Goal: Task Accomplishment & Management: Complete application form

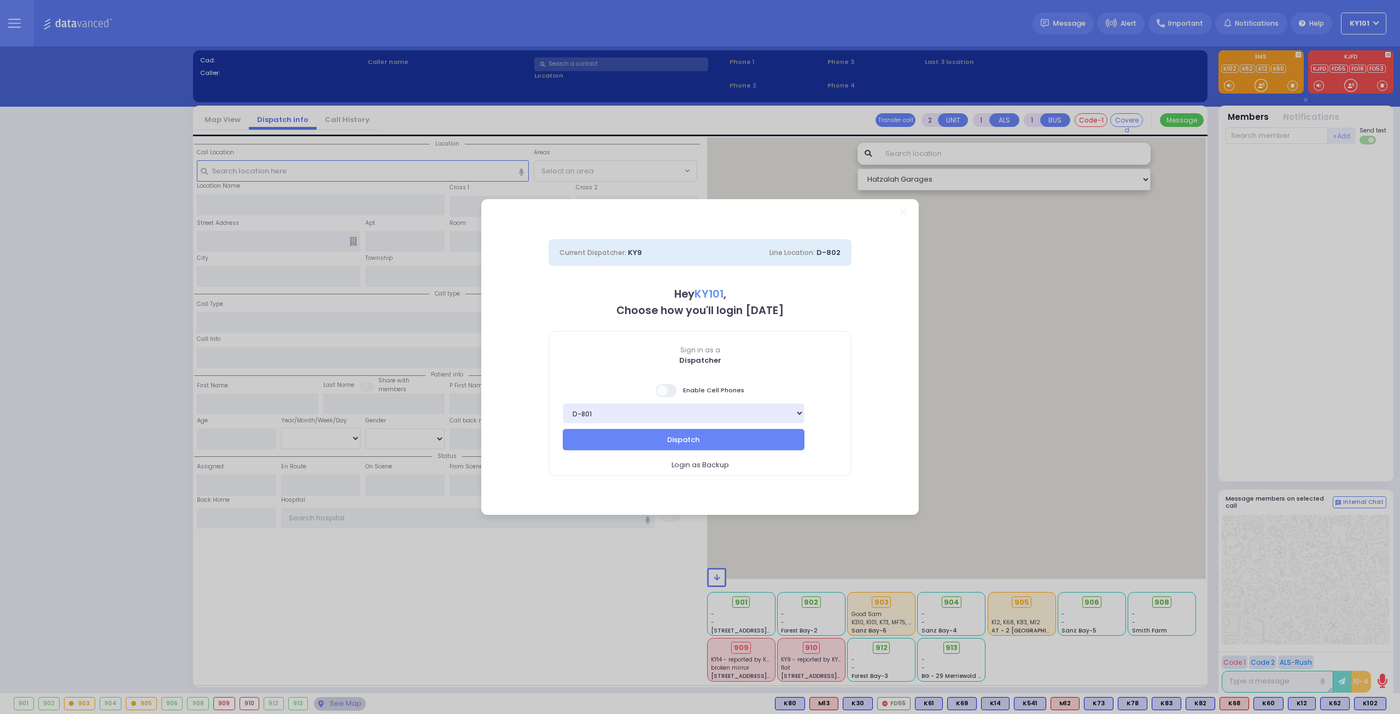
select select "14"
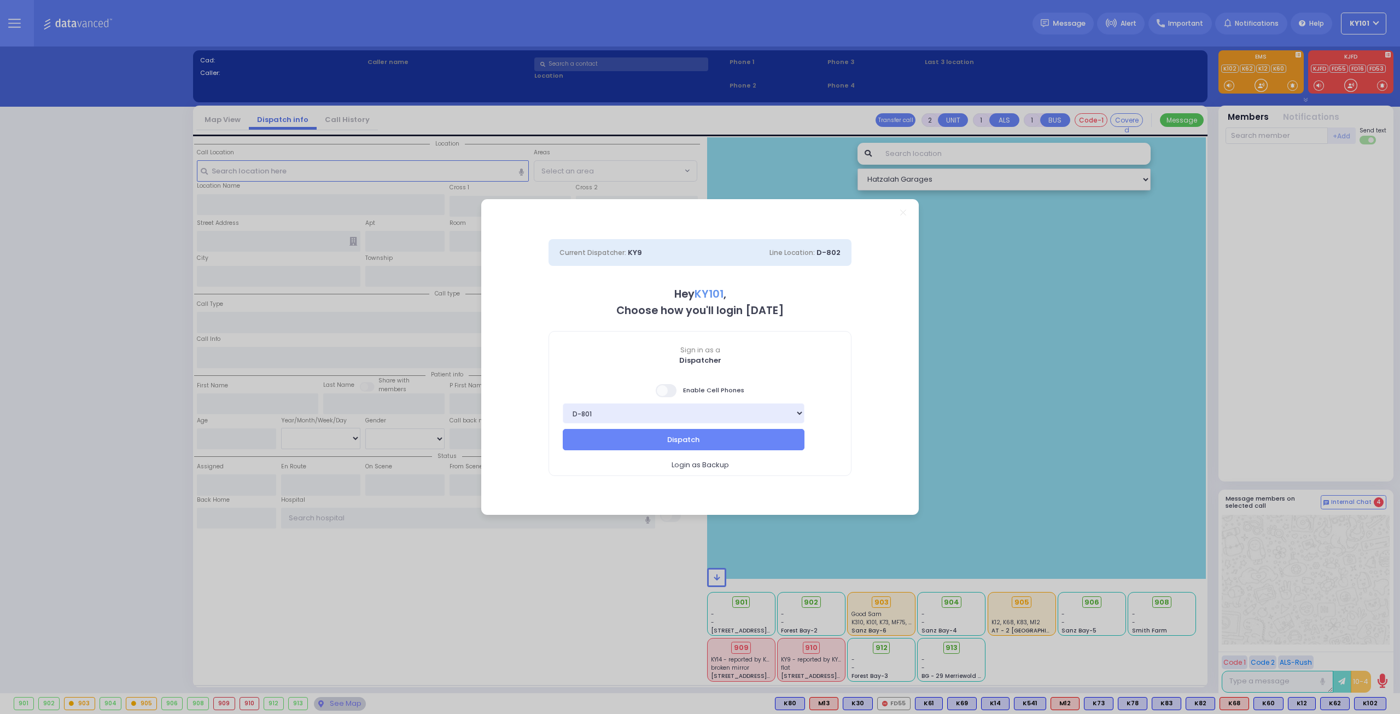
click at [671, 391] on span at bounding box center [667, 390] width 22 height 13
click at [109, 383] on input "checkbox" at bounding box center [109, 383] width 0 height 0
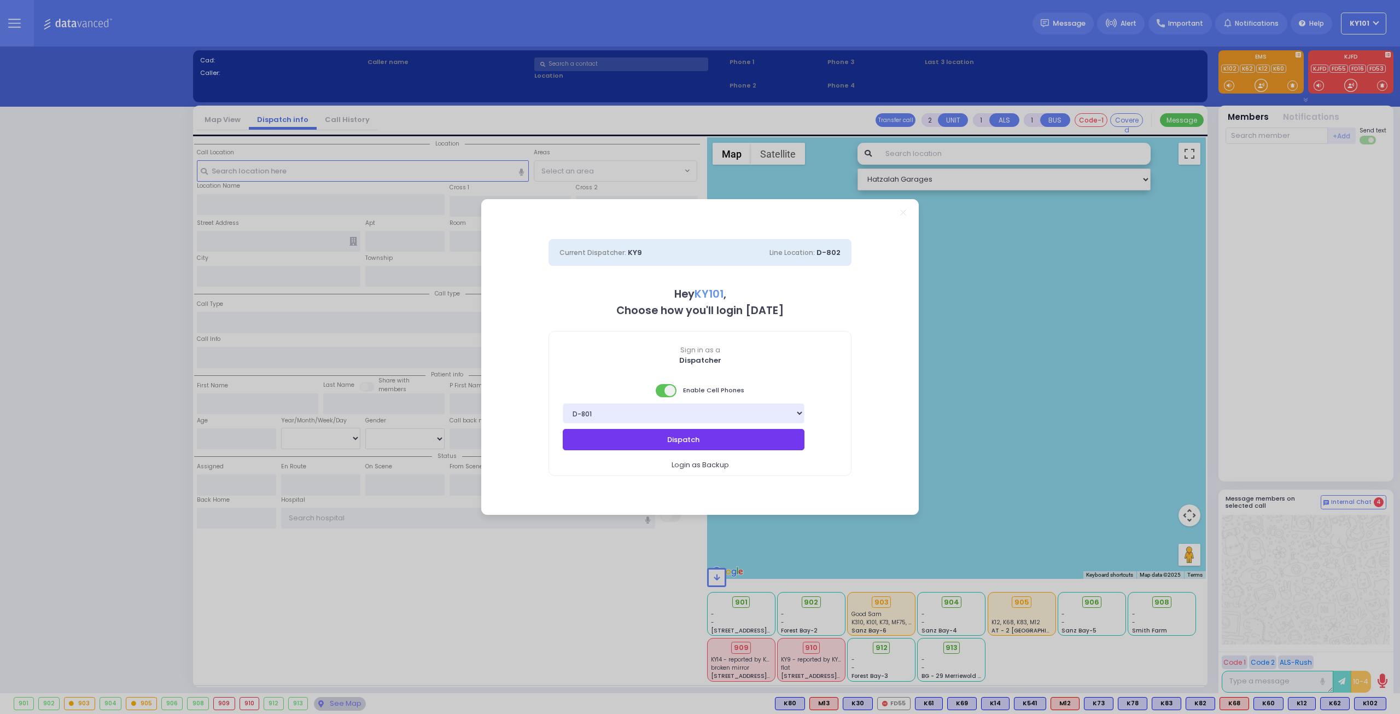
click at [730, 440] on button "Dispatch" at bounding box center [684, 439] width 242 height 21
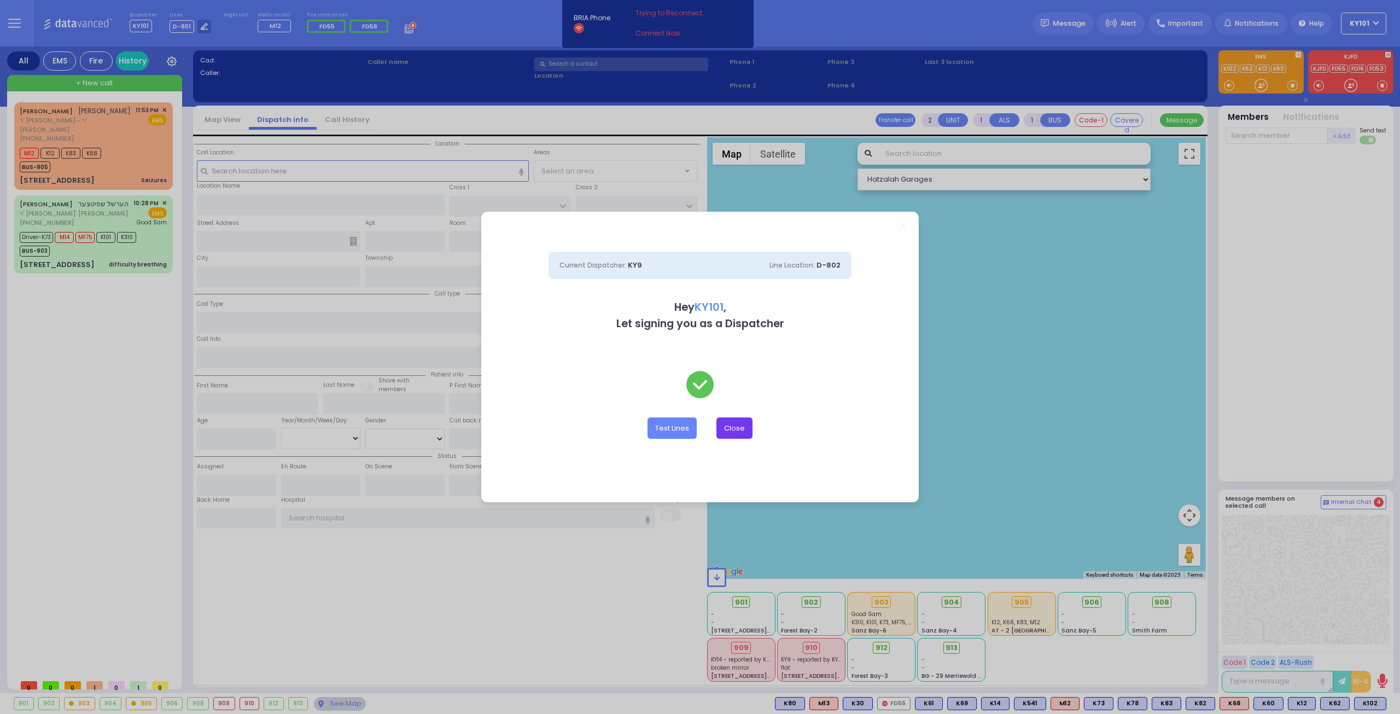
click at [738, 423] on button "Close" at bounding box center [735, 427] width 36 height 21
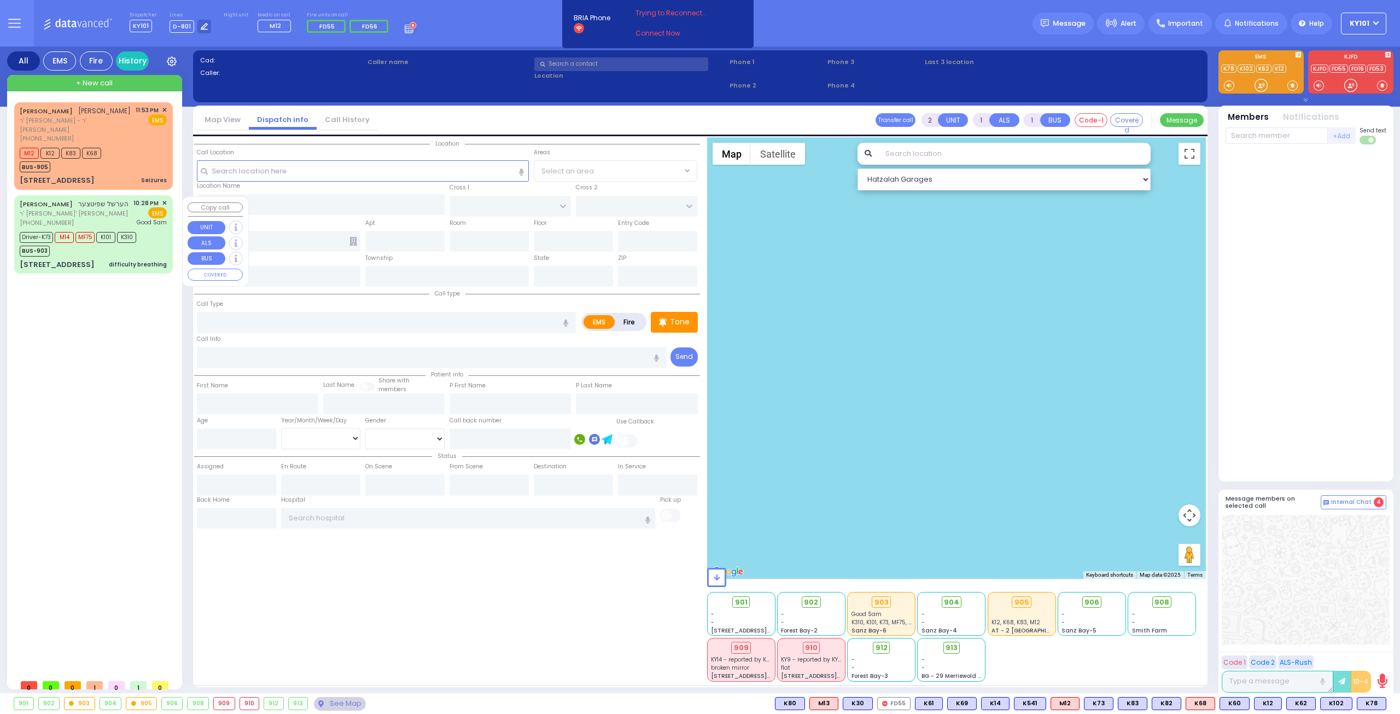
click at [72, 209] on div "HERSHEL SPITZER הערשל שפיטצער" at bounding box center [74, 204] width 109 height 11
type input "6"
select select
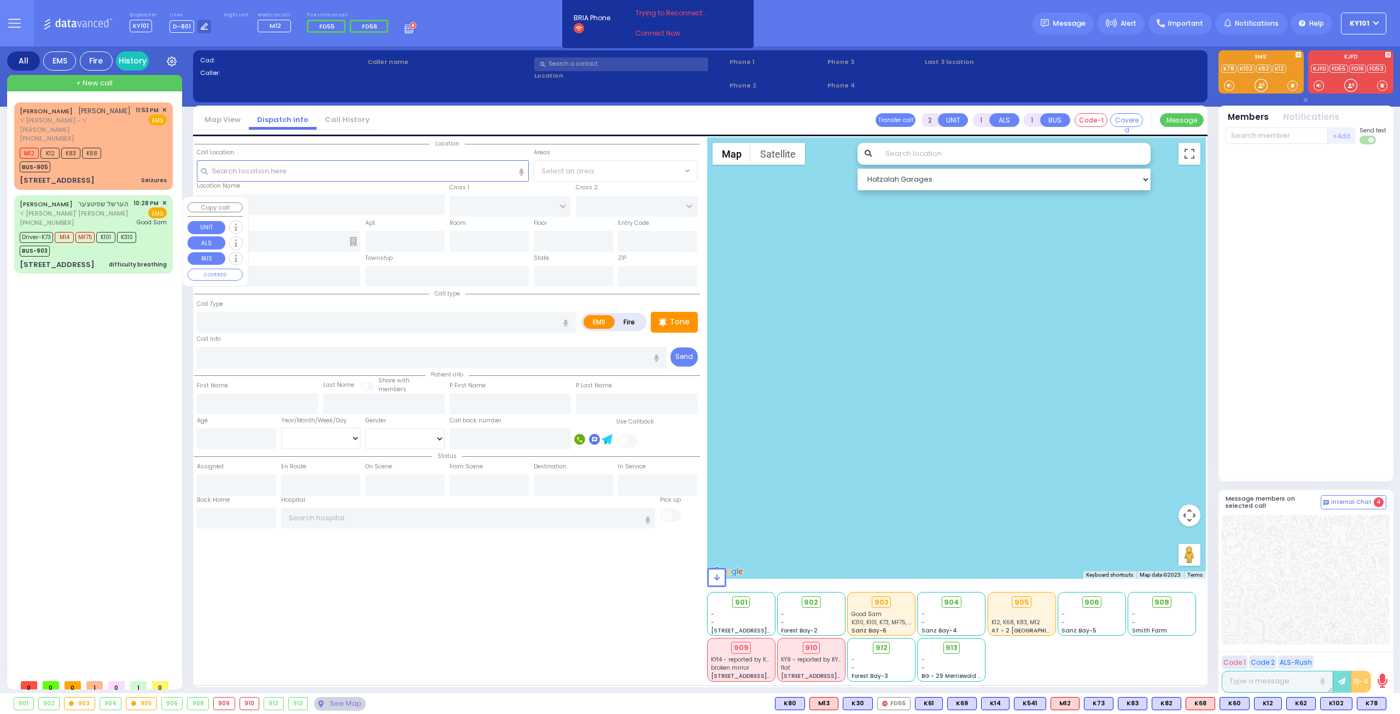
type input "difficulty breathing"
radio input "true"
type input "HERSHEL"
type input "SPITZER"
type input "Herman"
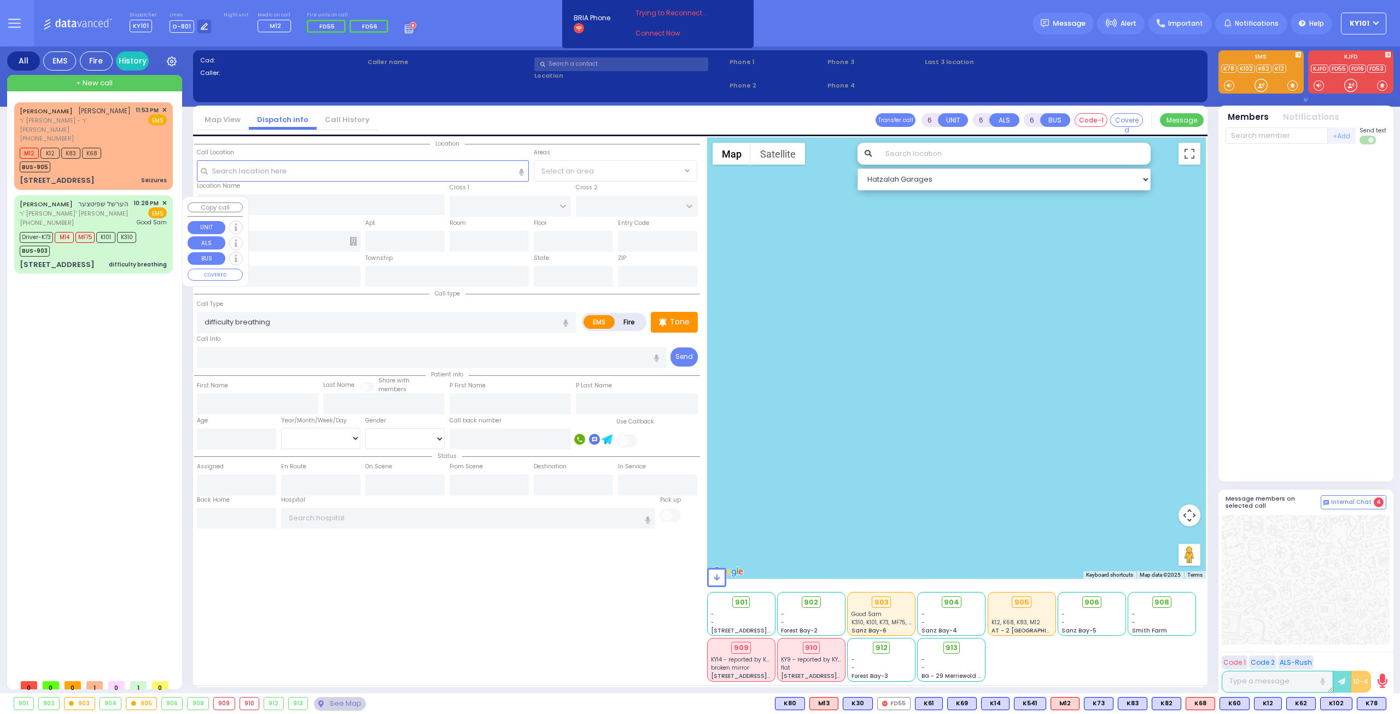
type input "Spitzer"
type input "67"
select select "Year"
select select "[DEMOGRAPHIC_DATA]"
type input "22:28"
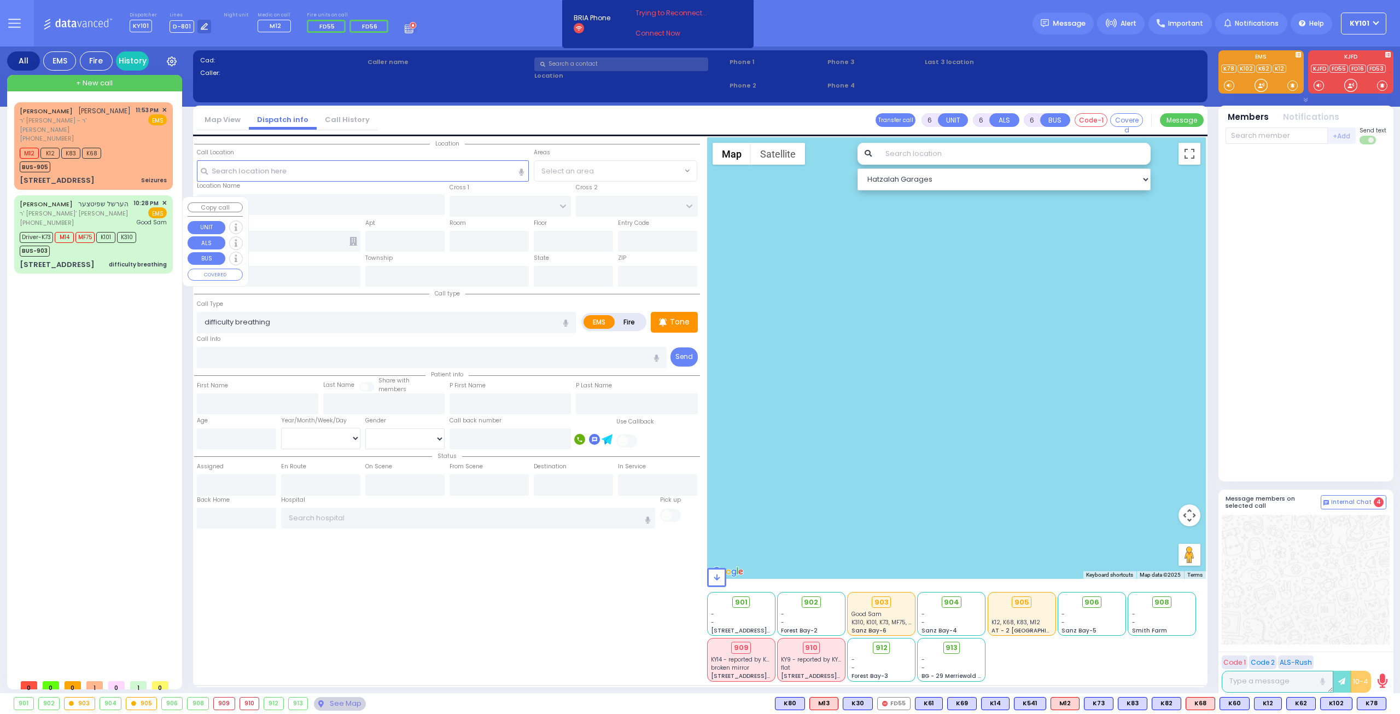
type input "22:30"
type input "22:32"
type input "22:42"
type input "22:59"
type input "23:12"
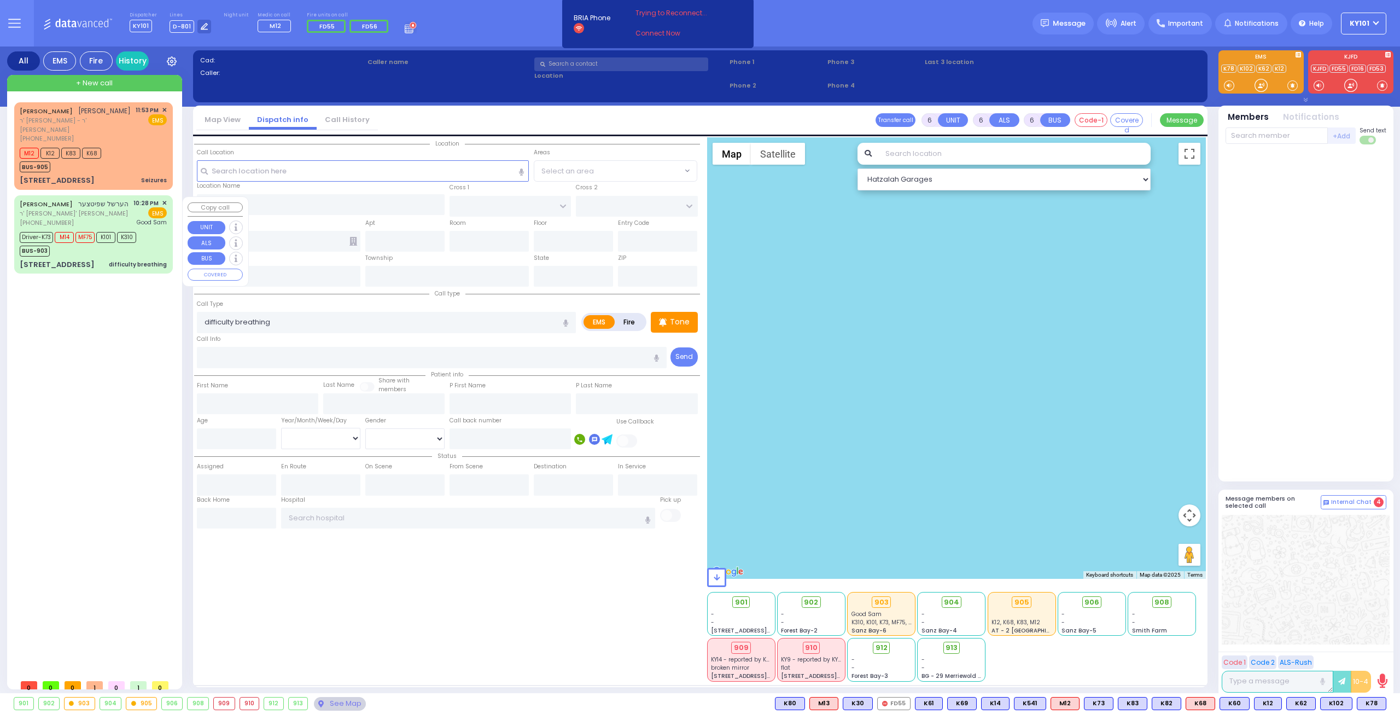
type input "Good Samaritan Hospital"
select select "Hatzalah Garages"
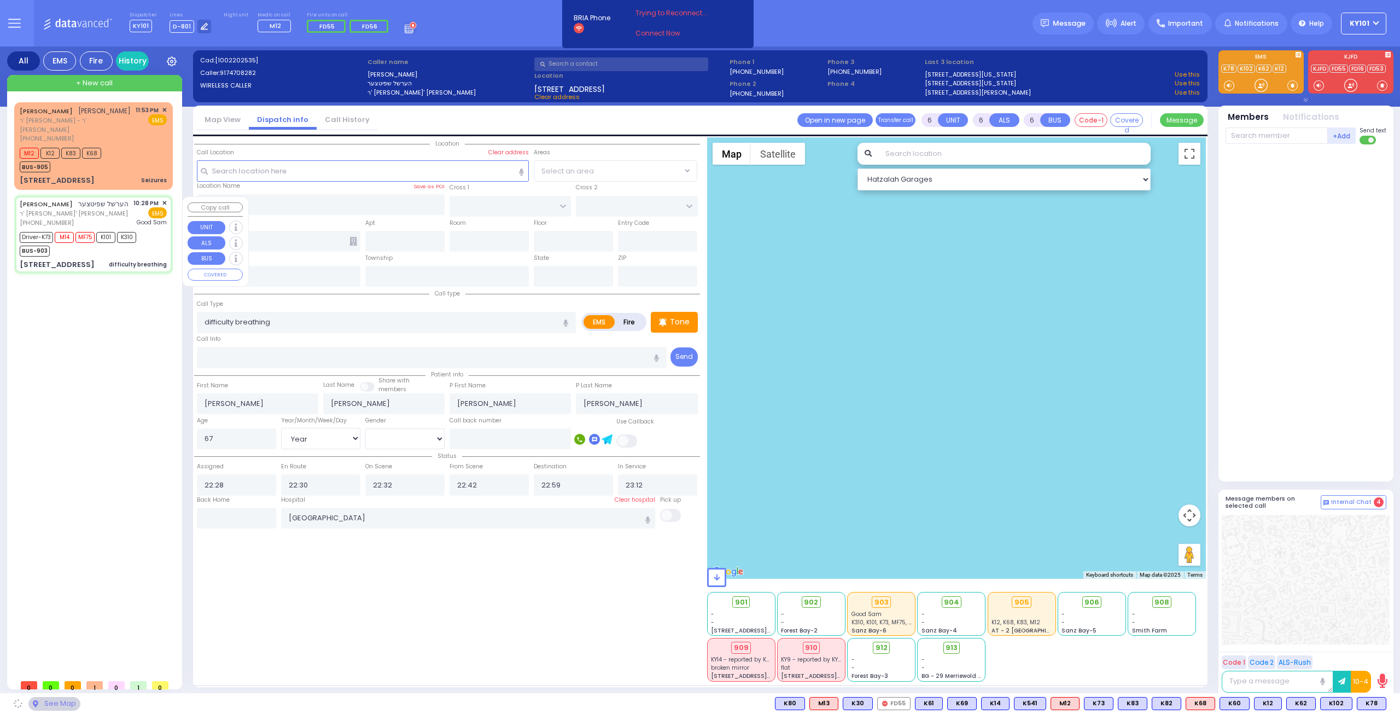
type input "S.M. ROSMER RD"
type input "CHUST RD"
type input "5 Maglenitz St"
type input "104"
type input "Monroe"
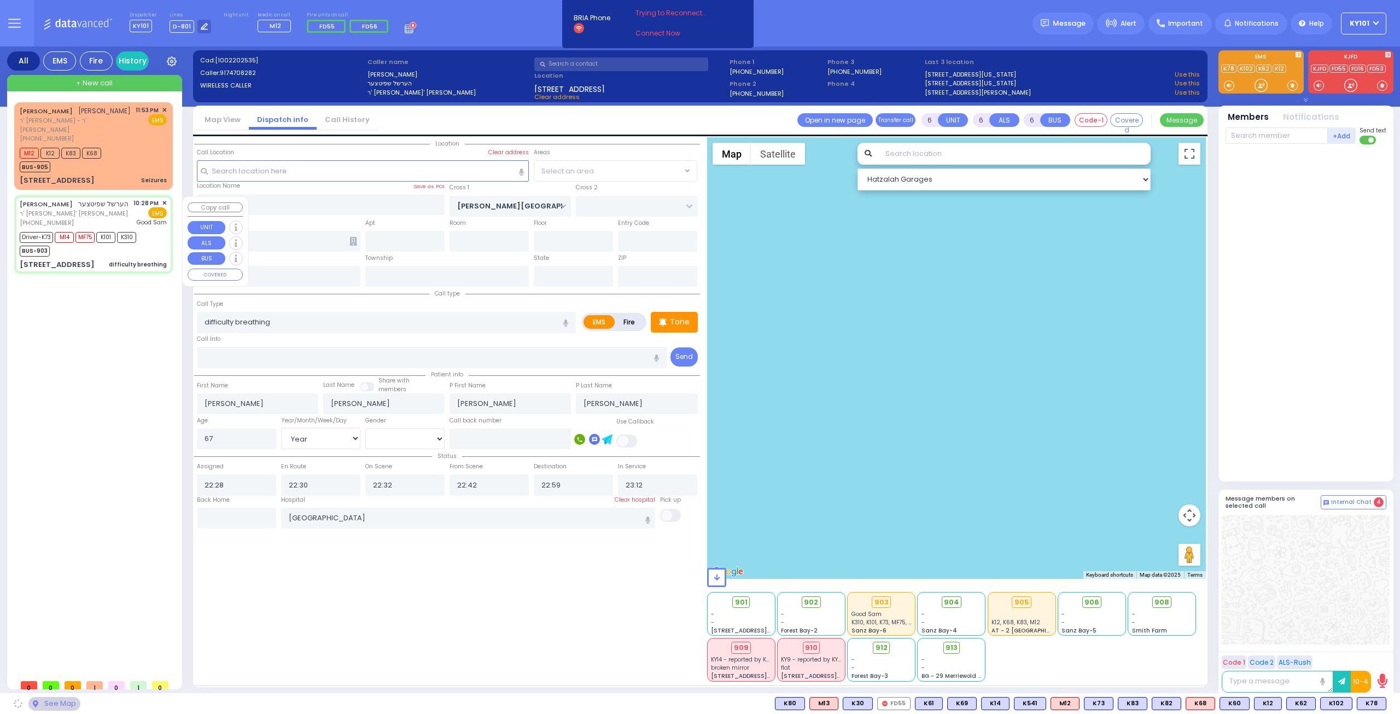
type input "[US_STATE]"
type input "10950"
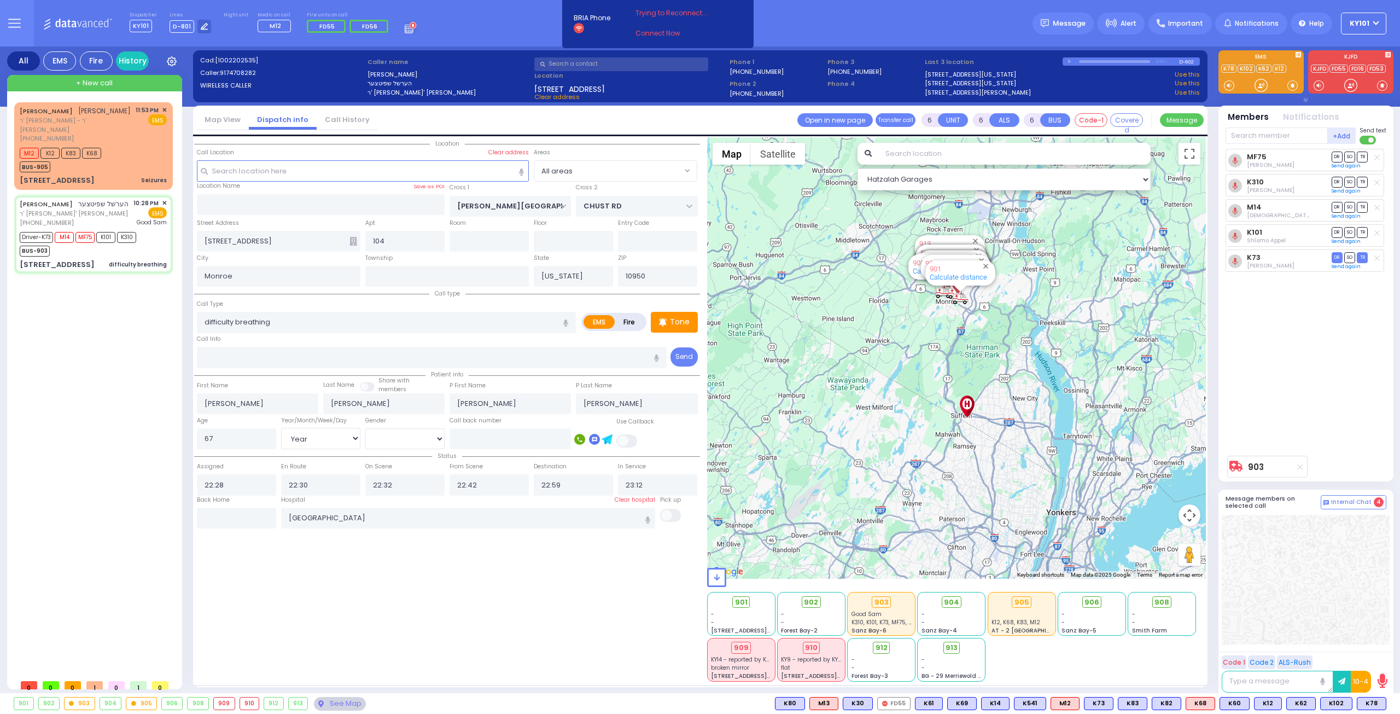
click at [72, 706] on icon at bounding box center [71, 703] width 5 height 5
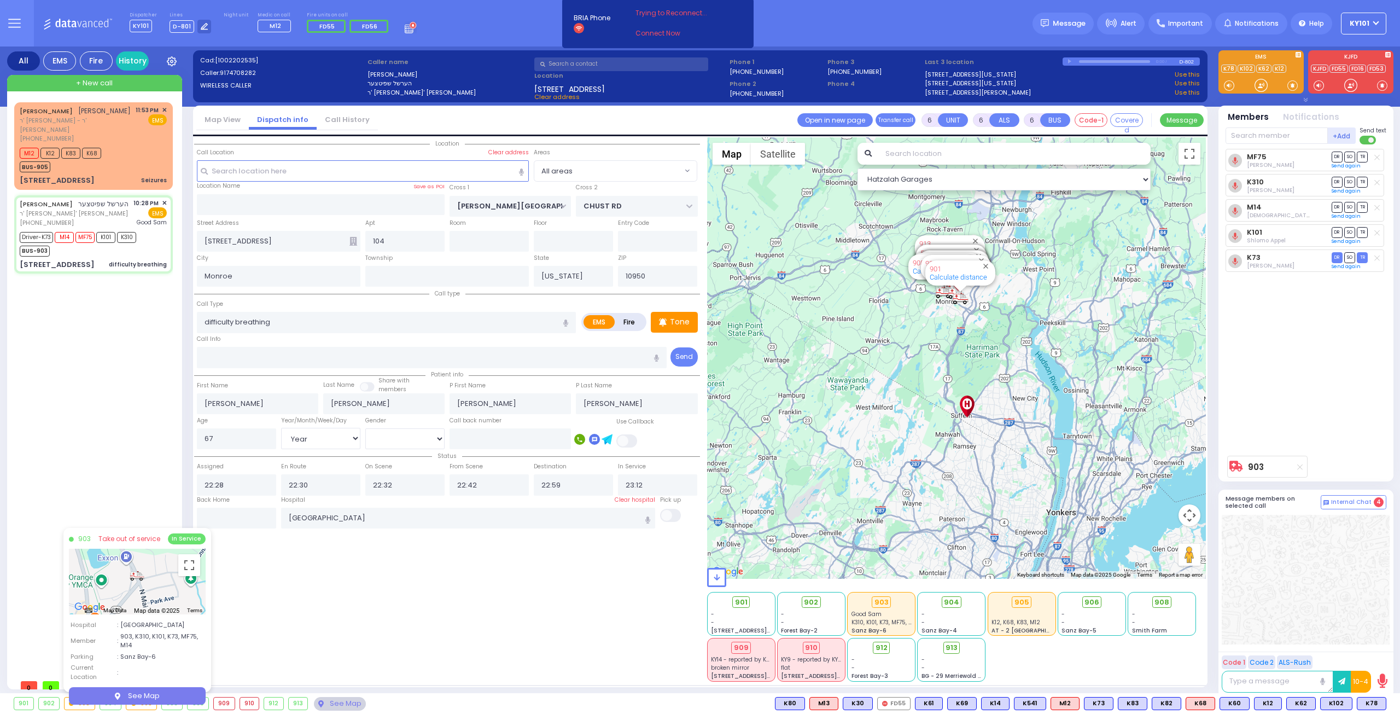
click at [341, 598] on div "Location All areas" at bounding box center [447, 409] width 506 height 544
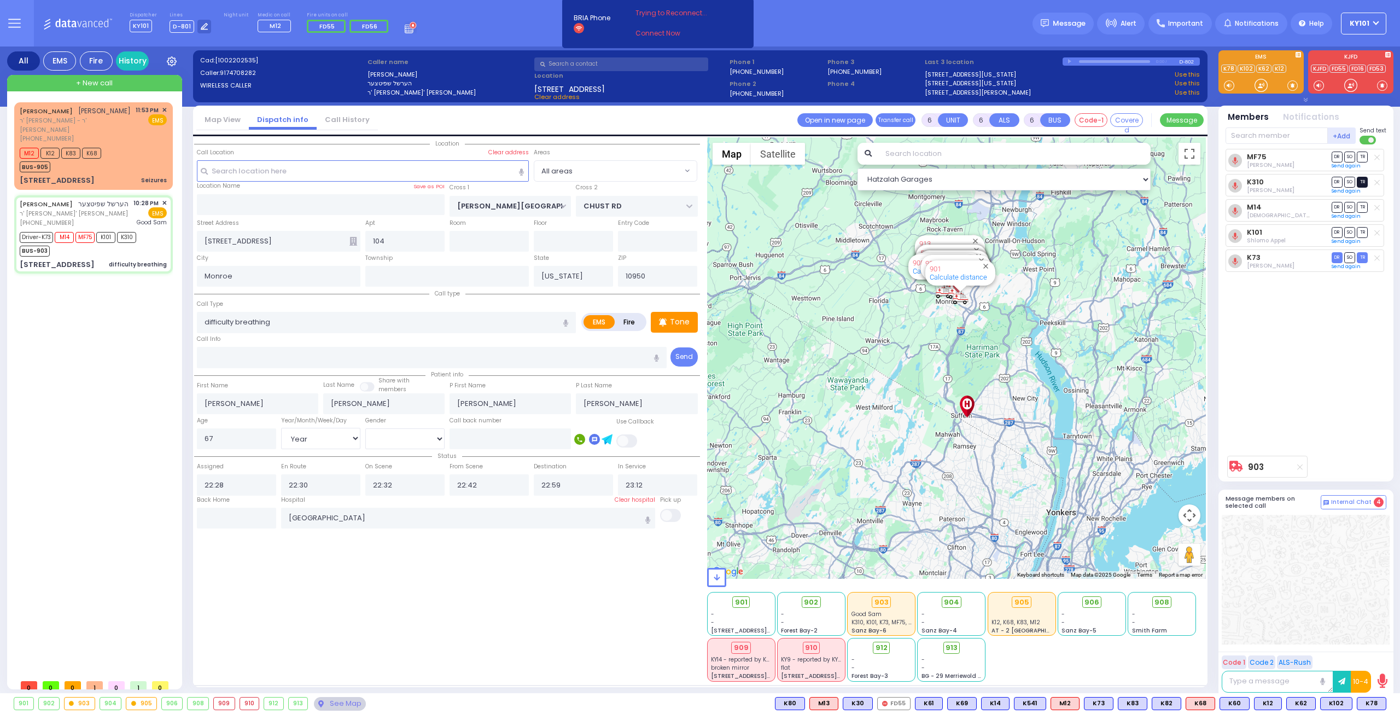
click at [1362, 184] on span "TR" at bounding box center [1362, 182] width 11 height 10
click at [1352, 204] on span "SO" at bounding box center [1350, 207] width 11 height 10
select select
radio input "true"
select select "Year"
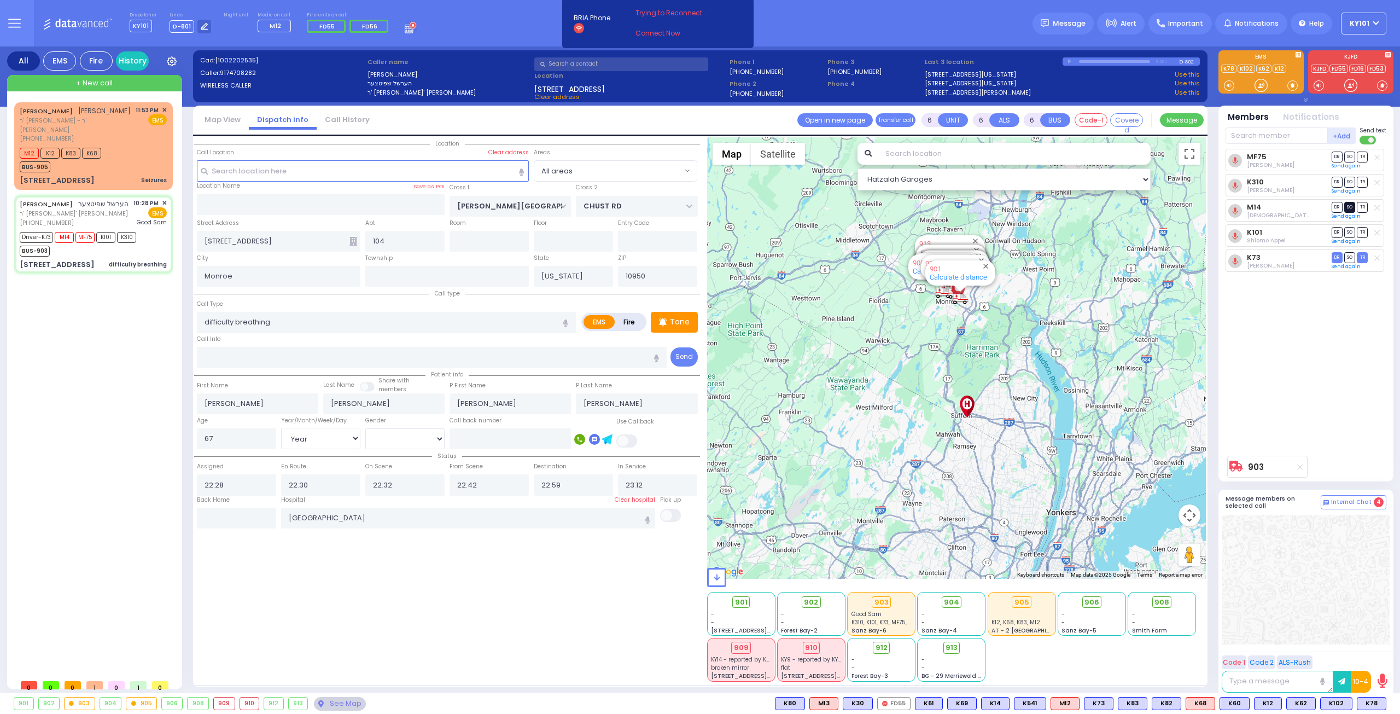
select select "[DEMOGRAPHIC_DATA]"
select select "Hatzalah Garages"
click at [1349, 229] on span "SO" at bounding box center [1350, 232] width 11 height 10
select select
radio input "true"
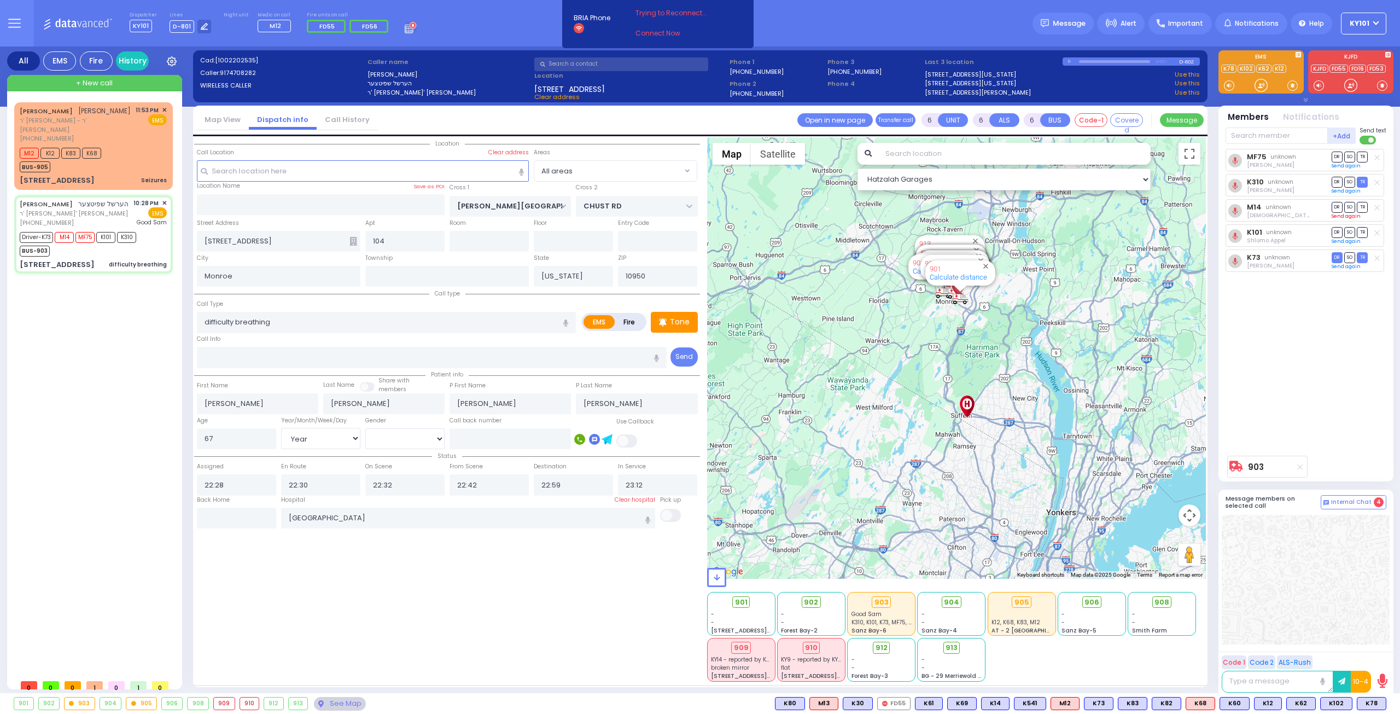
select select "Year"
select select "[DEMOGRAPHIC_DATA]"
select select "Hatzalah Garages"
select select
radio input "true"
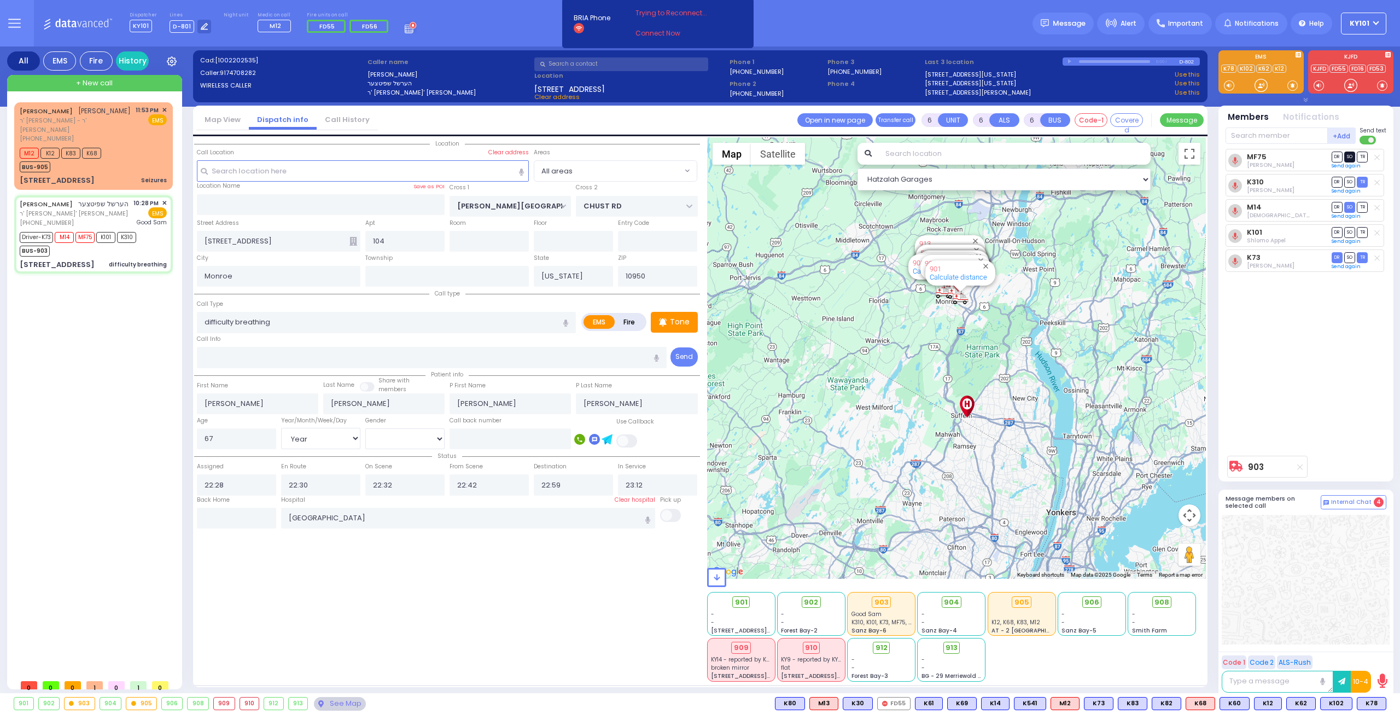
select select "Year"
select select "[DEMOGRAPHIC_DATA]"
select select "Hatzalah Garages"
click at [1349, 153] on span "SO" at bounding box center [1350, 157] width 11 height 10
select select
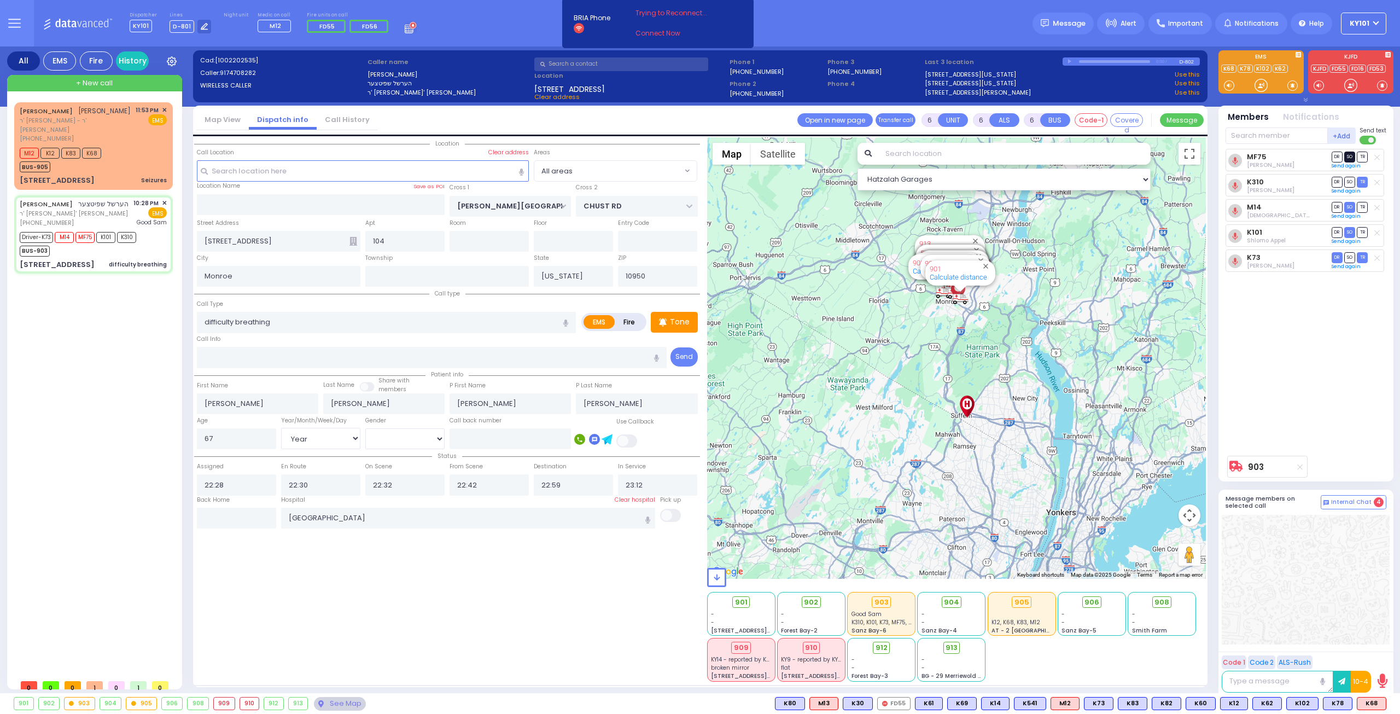
radio input "true"
select select "Year"
select select "[DEMOGRAPHIC_DATA]"
select select "Hatzalah Garages"
click at [245, 516] on input "text" at bounding box center [236, 518] width 79 height 21
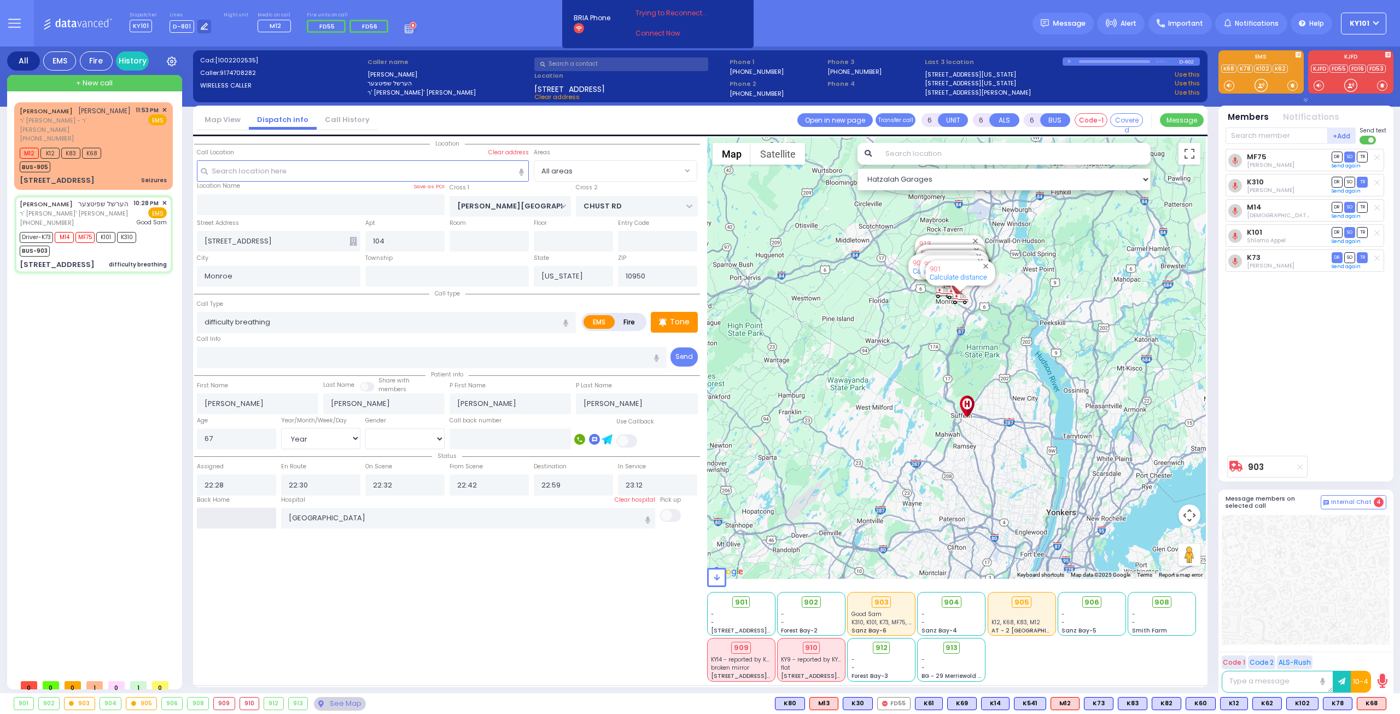
click at [245, 516] on input "text" at bounding box center [236, 518] width 79 height 21
type input "23:58"
select select
radio input "true"
select select
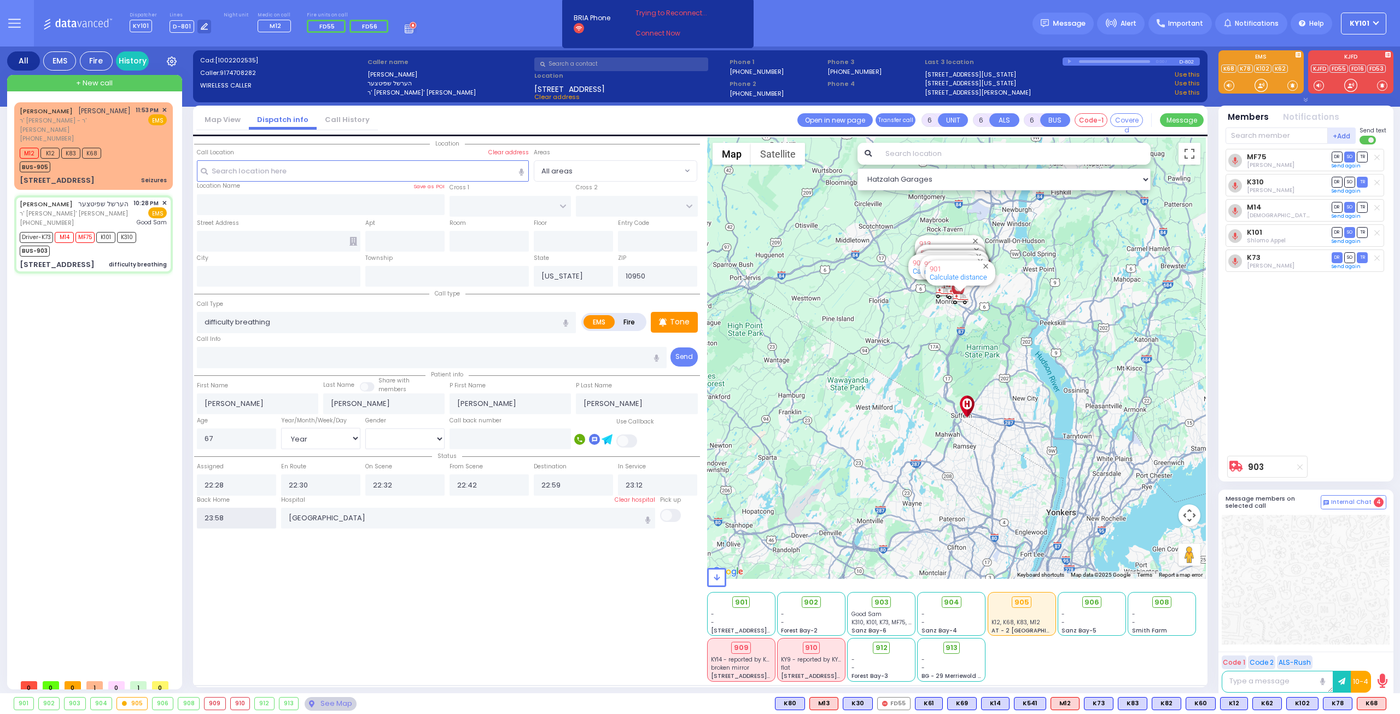
select select
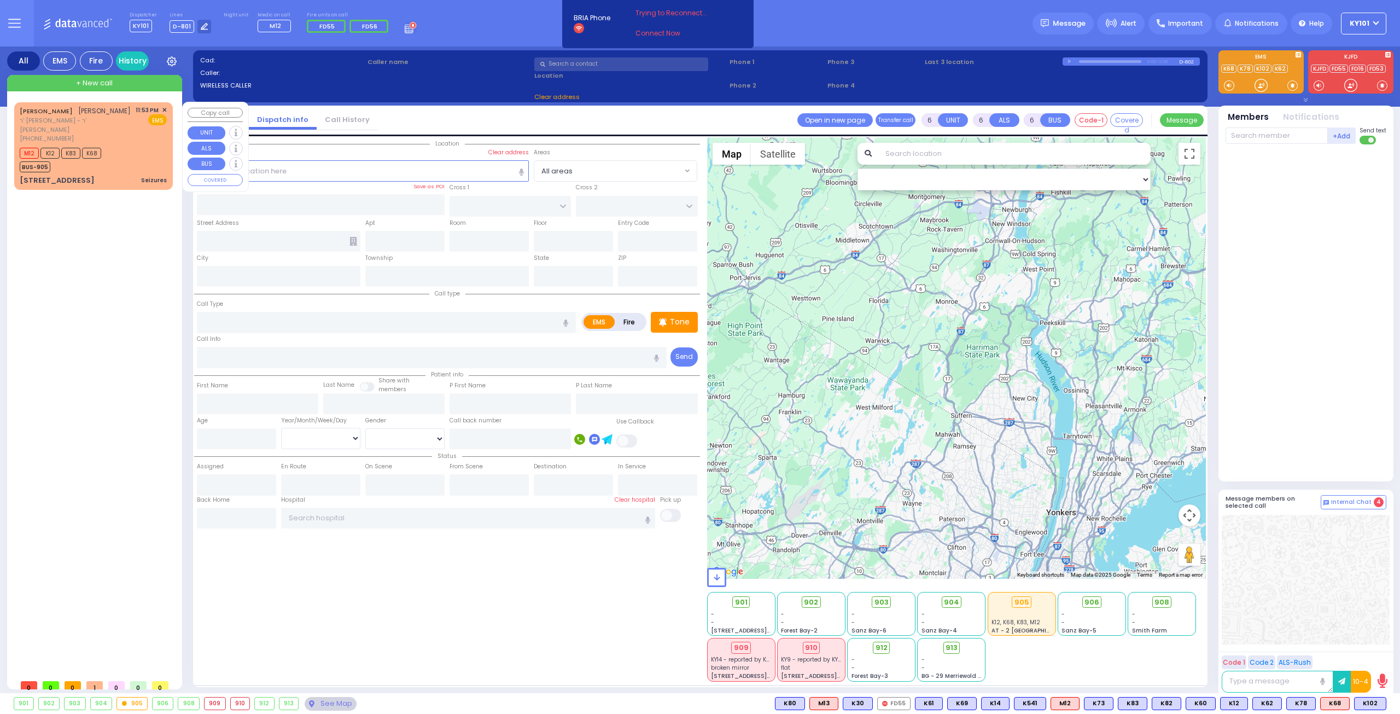
click at [141, 235] on div "MOSHE YITZCHOK KAUFMAN משה יצחק קויפמאן ר' שמואל שלמה - ר' אפרים אביגדור היימאן…" at bounding box center [95, 388] width 163 height 572
click at [112, 131] on span "ר' [PERSON_NAME] - ר' [PERSON_NAME]" at bounding box center [76, 125] width 112 height 18
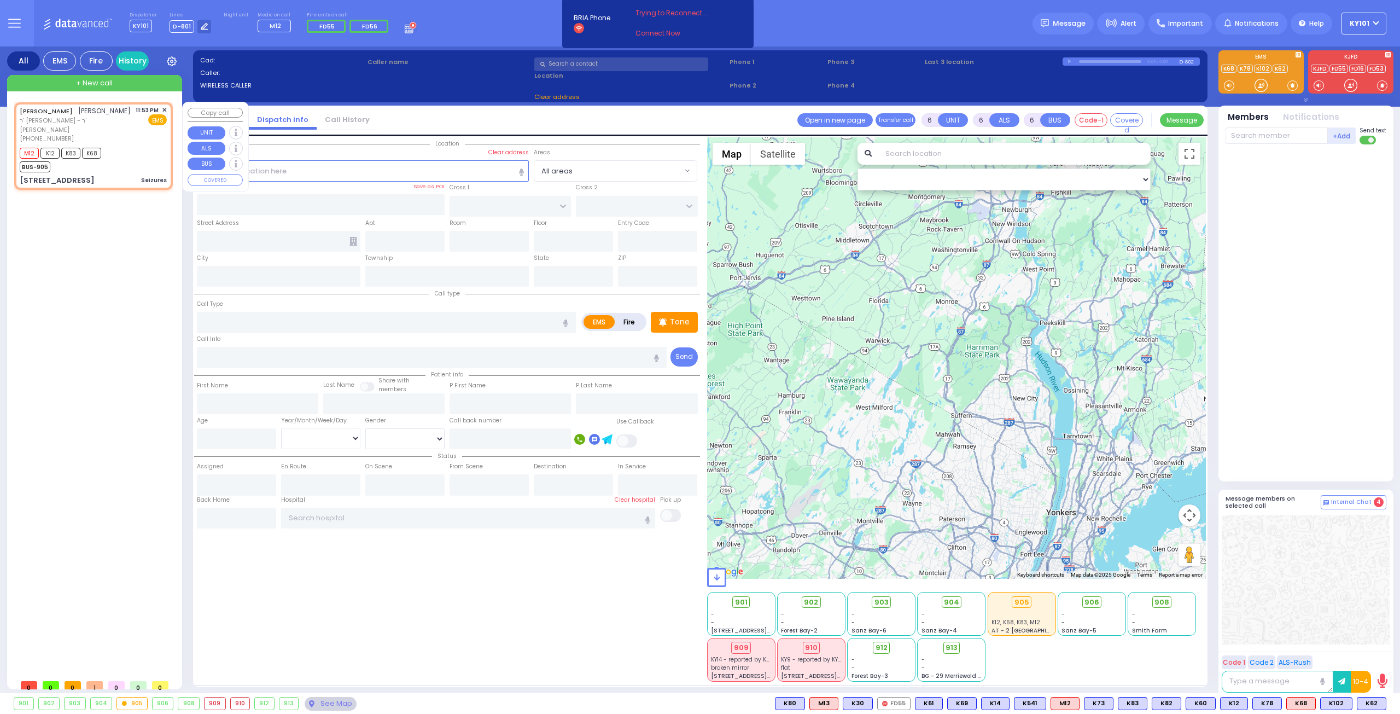
type input "3"
type input "2"
type input "1"
select select
type input "Seizures"
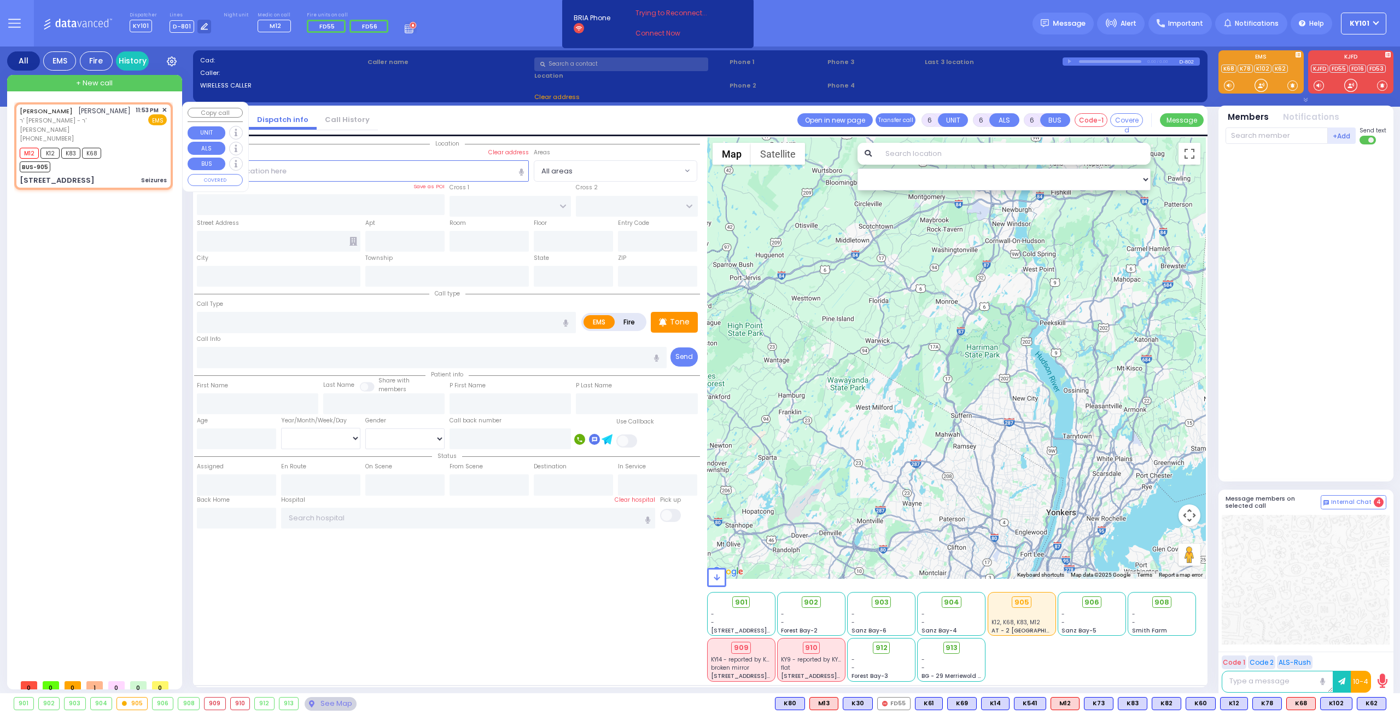
radio input "true"
type input "[PERSON_NAME]"
select select
type input "23:53"
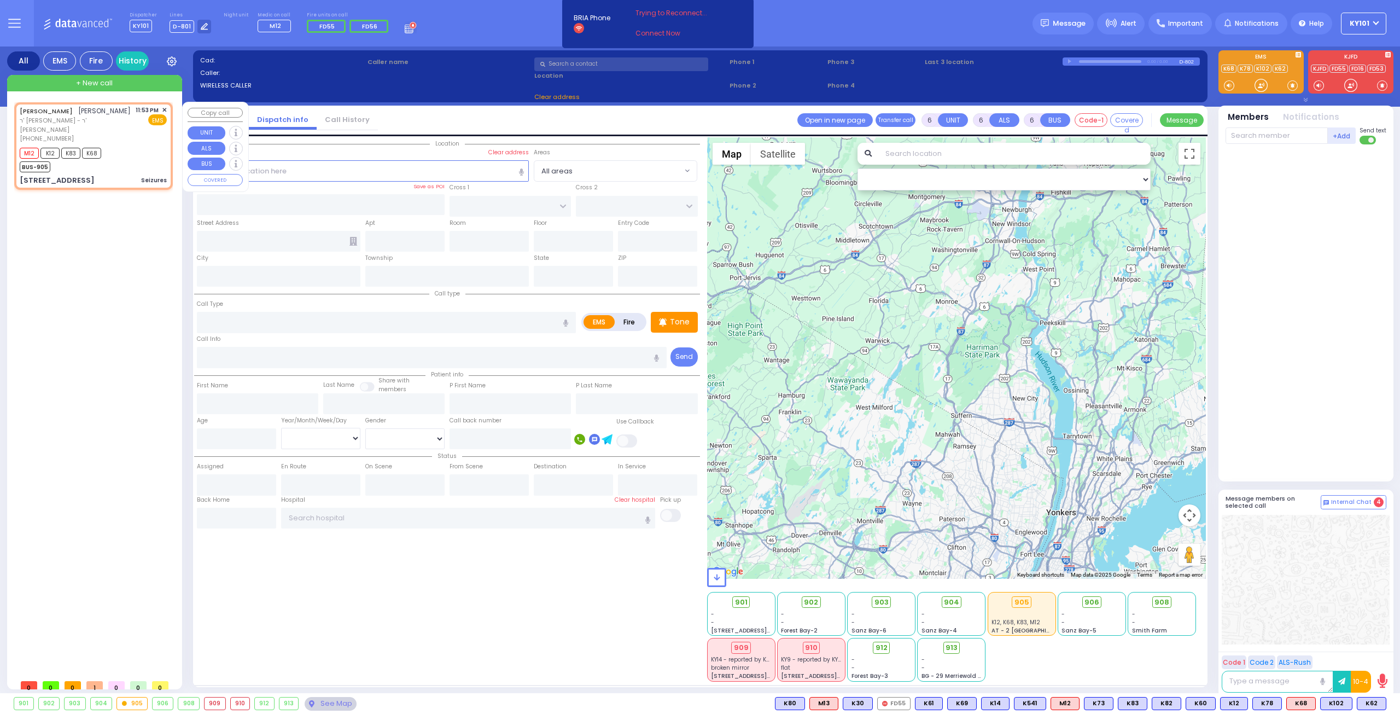
type input "23:54"
select select "Hatzalah Garages"
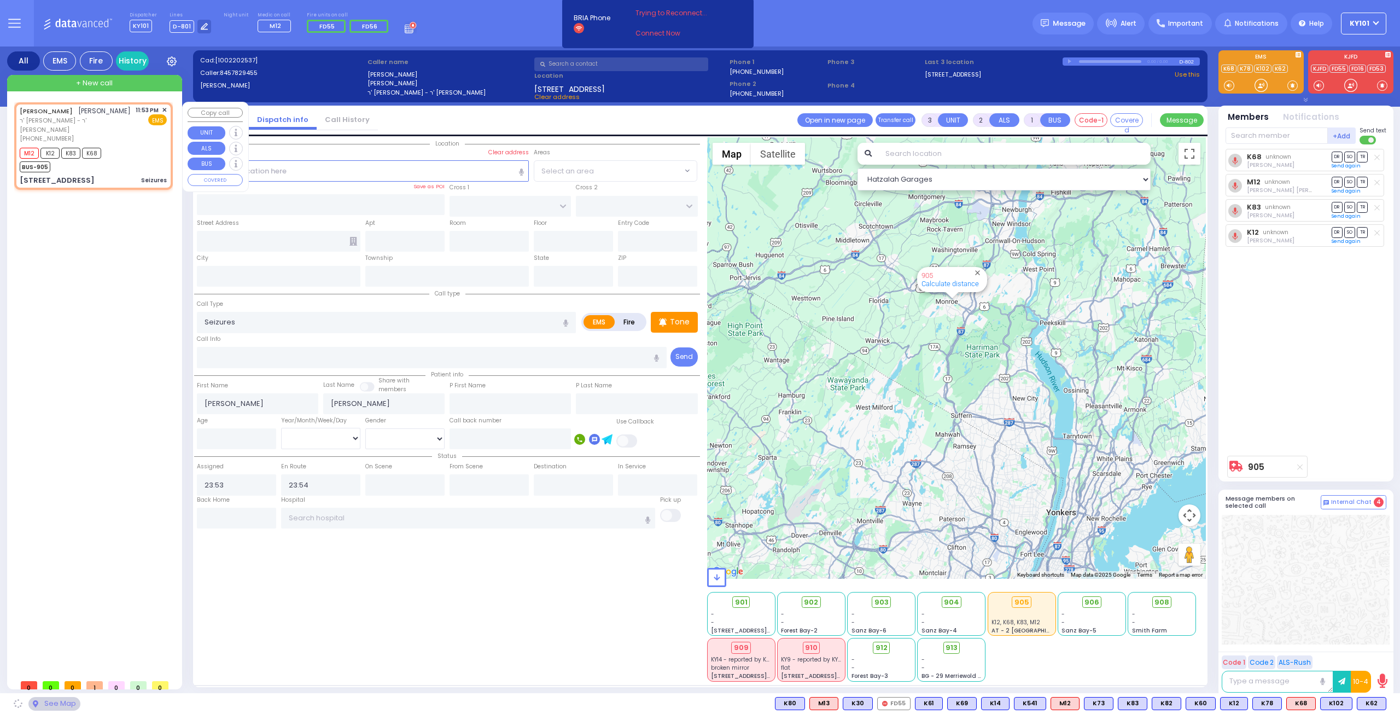
type input "FOREST RD"
type input "LUBLIN WAY"
type input "[STREET_ADDRESS]"
type input "111"
type input "Monroe"
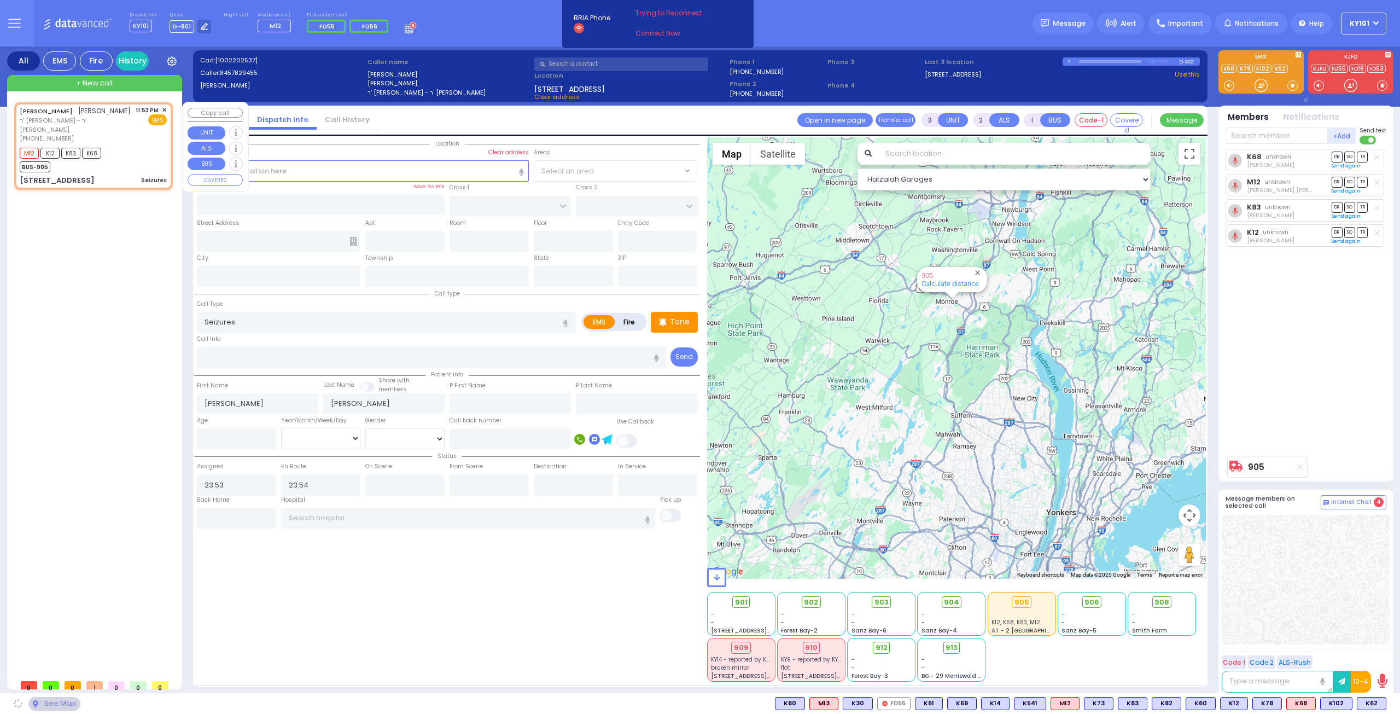
type input "[US_STATE]"
type input "10950"
select select "MONROE"
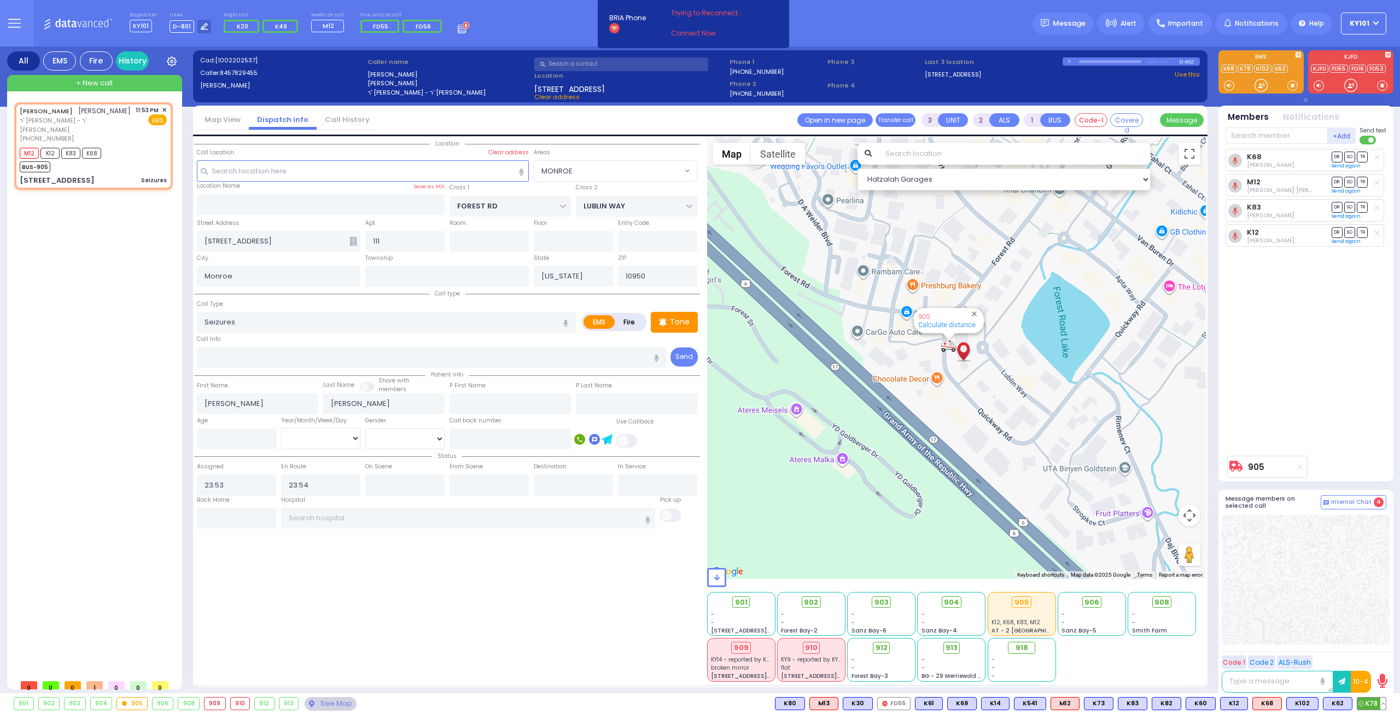
click at [1384, 702] on button at bounding box center [1383, 703] width 5 height 12
click at [1380, 655] on icon at bounding box center [1375, 654] width 11 height 11
click at [1245, 598] on div at bounding box center [1306, 580] width 168 height 130
click at [464, 31] on rect at bounding box center [464, 31] width 1 height 1
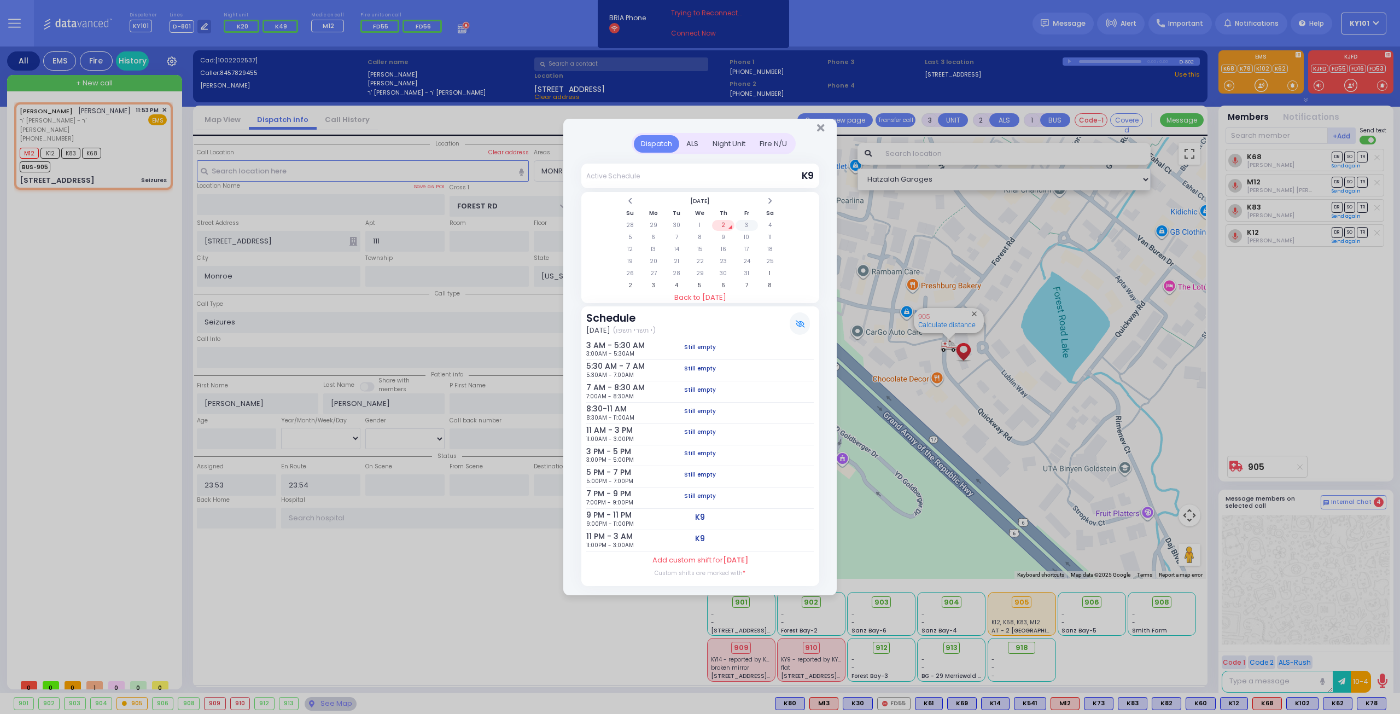
click at [750, 226] on td "3" at bounding box center [747, 225] width 22 height 11
click at [771, 224] on td "4" at bounding box center [770, 225] width 22 height 11
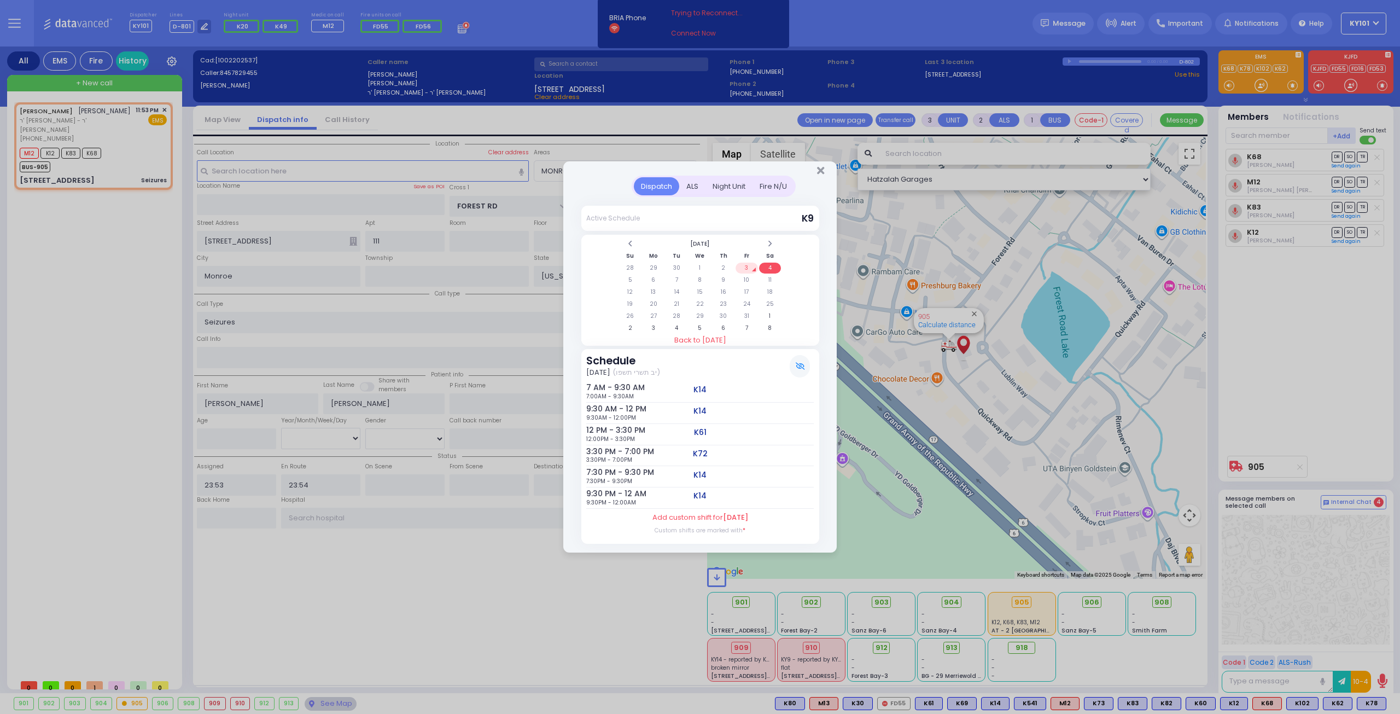
click at [747, 267] on td "3" at bounding box center [747, 268] width 22 height 11
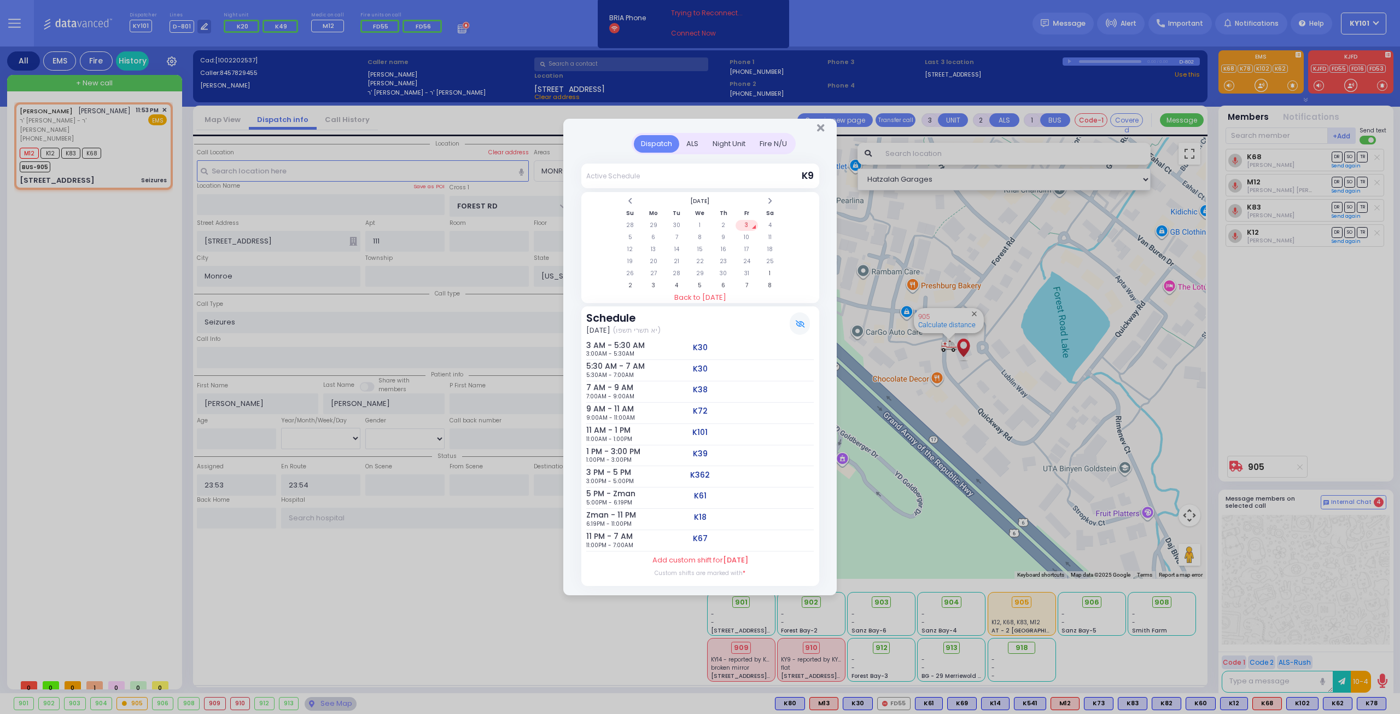
click at [729, 144] on div "Night Unit" at bounding box center [729, 144] width 47 height 18
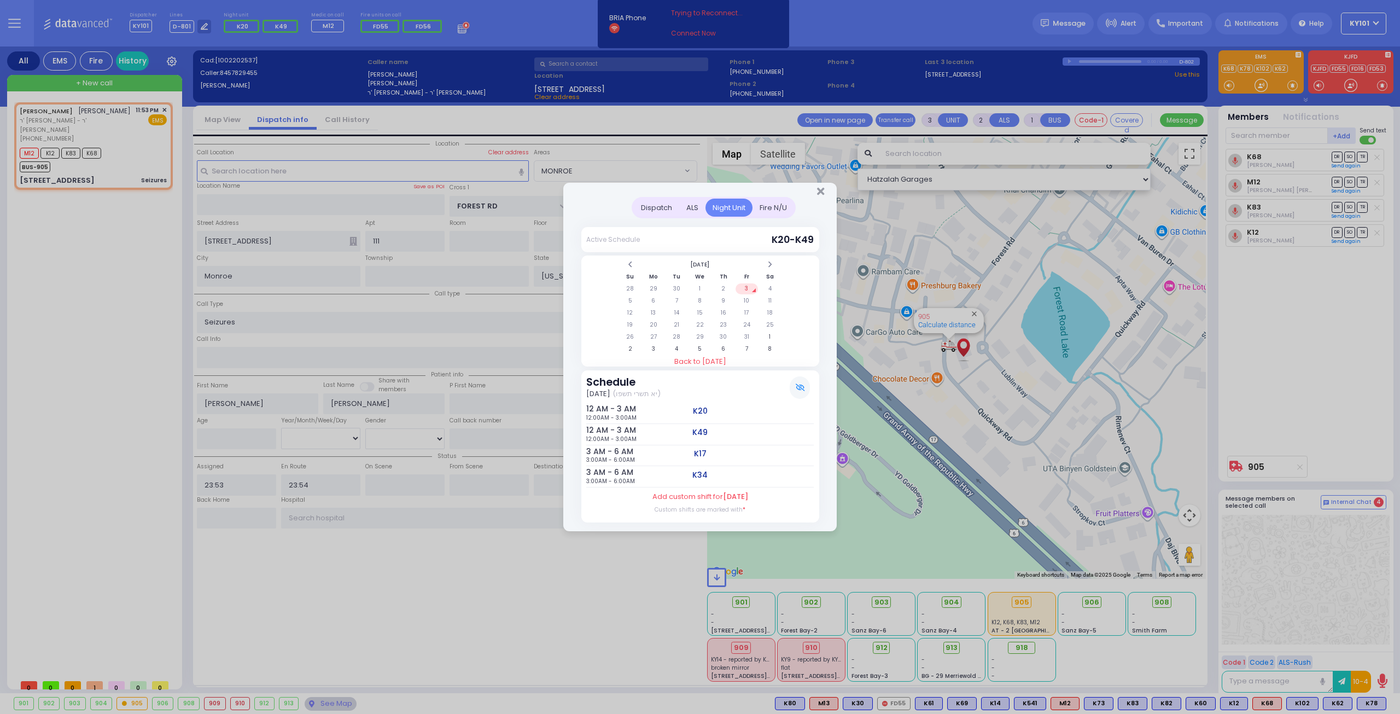
click at [688, 202] on div "ALS" at bounding box center [692, 208] width 26 height 18
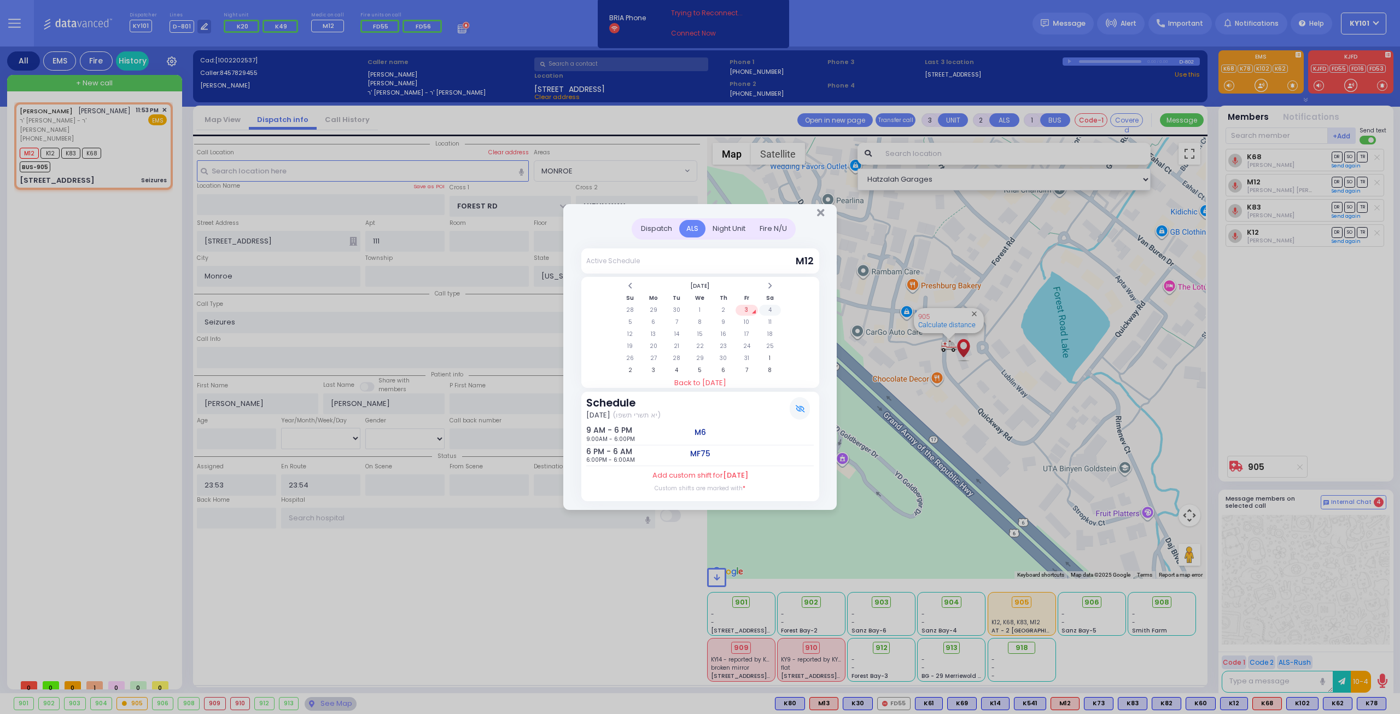
click at [769, 310] on td "4" at bounding box center [770, 310] width 22 height 11
click at [749, 310] on td "3" at bounding box center [747, 310] width 22 height 11
click at [650, 227] on div "Dispatch" at bounding box center [656, 229] width 45 height 18
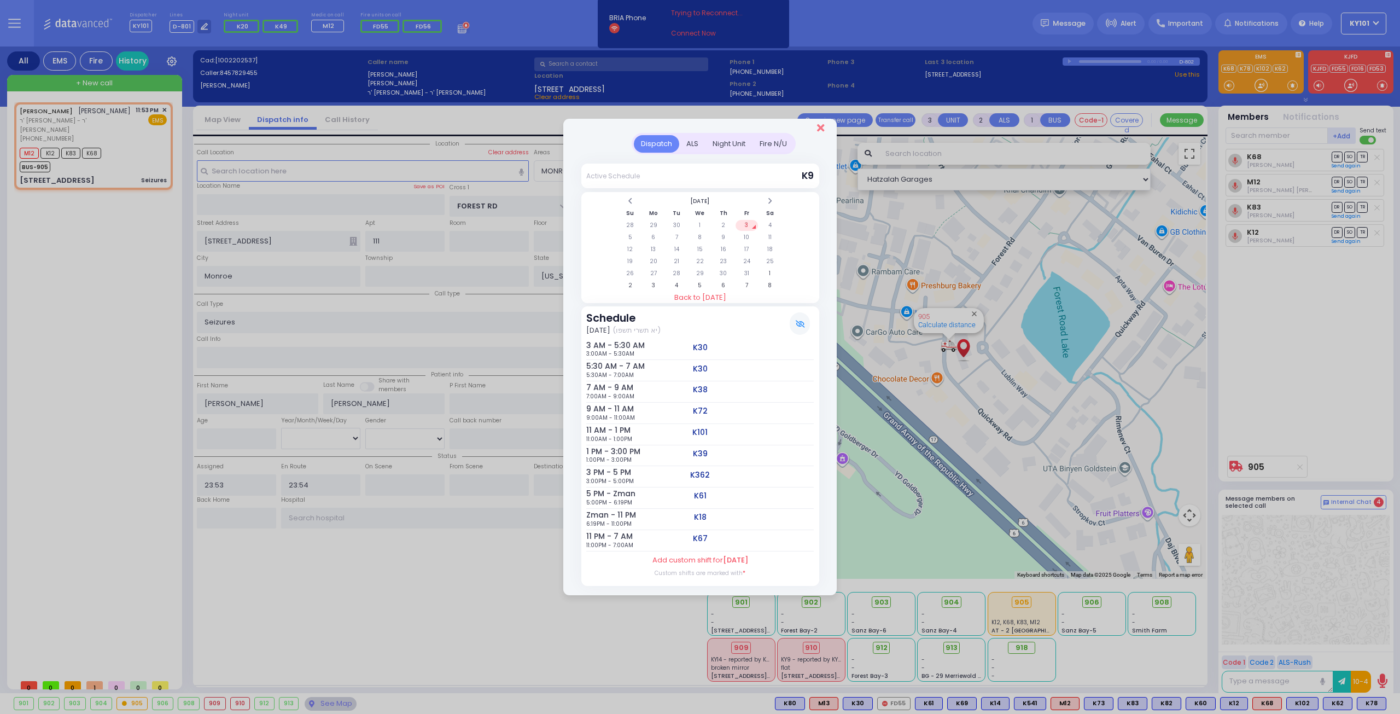
click at [819, 127] on icon "Close" at bounding box center [820, 128] width 7 height 11
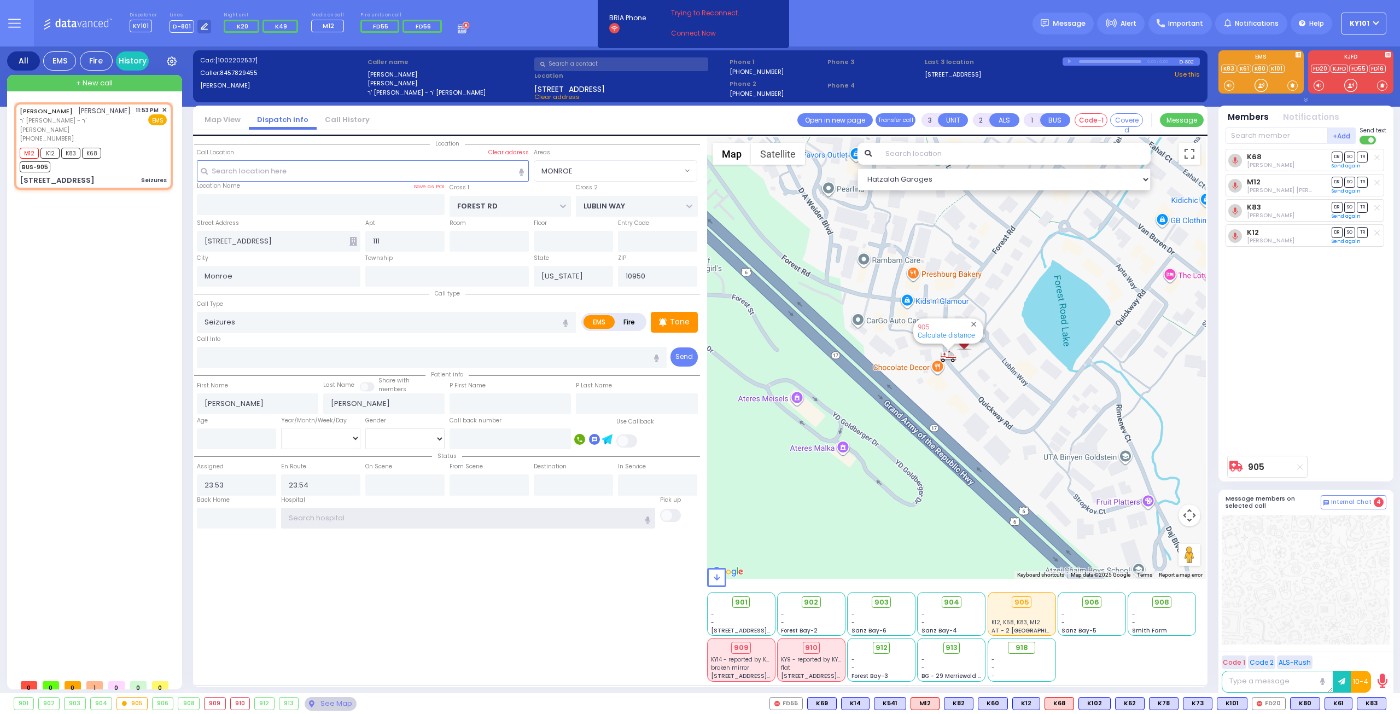
click at [330, 514] on input "text" at bounding box center [468, 518] width 375 height 21
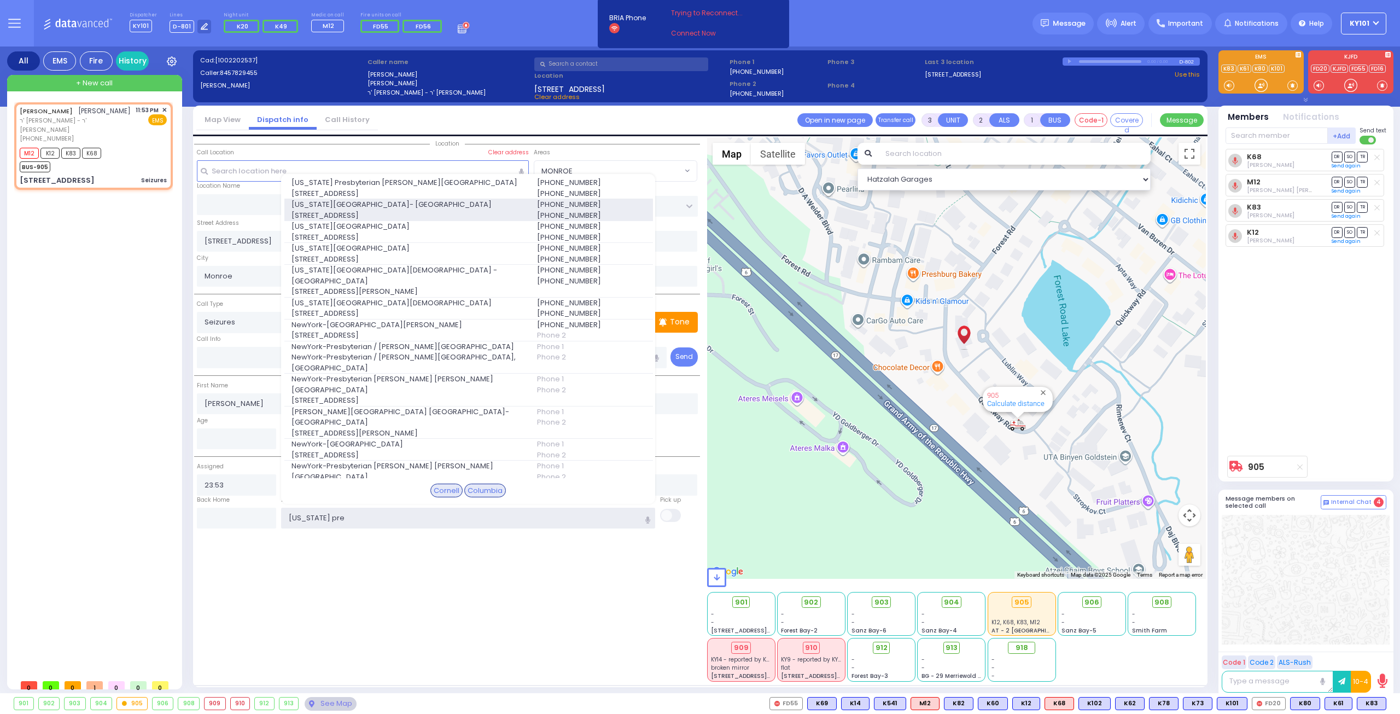
type input "new york pre"
click at [354, 210] on span "622 West 168th Street 723" at bounding box center [408, 215] width 232 height 11
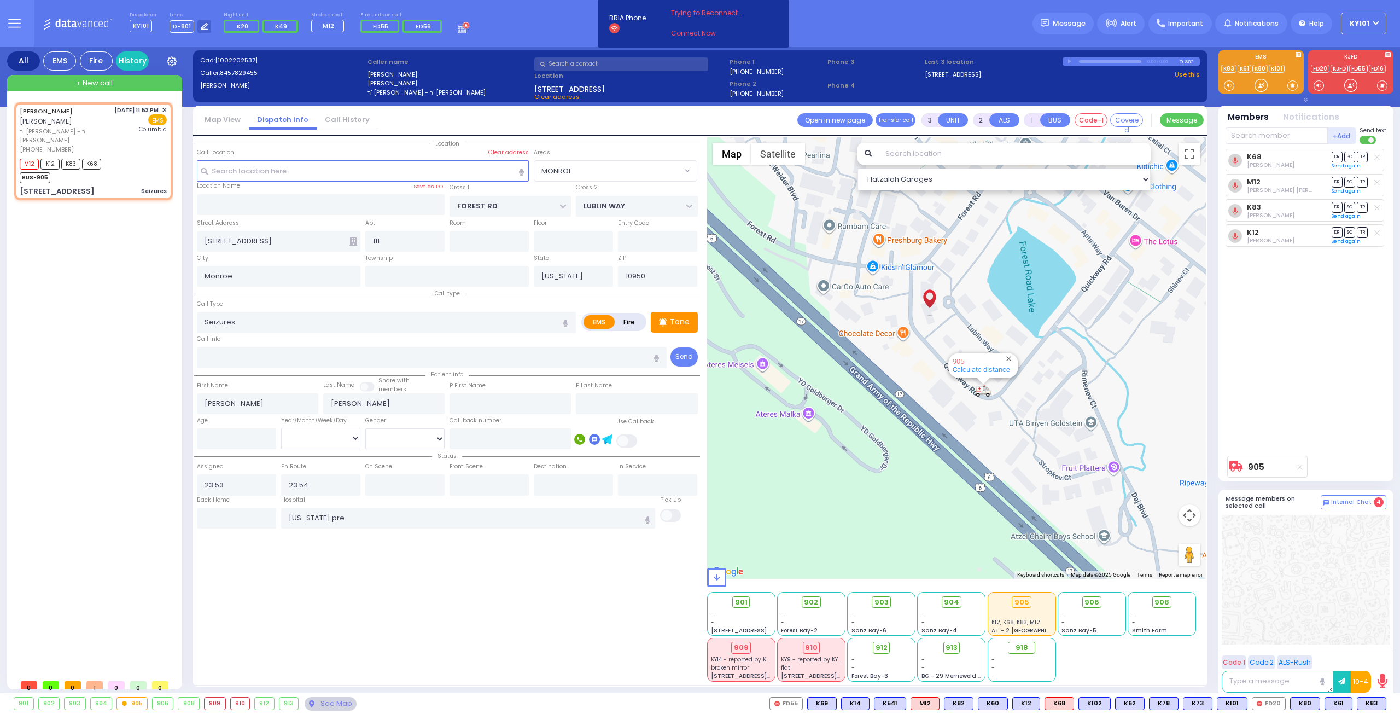
select select
radio input "true"
select select
type input "[US_STATE][GEOGRAPHIC_DATA]- [GEOGRAPHIC_DATA]"
select select "Hatzalah Garages"
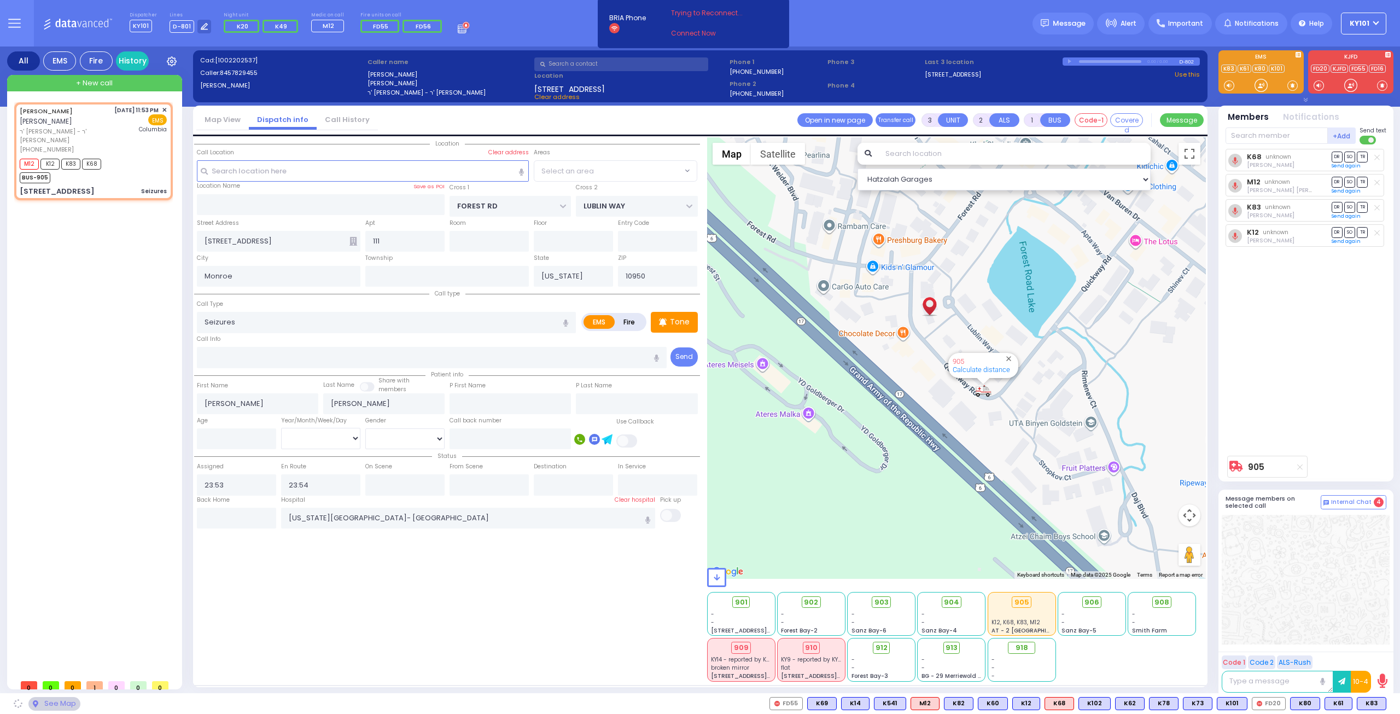
select select "MONROE"
click at [1335, 204] on span "DR" at bounding box center [1337, 207] width 11 height 10
select select
radio input "true"
select select
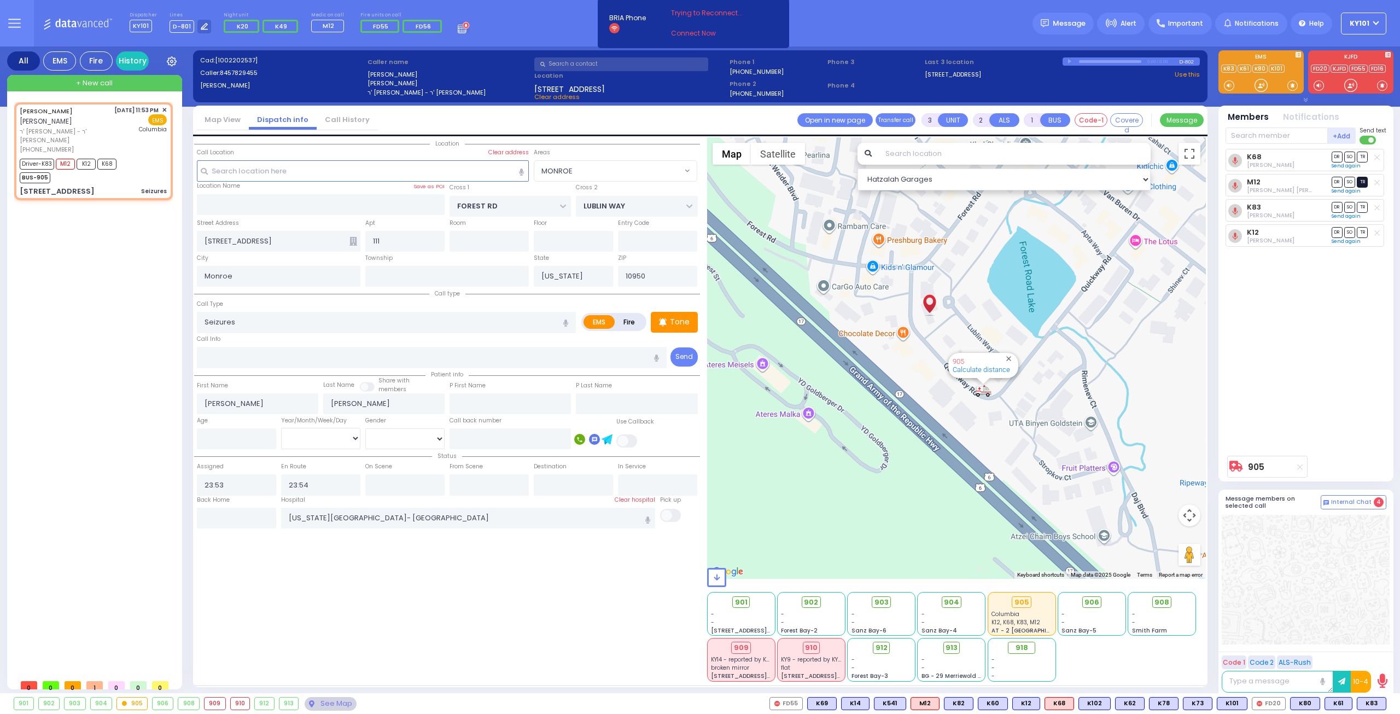
select select "Hatzalah Garages"
select select "MONROE"
click at [1361, 155] on span "TR" at bounding box center [1362, 157] width 11 height 10
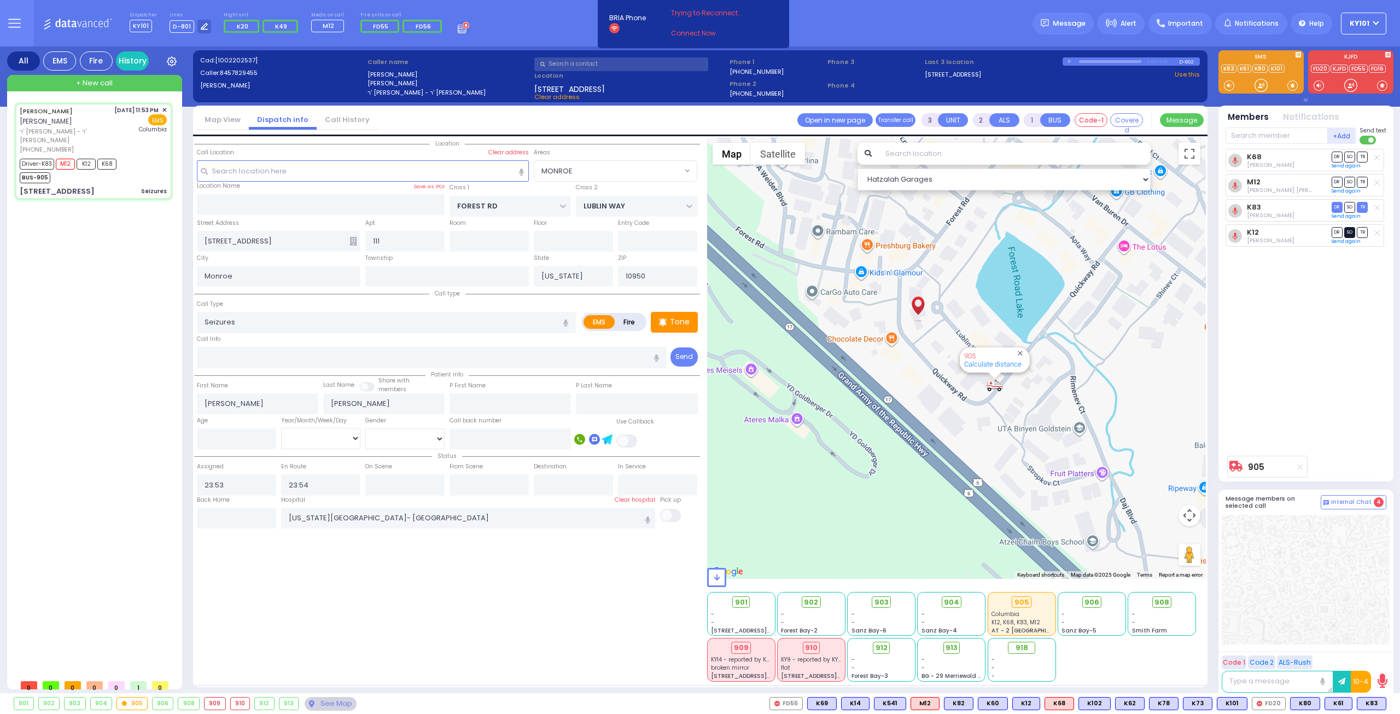
click at [1346, 227] on span "SO" at bounding box center [1350, 232] width 11 height 10
select select
radio input "true"
select select
type input "00:15"
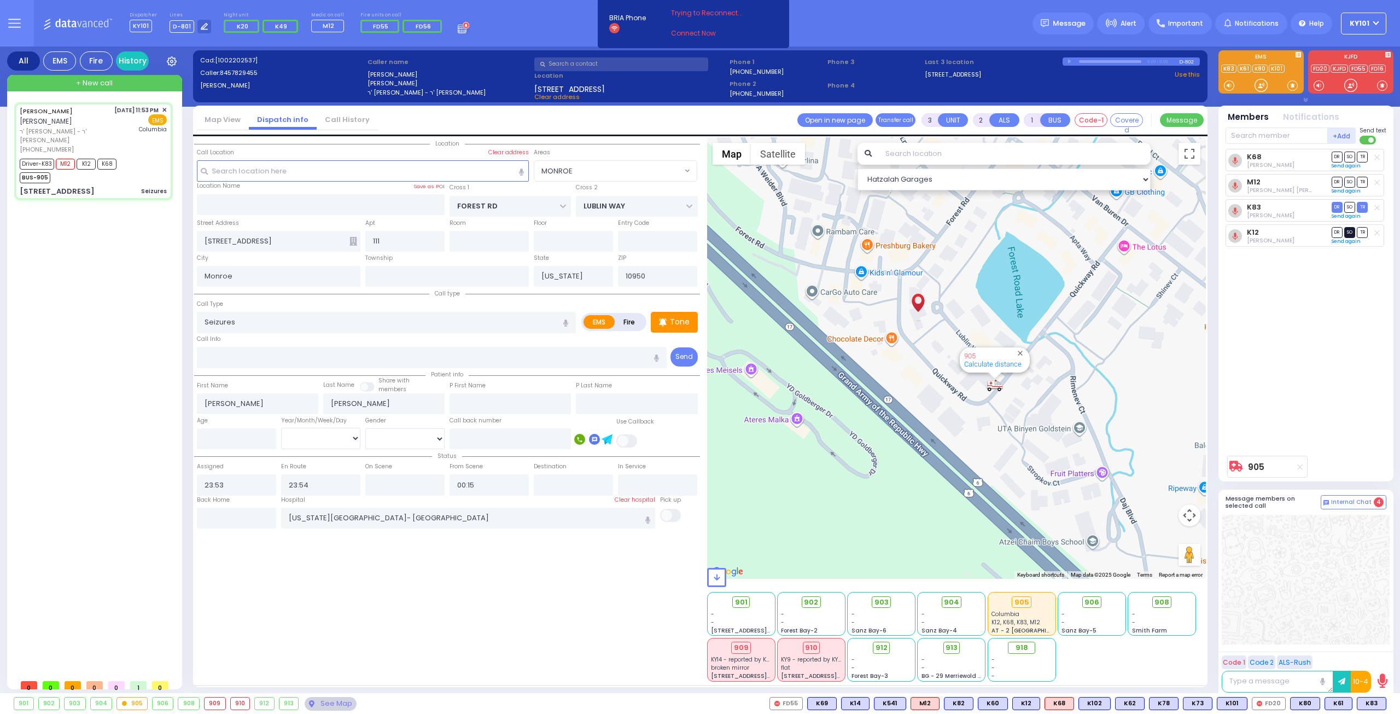
select select "Hatzalah Garages"
select select "MONROE"
select select
radio input "true"
select select
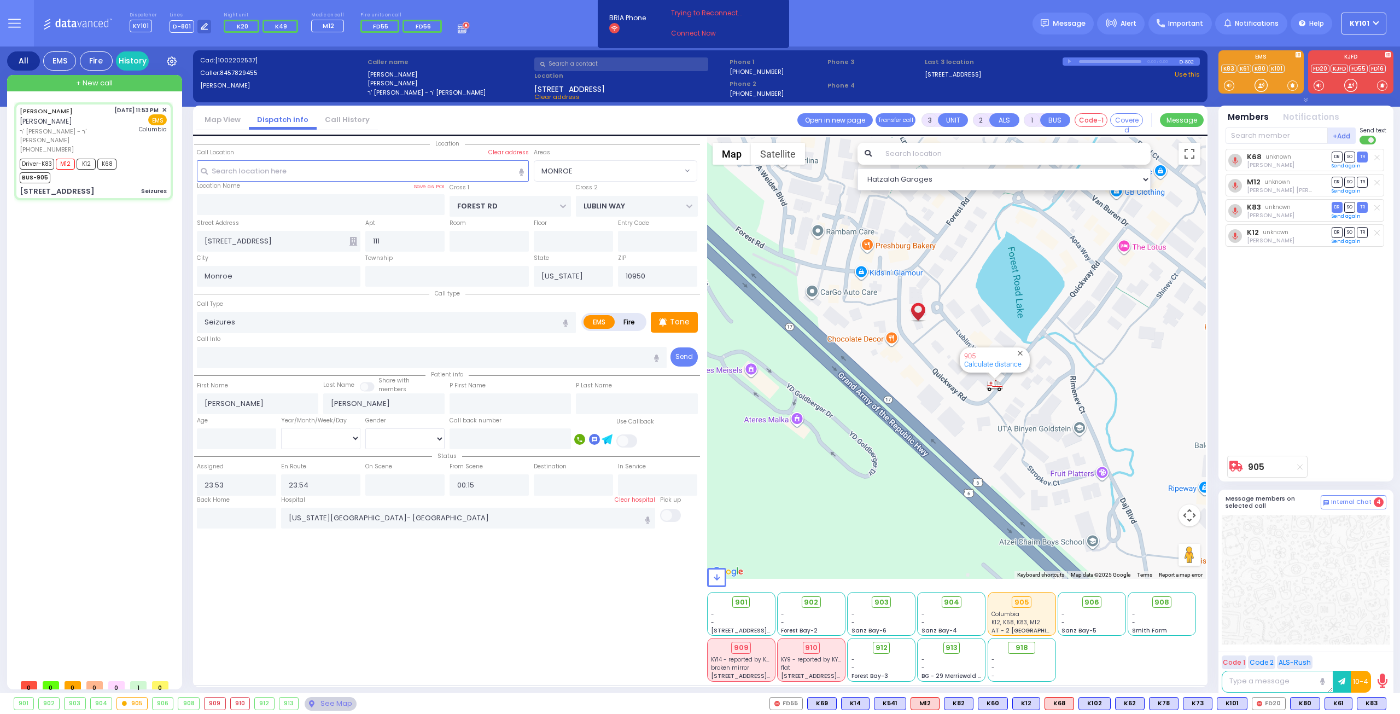
select select "Hatzalah Garages"
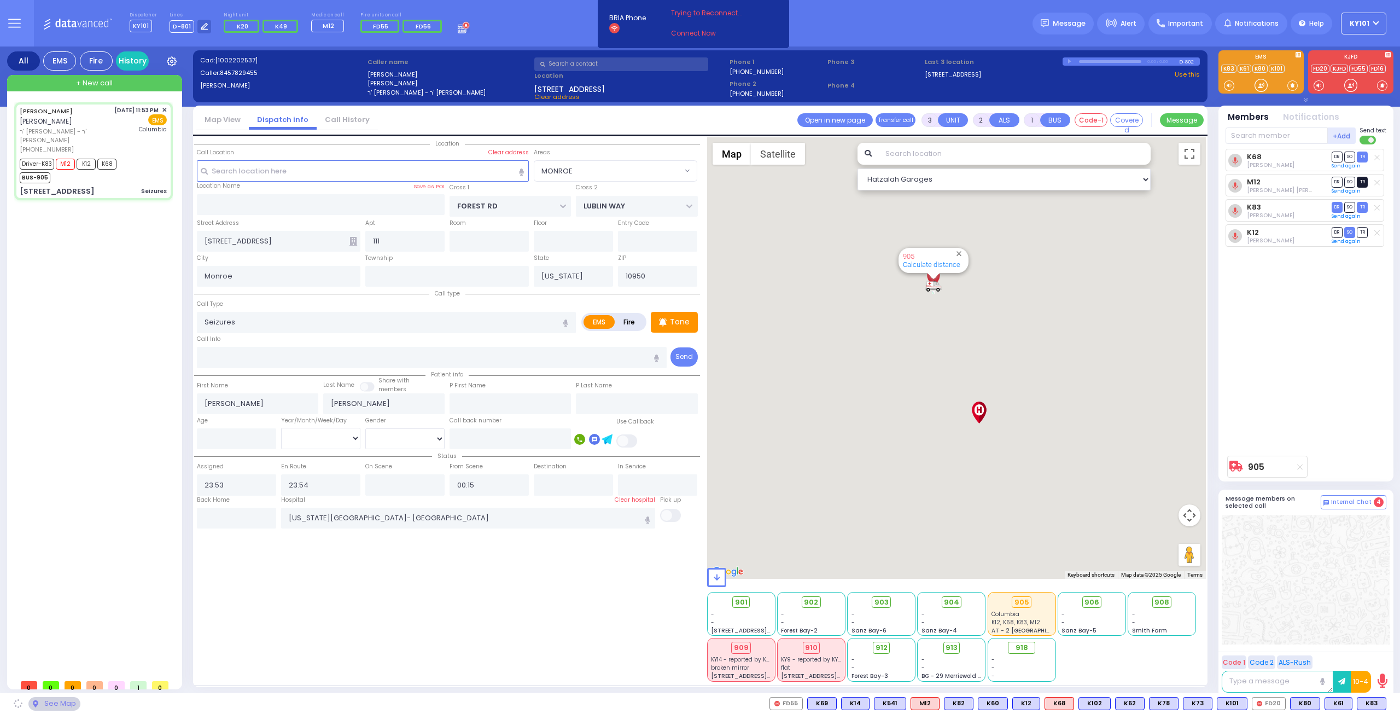
select select "MONROE"
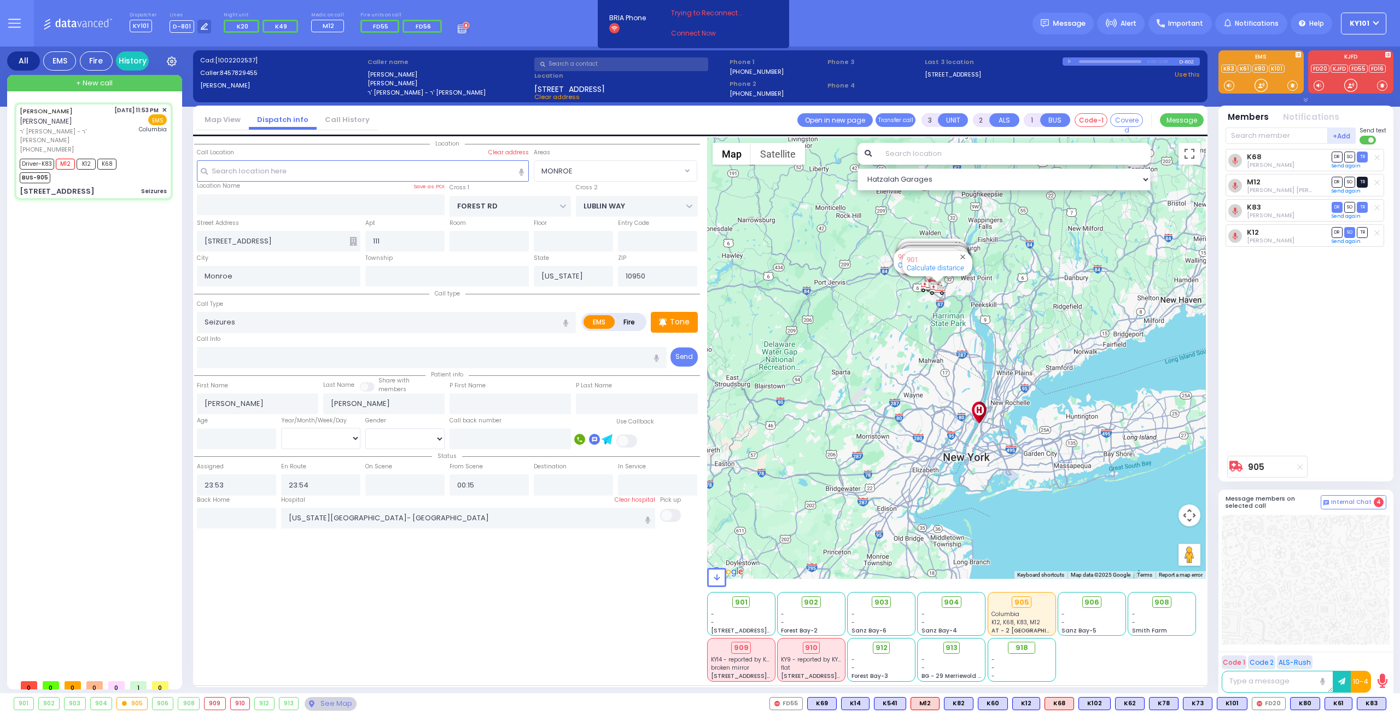
click at [1365, 181] on span "TR" at bounding box center [1362, 182] width 11 height 10
select select
radio input "true"
select select
select select "Hatzalah Garages"
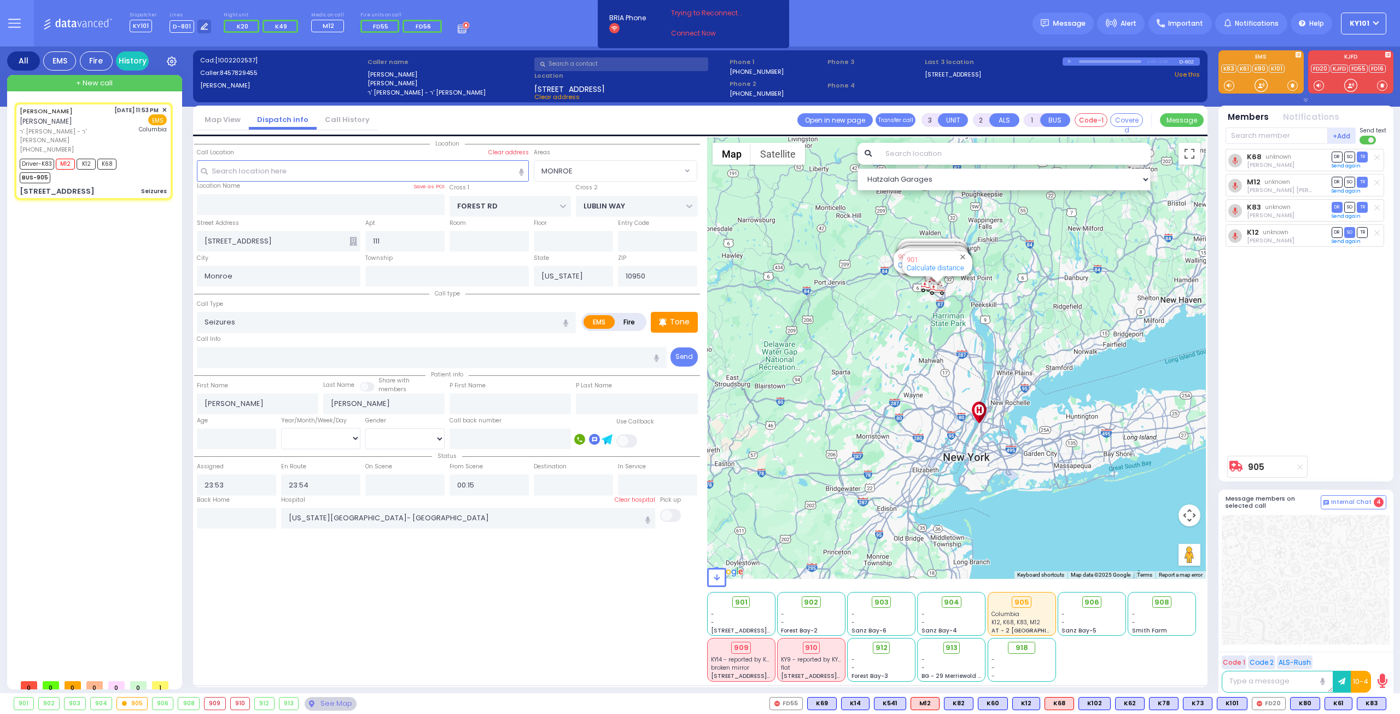
select select "MONROE"
click at [424, 479] on input "text" at bounding box center [404, 484] width 79 height 21
type input "23:55"
select select
radio input "true"
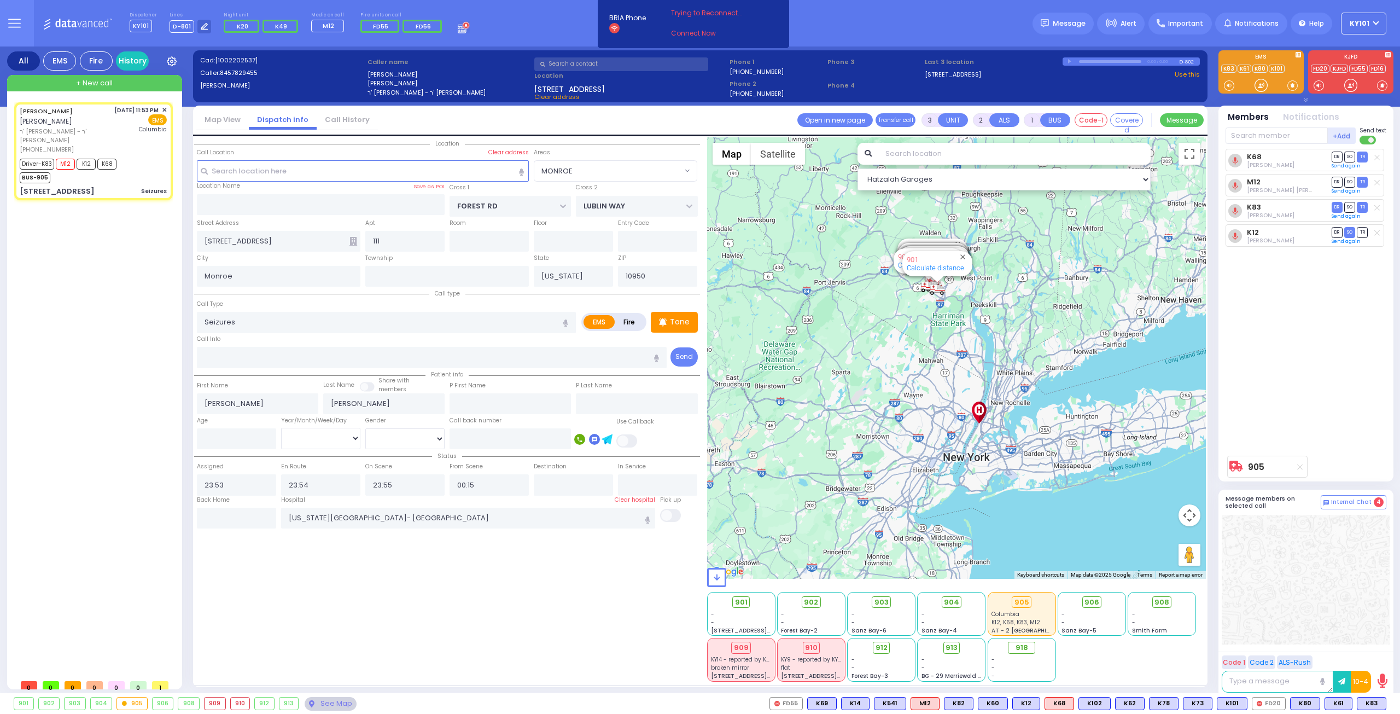
select select
select select "Hatzalah Garages"
select select "MONROE"
click at [129, 703] on div "905" at bounding box center [132, 703] width 30 height 12
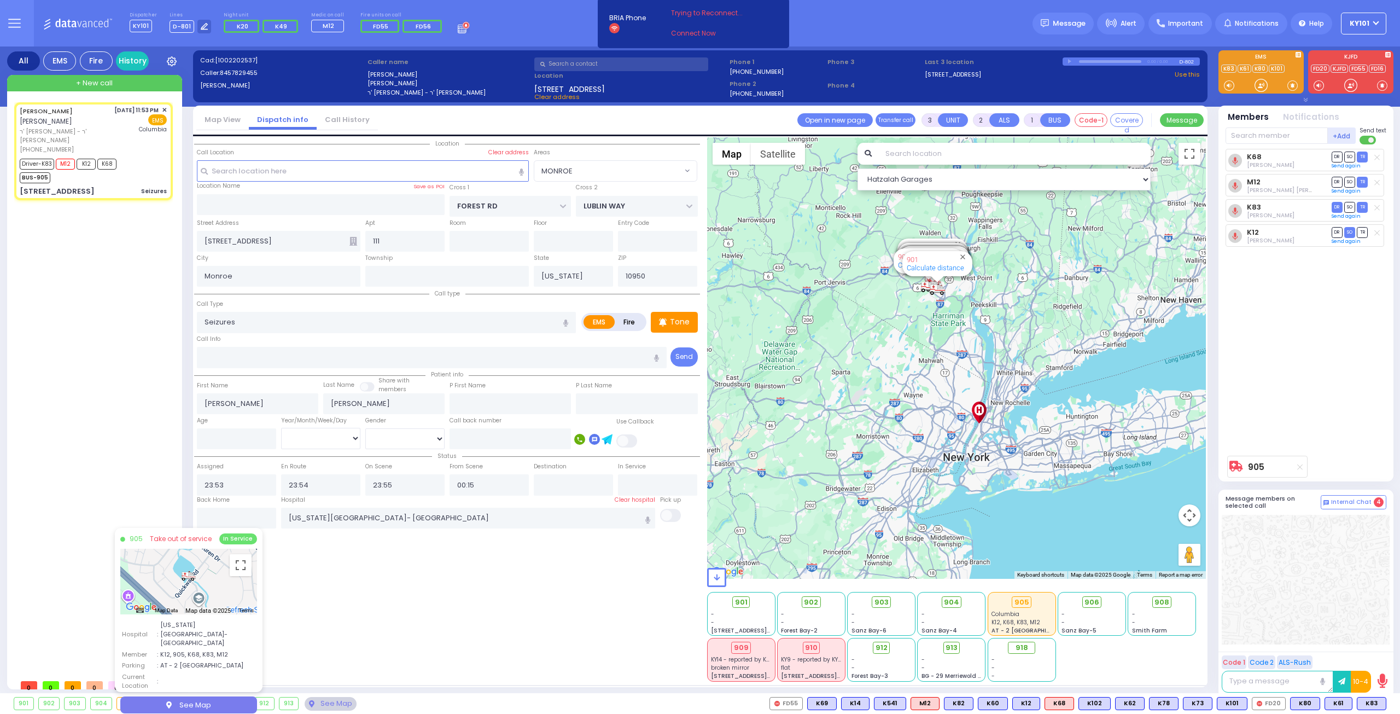
click at [445, 577] on div "Location All areas" at bounding box center [447, 409] width 506 height 544
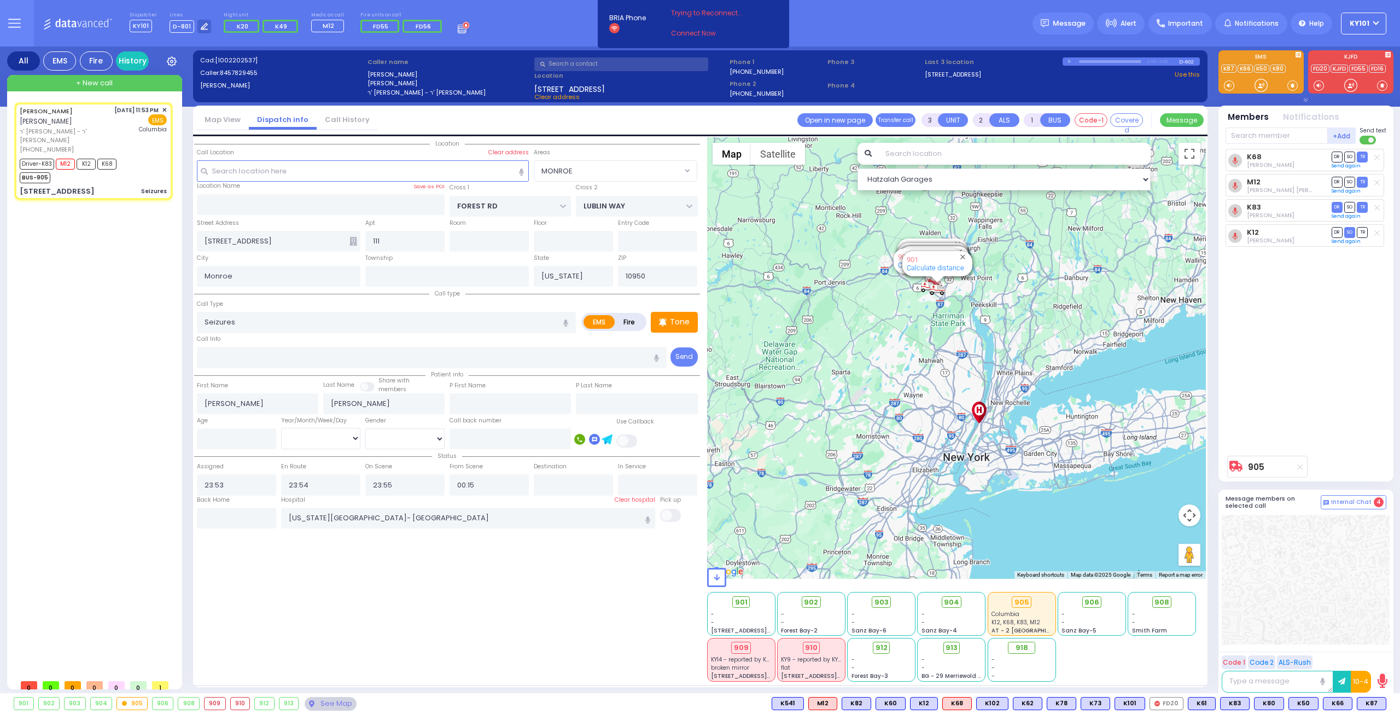
type input "6"
select select
radio input "true"
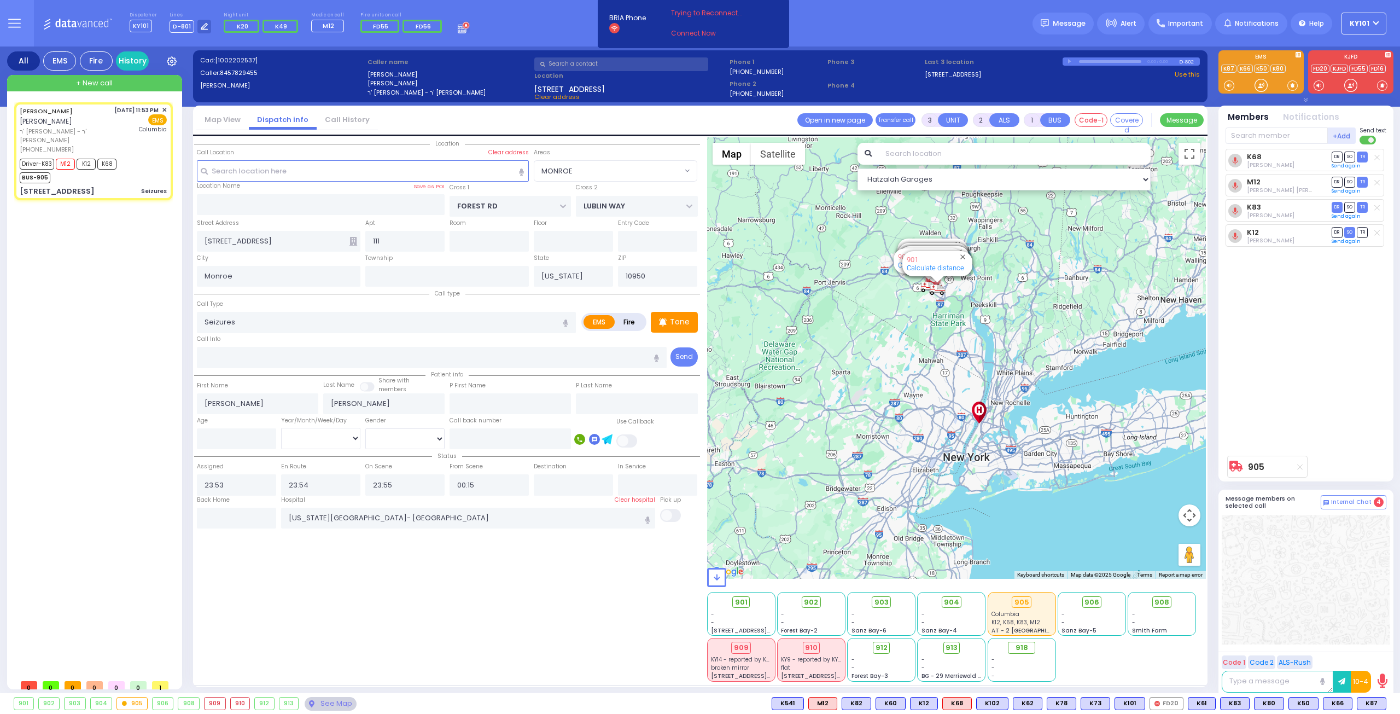
type input "Unknown"
select select "Year"
select select "Hatzalah Garages"
select select "MONROE"
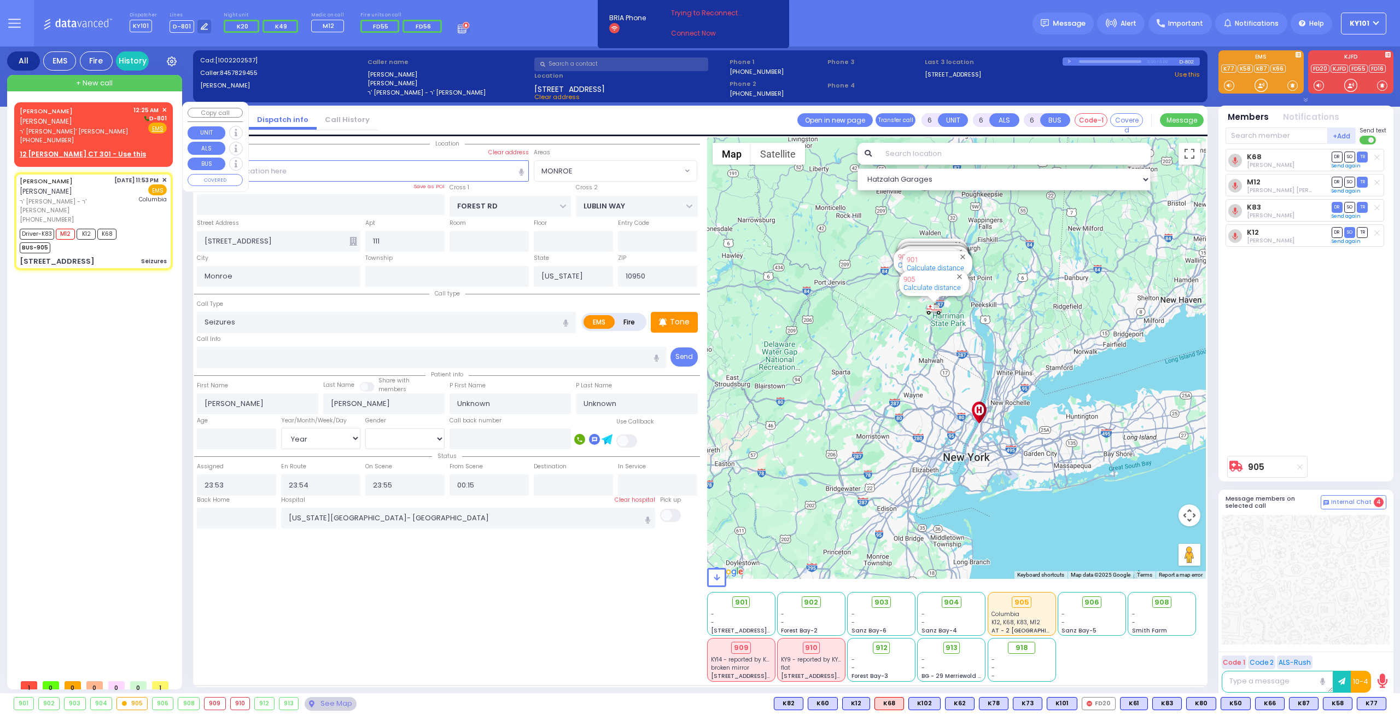
click at [87, 127] on span "ר' אברהם מרדכי - ר' מרדכי זיאת" at bounding box center [75, 131] width 110 height 9
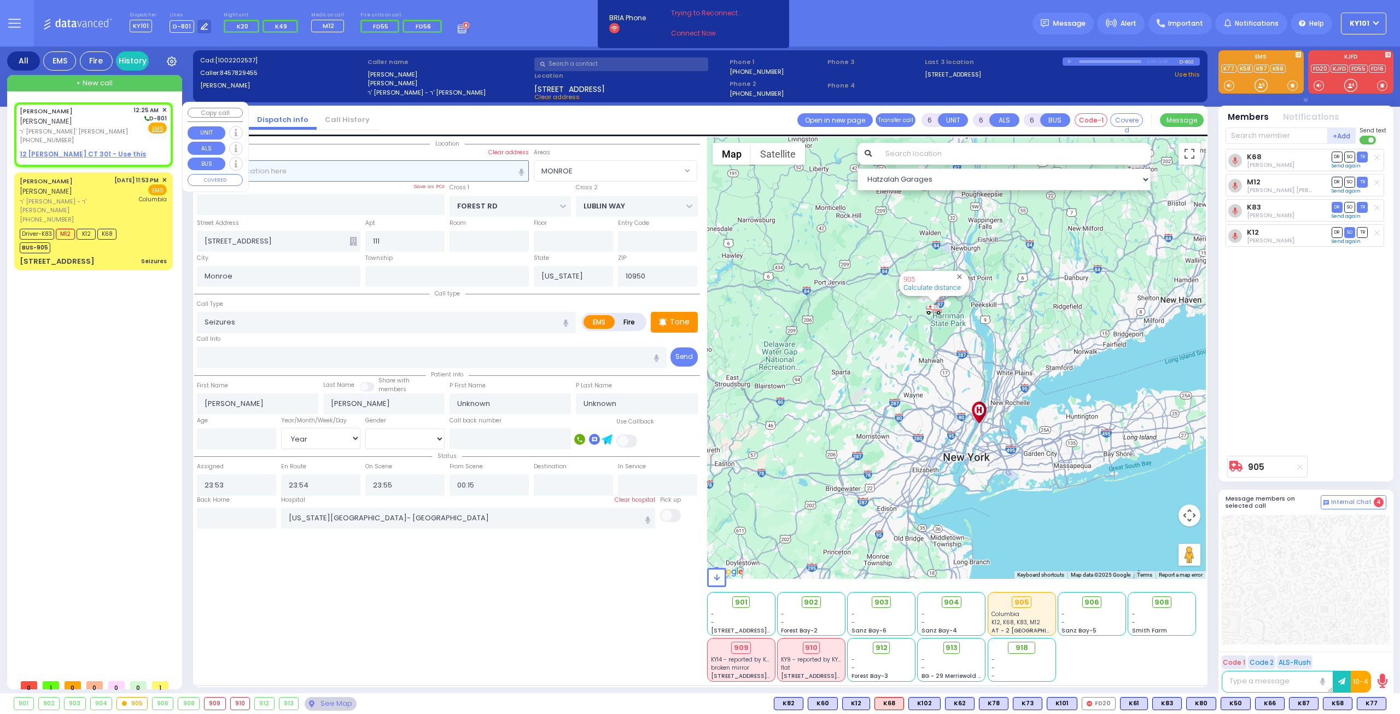
type input "2"
type input "1"
select select
radio input "true"
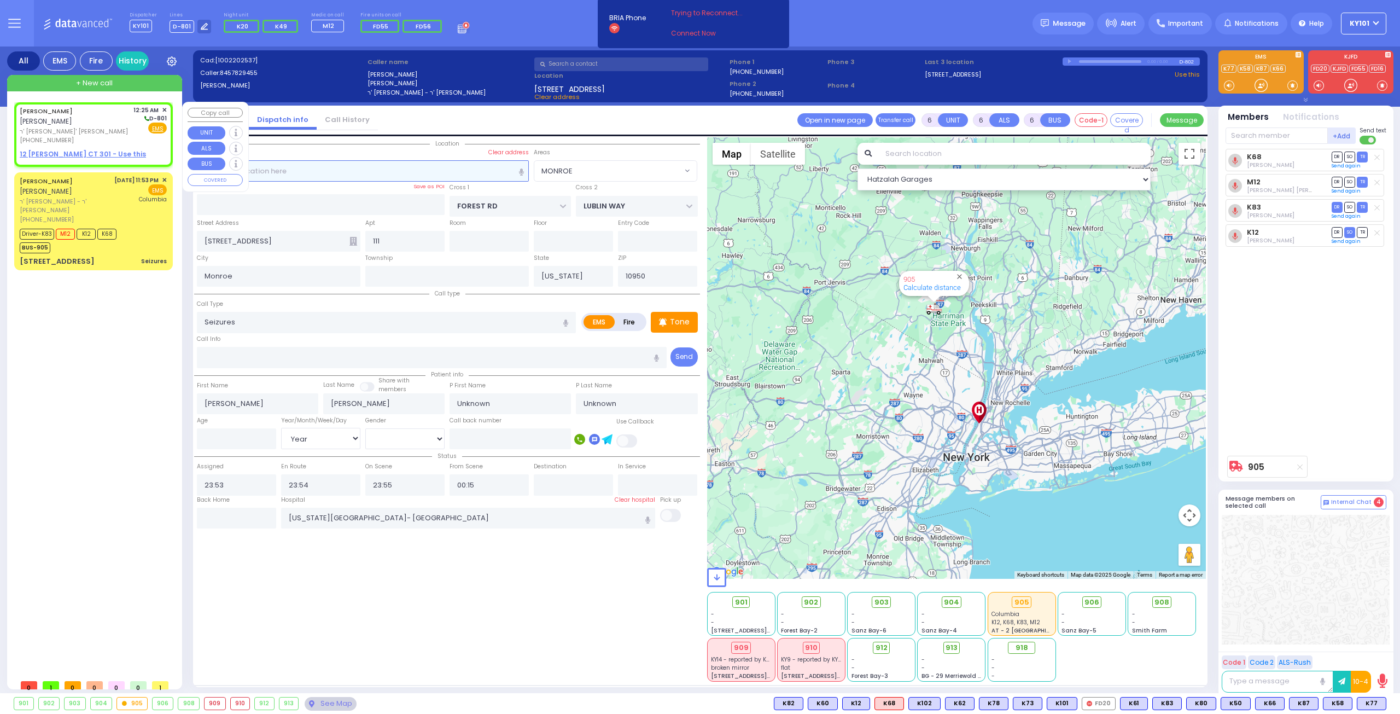
type input "JOEL"
type input "GOLDSTEIN"
select select
type input "00:25"
select select "Hatzalah Garages"
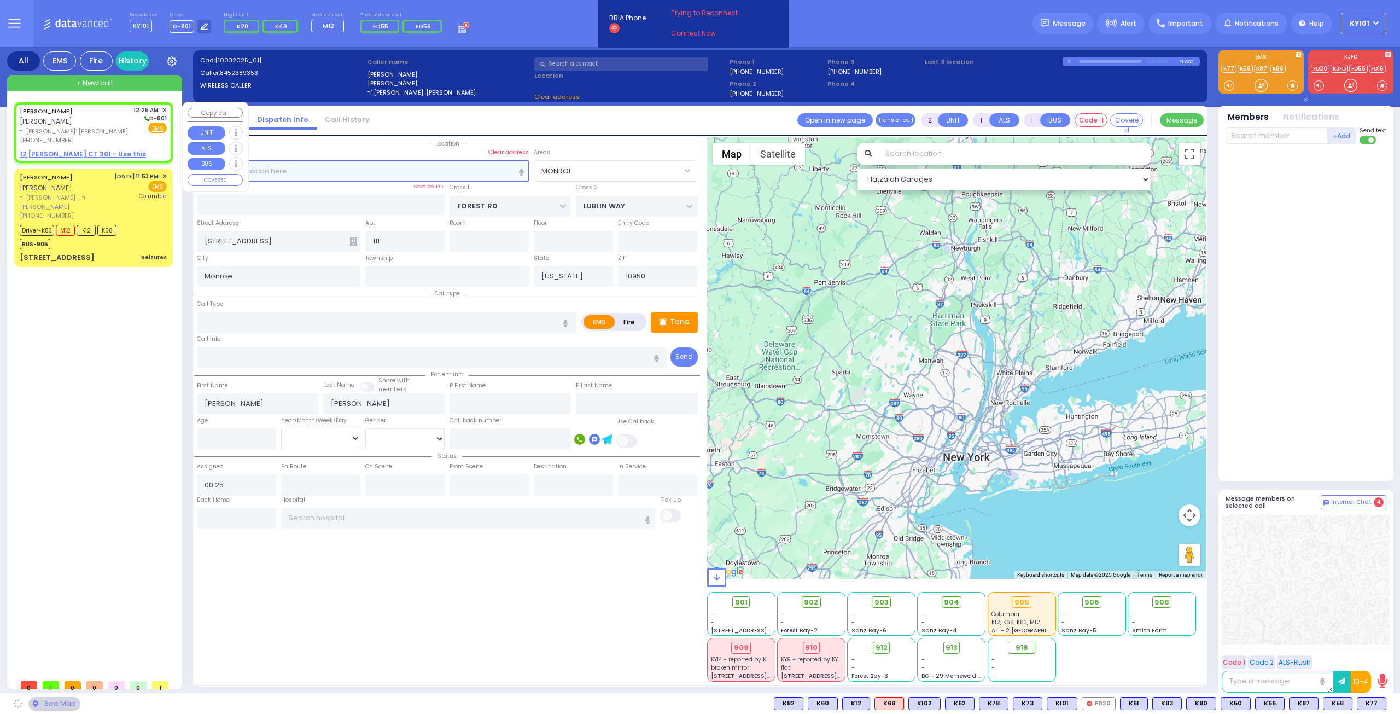
select select
radio input "true"
select select
select select "Hatzalah Garages"
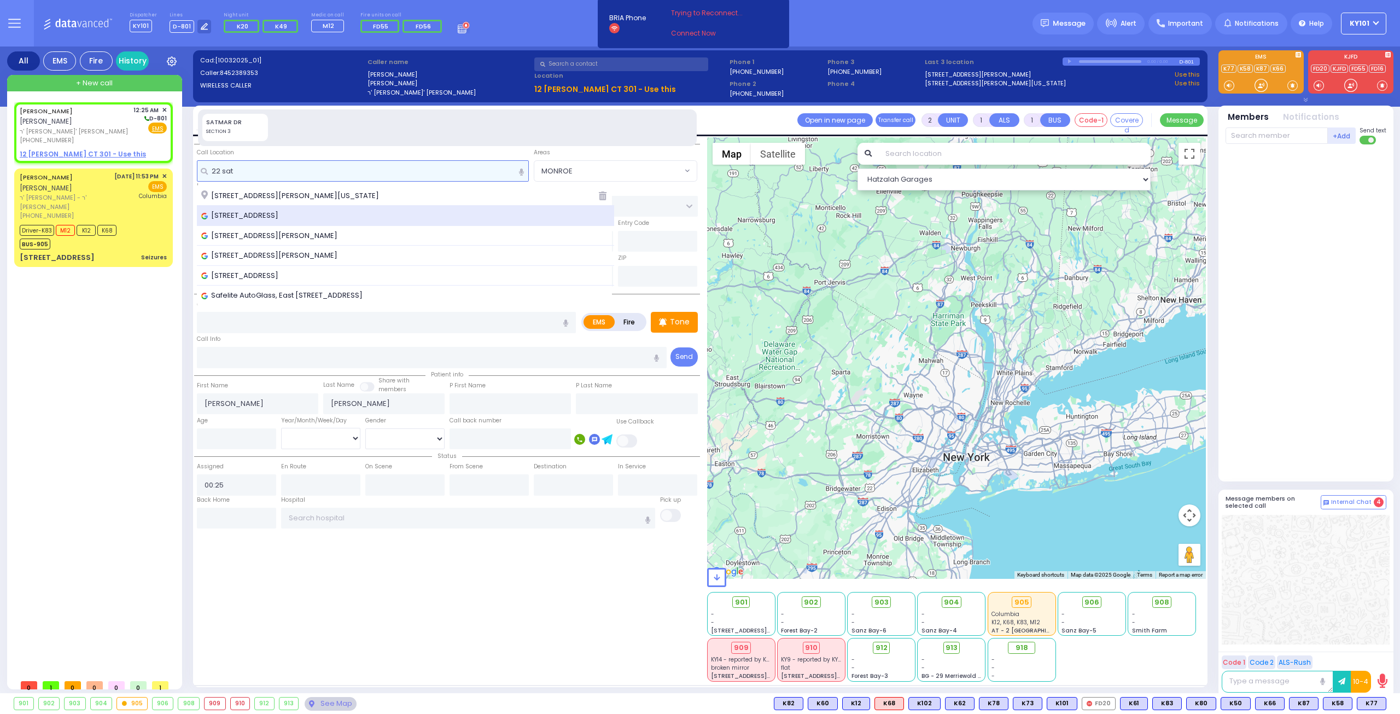
type input "22 sat"
click at [282, 212] on span "[STREET_ADDRESS]" at bounding box center [241, 215] width 81 height 11
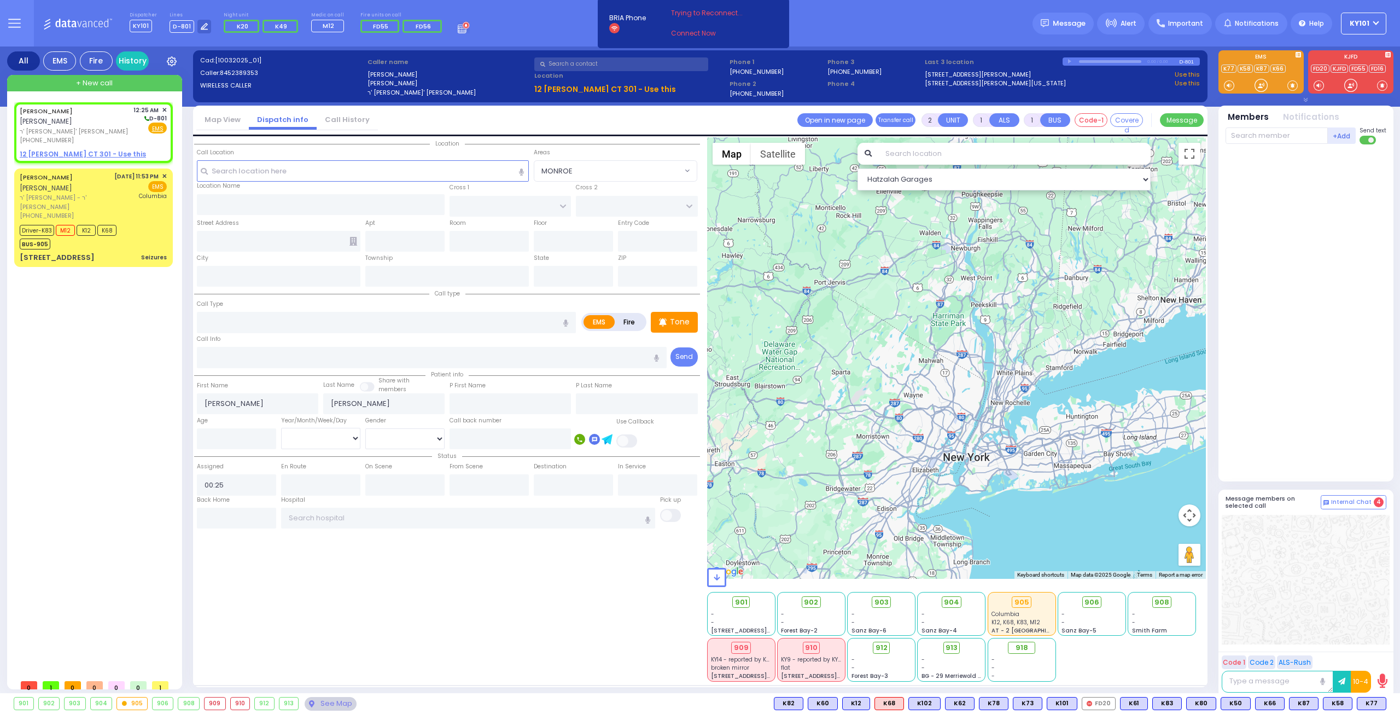
select select
radio input "true"
select select
select select "Hatzalah Garages"
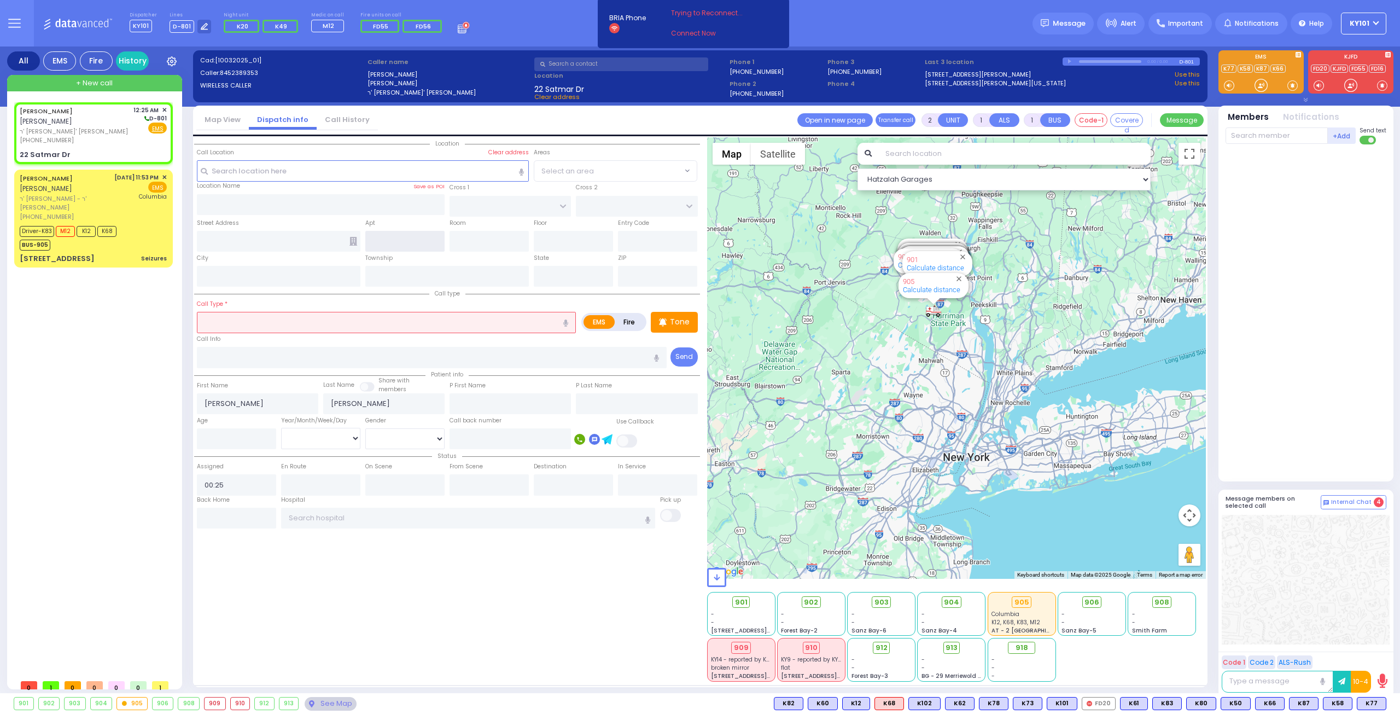
type input "HAYES COURT"
type input "SIGET COURT"
type input "22 Satmar Dr"
type input "Monroe"
type input "[US_STATE]"
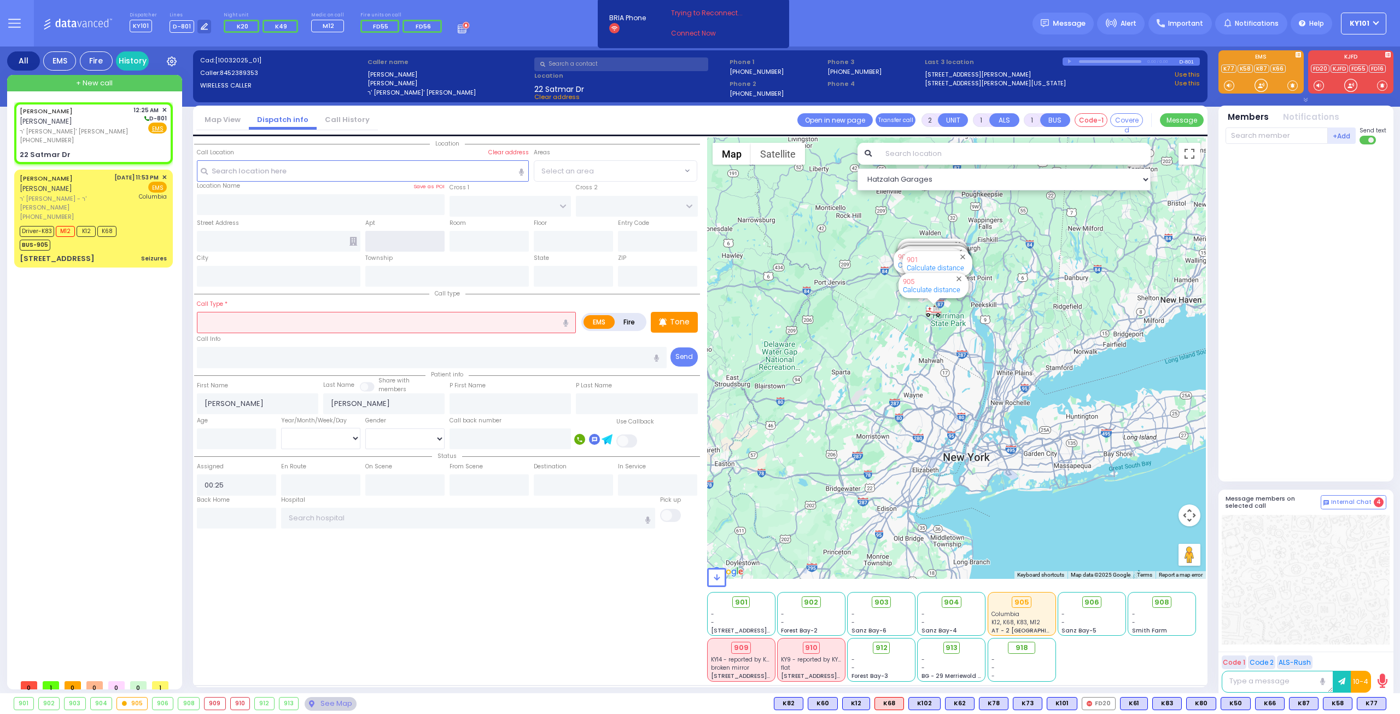
type input "10950"
select select "SECTION 3"
click at [382, 238] on input "text" at bounding box center [404, 241] width 79 height 21
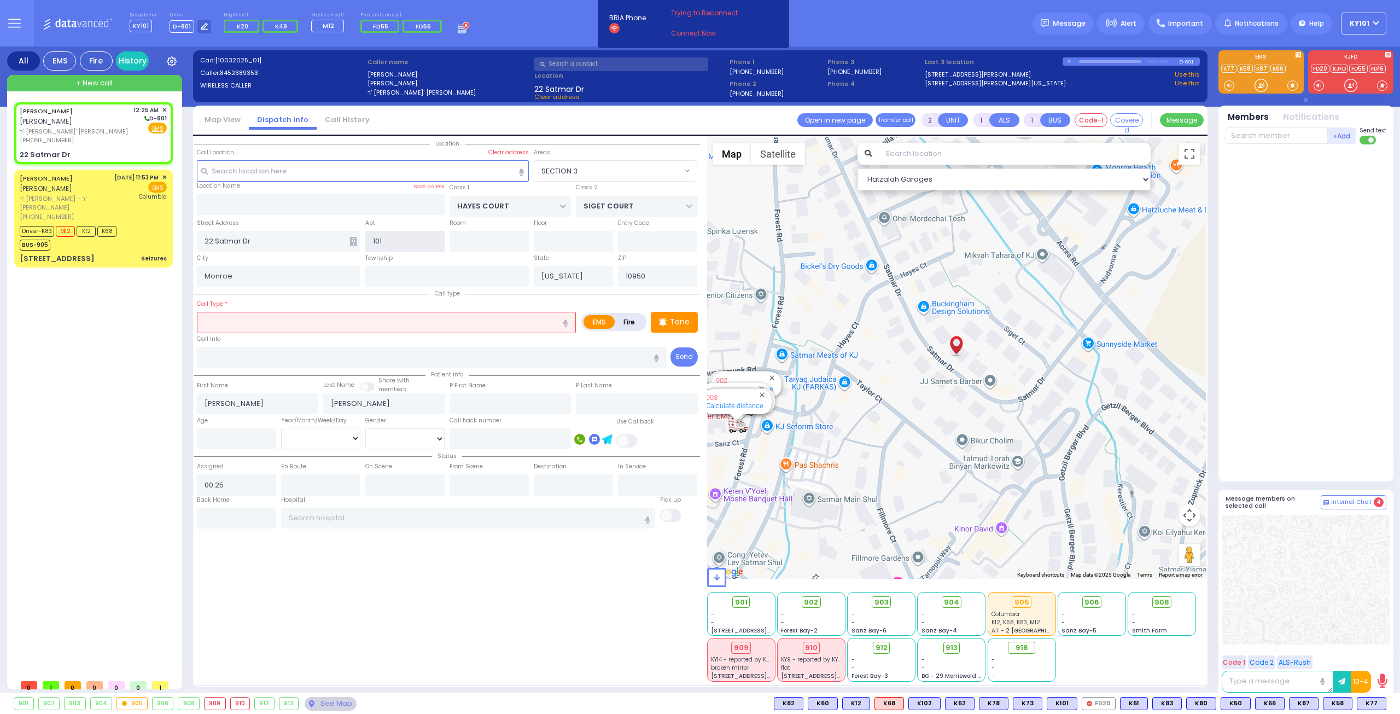
type input "101"
select select
radio input "true"
select select
select select "Hatzalah Garages"
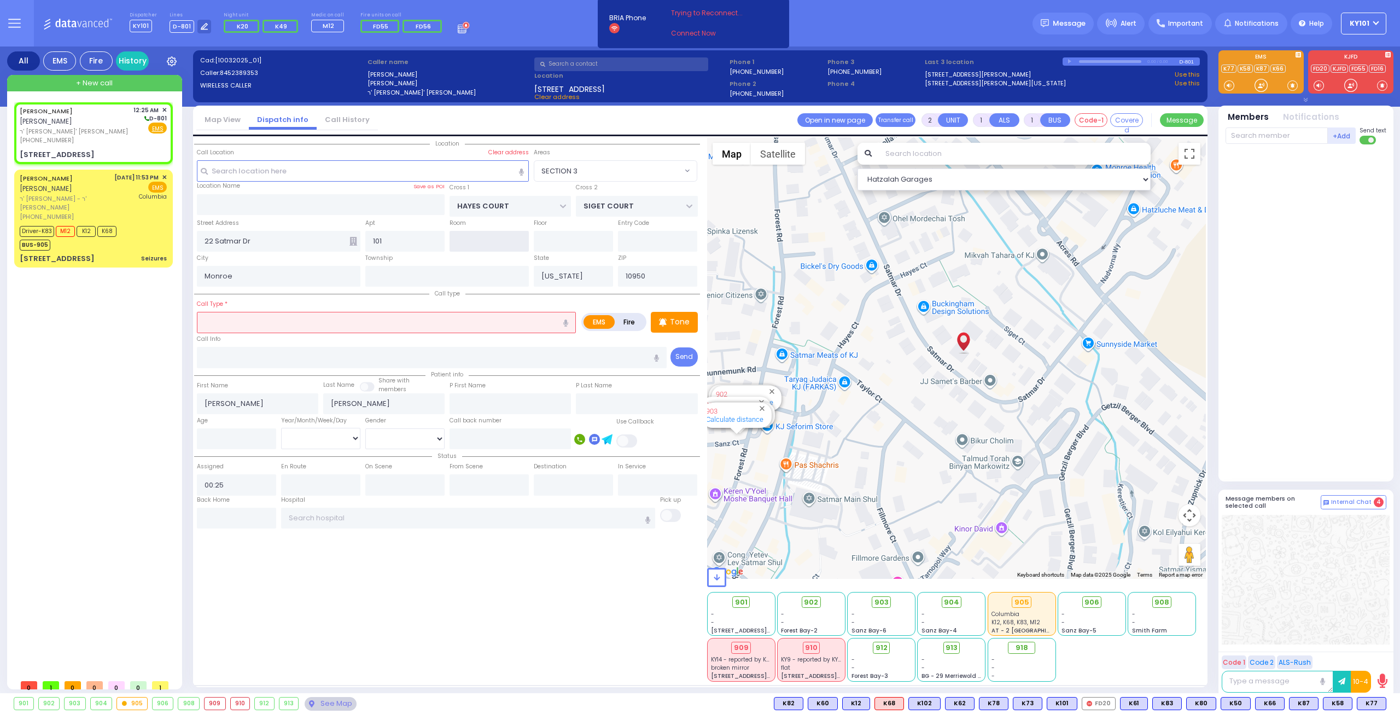
select select "SECTION 3"
click at [354, 241] on icon at bounding box center [354, 241] width 8 height 9
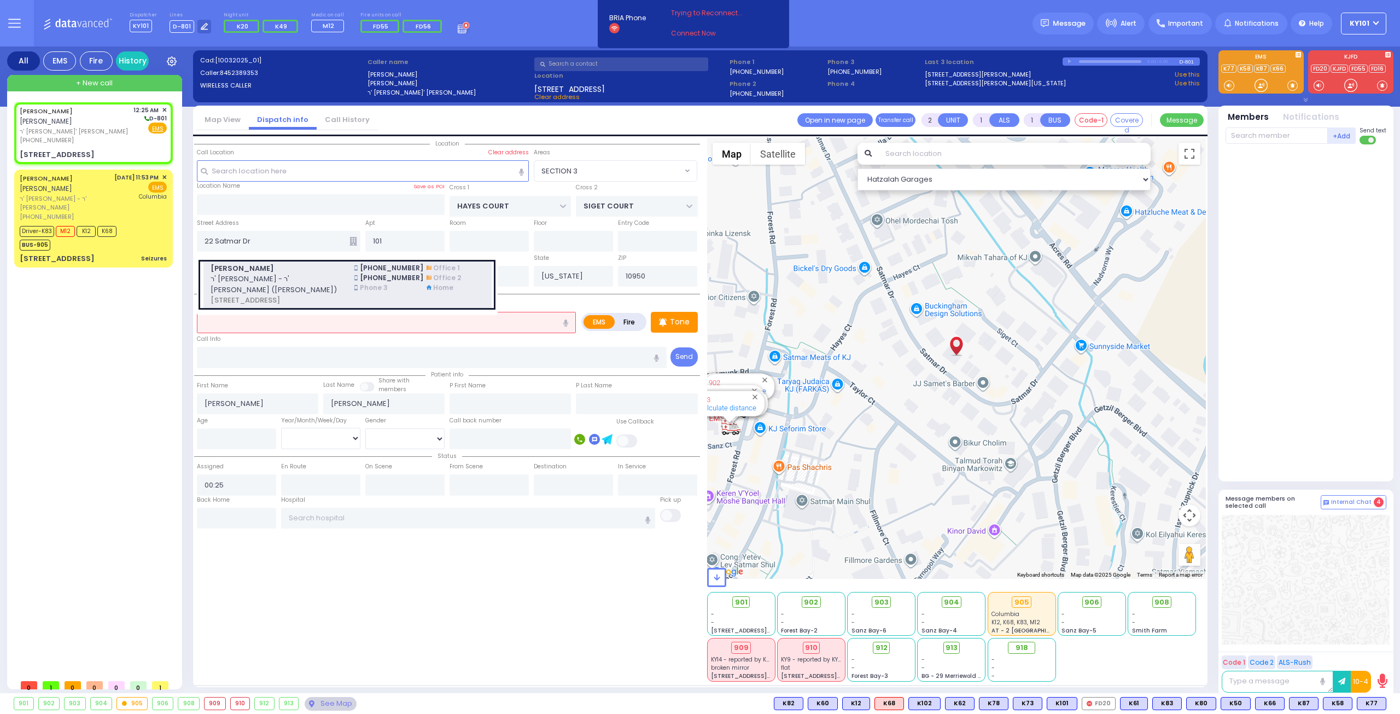
click at [303, 272] on span "[PERSON_NAME]" at bounding box center [276, 268] width 131 height 11
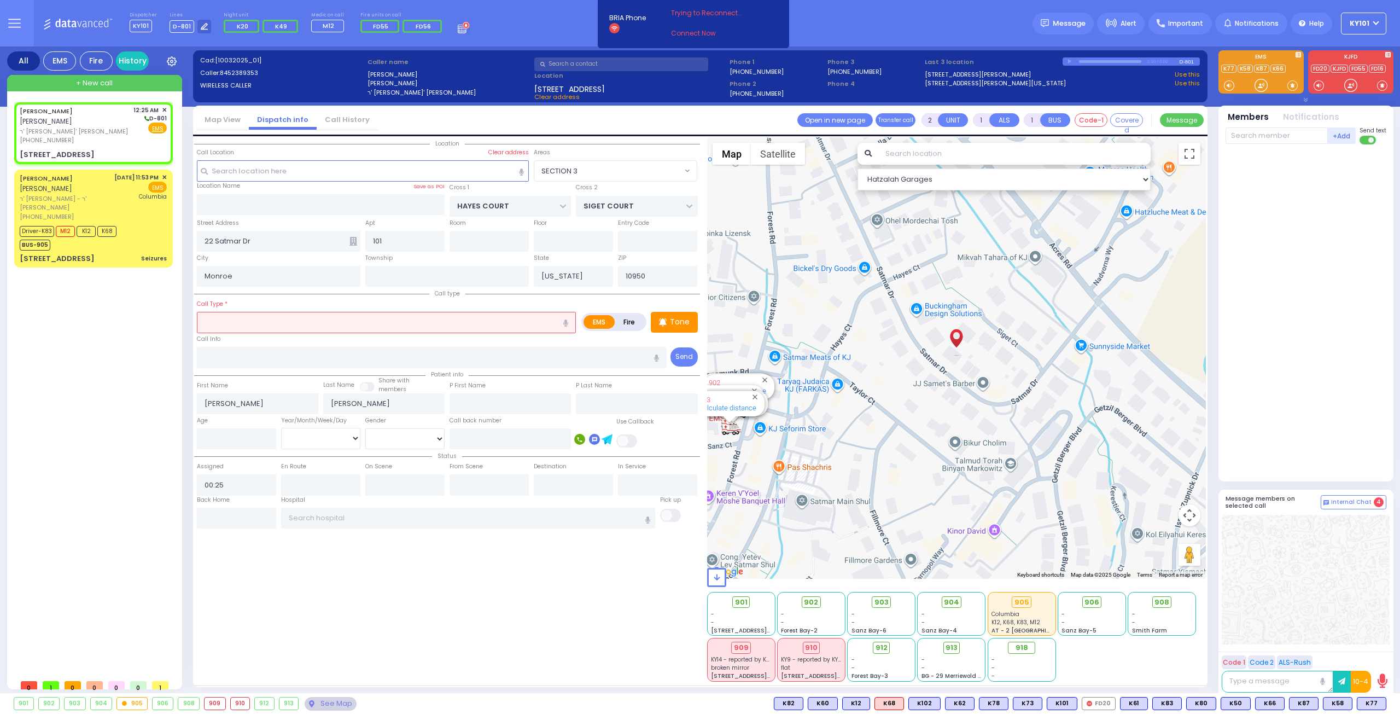
click at [305, 319] on input "text" at bounding box center [386, 322] width 379 height 21
select select
radio input "true"
type input "HILLEL"
type input "BROWN"
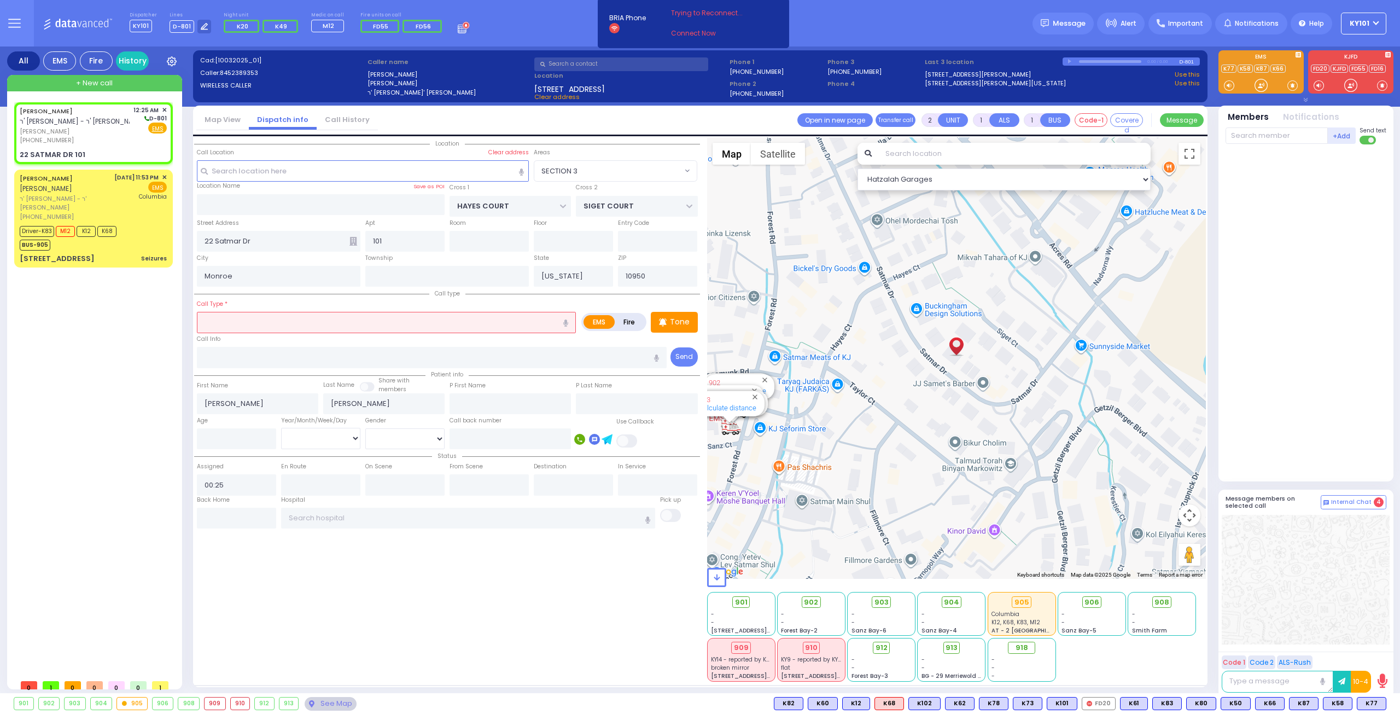
select select
select select "Hatzalah Garages"
type input "22 SATMAR DR"
type input "iv"
select select "SECTION 3"
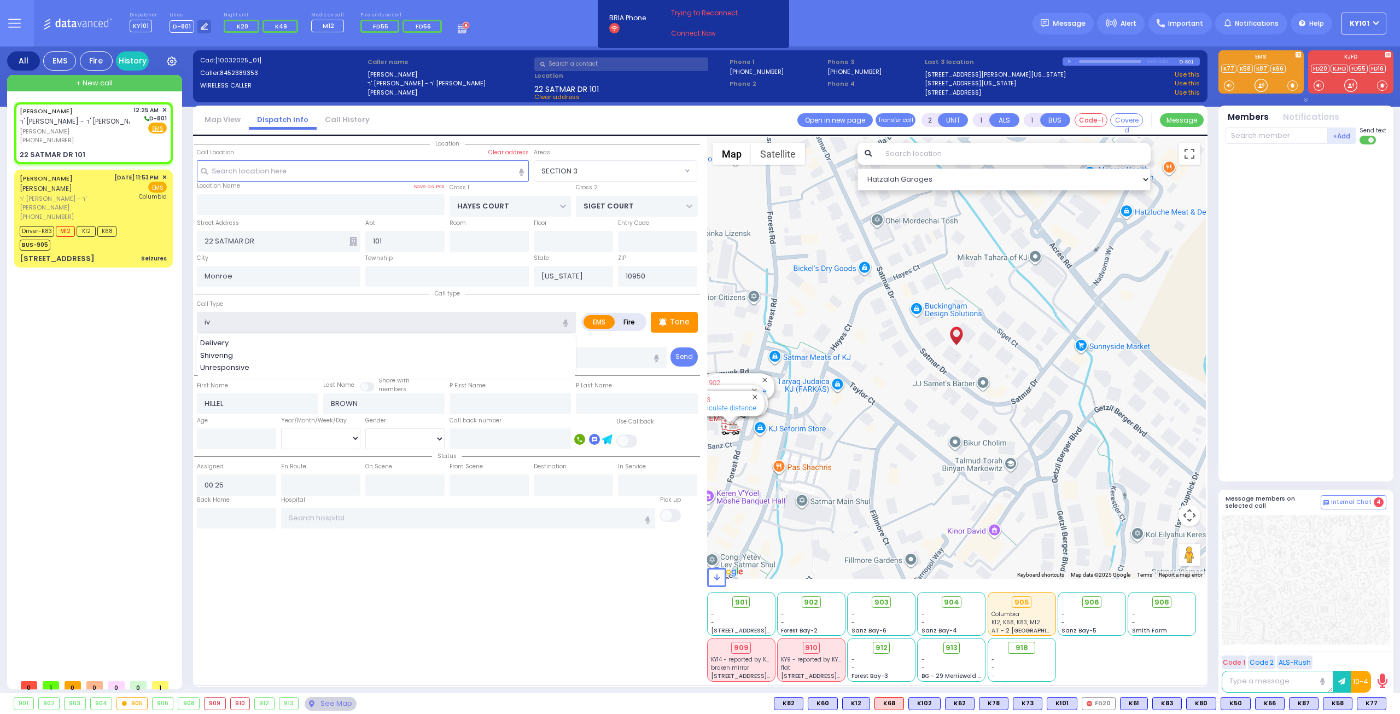
type input "iv"
click at [314, 300] on div "Call Type iv Delivery Shivering Unresponsive" at bounding box center [386, 315] width 379 height 35
select select
radio input "true"
click at [274, 313] on input "text" at bounding box center [386, 322] width 379 height 21
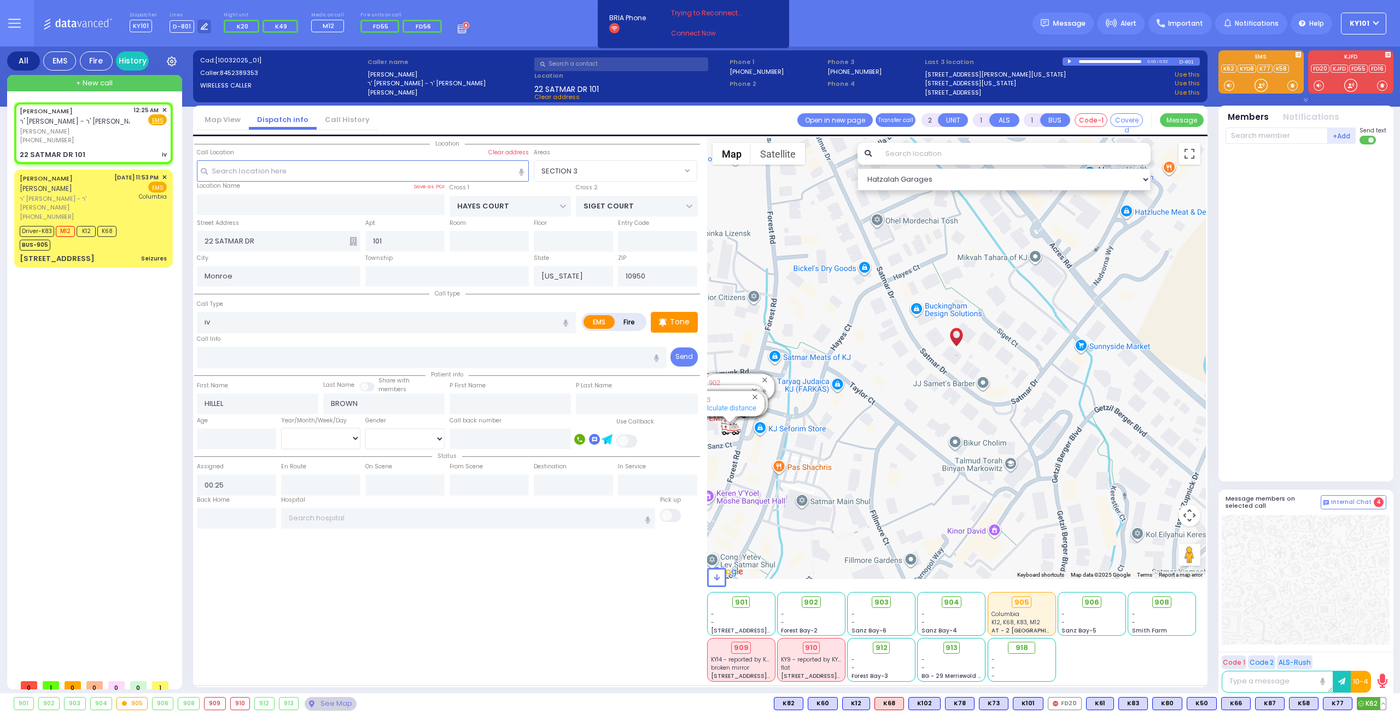
click at [1364, 700] on span "K62" at bounding box center [1372, 703] width 28 height 12
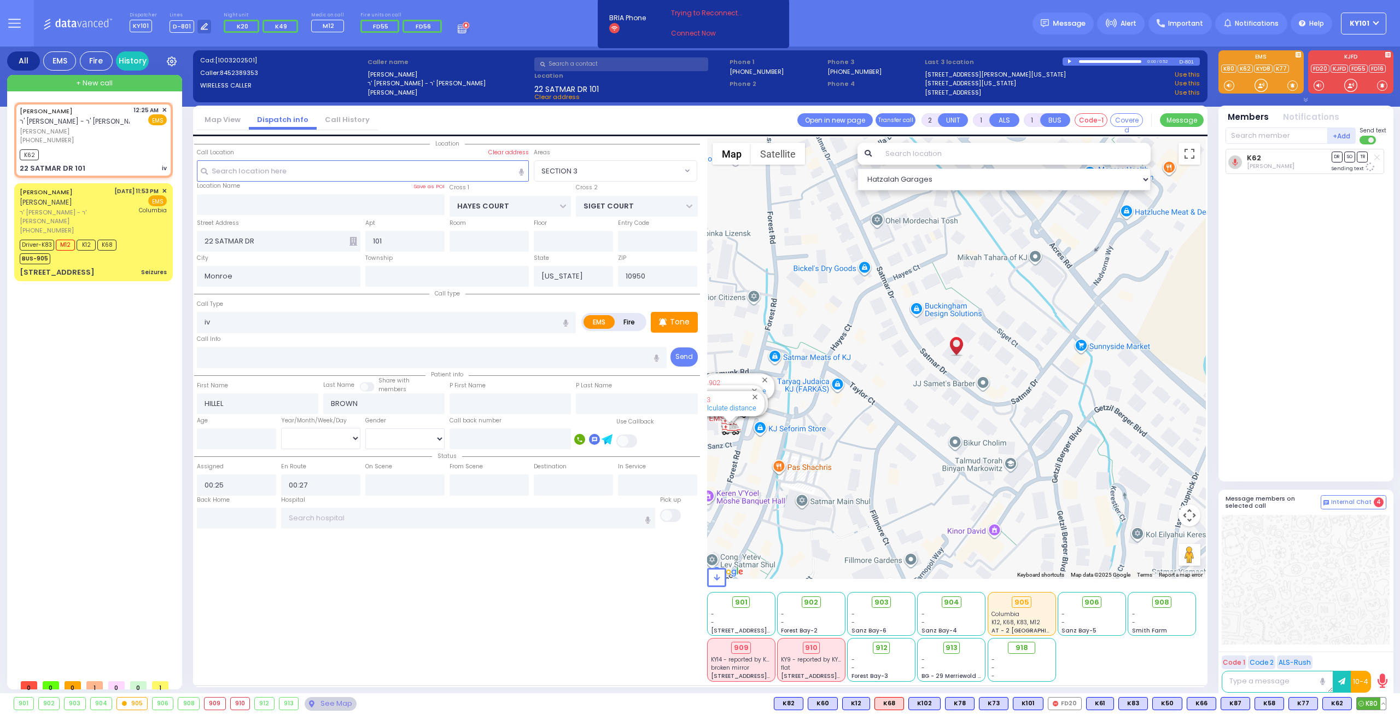
click at [1363, 703] on icon at bounding box center [1361, 703] width 5 height 5
select select "SECTION 3"
select select
click at [91, 208] on span "ר' [PERSON_NAME] - ר' [PERSON_NAME]" at bounding box center [65, 217] width 91 height 18
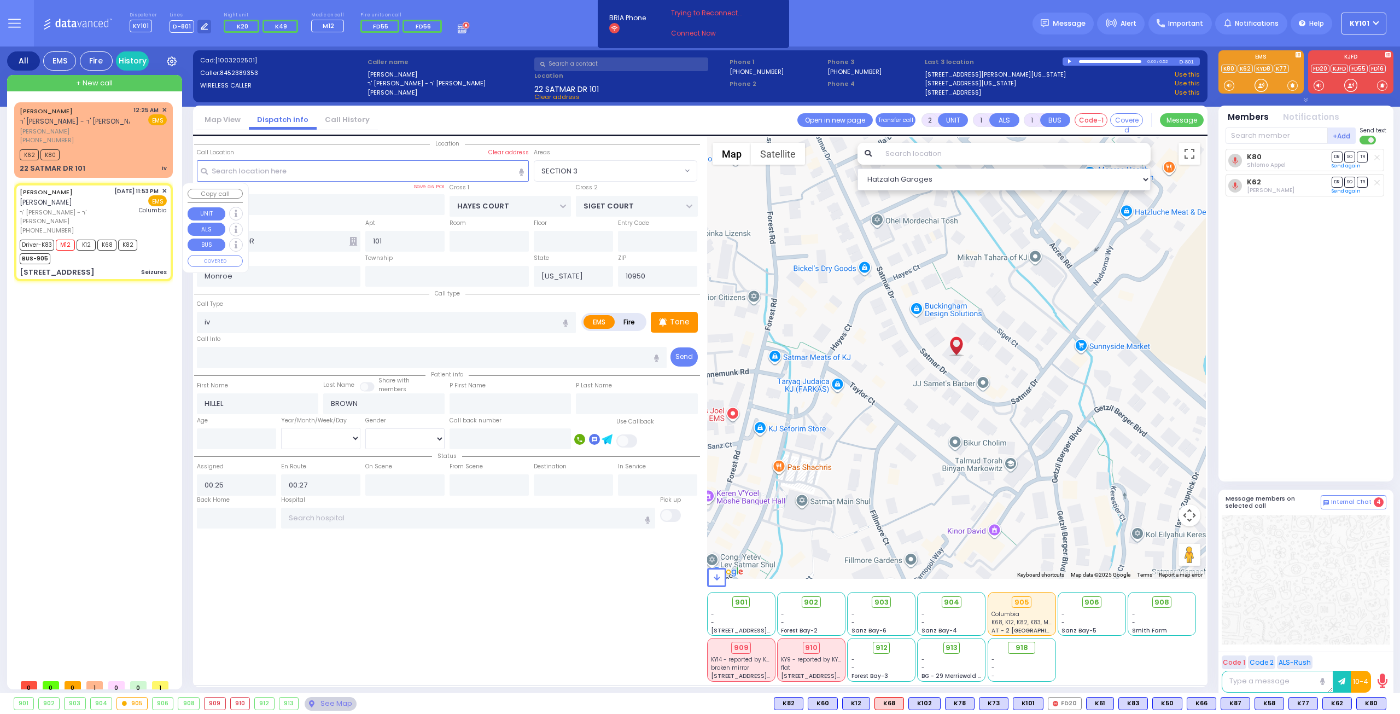
type input "6"
select select
type input "Seizures"
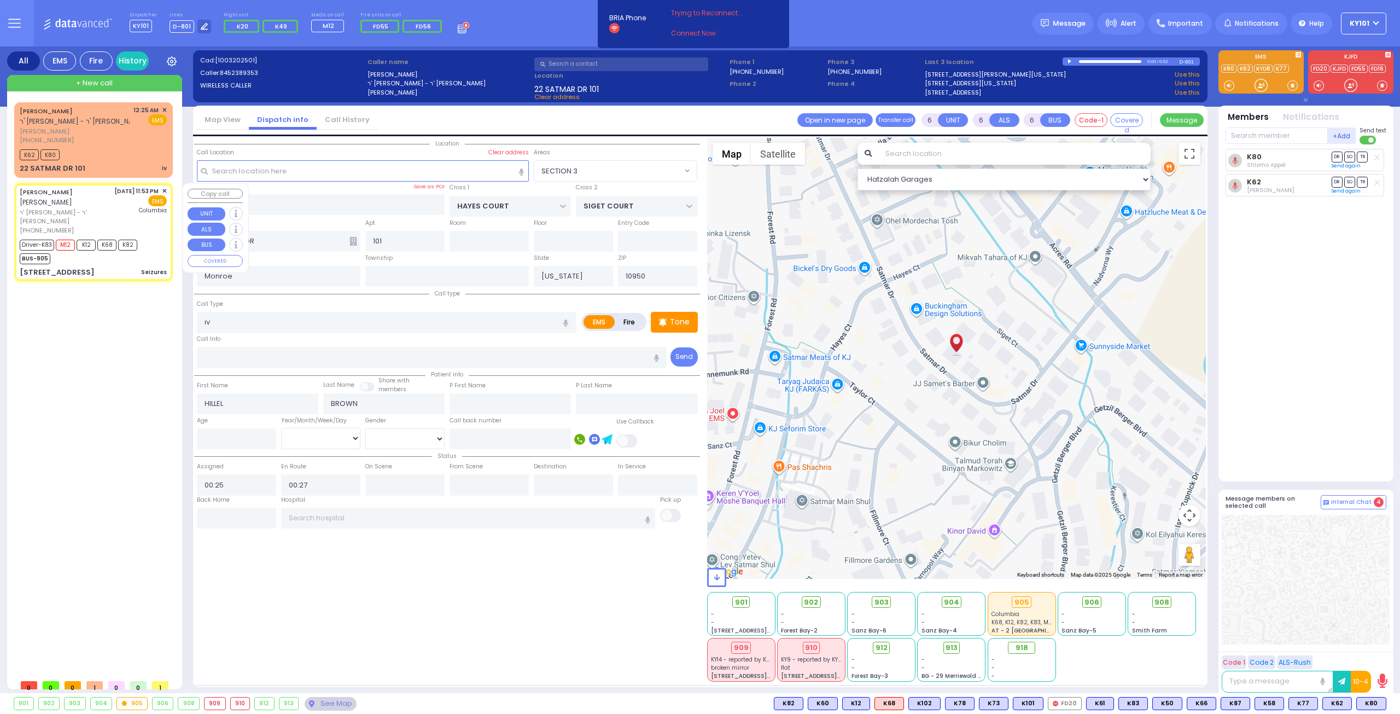
radio input "true"
type input "[PERSON_NAME]"
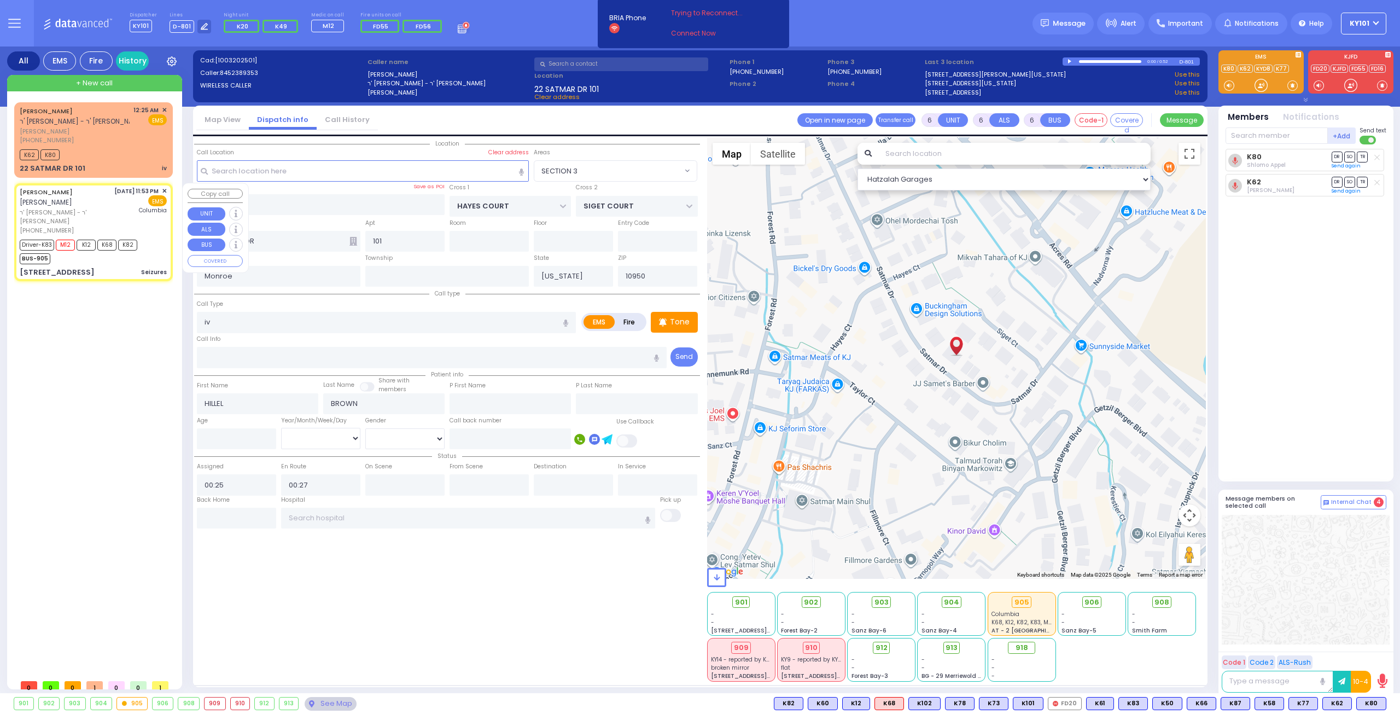
select select "Year"
select select "[DEMOGRAPHIC_DATA]"
type input "23:53"
type input "23:54"
type input "23:55"
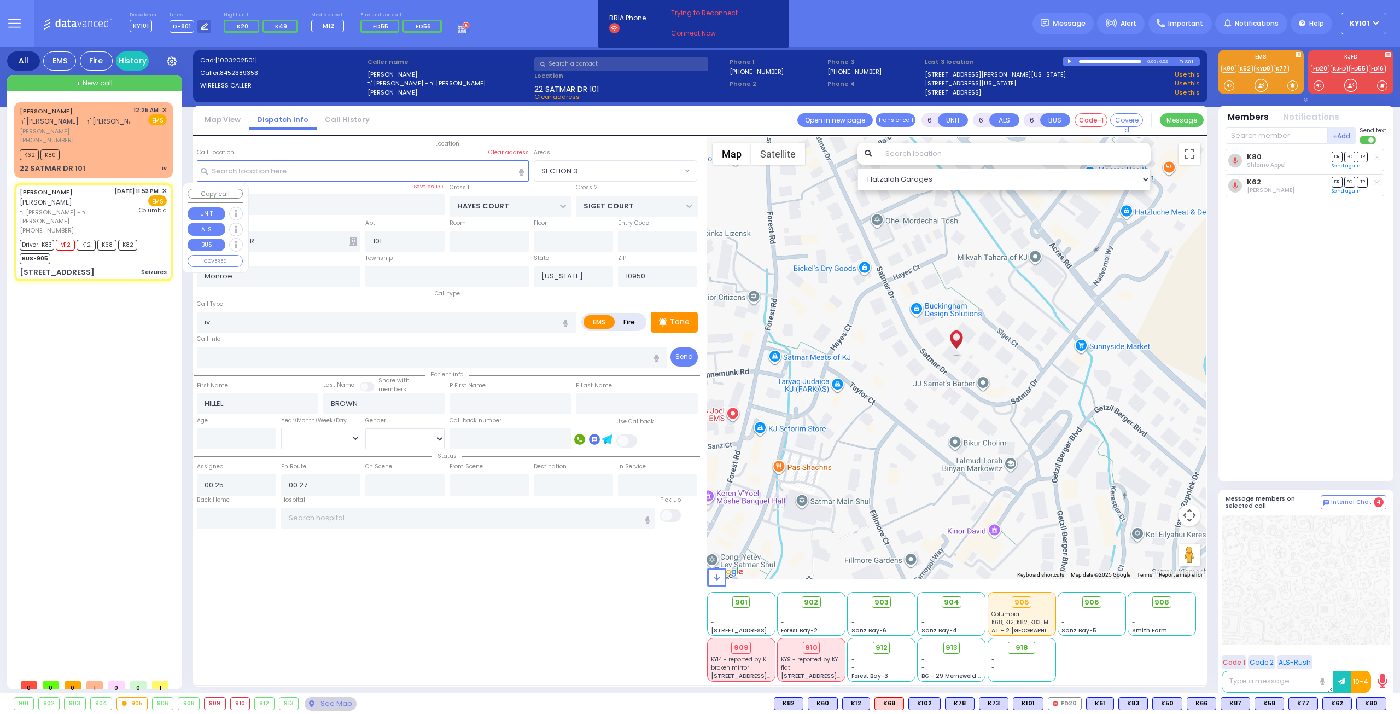
type input "00:15"
type input "[US_STATE][GEOGRAPHIC_DATA]- [GEOGRAPHIC_DATA]"
select select "Hatzalah Garages"
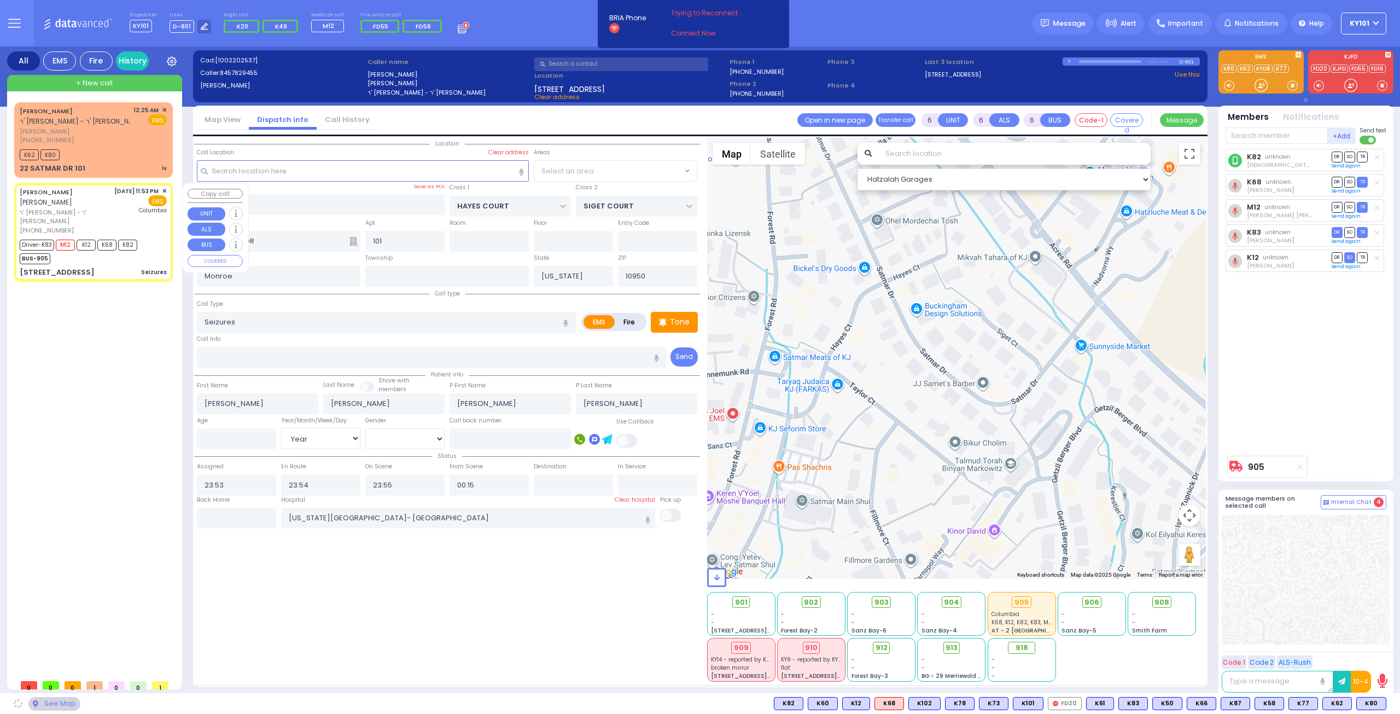
type input "FOREST RD"
type input "LUBLIN WAY"
type input "[STREET_ADDRESS]"
type input "111"
select select "MONROE"
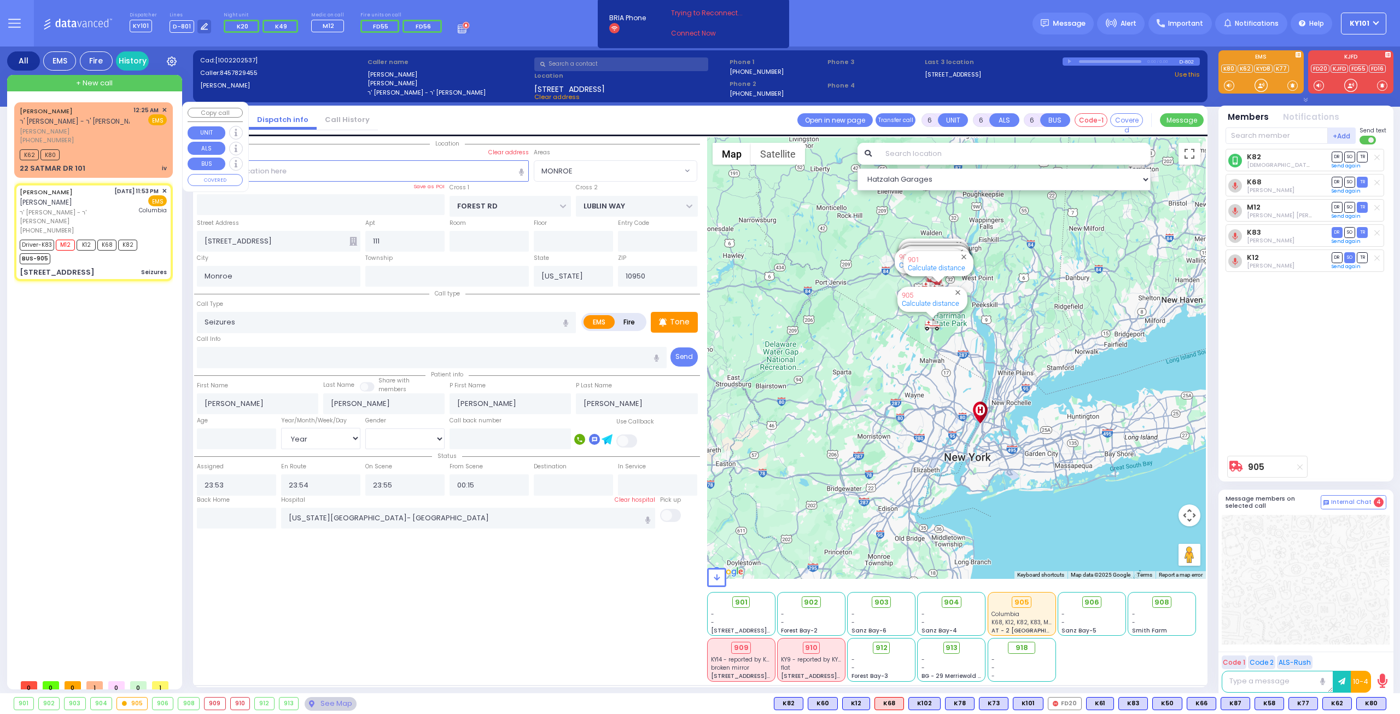
click at [103, 154] on div "K62 K80" at bounding box center [93, 154] width 147 height 14
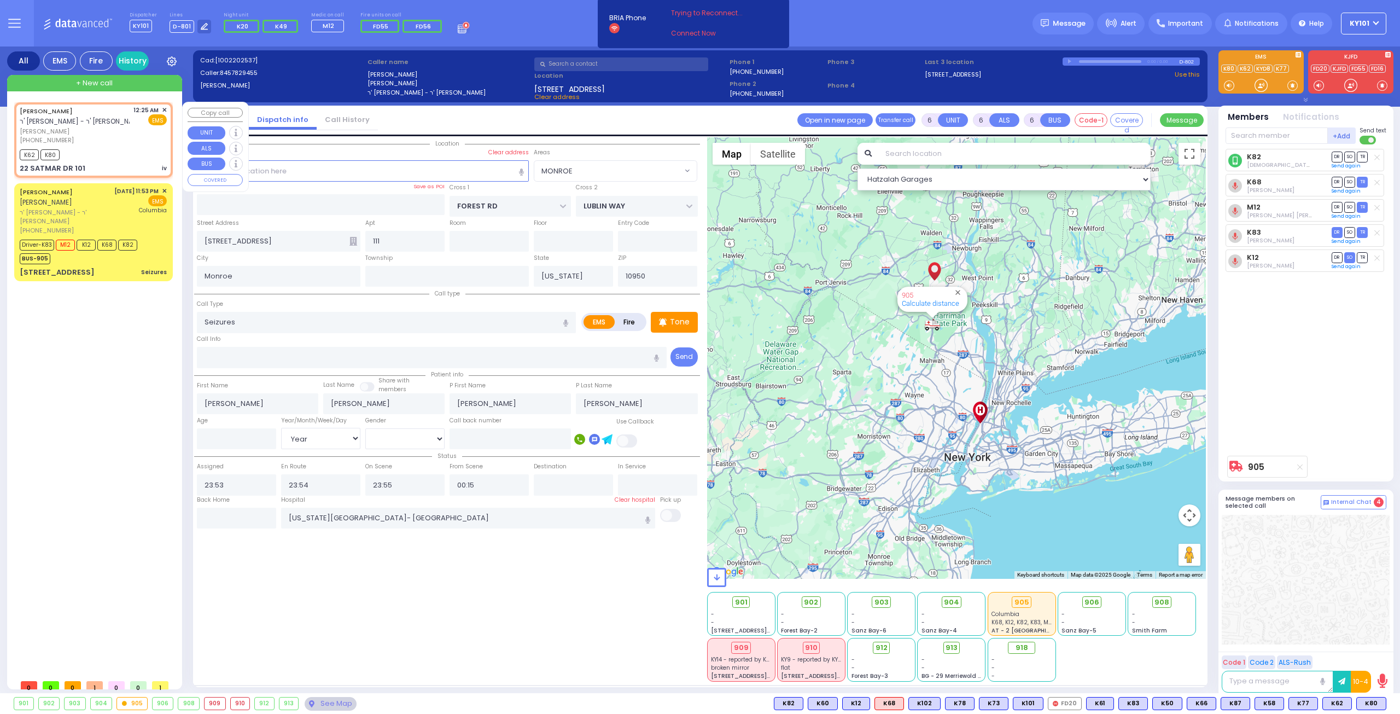
type input "2"
type input "1"
select select
type input "iv"
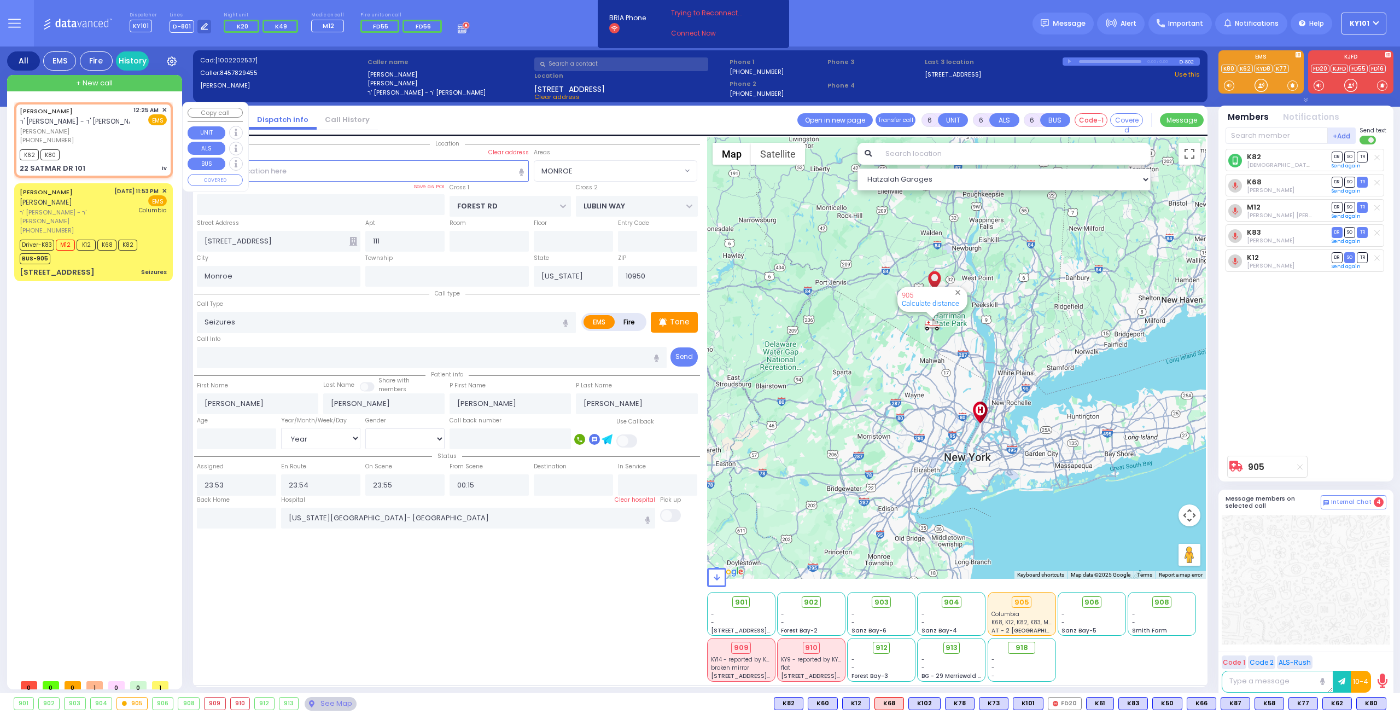
radio input "true"
type input "HILLEL"
type input "BROWN"
select select
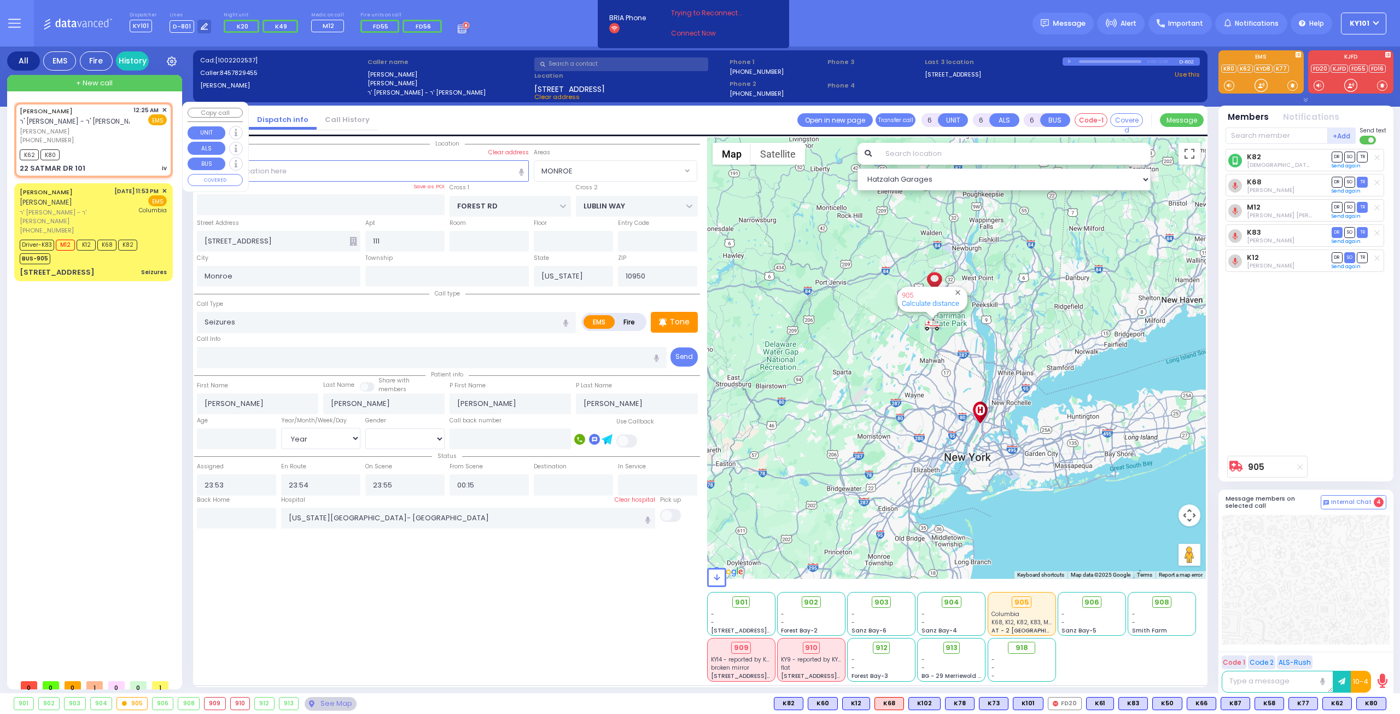
type input "00:25"
type input "00:27"
select select "Hatzalah Garages"
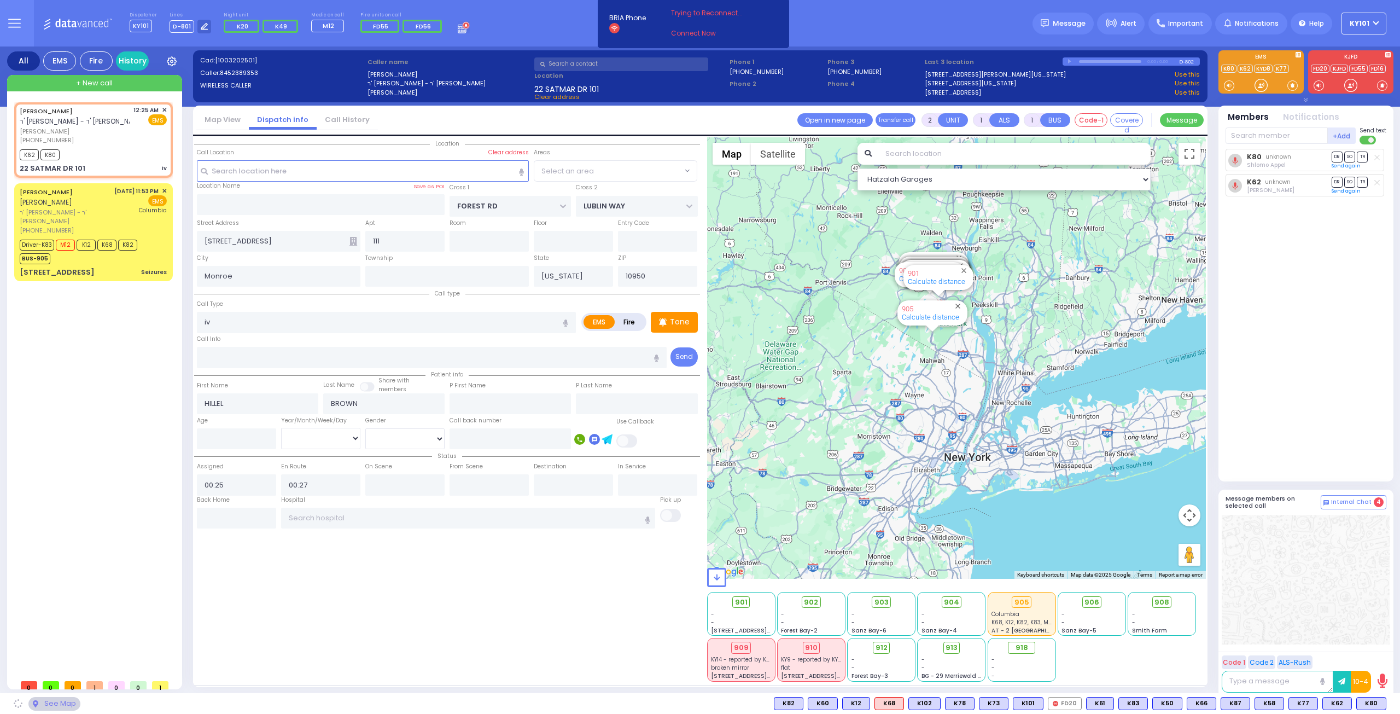
type input "HAYES COURT"
type input "SIGET COURT"
type input "22 SATMAR DR"
type input "101"
select select "SECTION 3"
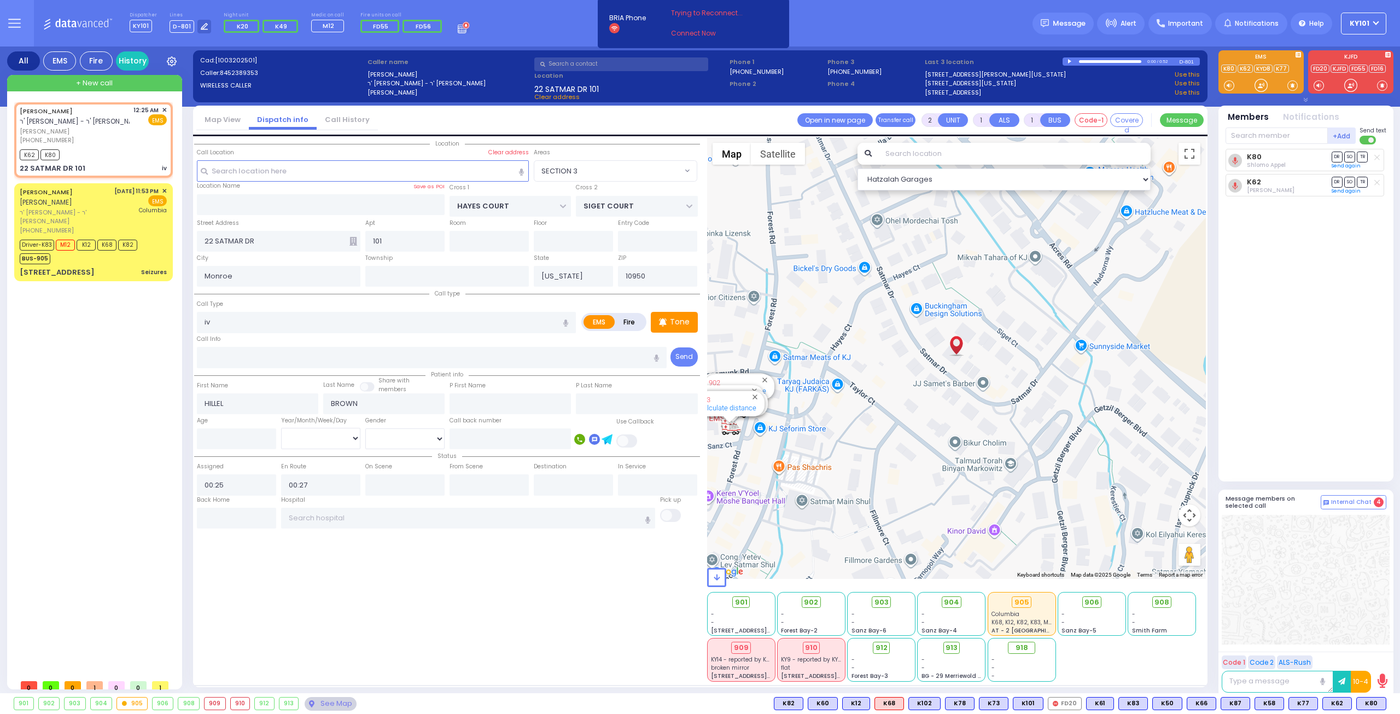
drag, startPoint x: 235, startPoint y: 150, endPoint x: 197, endPoint y: 153, distance: 37.8
click at [197, 153] on div "Call Location Select a call Clear address" at bounding box center [363, 154] width 333 height 12
click at [249, 151] on div "Call Location Select a call Clear address" at bounding box center [363, 154] width 333 height 12
click at [1268, 133] on input "text" at bounding box center [1277, 135] width 102 height 16
type input "101"
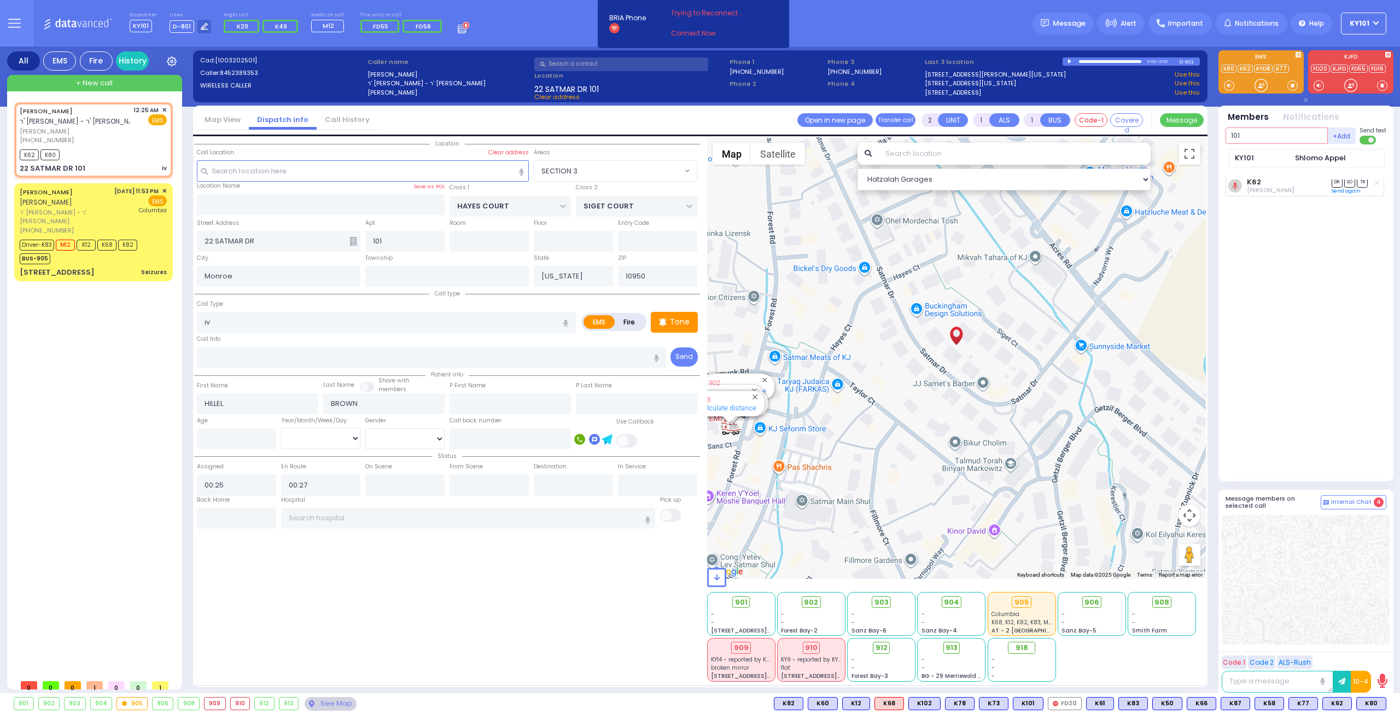
drag, startPoint x: 1270, startPoint y: 137, endPoint x: 1211, endPoint y: 139, distance: 59.1
click at [1211, 139] on div "All EMS Fire History Settings" at bounding box center [700, 371] width 1387 height 651
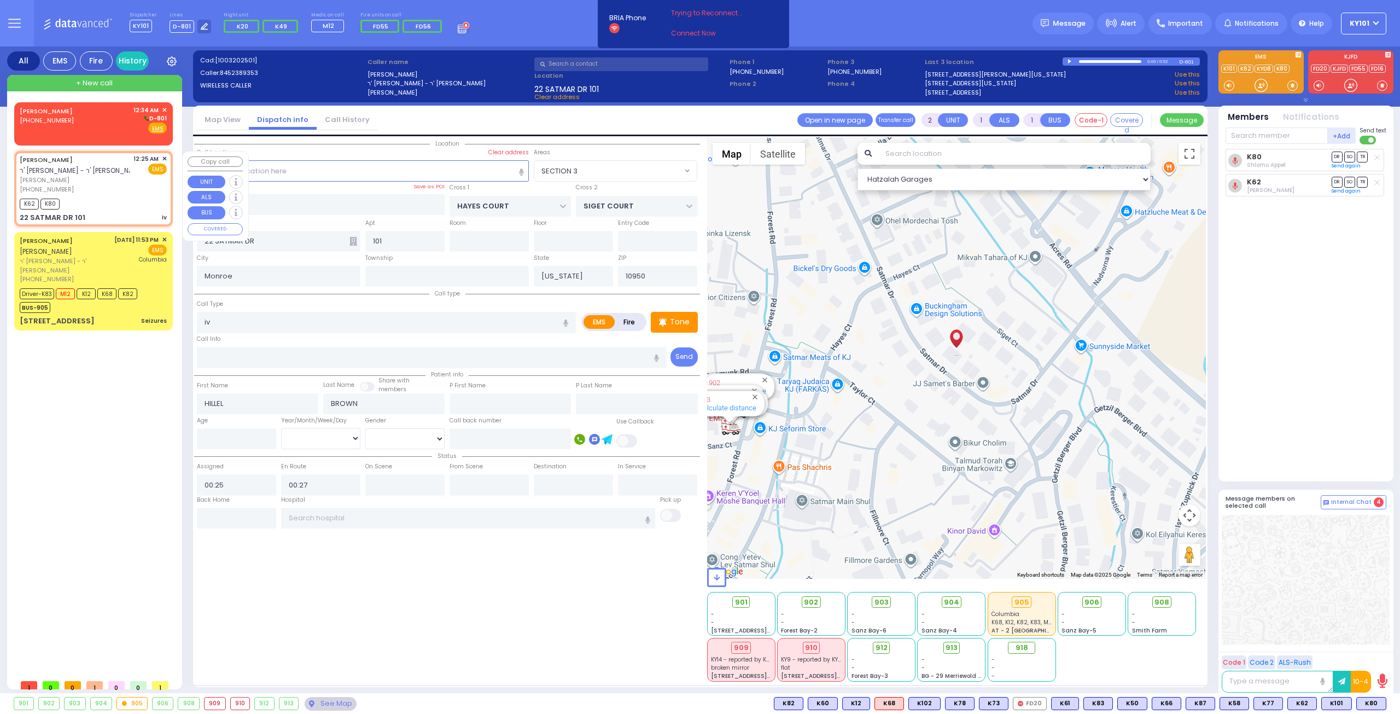
click at [84, 119] on div "[PERSON_NAME] [PHONE_NUMBER] 12:34 AM ✕ D-801" at bounding box center [93, 120] width 147 height 28
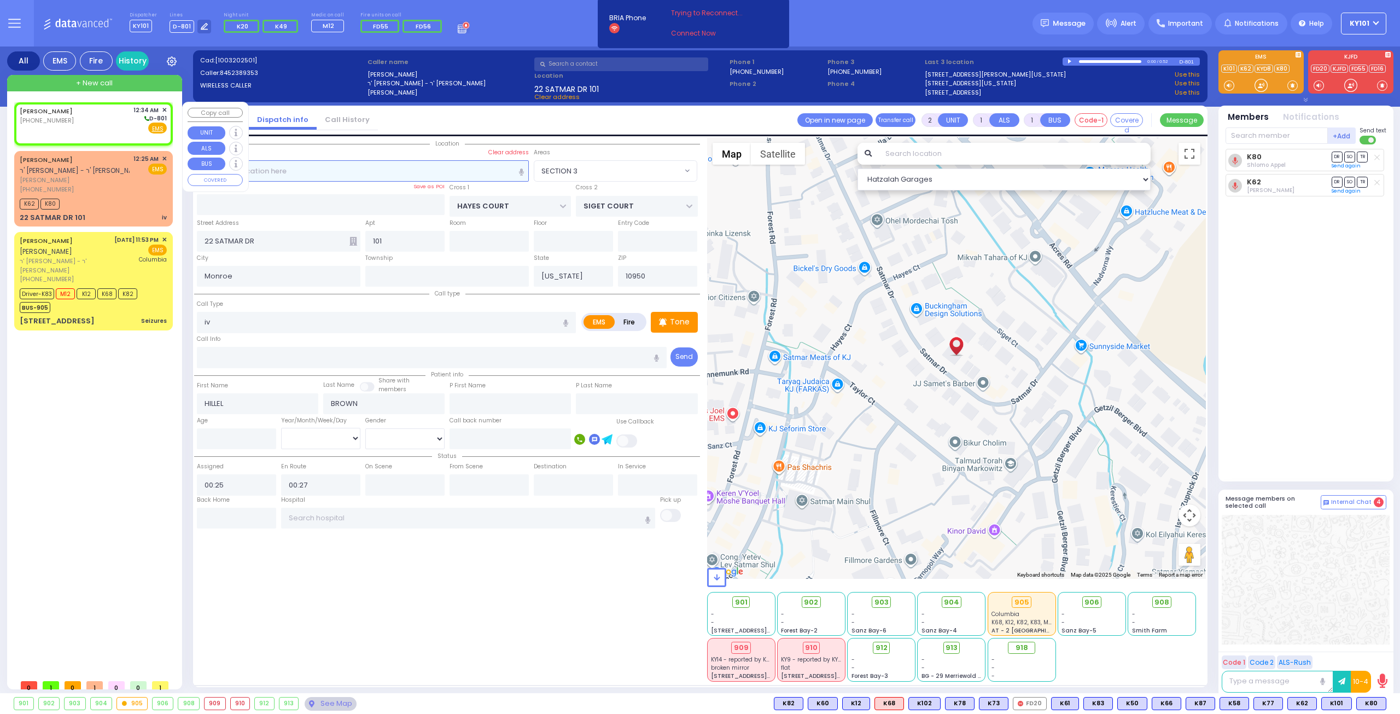
select select
radio input "true"
select select
type input "00:34"
select select "Hatzalah Garages"
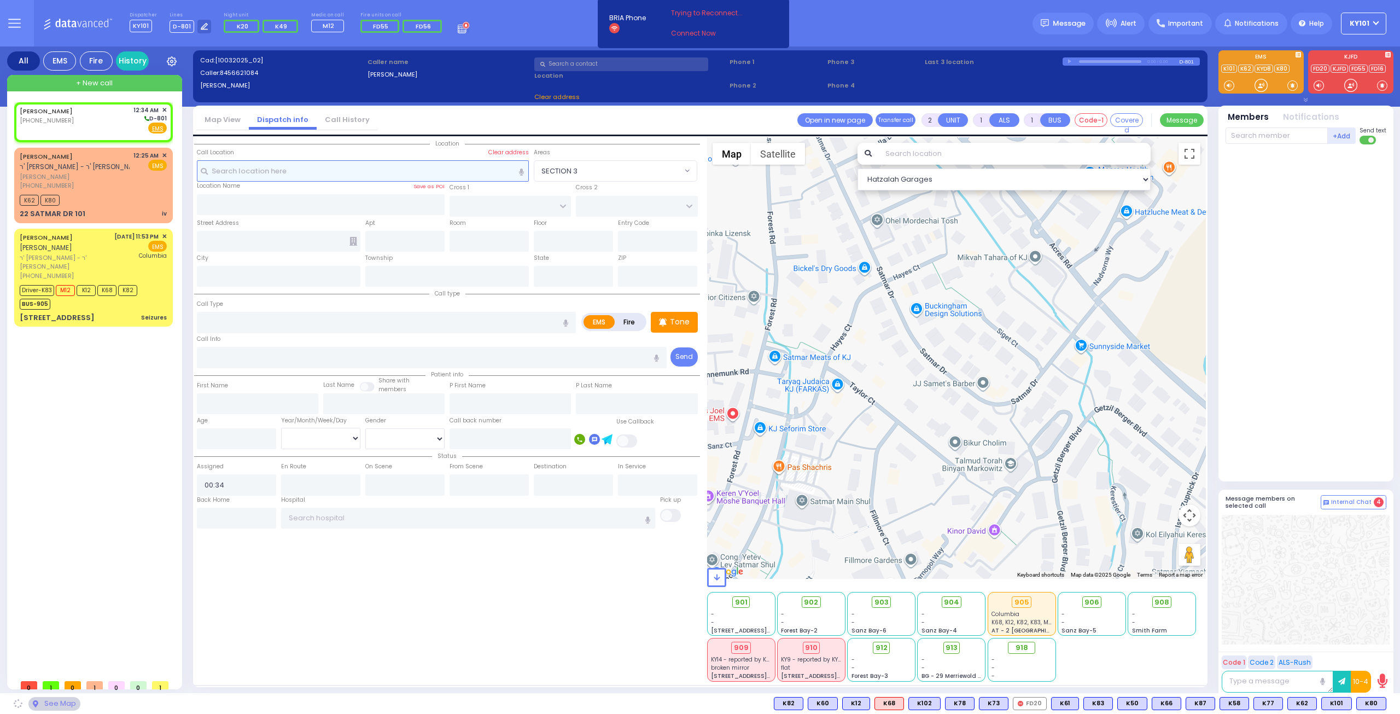
select select
radio input "true"
select select
select select "Hatzalah Garages"
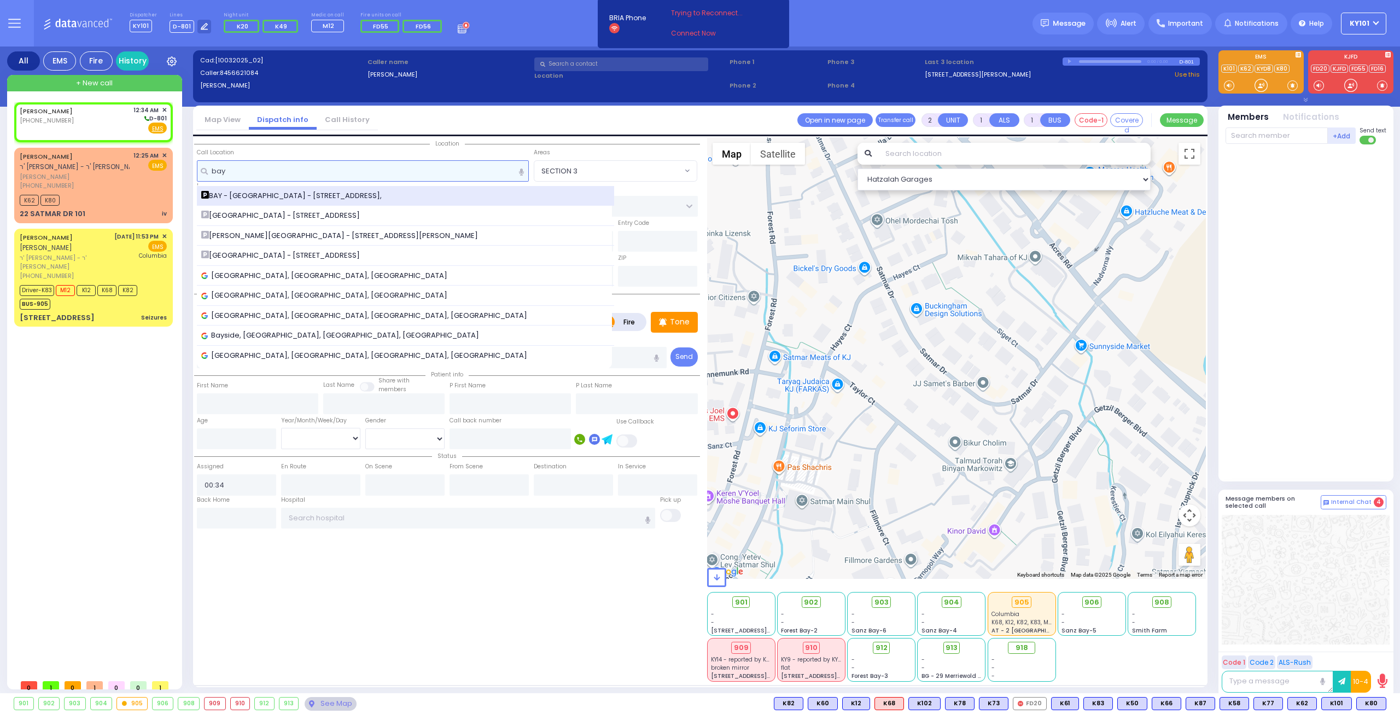
type input "bay"
click at [334, 188] on div "BAY - [GEOGRAPHIC_DATA] - [STREET_ADDRESS]," at bounding box center [406, 196] width 418 height 20
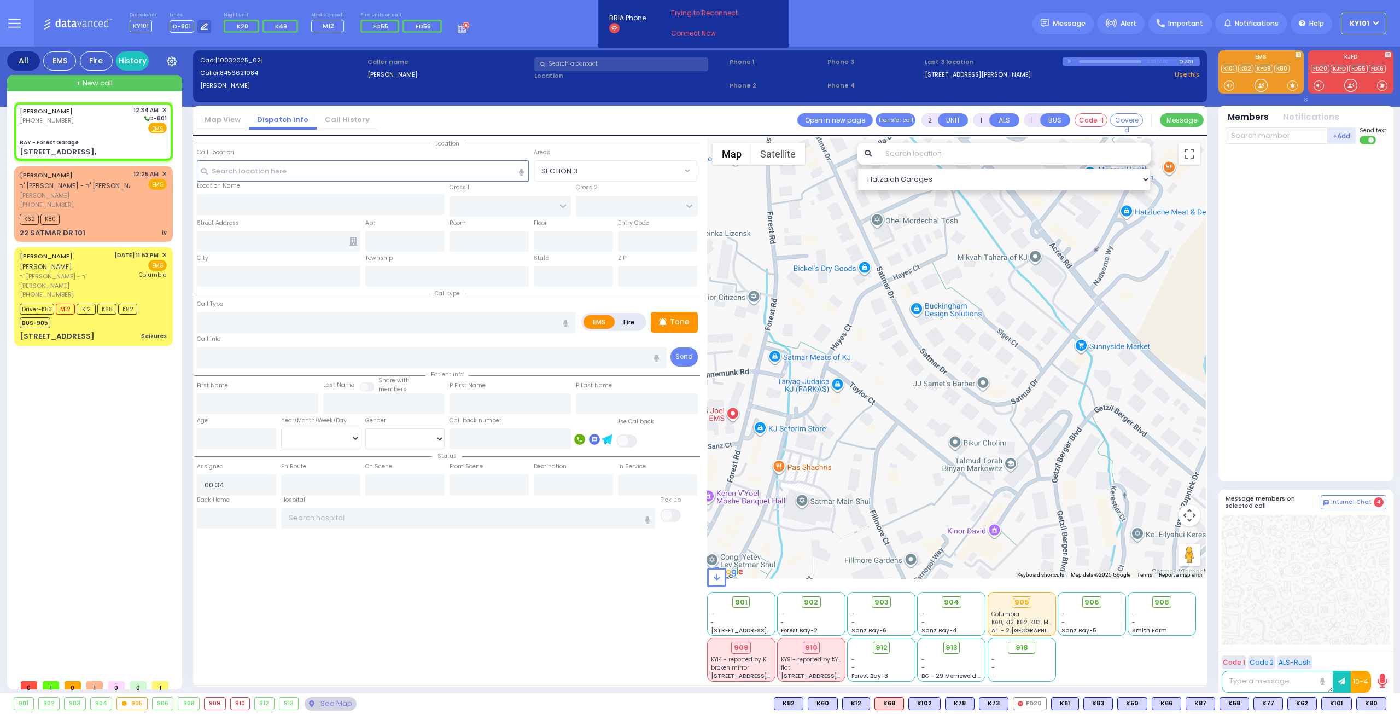
select select
radio input "true"
select select
type input "BAY - Forest Garage"
type input "SANZ COURT"
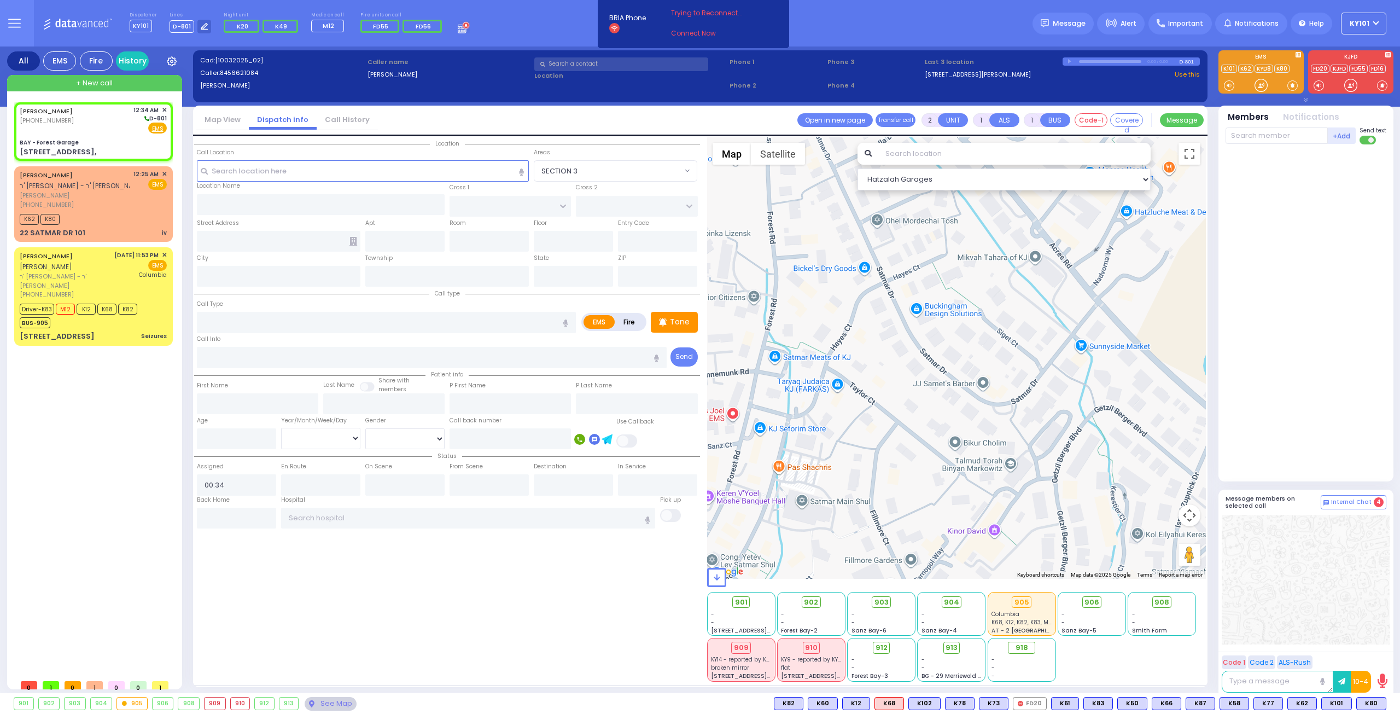
type input "HAYES COURT"
type input "[STREET_ADDRESS],"
type input "Monroe"
type input "[US_STATE]"
type input "10950"
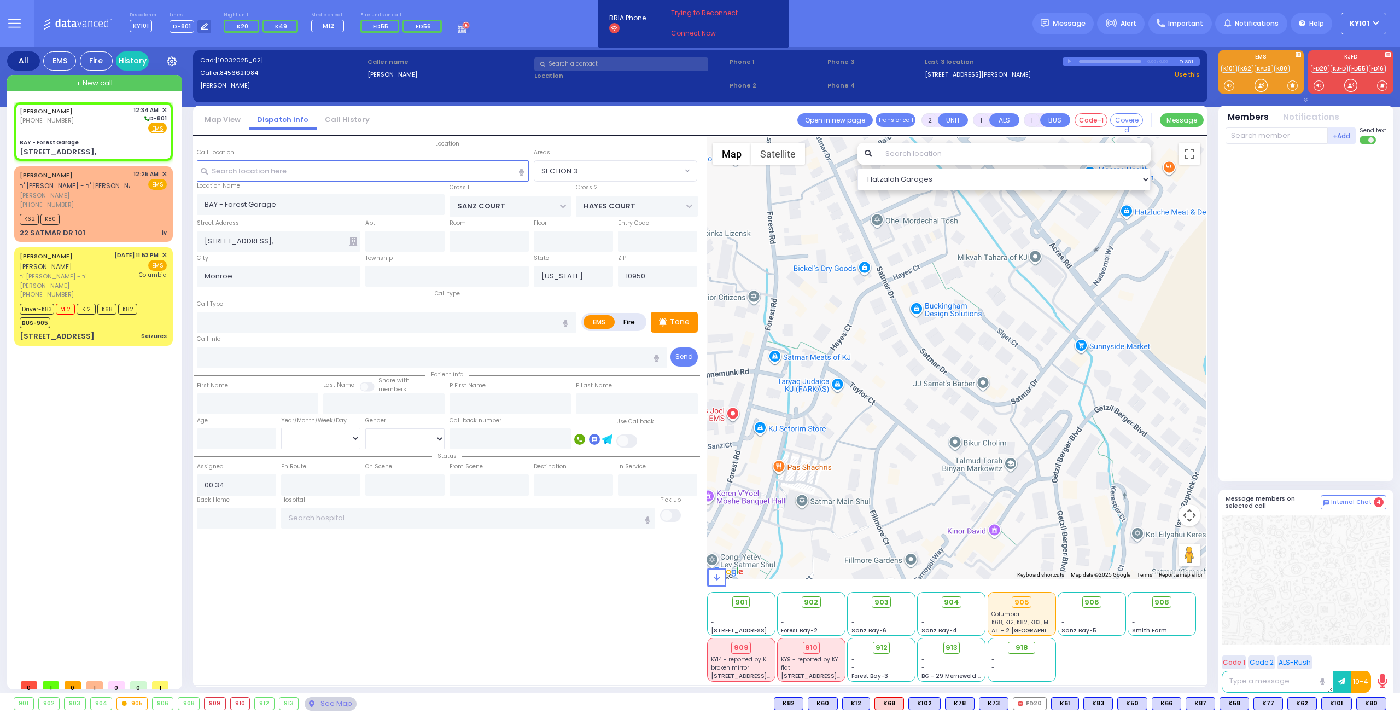
select select "Hatzalah Garages"
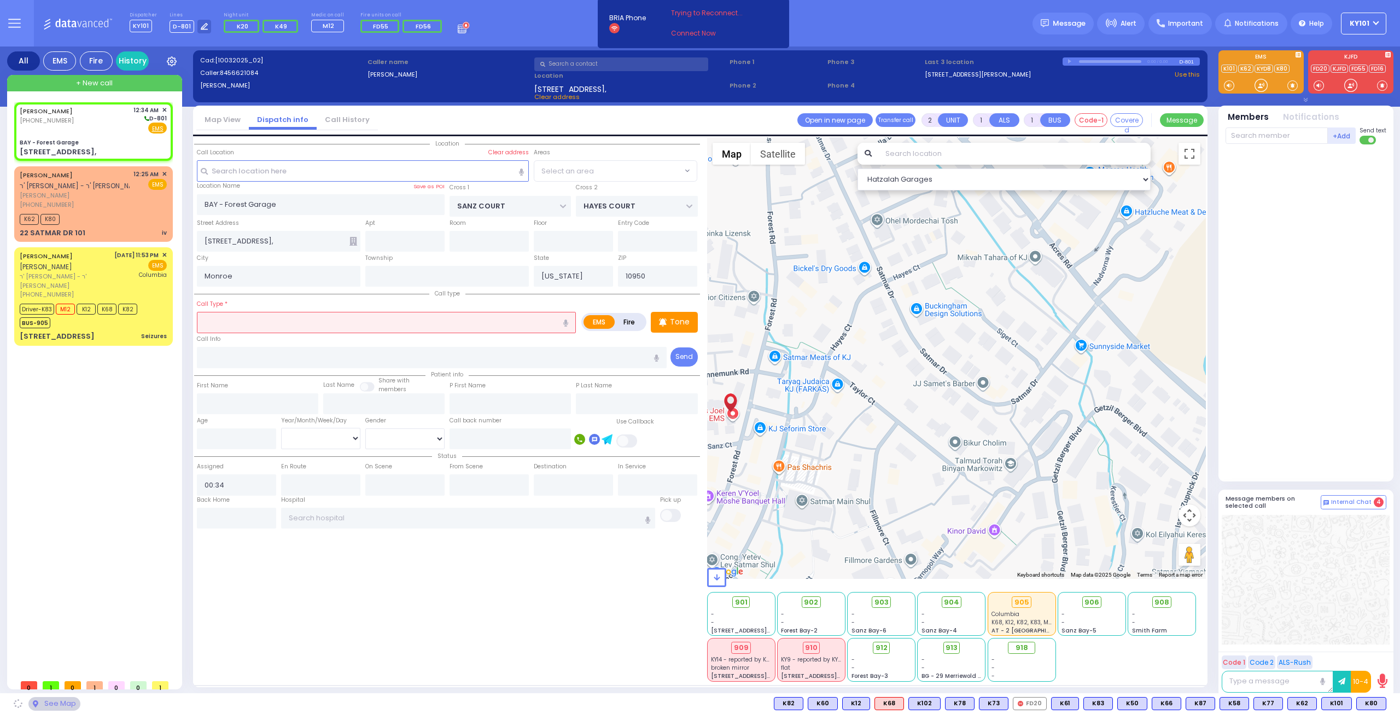
click at [315, 324] on input "text" at bounding box center [386, 322] width 379 height 21
select select "SECTION 2"
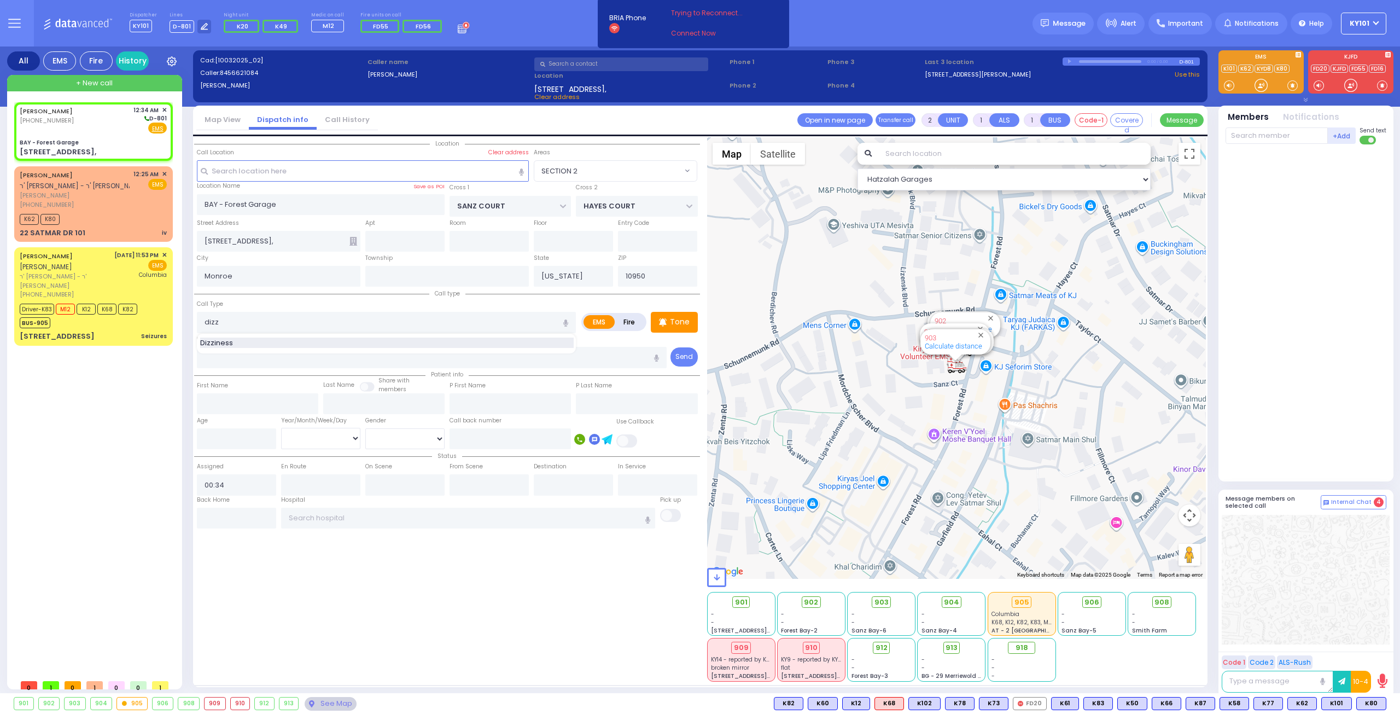
click at [289, 339] on div "Dizziness" at bounding box center [387, 342] width 374 height 11
type input "Dizziness"
type input "1"
type input "0"
click at [222, 436] on input "number" at bounding box center [236, 438] width 79 height 21
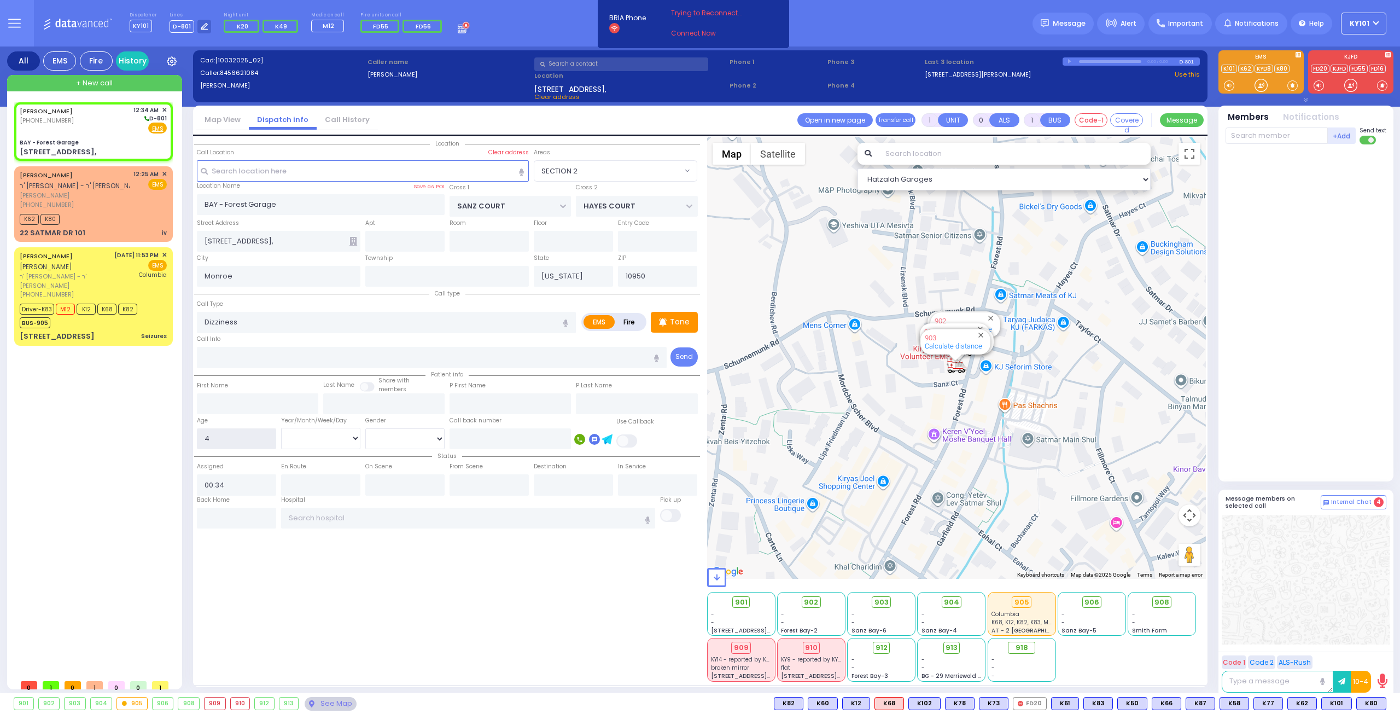
type input "45"
select select
radio input "true"
select select
select select "Hatzalah Garages"
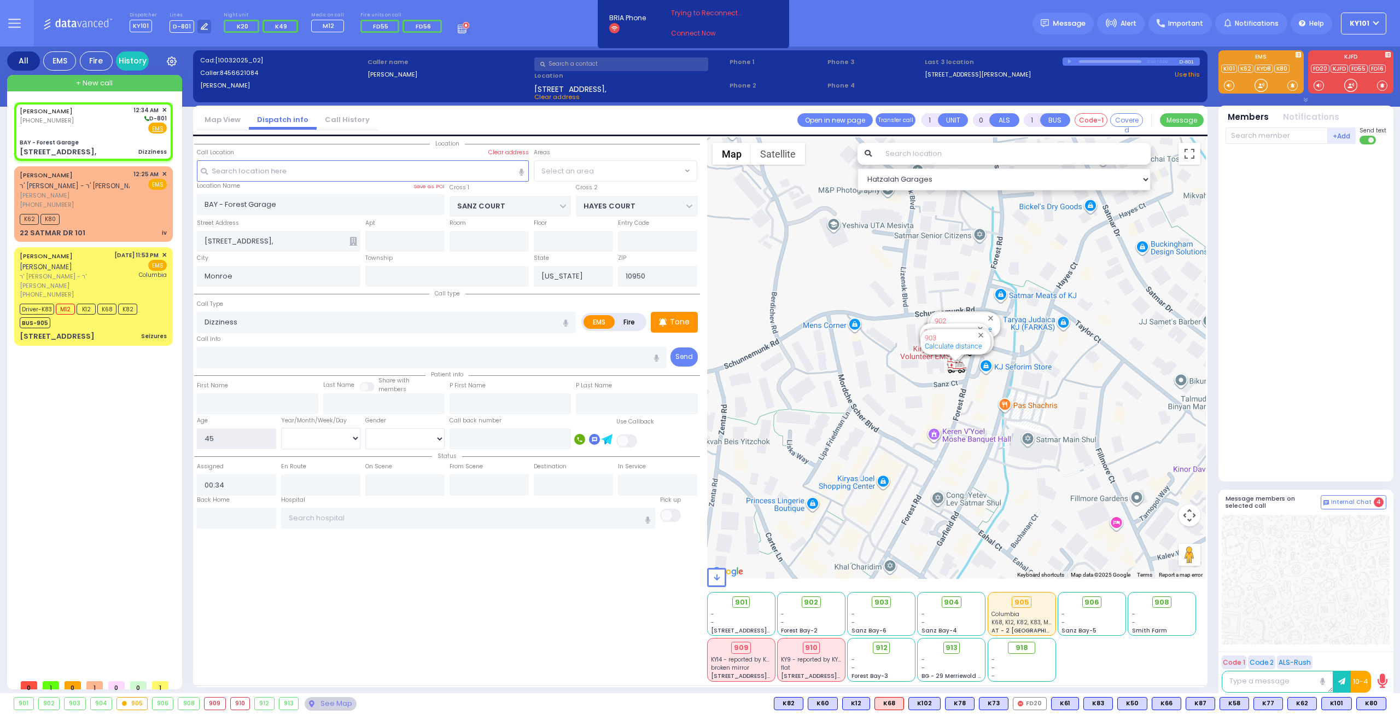
select select "SECTION 2"
type input "45"
click at [319, 435] on select "Year Month Week Day" at bounding box center [320, 438] width 79 height 21
select select "Year"
click at [281, 428] on select "Year Month Week Day" at bounding box center [320, 438] width 79 height 21
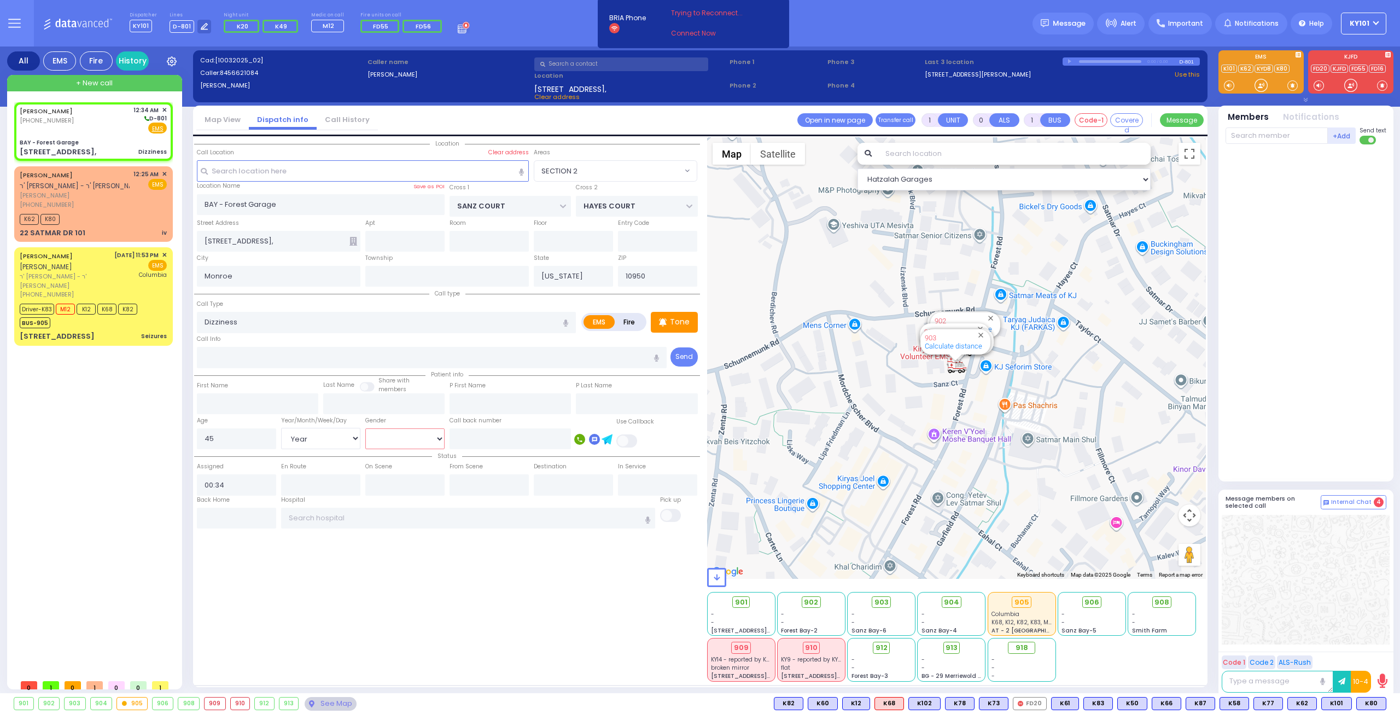
select select
radio input "true"
select select "Year"
click at [415, 443] on select "[DEMOGRAPHIC_DATA] [DEMOGRAPHIC_DATA]" at bounding box center [404, 438] width 79 height 21
select select "Hatzalah Garages"
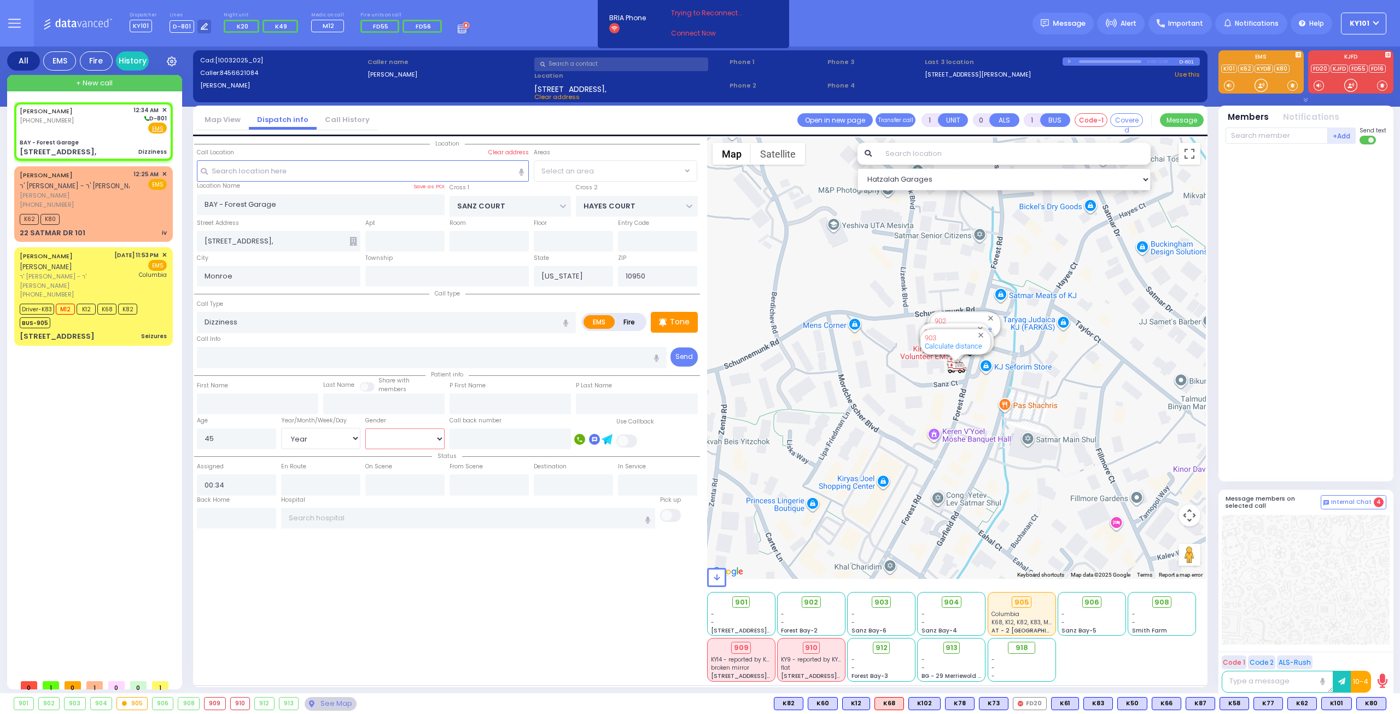
select select "SECTION 2"
select select "[DEMOGRAPHIC_DATA]"
click at [365, 428] on select "[DEMOGRAPHIC_DATA] [DEMOGRAPHIC_DATA]" at bounding box center [404, 438] width 79 height 21
select select
radio input "true"
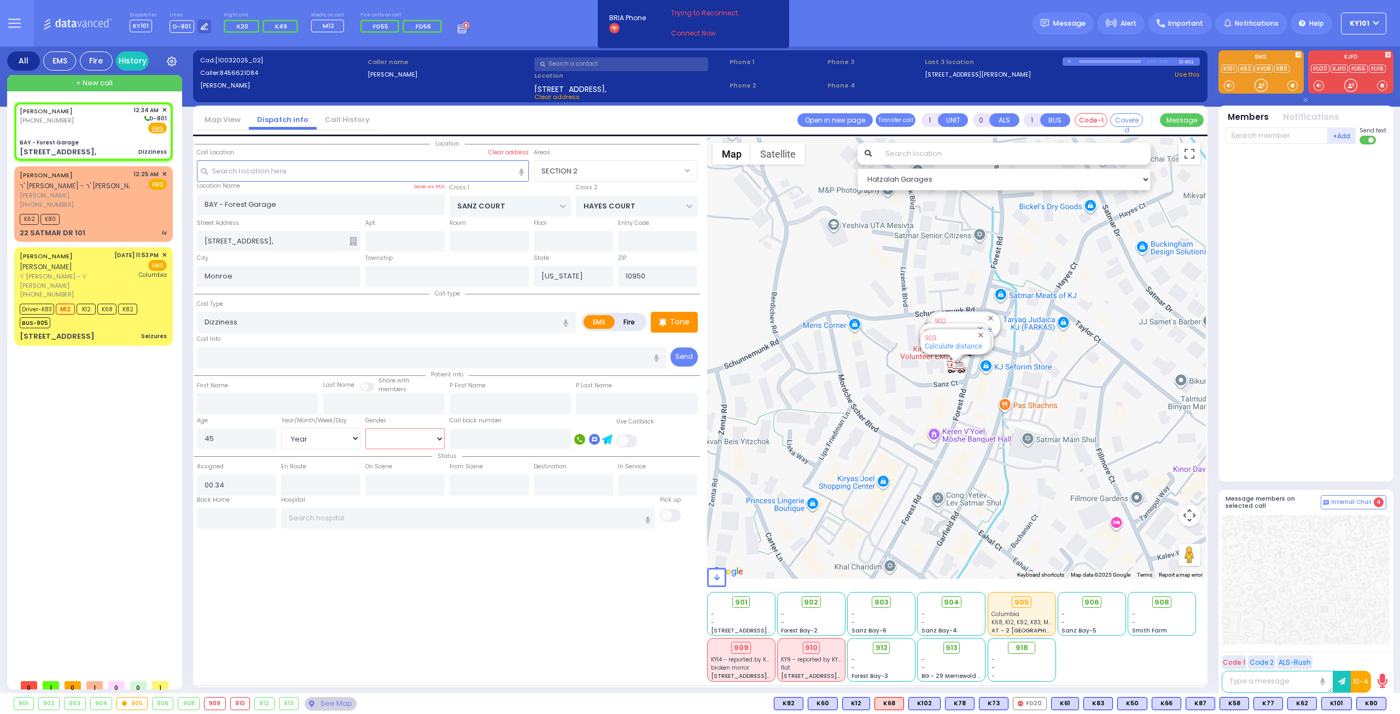
select select "Year"
select select
select select "Hatzalah Garages"
click at [412, 552] on div "Location" at bounding box center [447, 409] width 506 height 544
select select "SECTION 2"
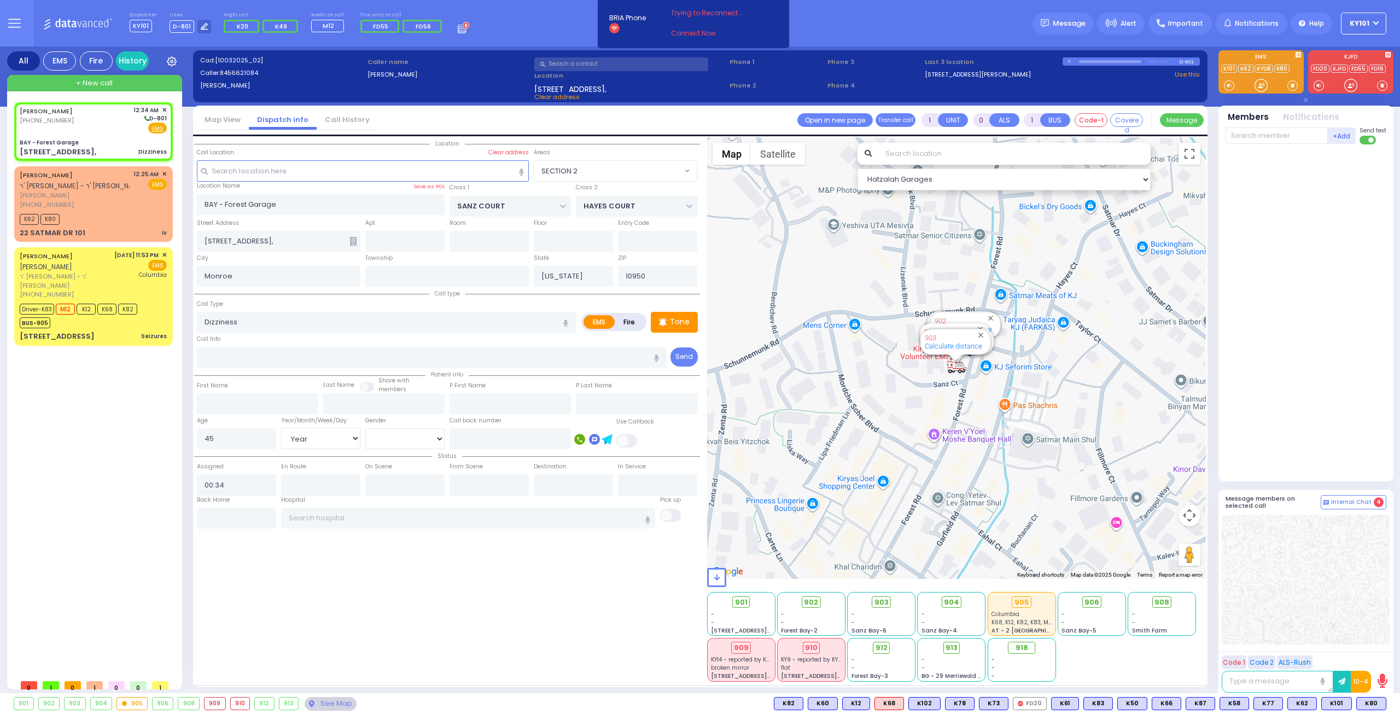
select select
radio input "true"
select select "Year"
select select "[DEMOGRAPHIC_DATA]"
select select "Hatzalah Garages"
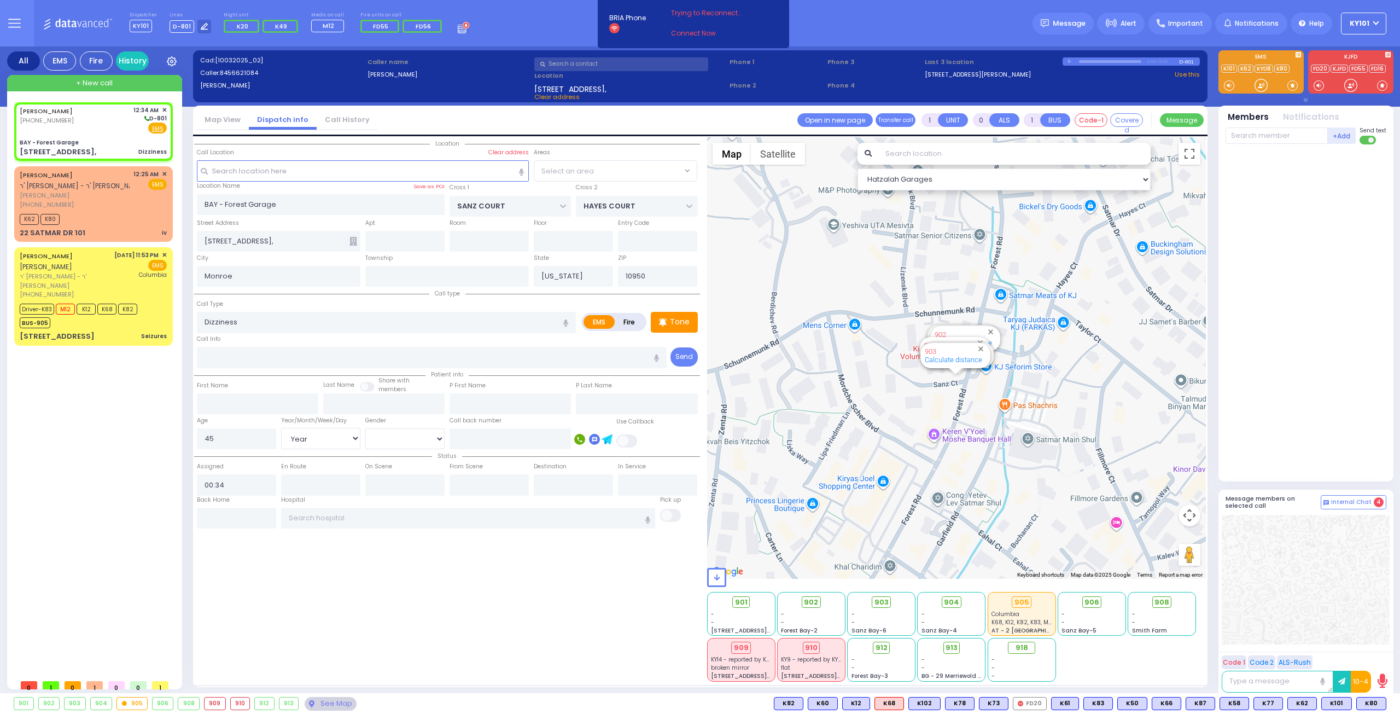
select select "SECTION 2"
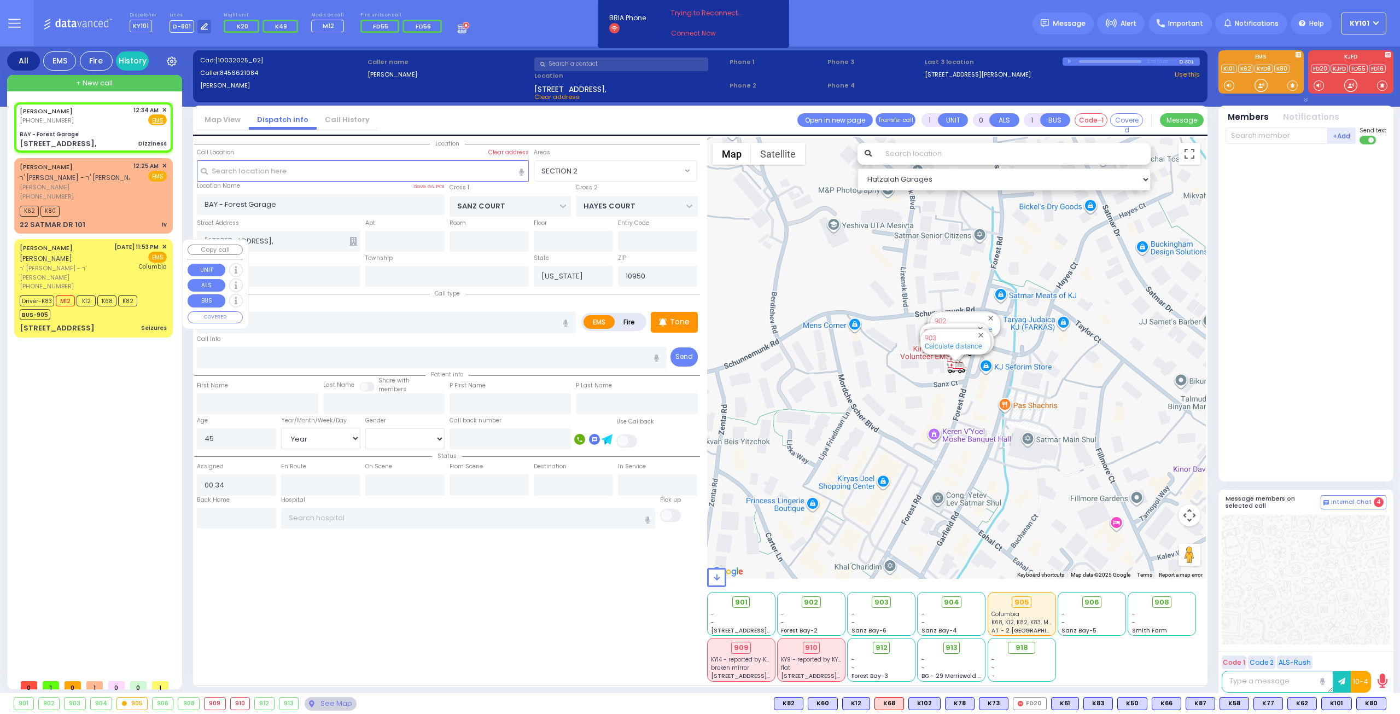
select select
radio input "true"
select select "Year"
select select "[DEMOGRAPHIC_DATA]"
select select "Hatzalah Garages"
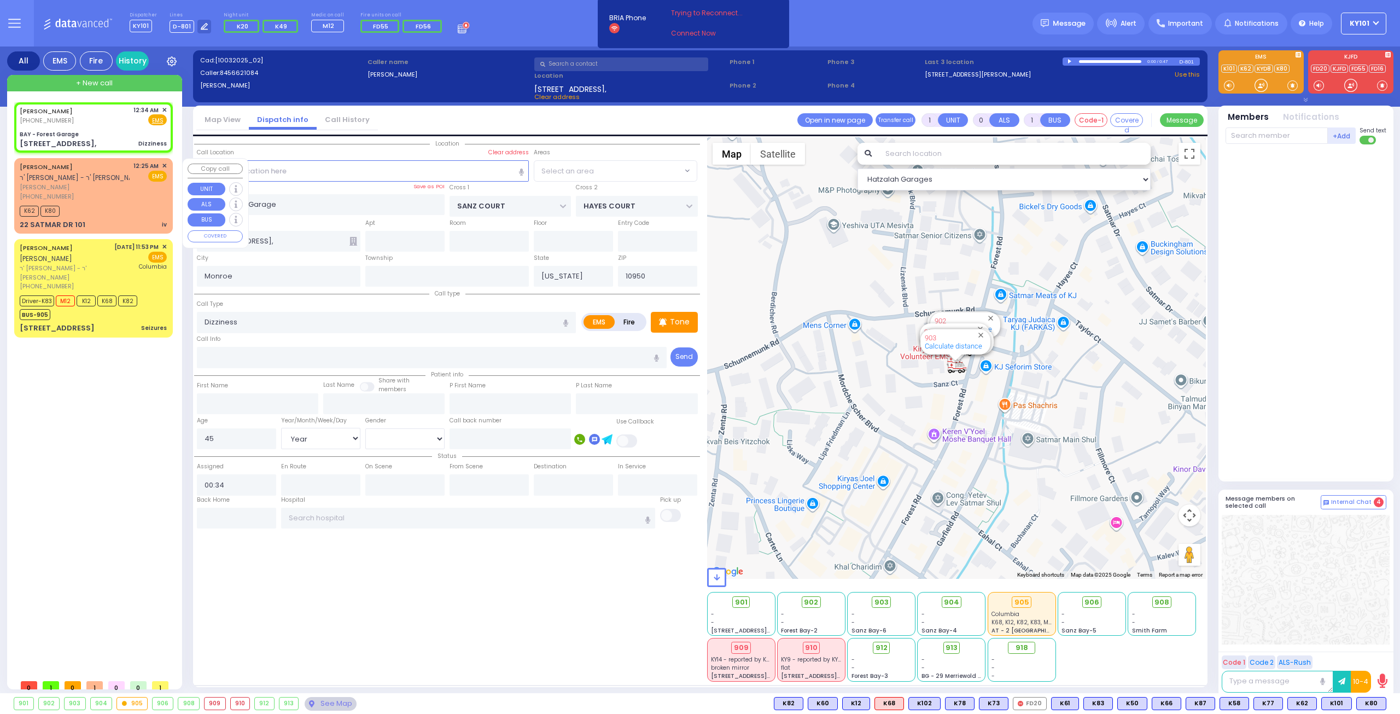
select select "SECTION 2"
click at [164, 165] on span "✕" at bounding box center [164, 165] width 5 height 9
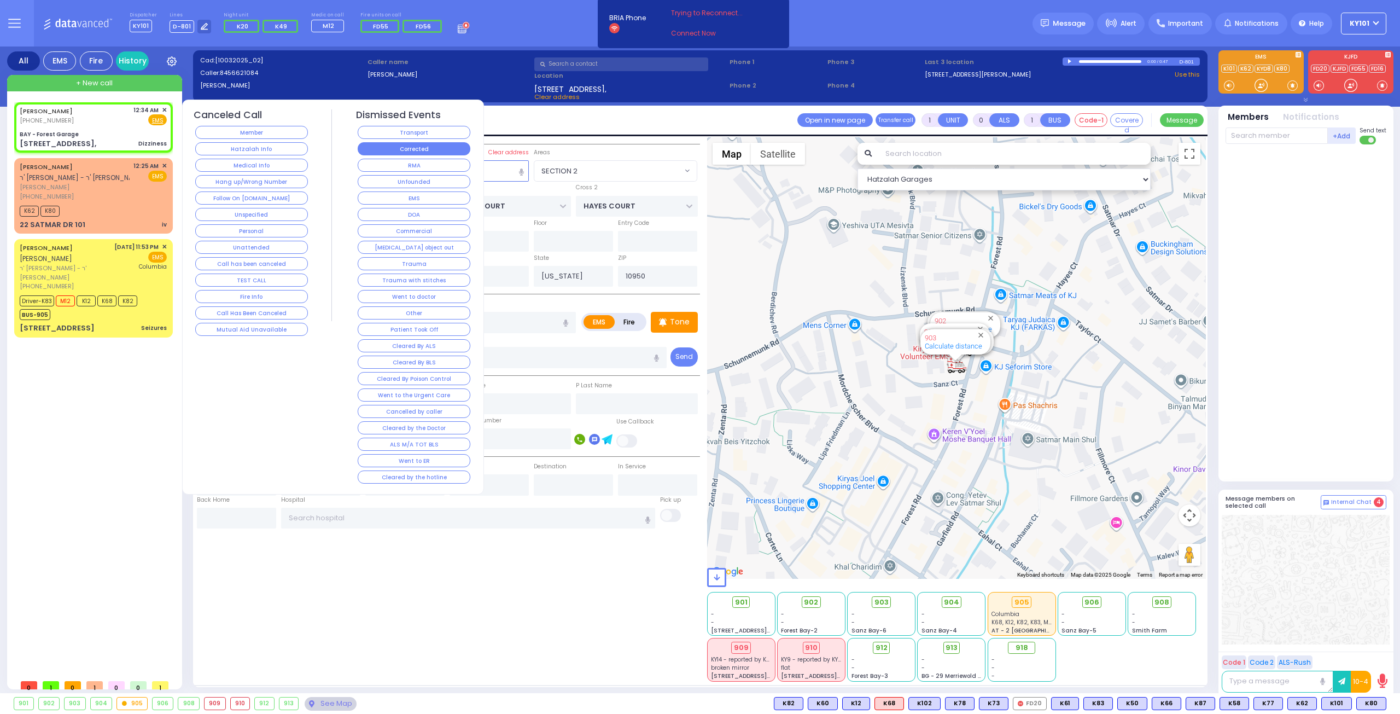
click at [463, 148] on button "Corrected" at bounding box center [414, 148] width 113 height 13
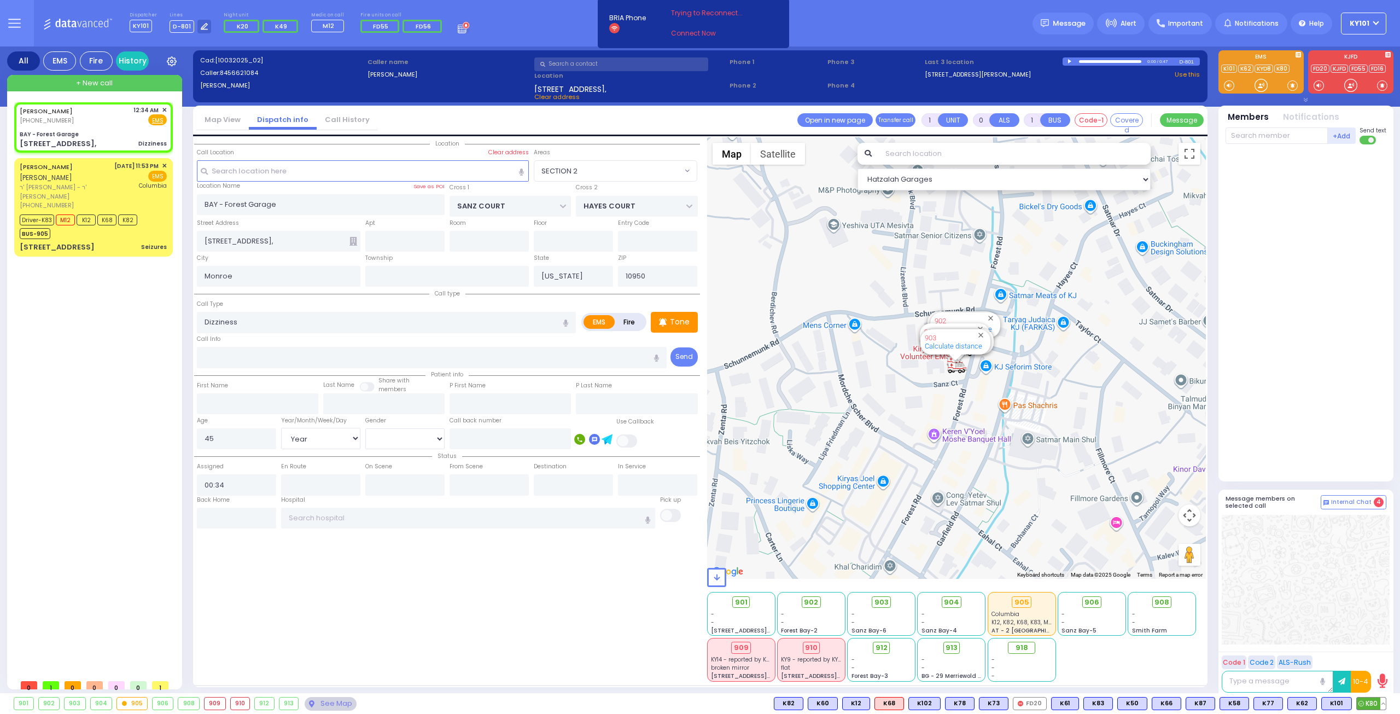
click at [1365, 701] on span "K80" at bounding box center [1371, 703] width 29 height 12
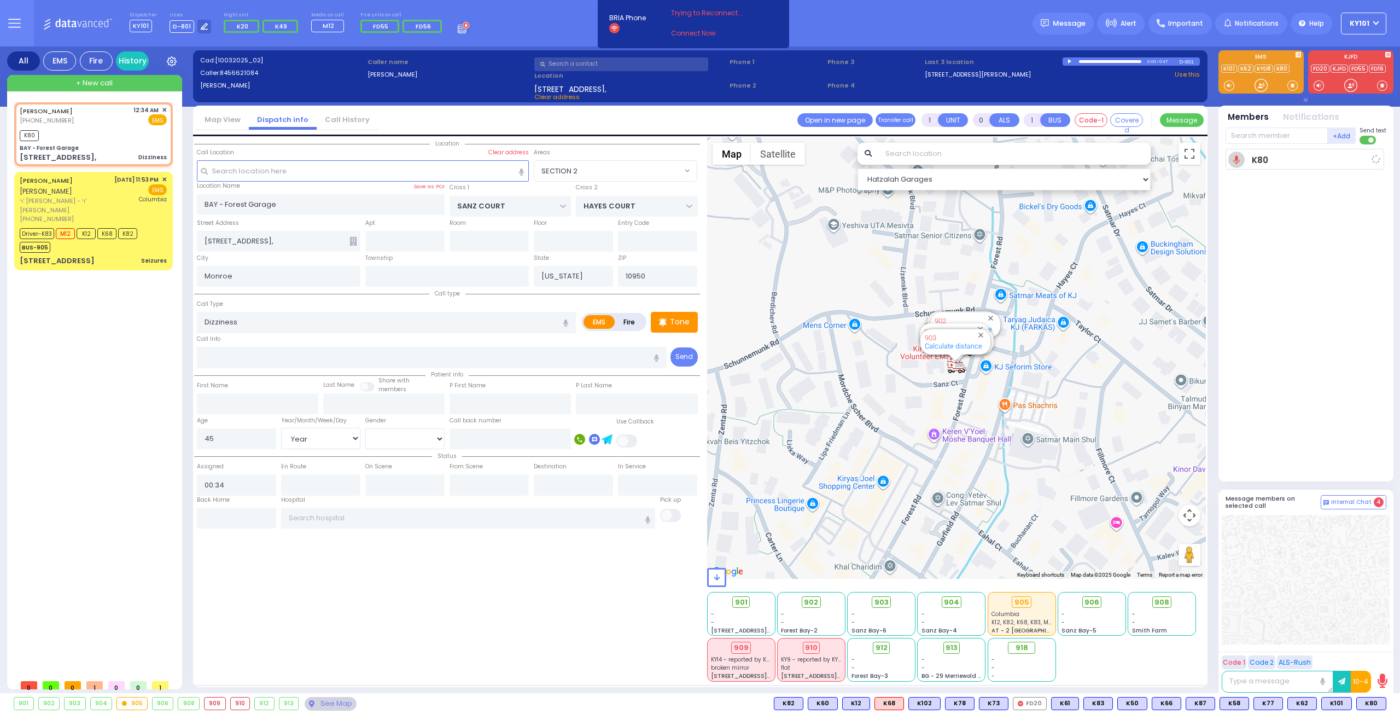
select select
radio input "true"
select select "Year"
select select "[DEMOGRAPHIC_DATA]"
type input "00:35"
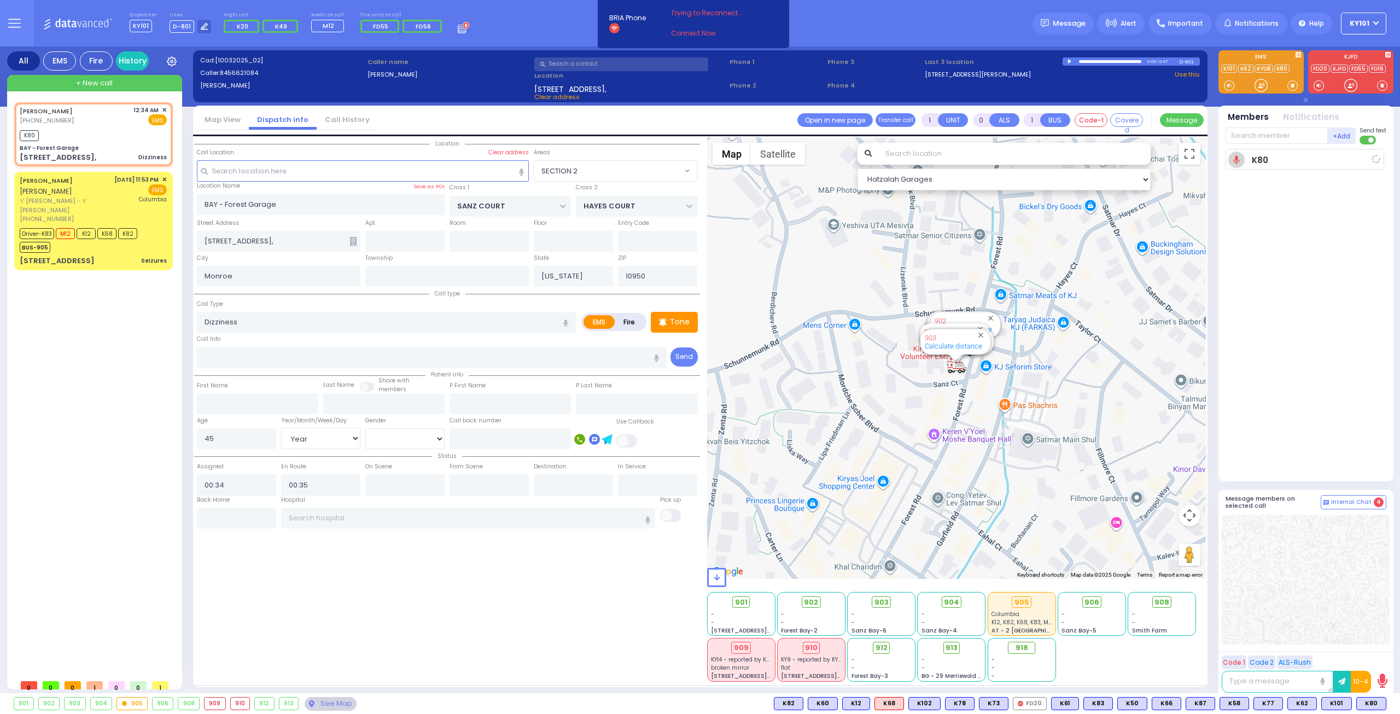
select select "Hatzalah Garages"
select select "SECTION 2"
click at [1372, 700] on span "K78" at bounding box center [1372, 703] width 28 height 12
select select
radio input "true"
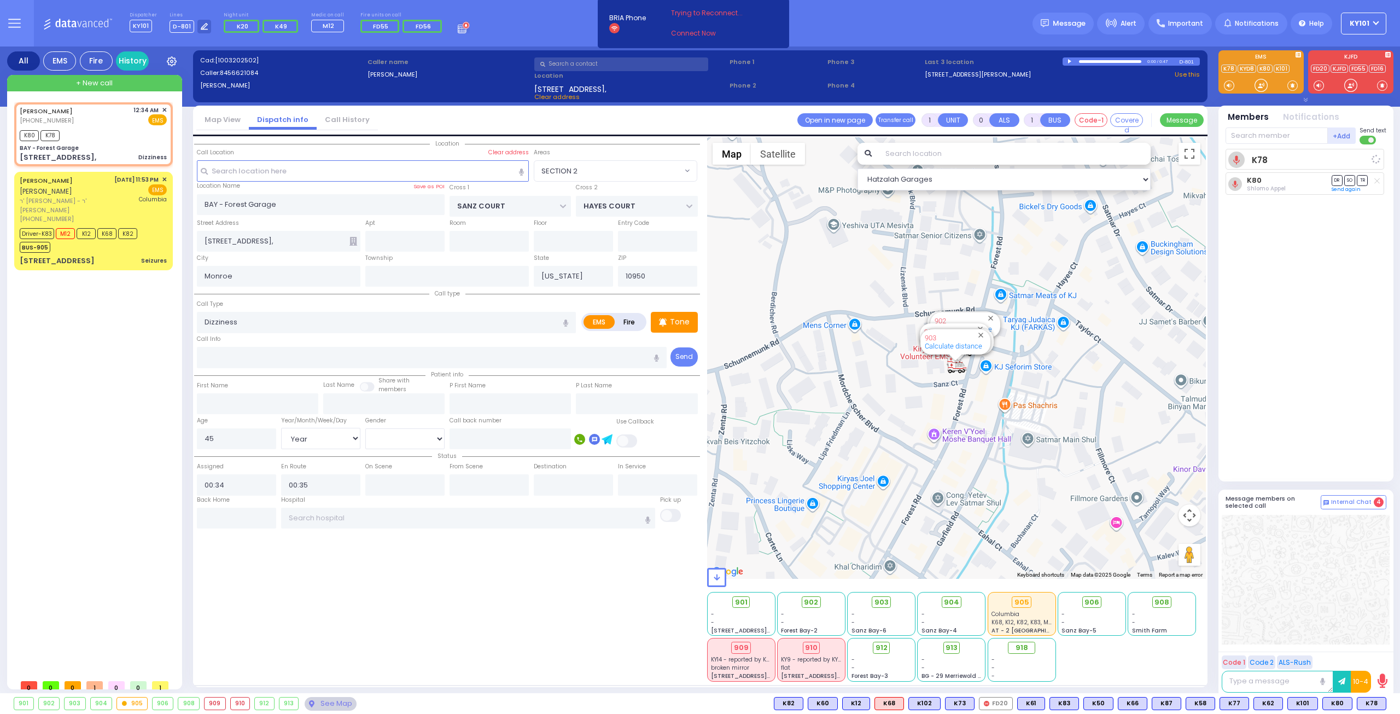
select select "Year"
select select "[DEMOGRAPHIC_DATA]"
select select "Hatzalah Garages"
select select "SECTION 2"
click at [1369, 701] on span "M12" at bounding box center [1372, 703] width 28 height 12
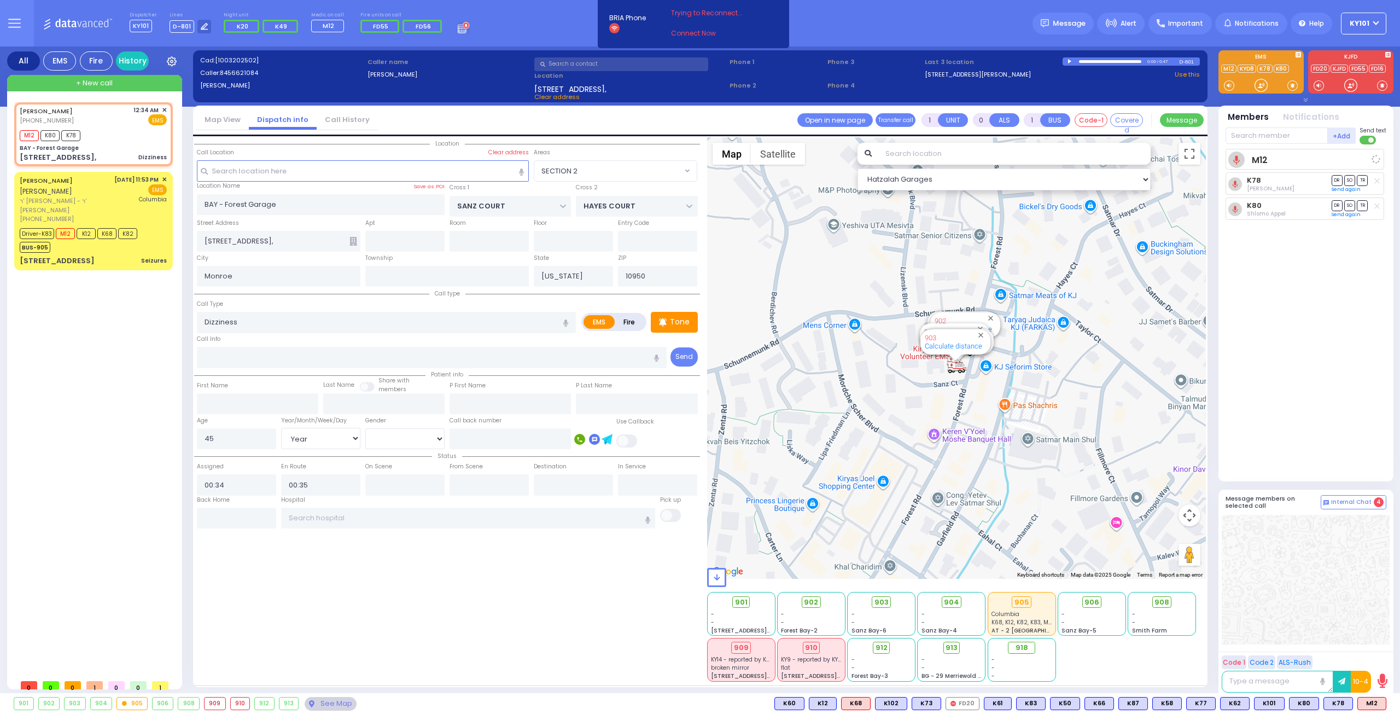
select select
radio input "true"
select select "Year"
select select "[DEMOGRAPHIC_DATA]"
select select "Hatzalah Garages"
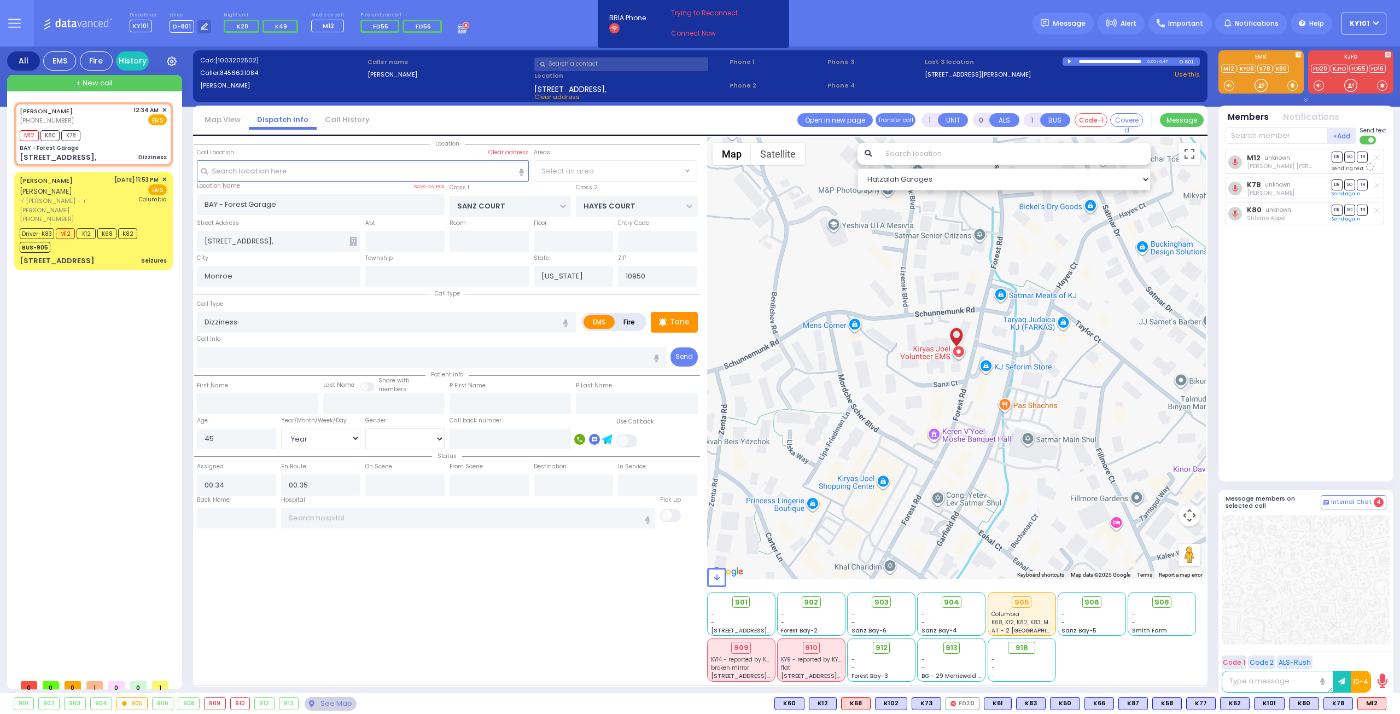
select select "SECTION 2"
click at [82, 212] on span "ר' [PERSON_NAME] - ר' [PERSON_NAME]" at bounding box center [65, 205] width 91 height 18
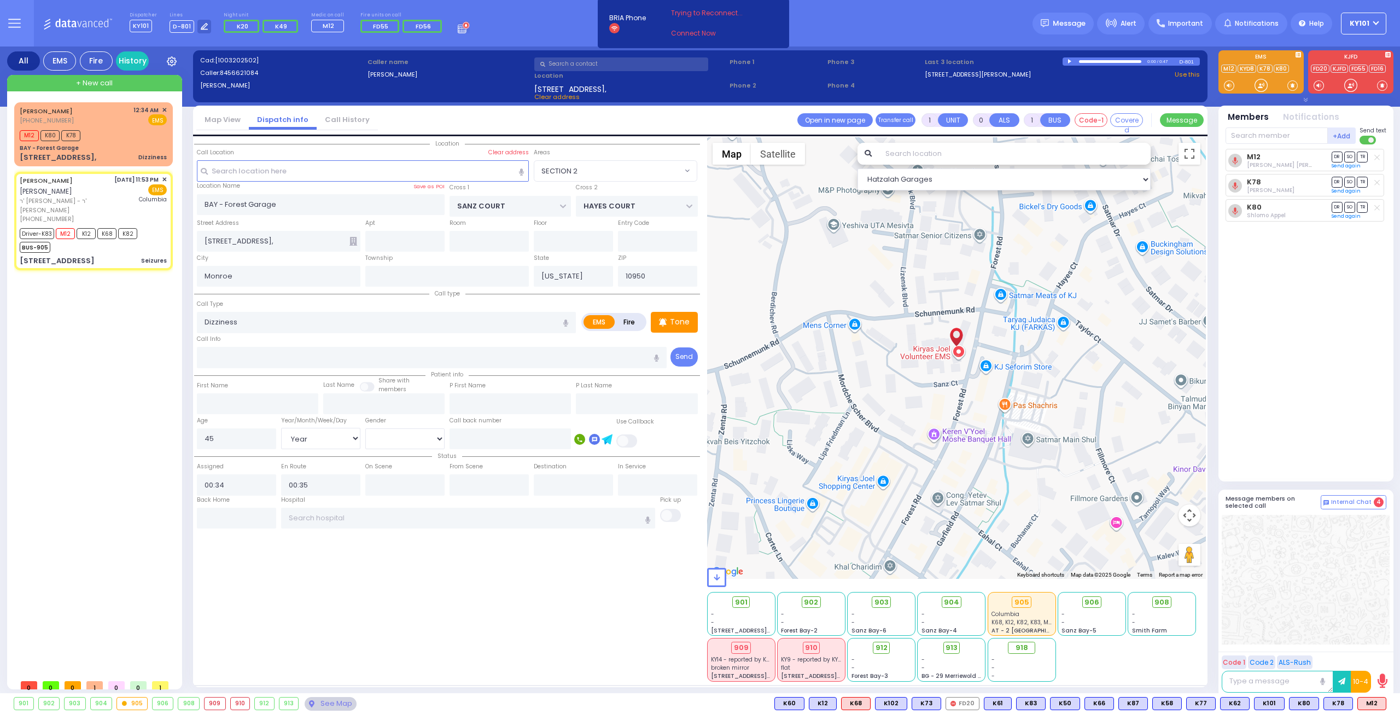
type input "6"
select select
type input "Seizures"
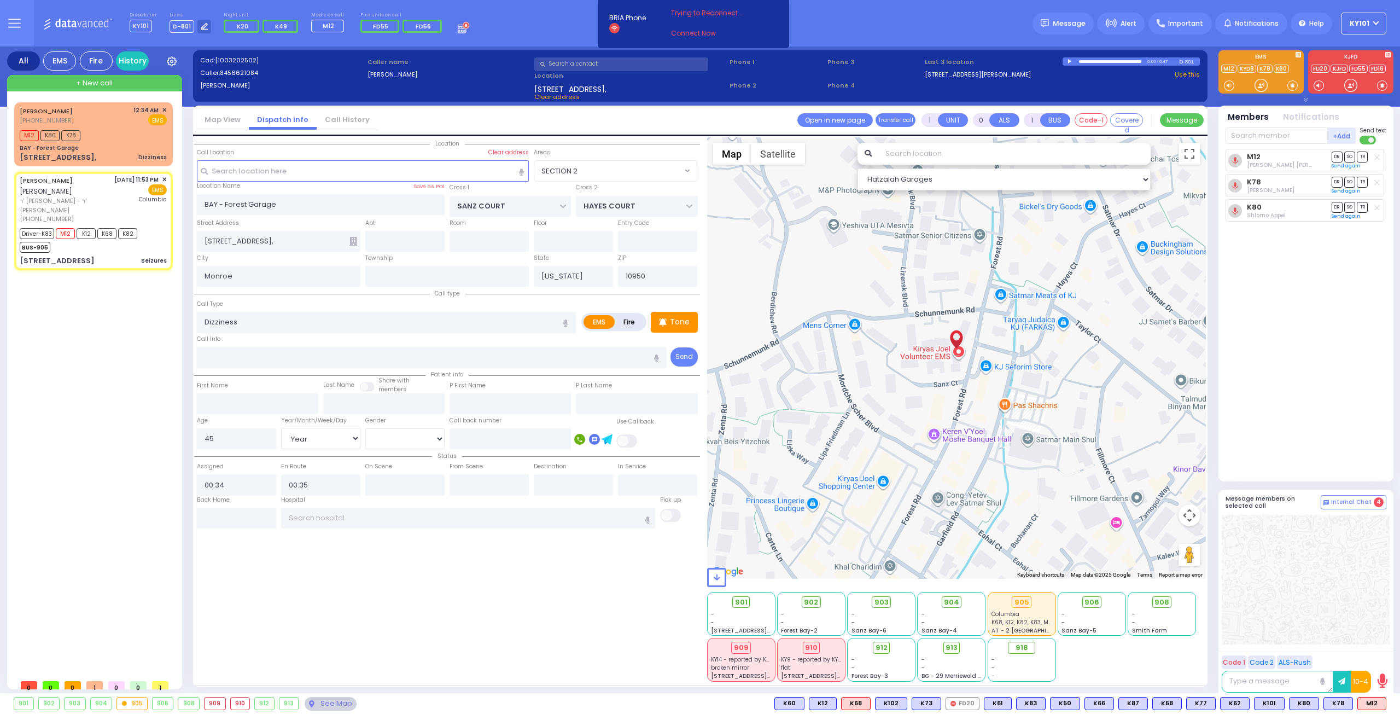
radio input "true"
type input "[PERSON_NAME]"
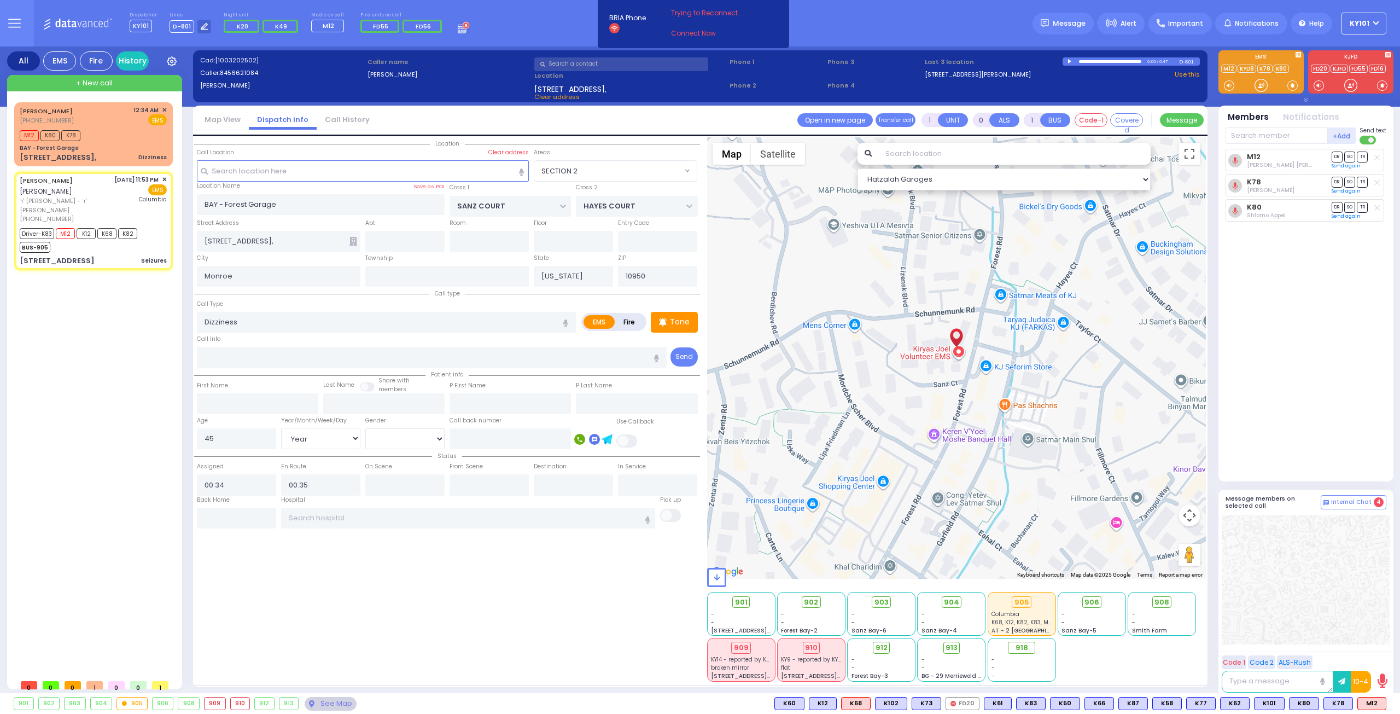
type input "2"
select select "Year"
select select "[DEMOGRAPHIC_DATA]"
type input "23:53"
type input "23:54"
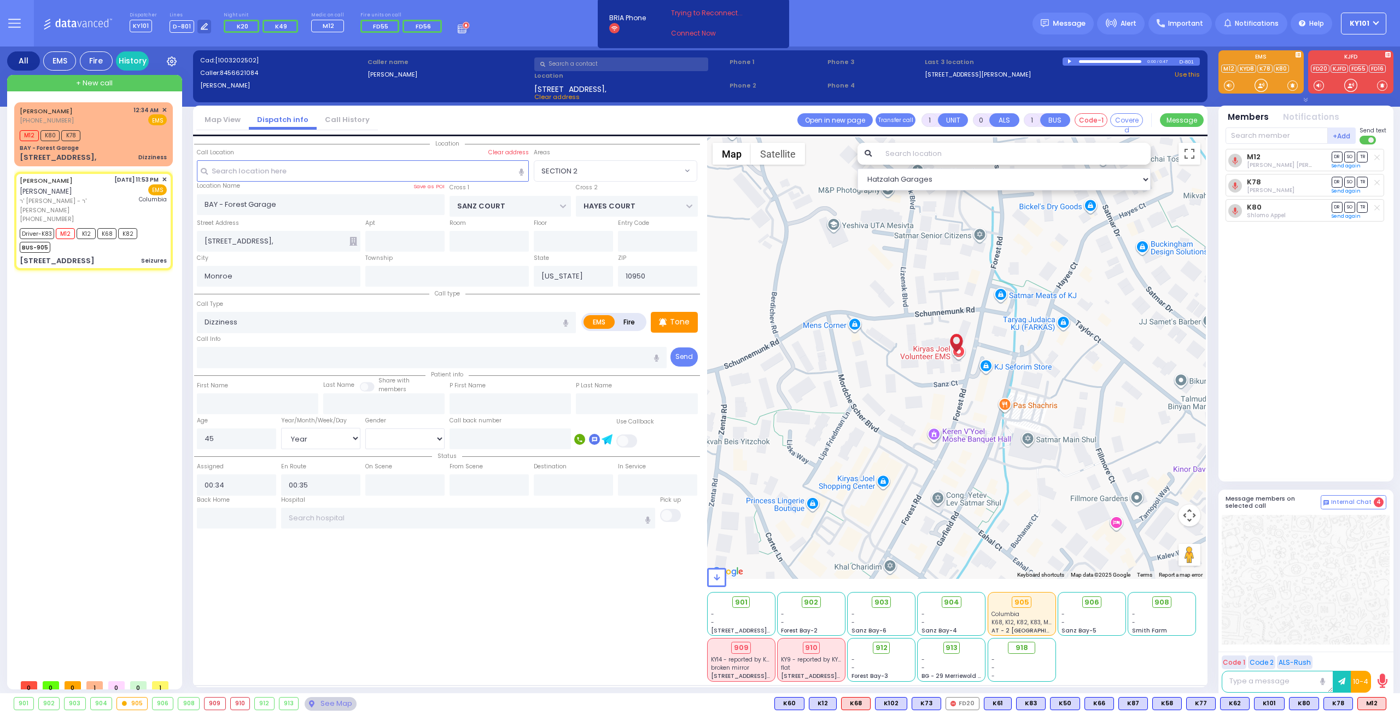
type input "23:55"
type input "00:15"
type input "00:45"
type input "01:30"
type input "[US_STATE][GEOGRAPHIC_DATA]- [GEOGRAPHIC_DATA]"
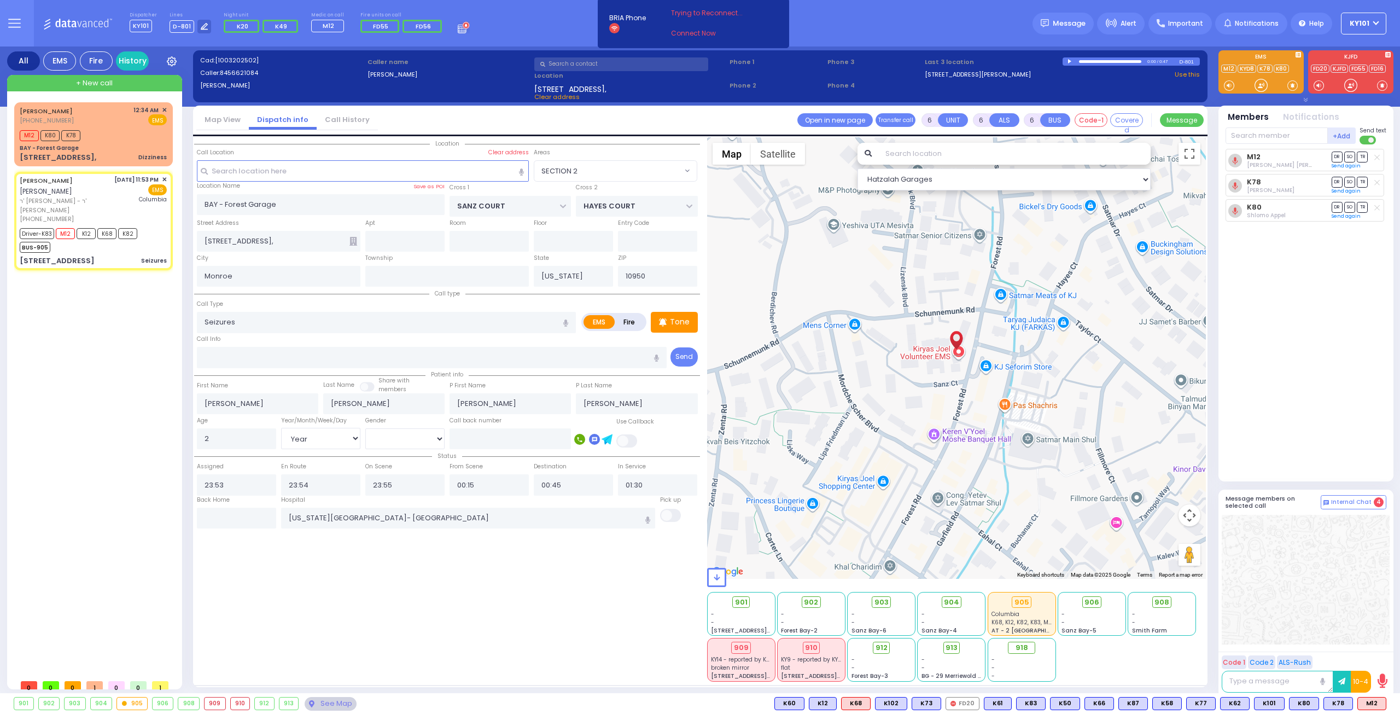
select select "Hatzalah Garages"
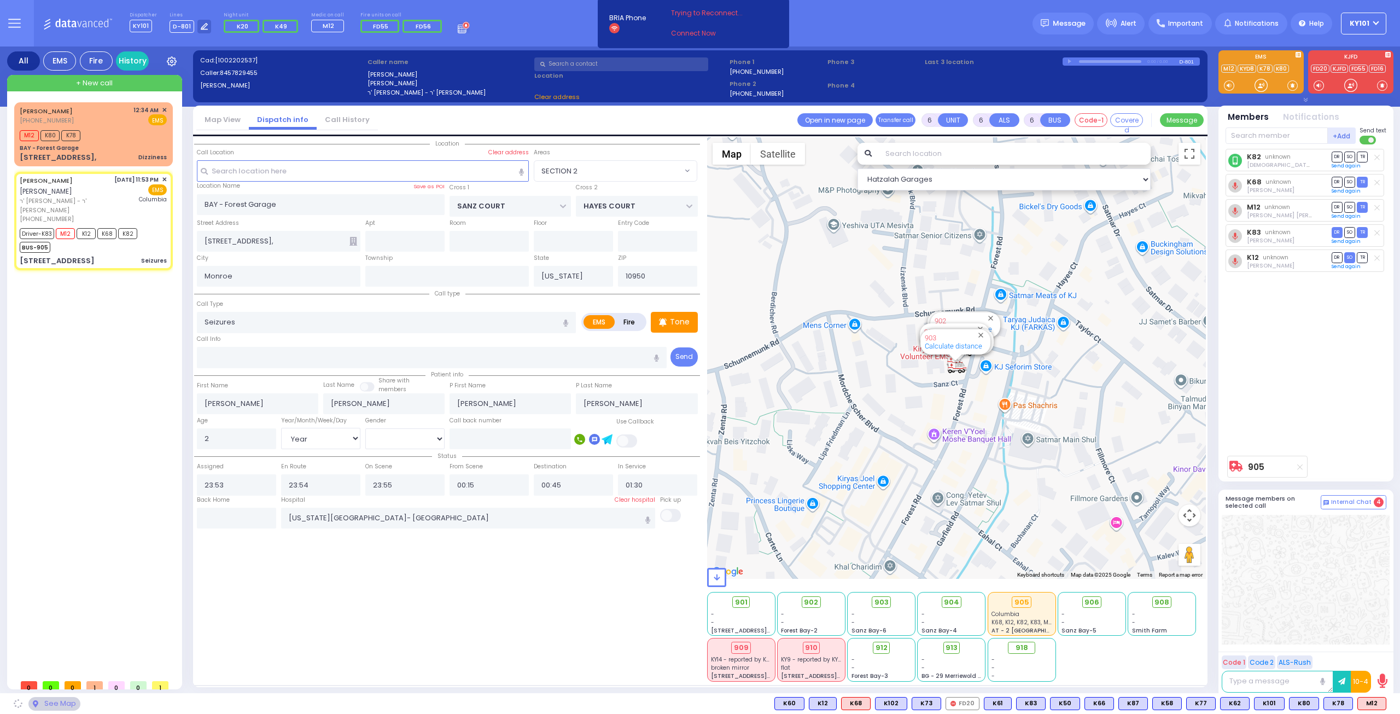
type input "FOREST RD"
type input "LUBLIN WAY"
type input "[STREET_ADDRESS]"
type input "111"
select select "MONROE"
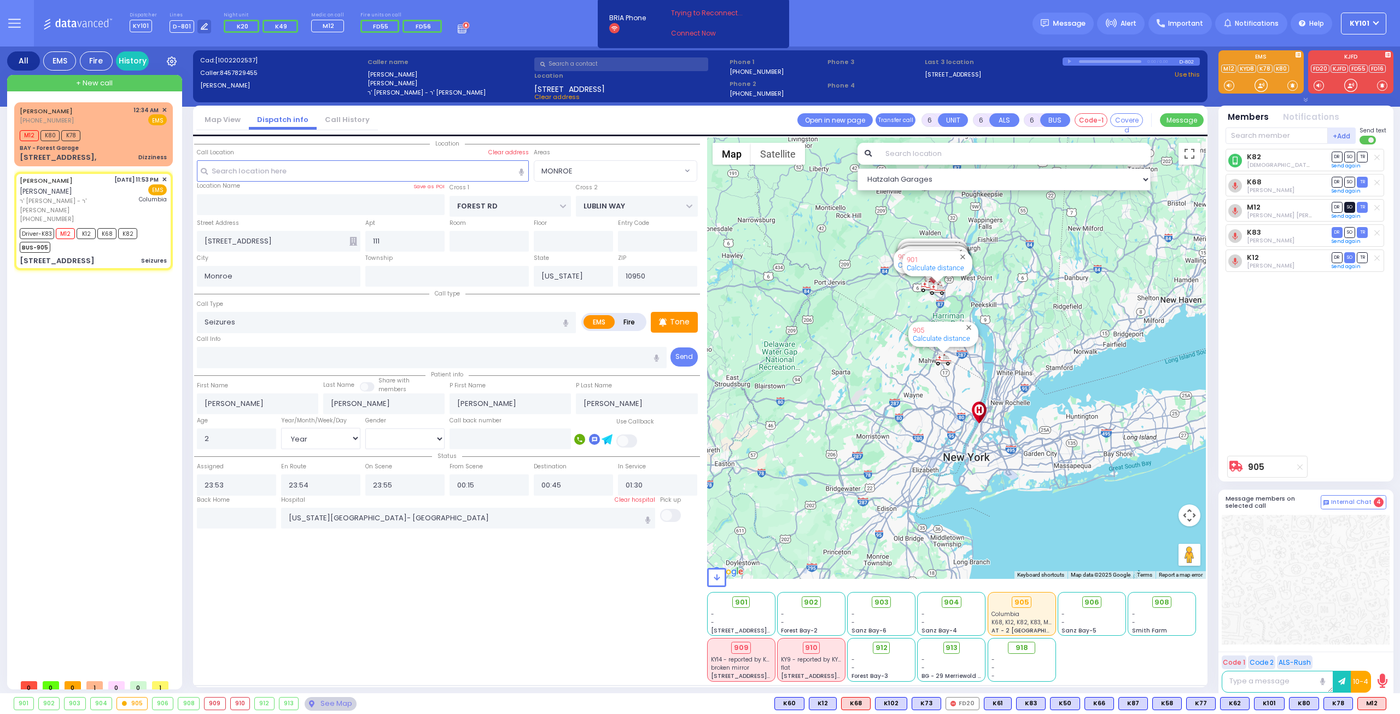
click at [1351, 204] on span "SO" at bounding box center [1350, 207] width 11 height 10
select select
radio input "true"
select select "Year"
select select "[DEMOGRAPHIC_DATA]"
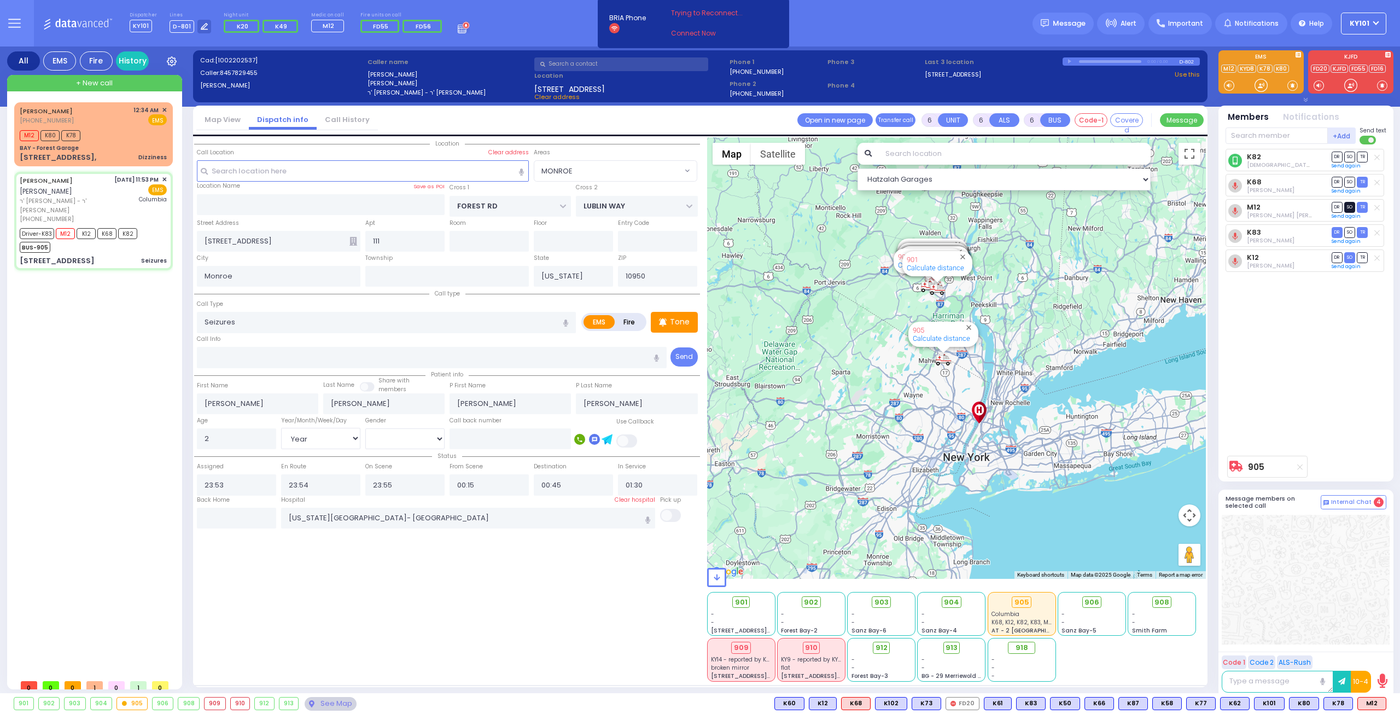
select select "Hatzalah Garages"
select select "MONROE"
click at [114, 144] on div "BAY - Forest Garage" at bounding box center [93, 148] width 147 height 8
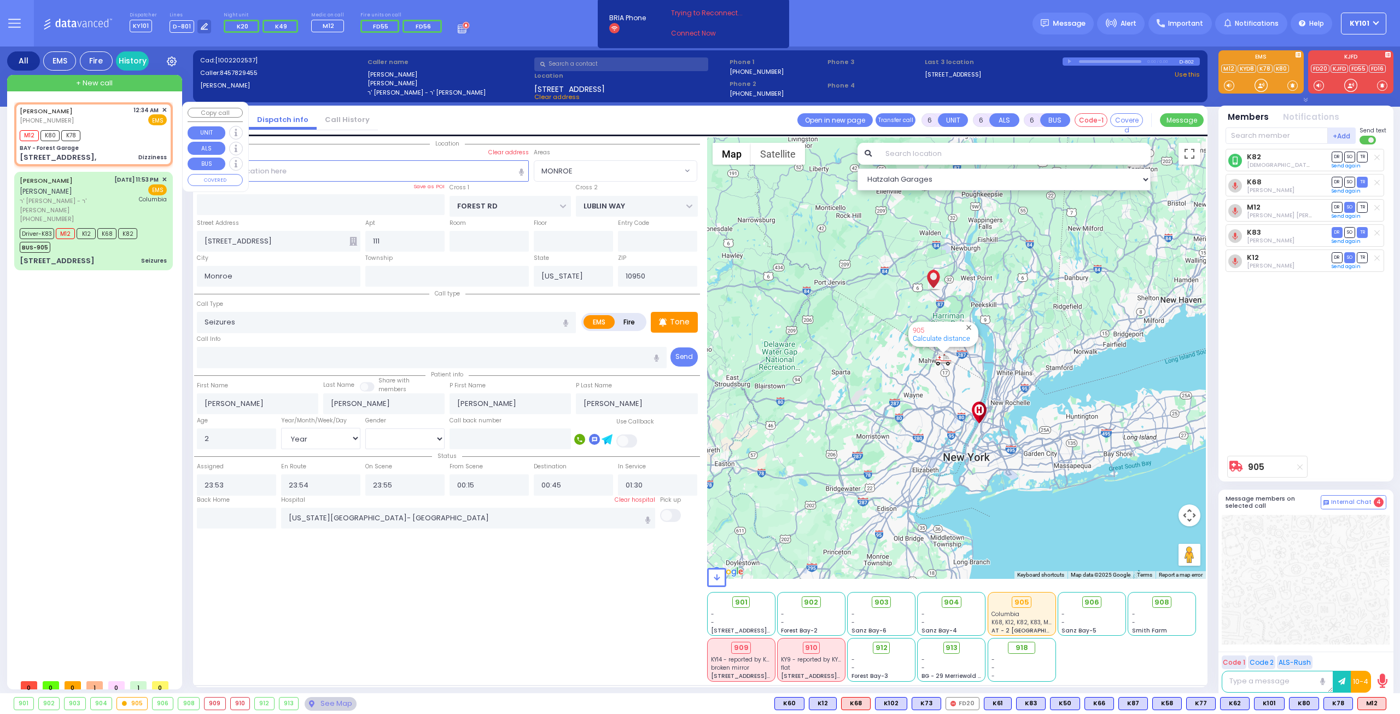
type input "1"
type input "0"
type input "1"
select select
type input "Dizziness"
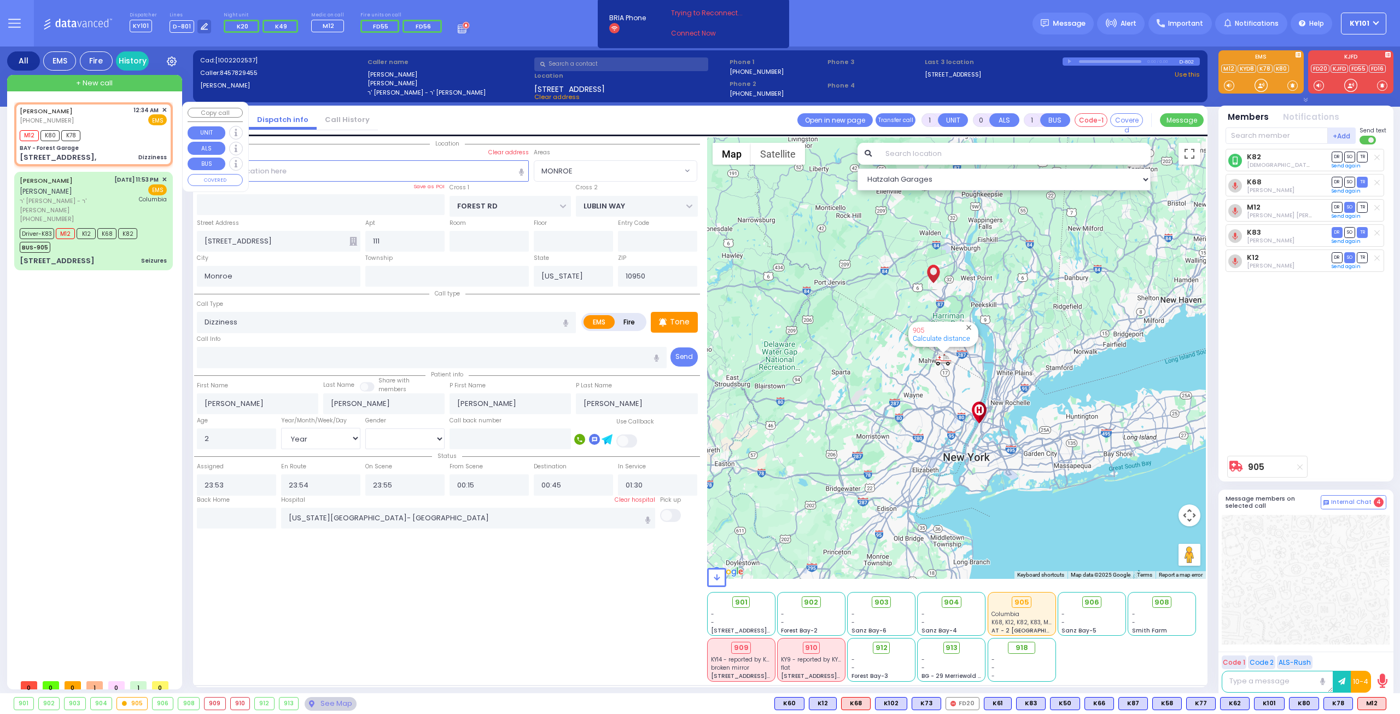
radio input "true"
type input "45"
select select "Year"
select select "[DEMOGRAPHIC_DATA]"
type input "00:34"
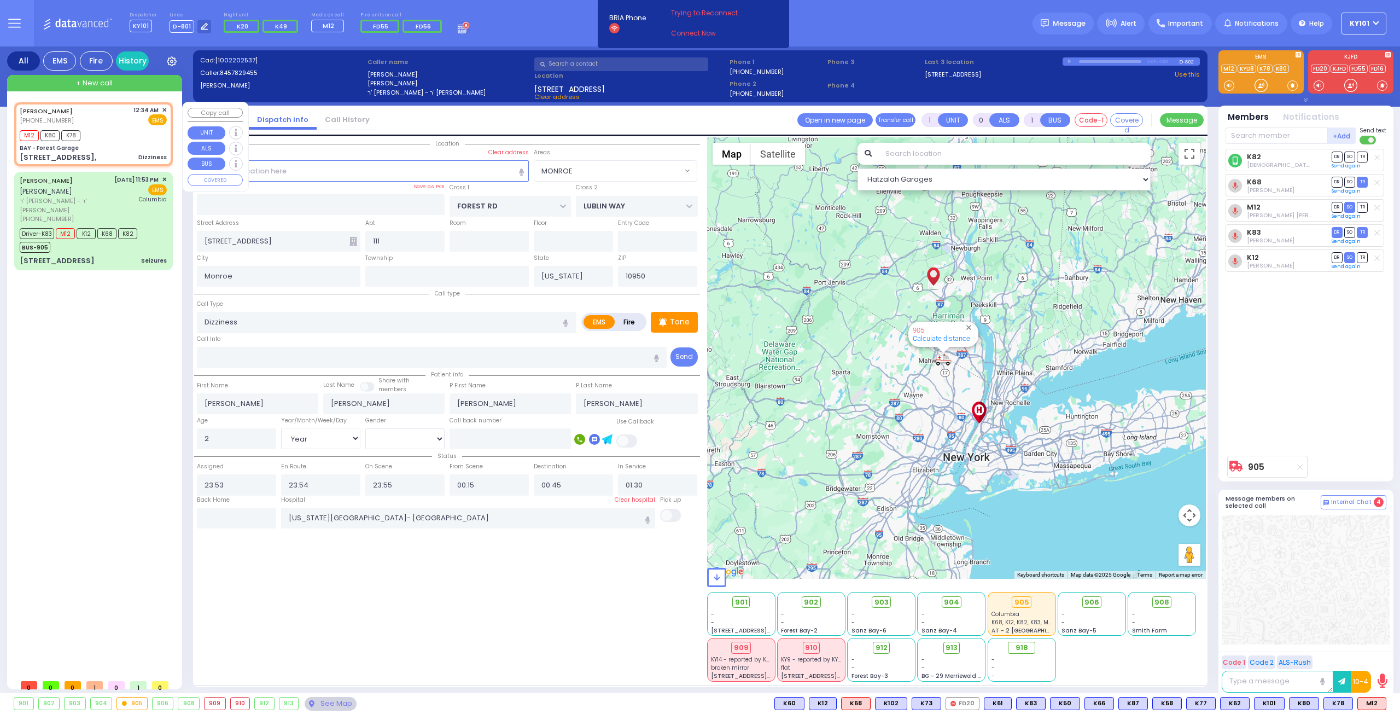
type input "00:35"
select select "Hatzalah Garages"
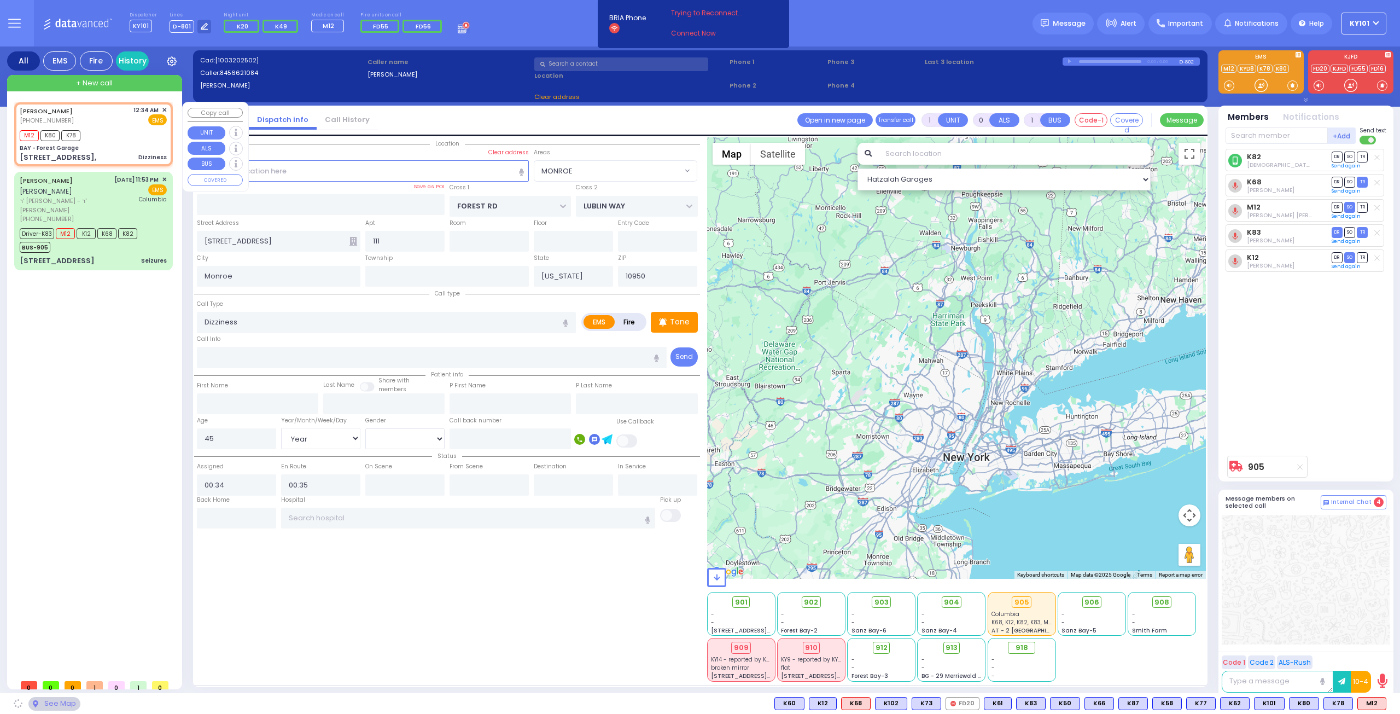
type input "BAY - Forest Garage"
type input "SANZ COURT"
type input "HAYES COURT"
type input "[STREET_ADDRESS],"
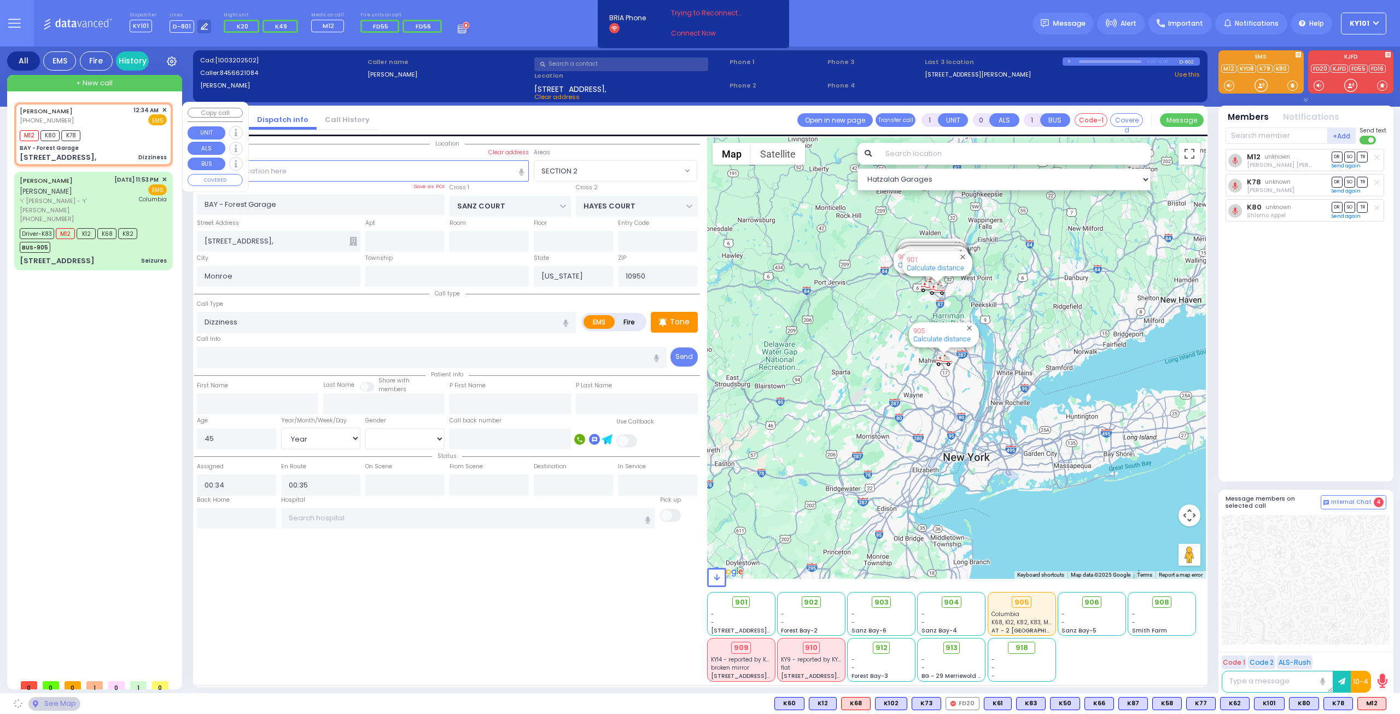
select select "SECTION 2"
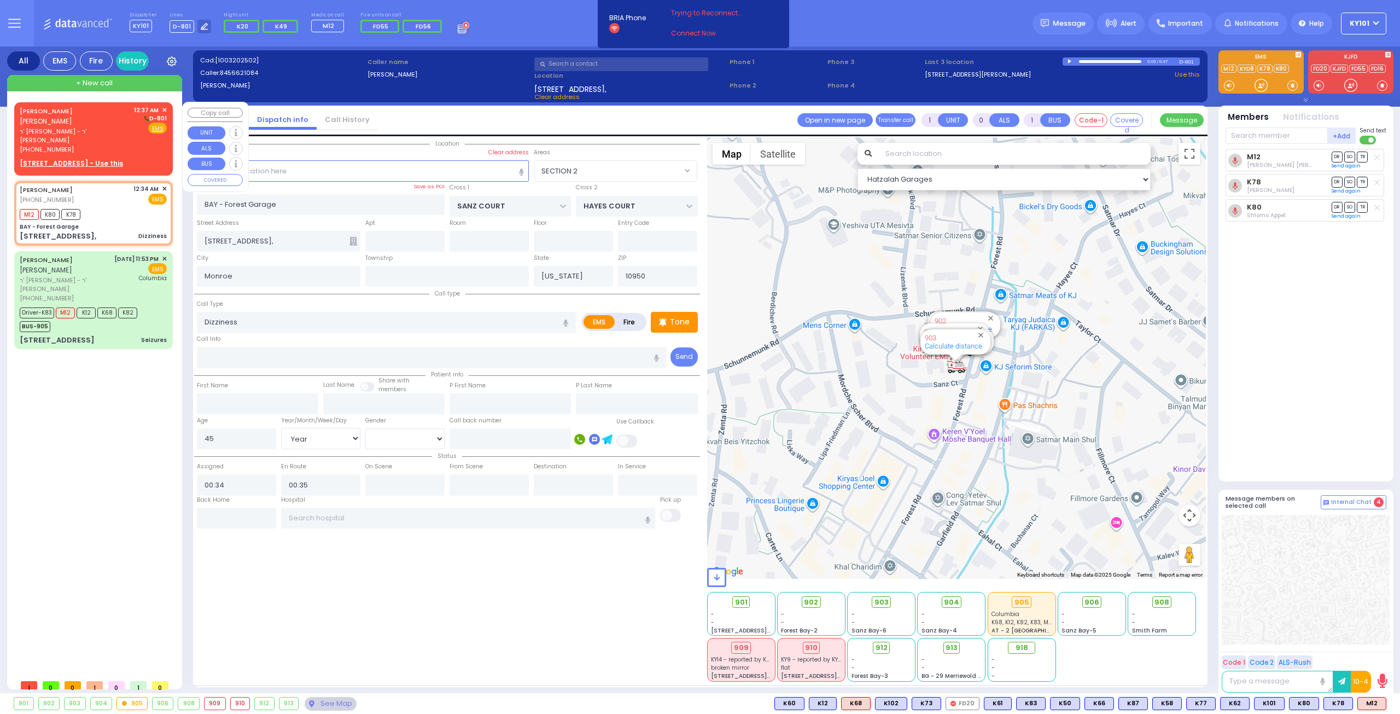
click at [76, 125] on div "[PERSON_NAME] [PERSON_NAME]" at bounding box center [75, 116] width 110 height 21
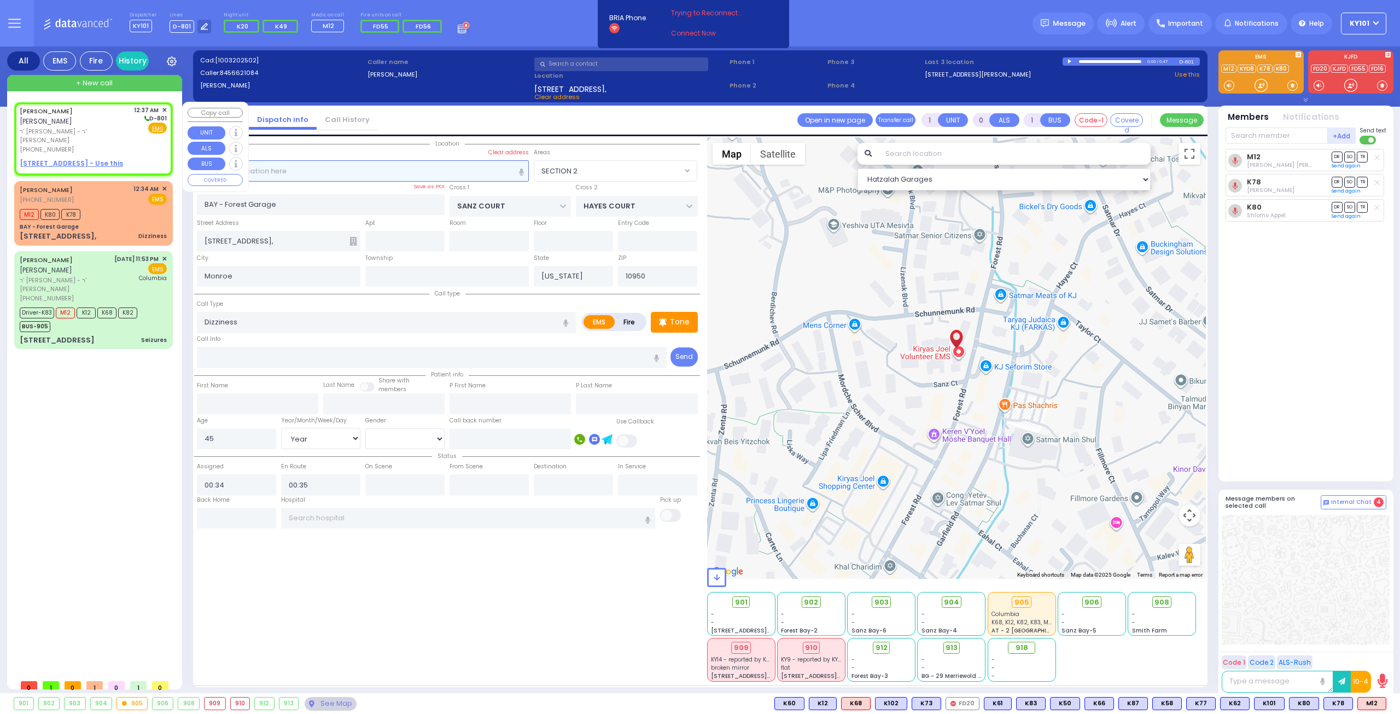
type input "2"
type input "1"
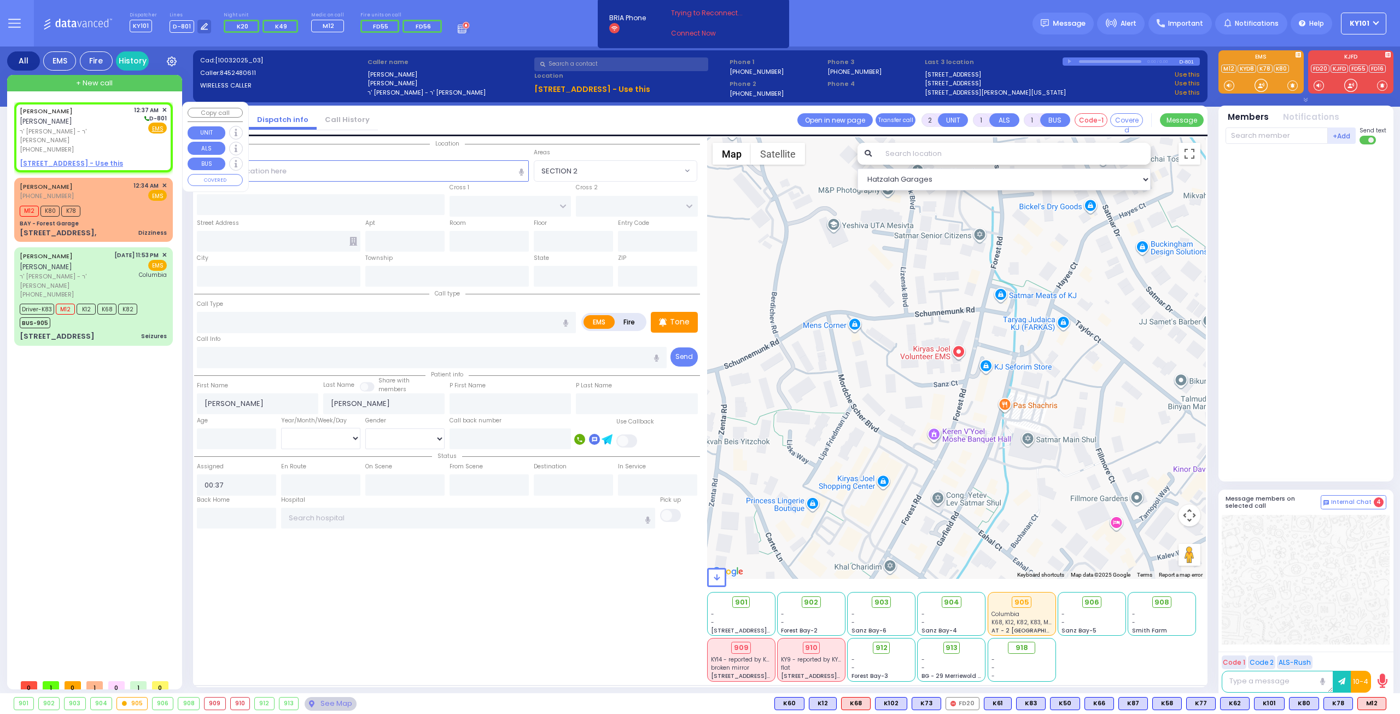
click at [83, 159] on u "[STREET_ADDRESS] - Use this" at bounding box center [71, 163] width 103 height 9
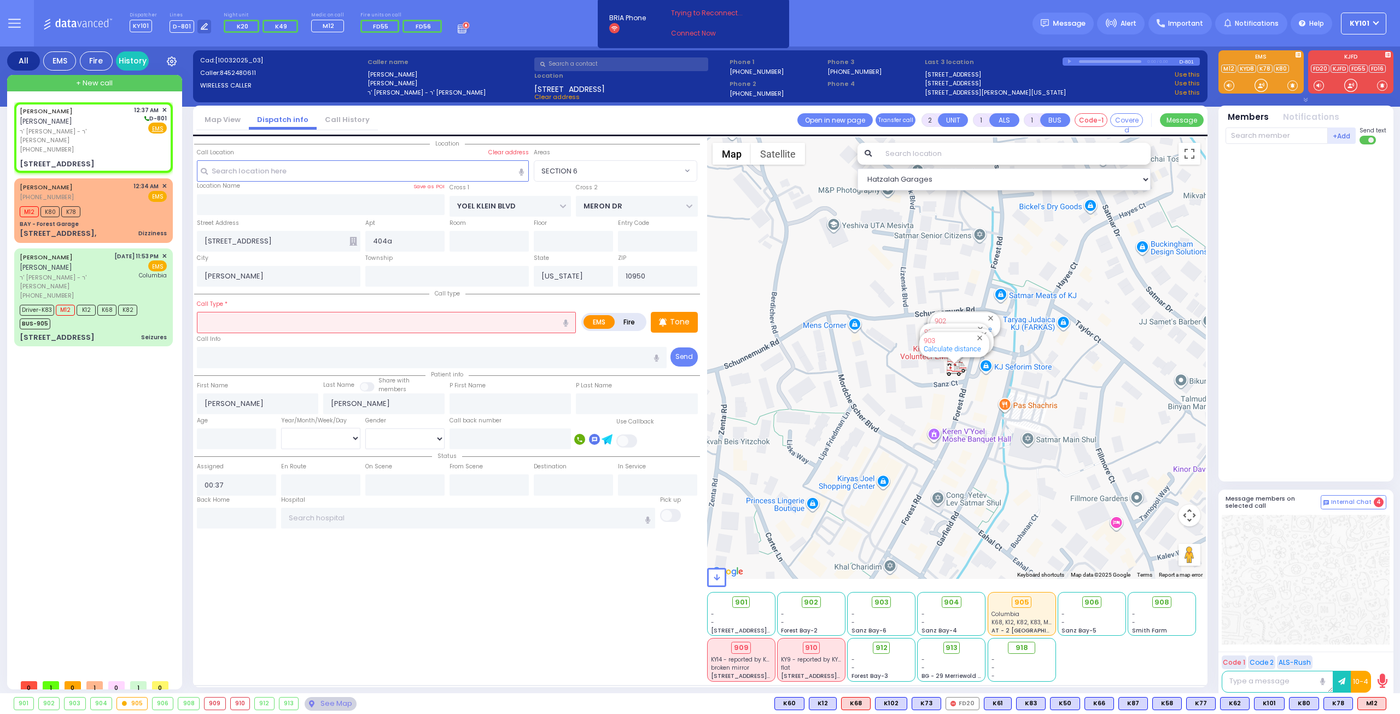
click at [318, 318] on input "text" at bounding box center [386, 322] width 379 height 21
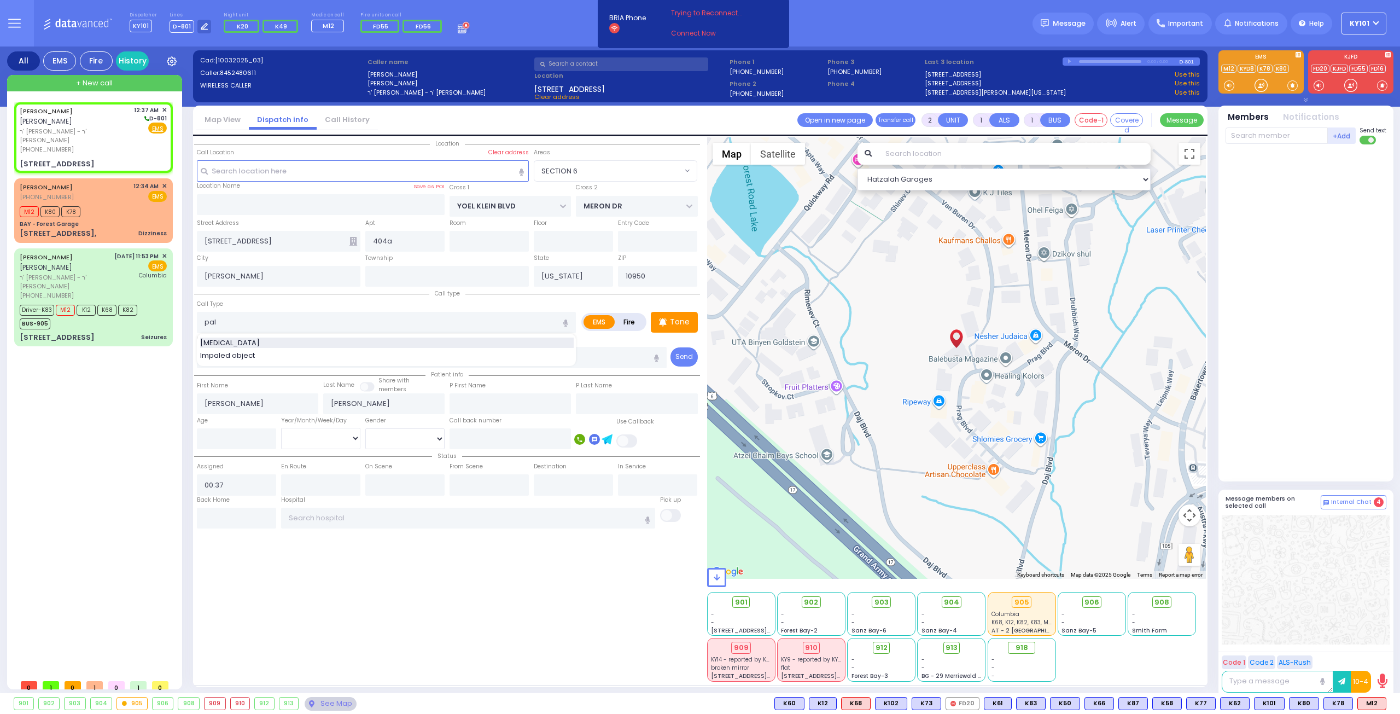
click at [265, 343] on div "[MEDICAL_DATA]" at bounding box center [387, 342] width 374 height 11
click at [247, 433] on input "number" at bounding box center [236, 438] width 79 height 21
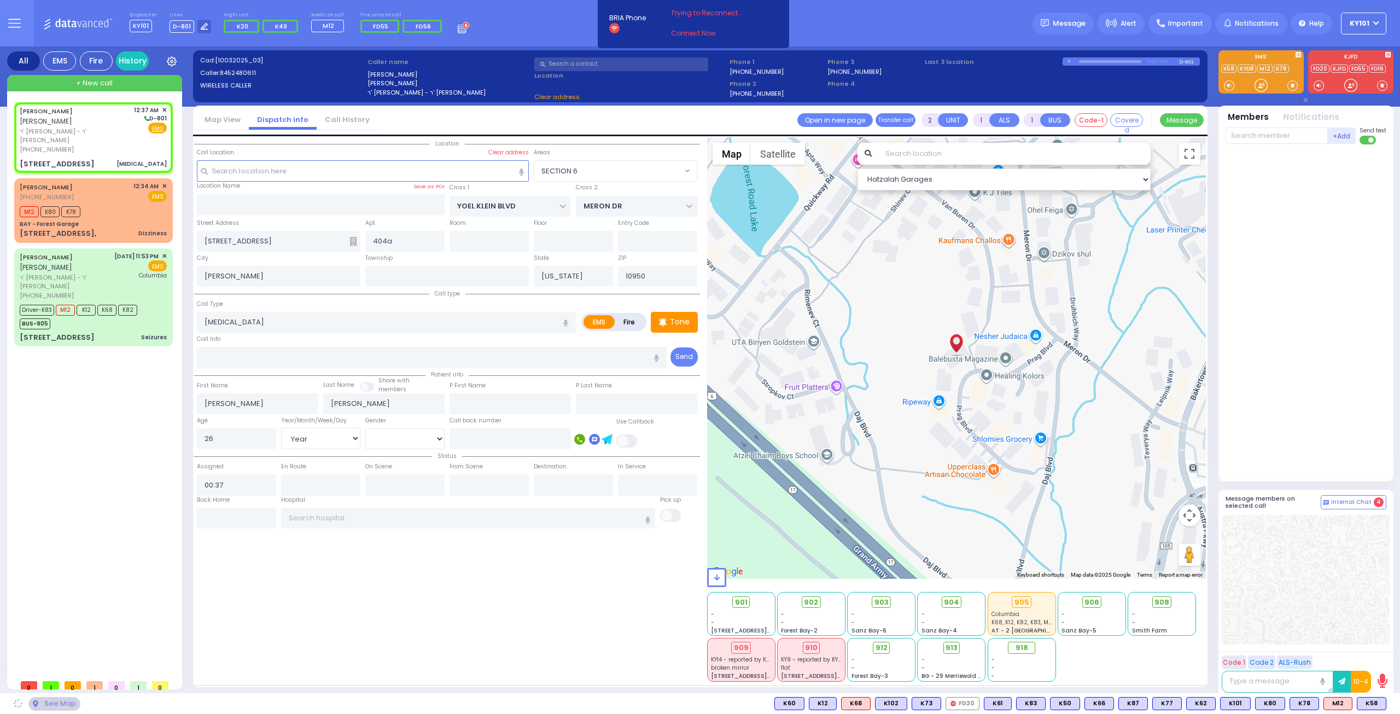
click at [354, 564] on div "Location" at bounding box center [447, 409] width 506 height 544
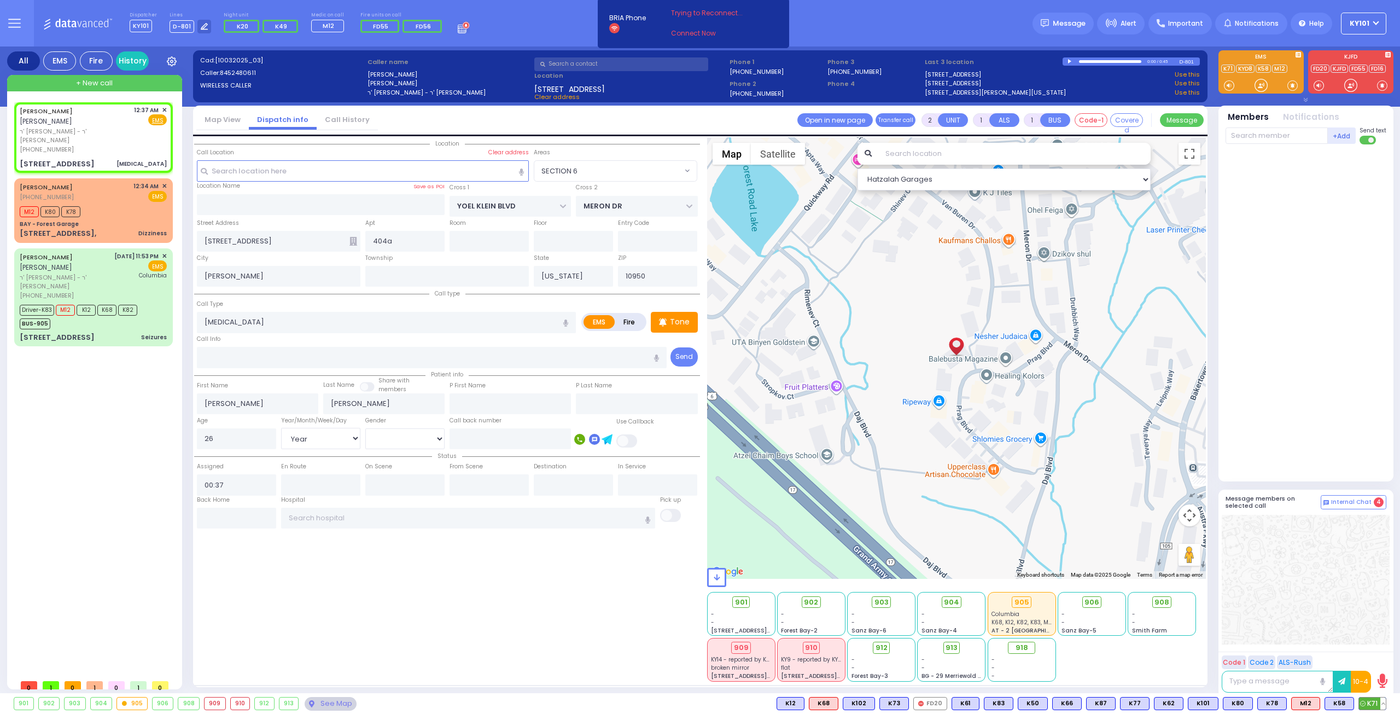
click at [1370, 699] on span "K71" at bounding box center [1372, 703] width 27 height 12
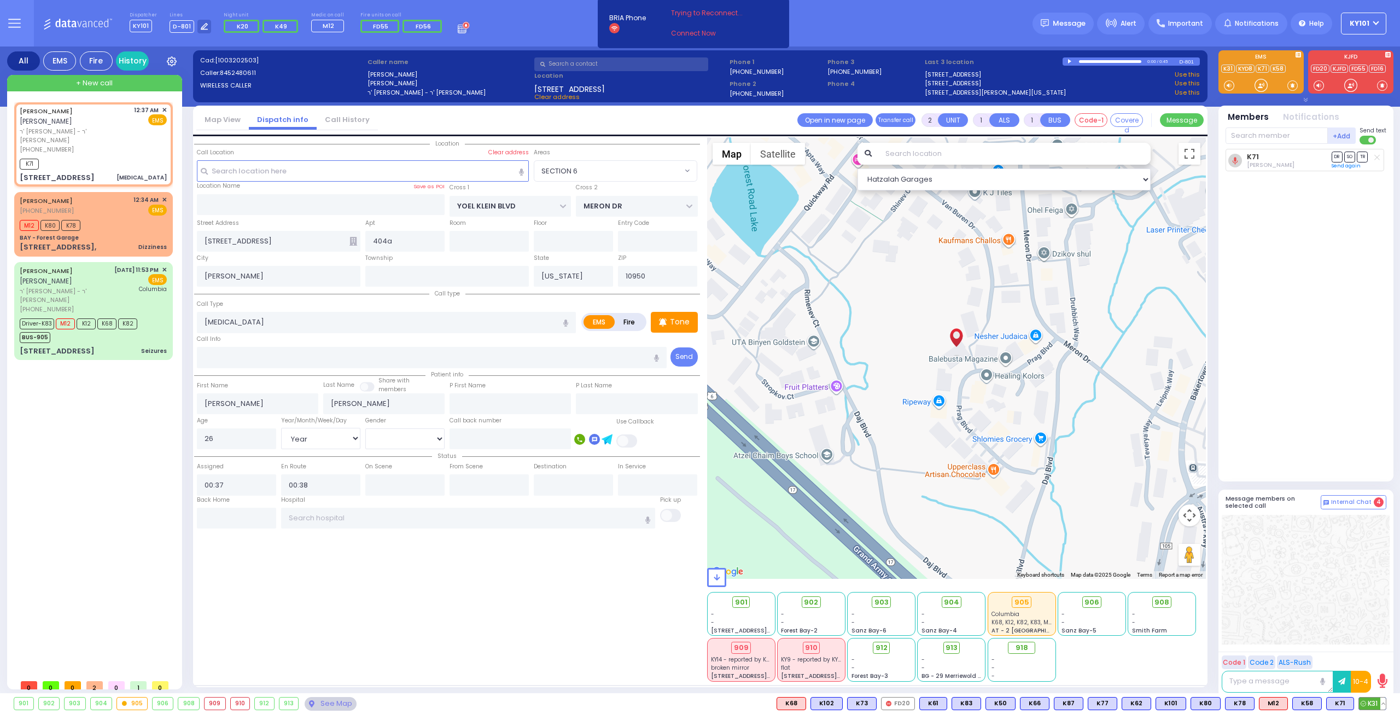
click at [1369, 705] on span "K31" at bounding box center [1372, 703] width 27 height 12
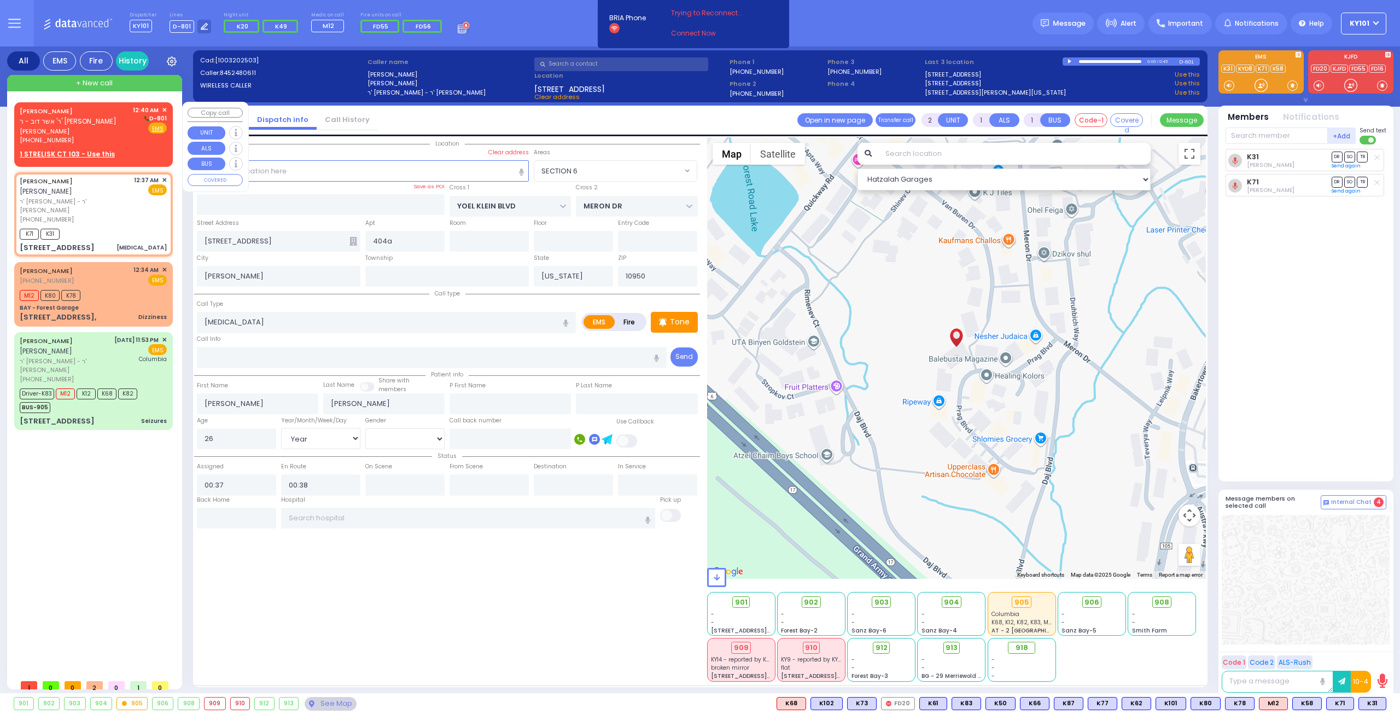
click at [77, 121] on span "ר' אשר דוב - ר' [PERSON_NAME]" at bounding box center [68, 121] width 97 height 9
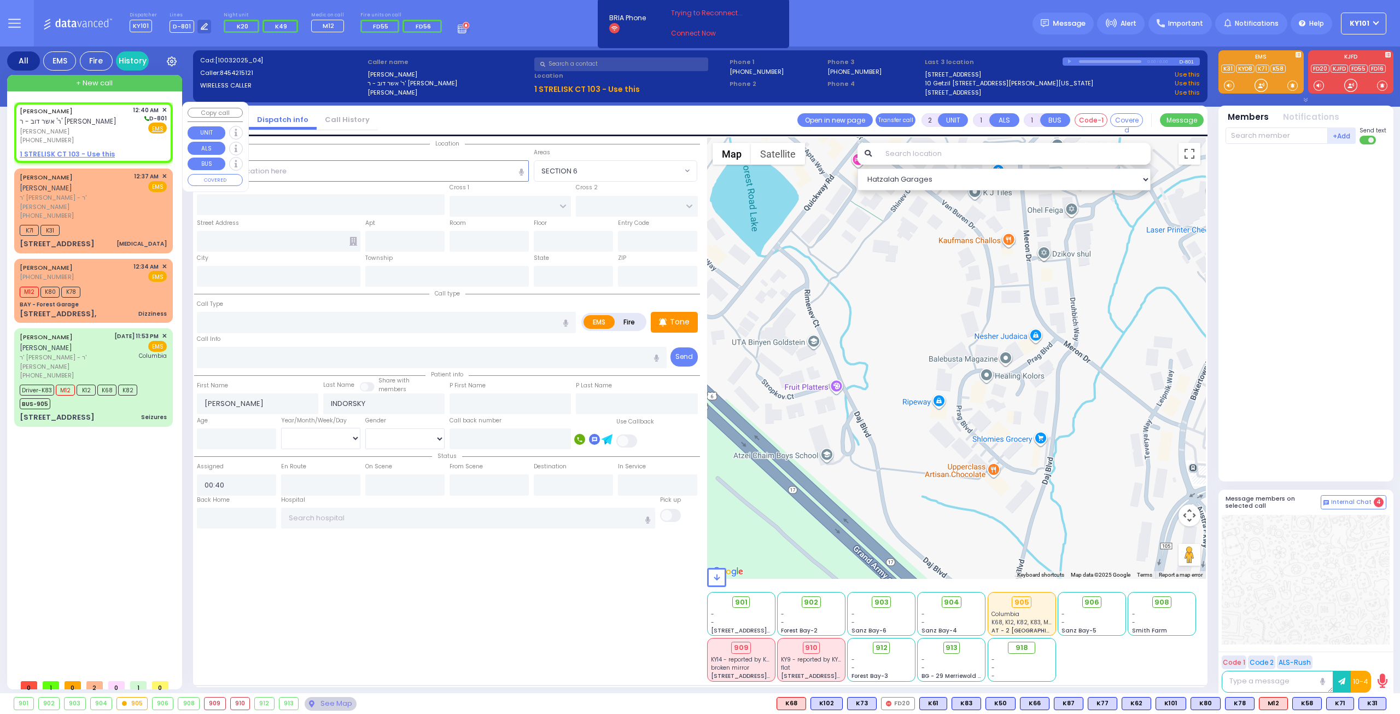
click at [84, 151] on u "1 STRELISK CT 103 - Use this" at bounding box center [67, 153] width 95 height 9
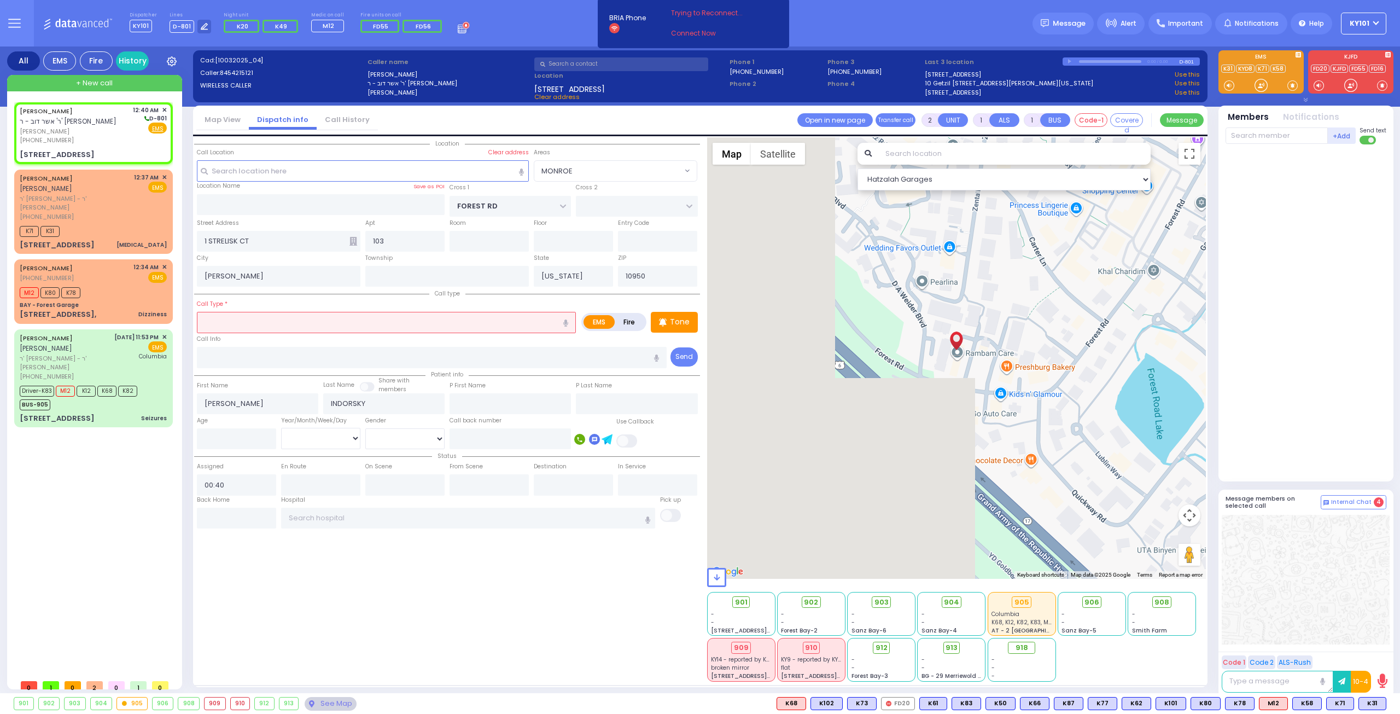
click at [288, 318] on input "text" at bounding box center [386, 322] width 379 height 21
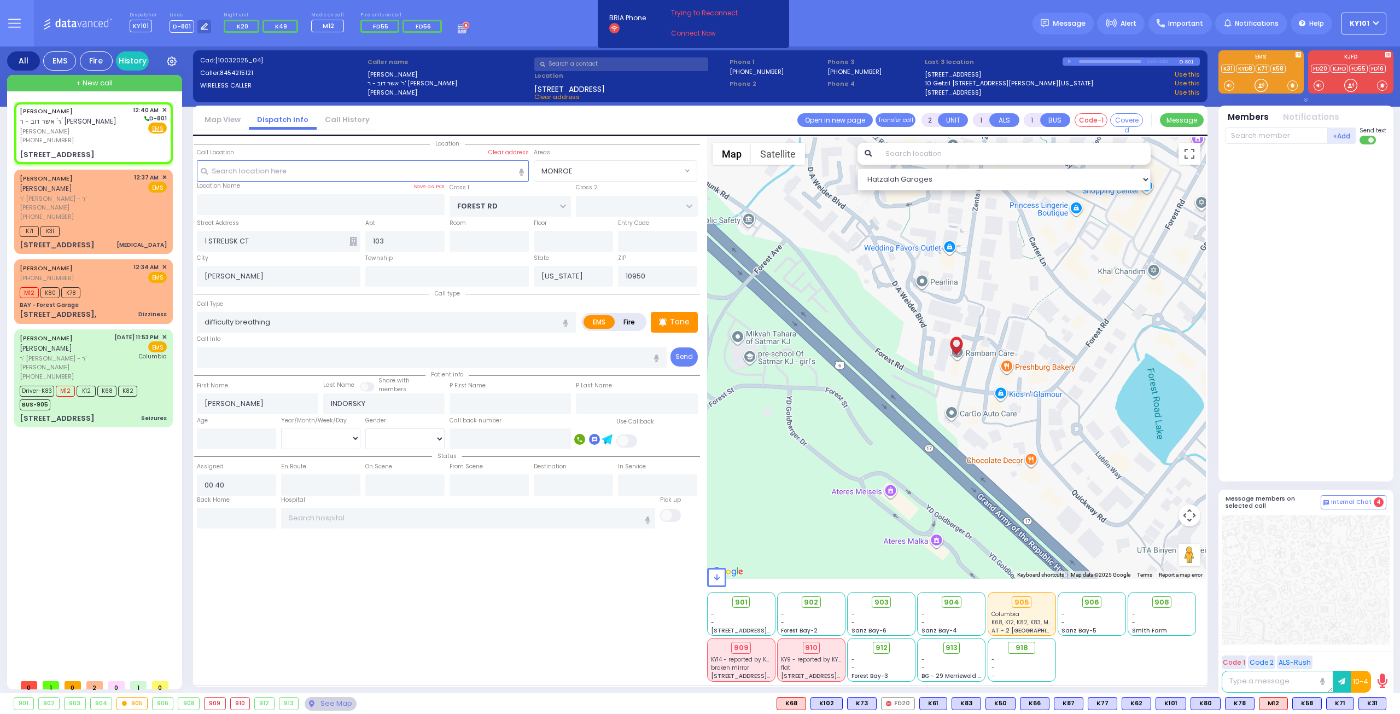
click at [276, 299] on div "Call Type difficulty breathing difficulty breathing" at bounding box center [386, 315] width 379 height 35
click at [1366, 700] on span "K102" at bounding box center [1370, 703] width 31 height 12
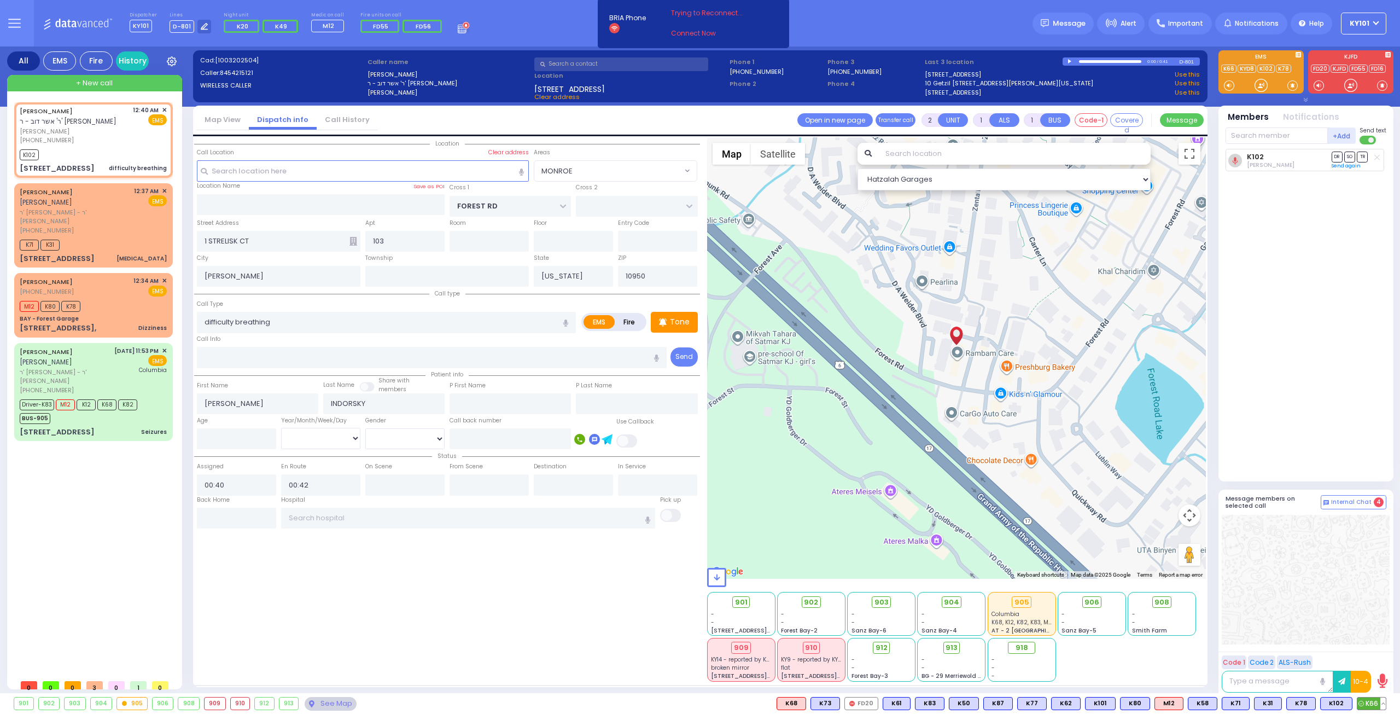
click at [1372, 700] on span "K66" at bounding box center [1372, 703] width 28 height 12
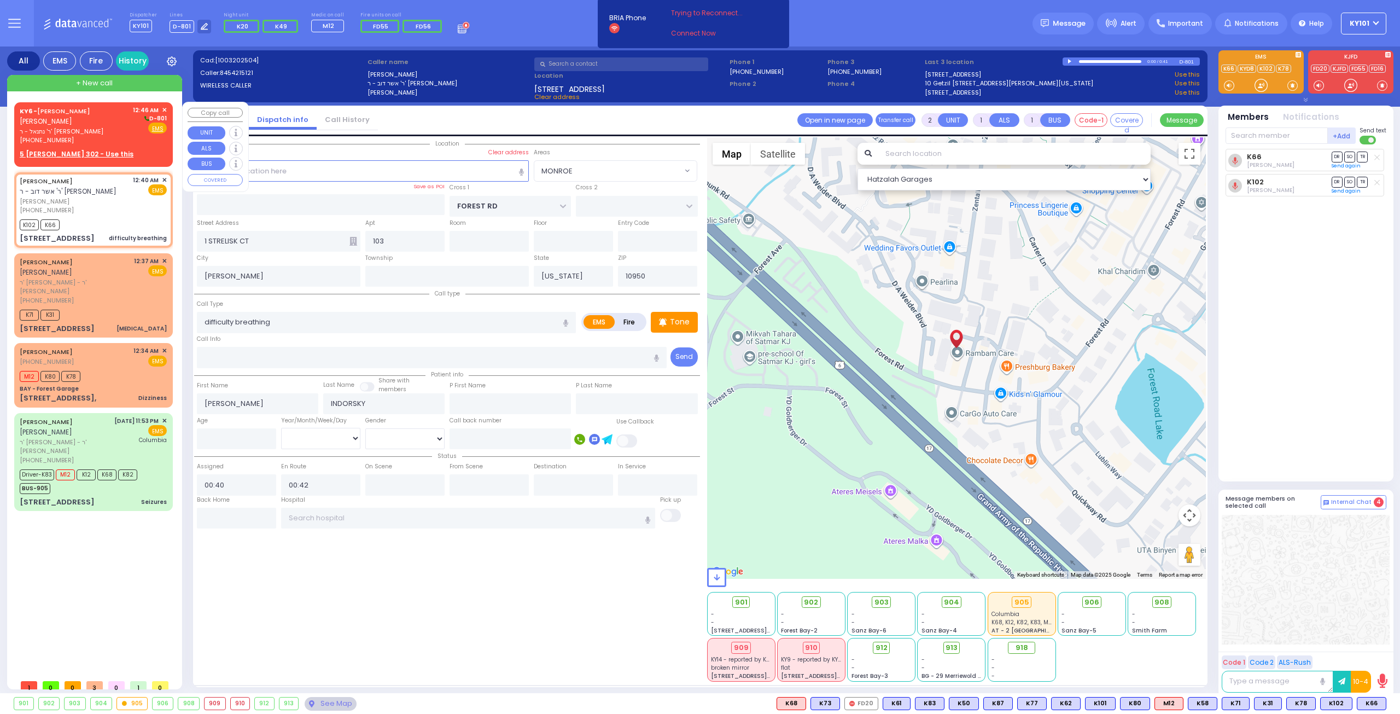
click at [102, 115] on div "KY6 - [PERSON_NAME] [PERSON_NAME]" at bounding box center [74, 116] width 109 height 21
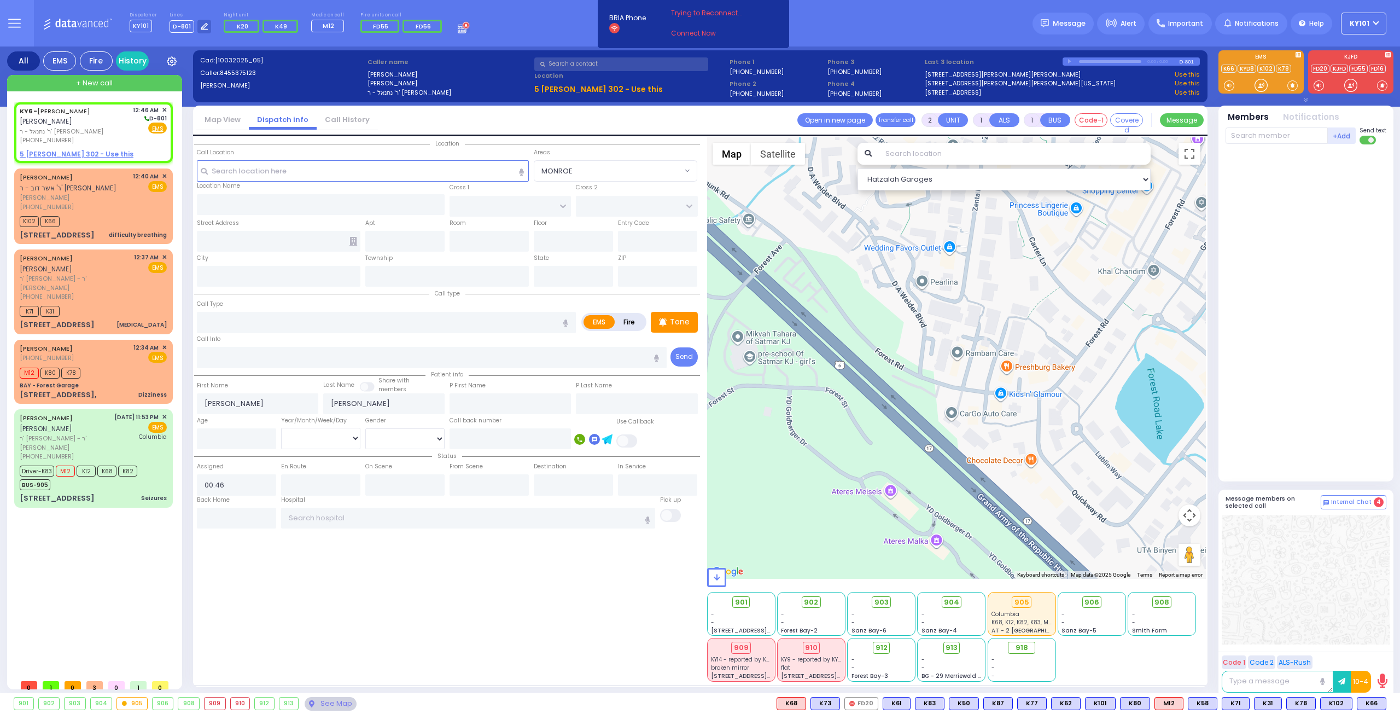
click at [560, 61] on input "text" at bounding box center [621, 64] width 174 height 14
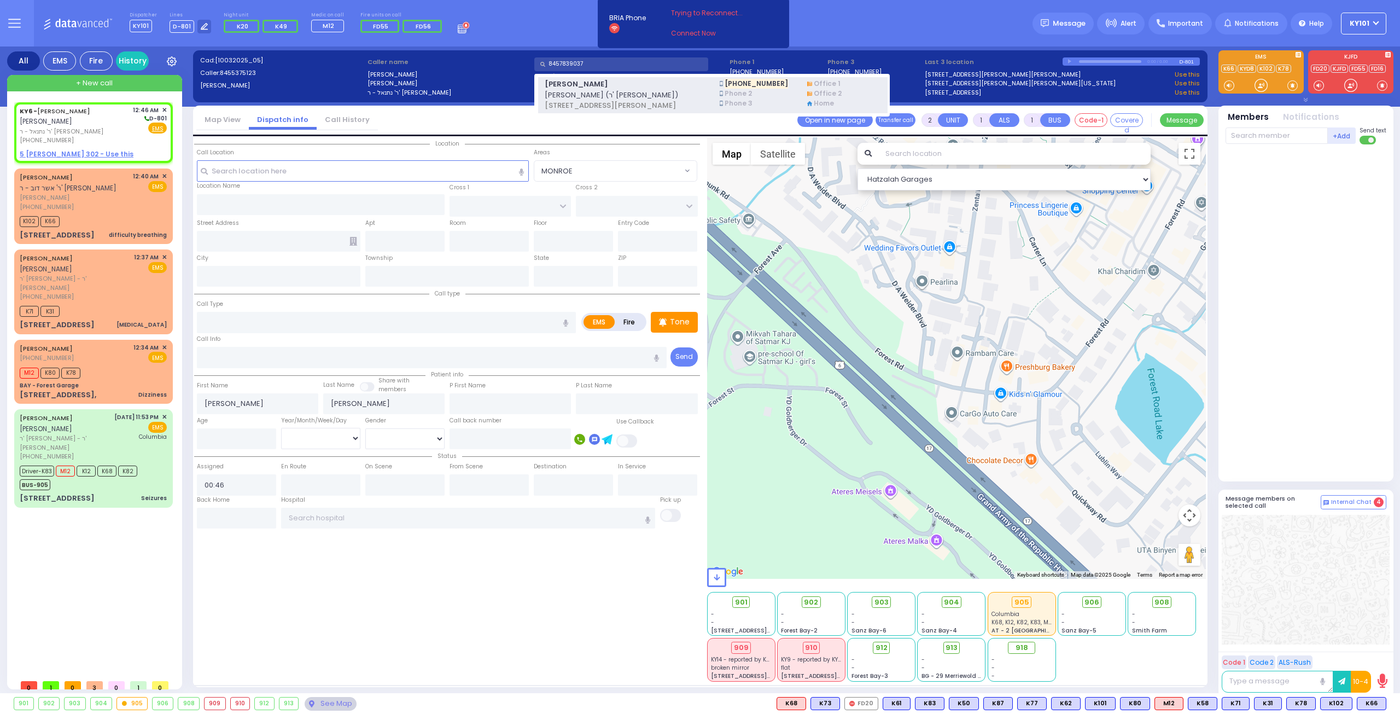
click at [615, 86] on span "[PERSON_NAME]" at bounding box center [625, 84] width 161 height 11
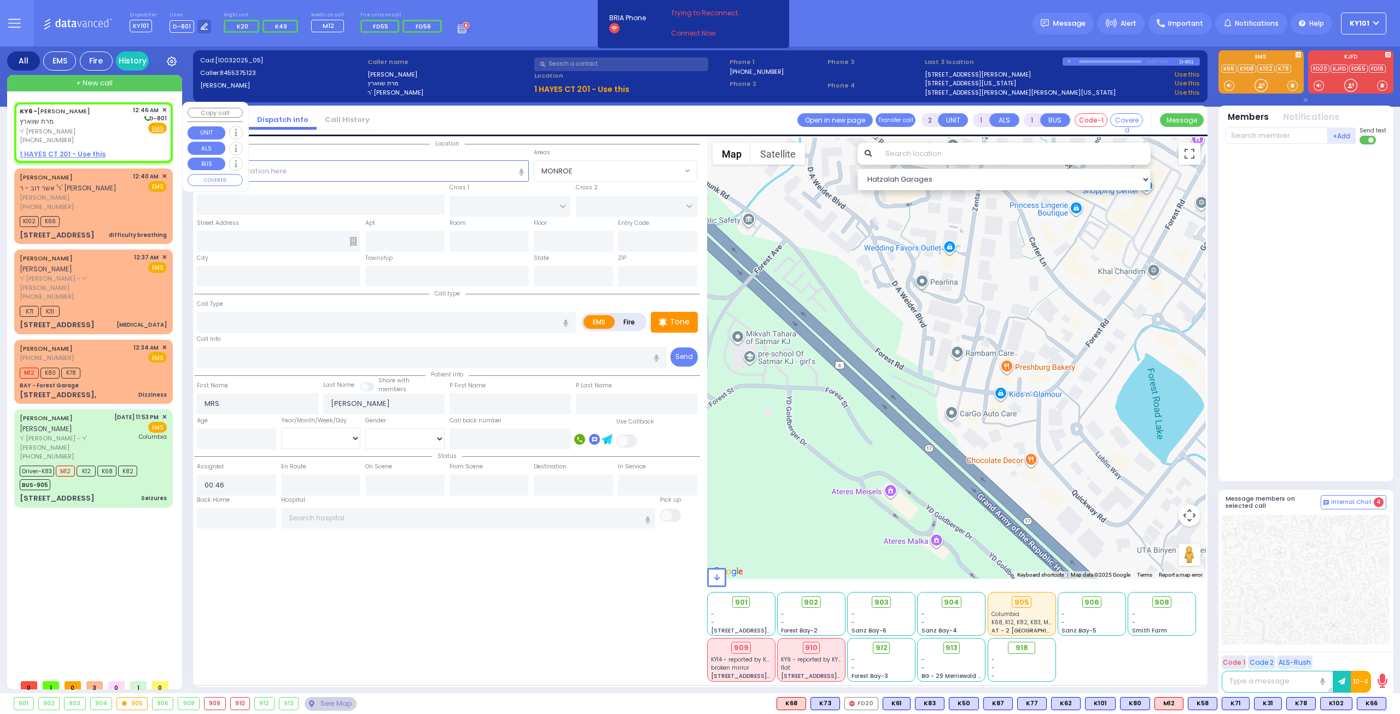
click at [61, 149] on u "1 HAYES CT 201 - Use this" at bounding box center [63, 153] width 86 height 9
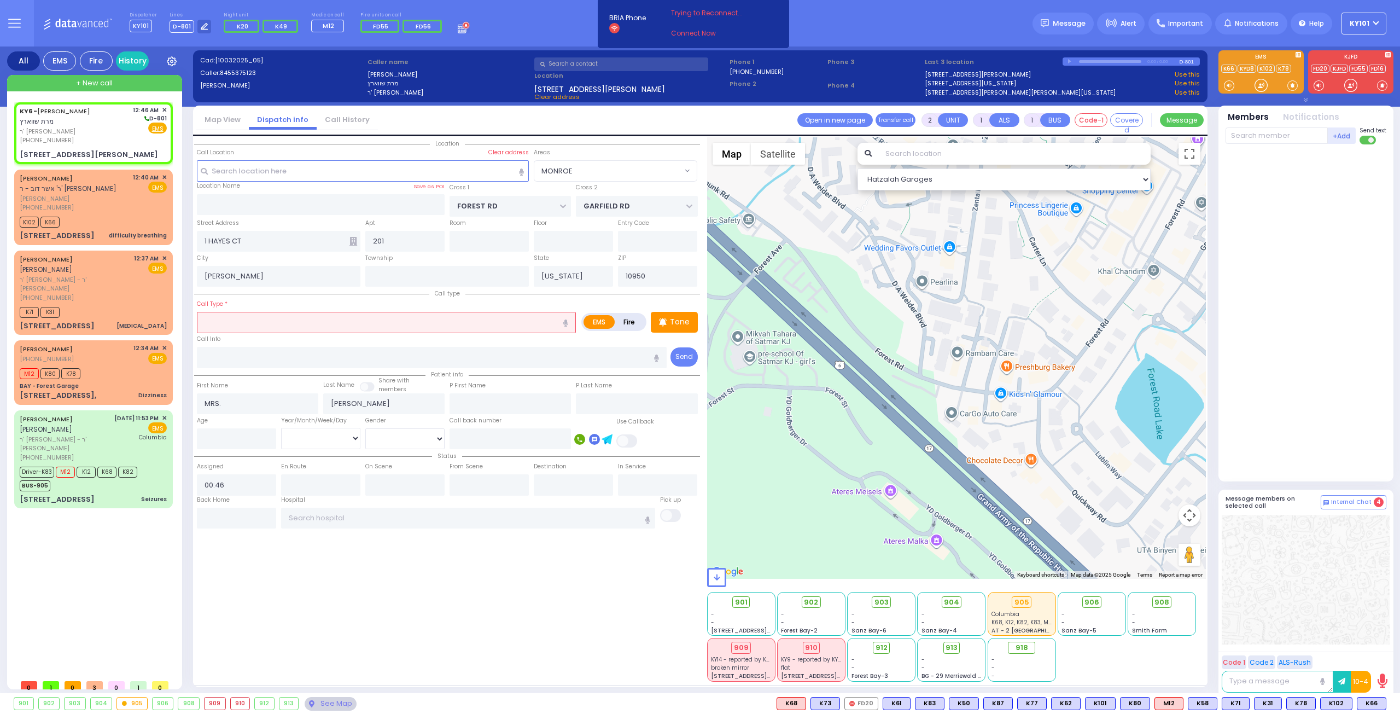
click at [292, 321] on input "text" at bounding box center [386, 322] width 379 height 21
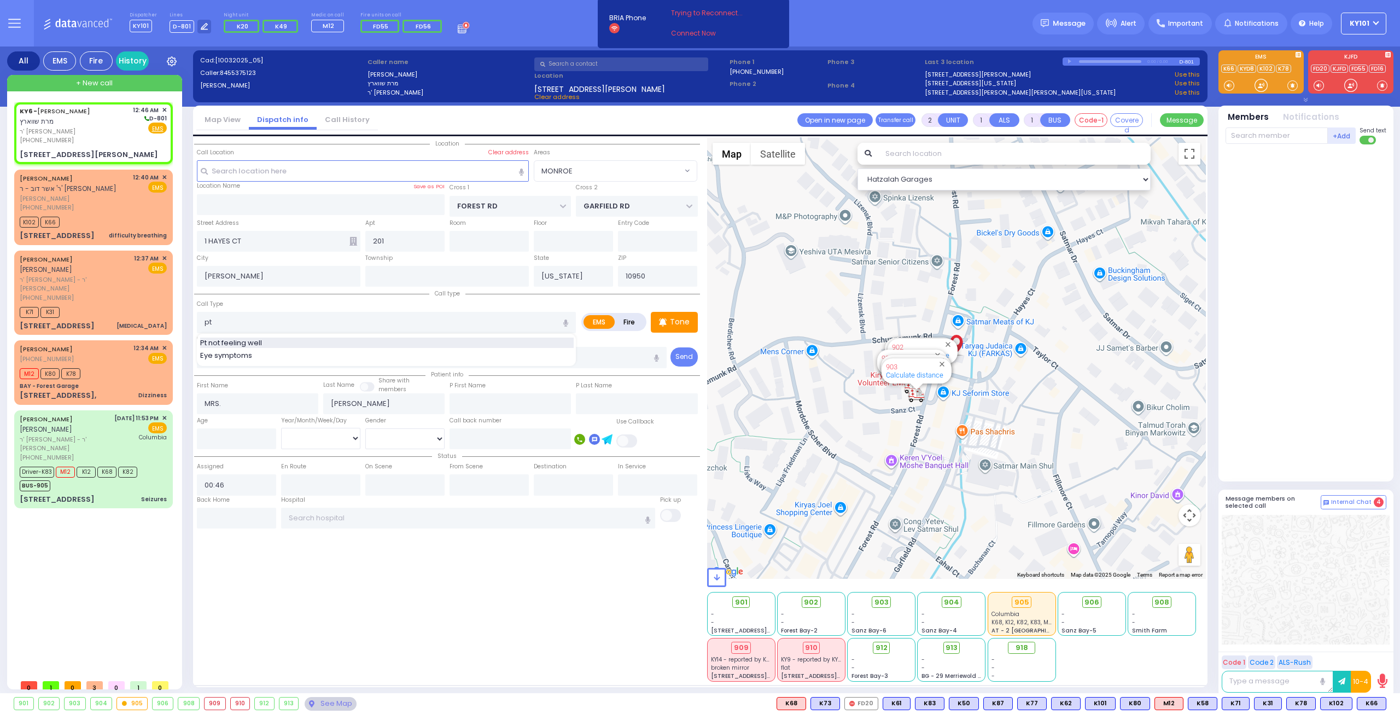
click at [291, 344] on div "Pt not feeling well" at bounding box center [387, 342] width 374 height 11
click at [1248, 138] on input "text" at bounding box center [1277, 135] width 102 height 16
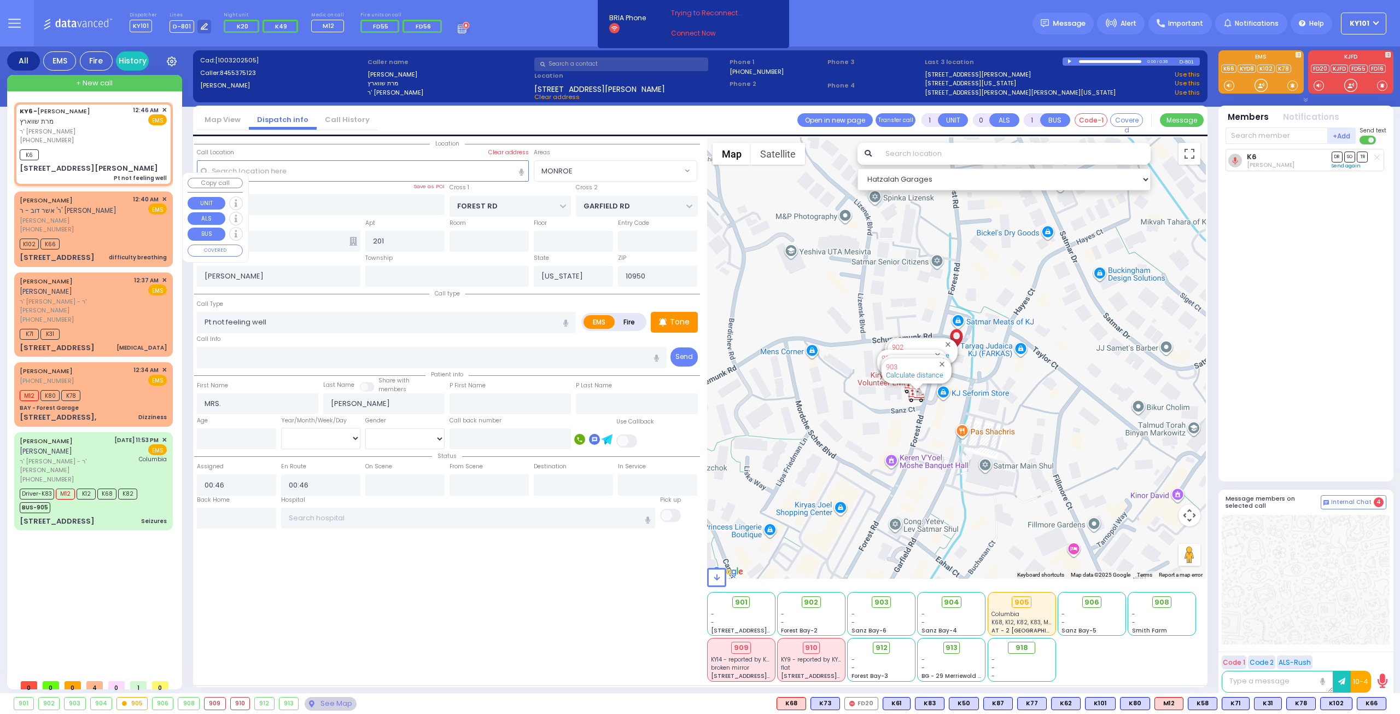
click at [79, 225] on div "[PHONE_NUMBER]" at bounding box center [74, 229] width 109 height 9
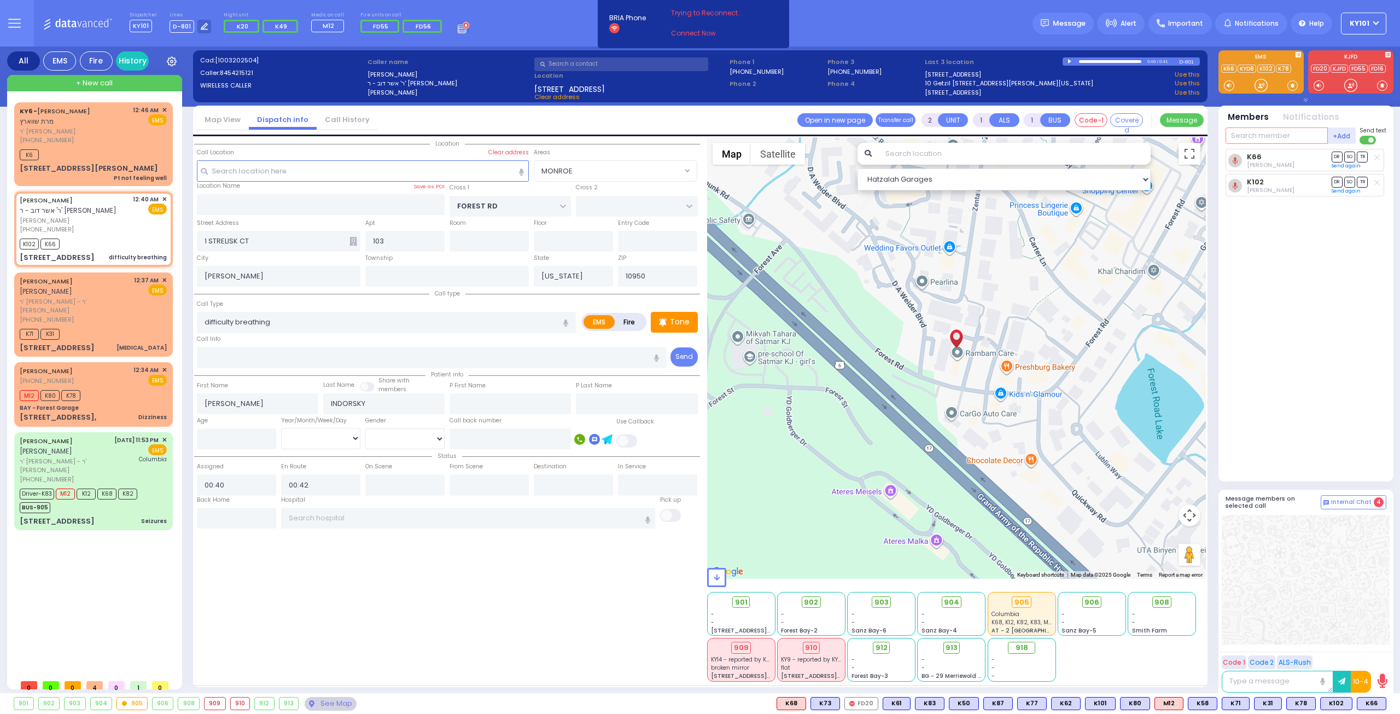
click at [1260, 133] on input "text" at bounding box center [1277, 135] width 102 height 16
click at [1384, 704] on button at bounding box center [1383, 703] width 5 height 12
click at [1376, 657] on icon at bounding box center [1375, 654] width 11 height 11
click at [1253, 620] on div at bounding box center [1306, 580] width 168 height 130
click at [1376, 205] on icon at bounding box center [1377, 208] width 5 height 6
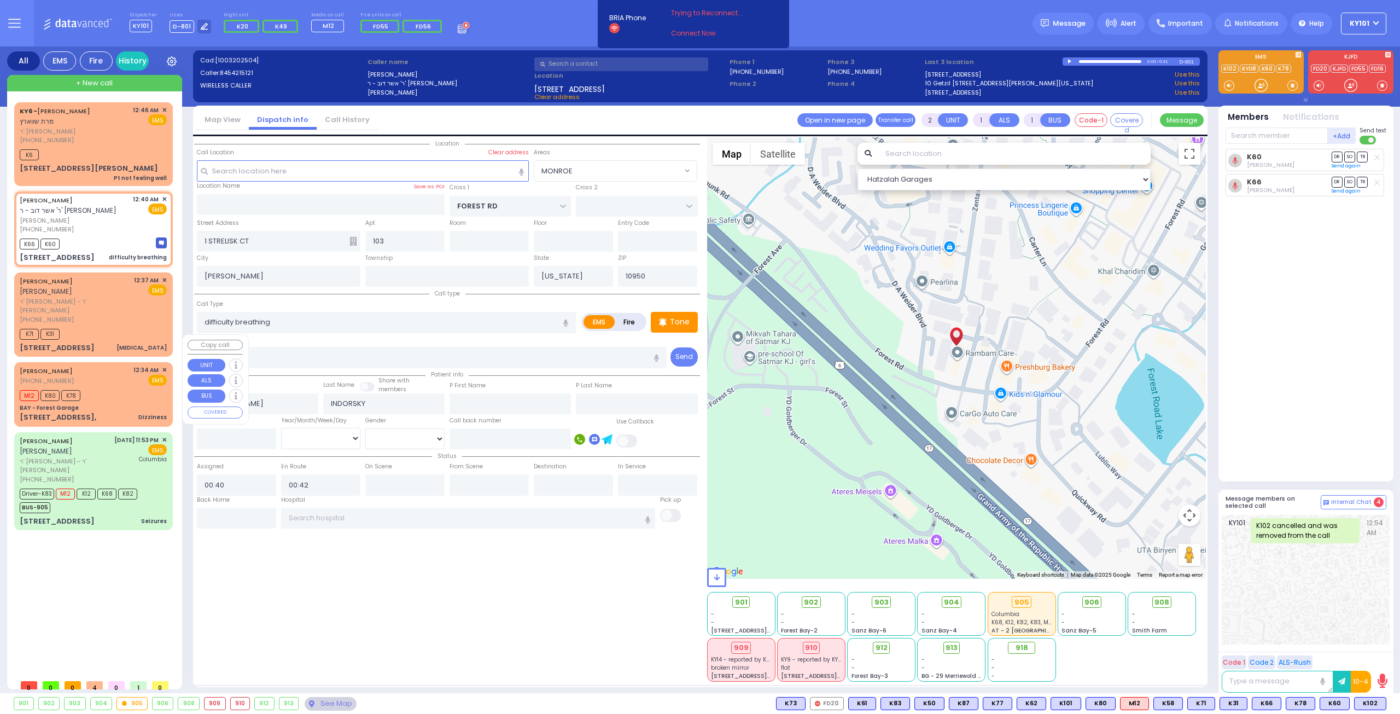
click at [115, 387] on div "M12 K80 K78" at bounding box center [93, 394] width 147 height 14
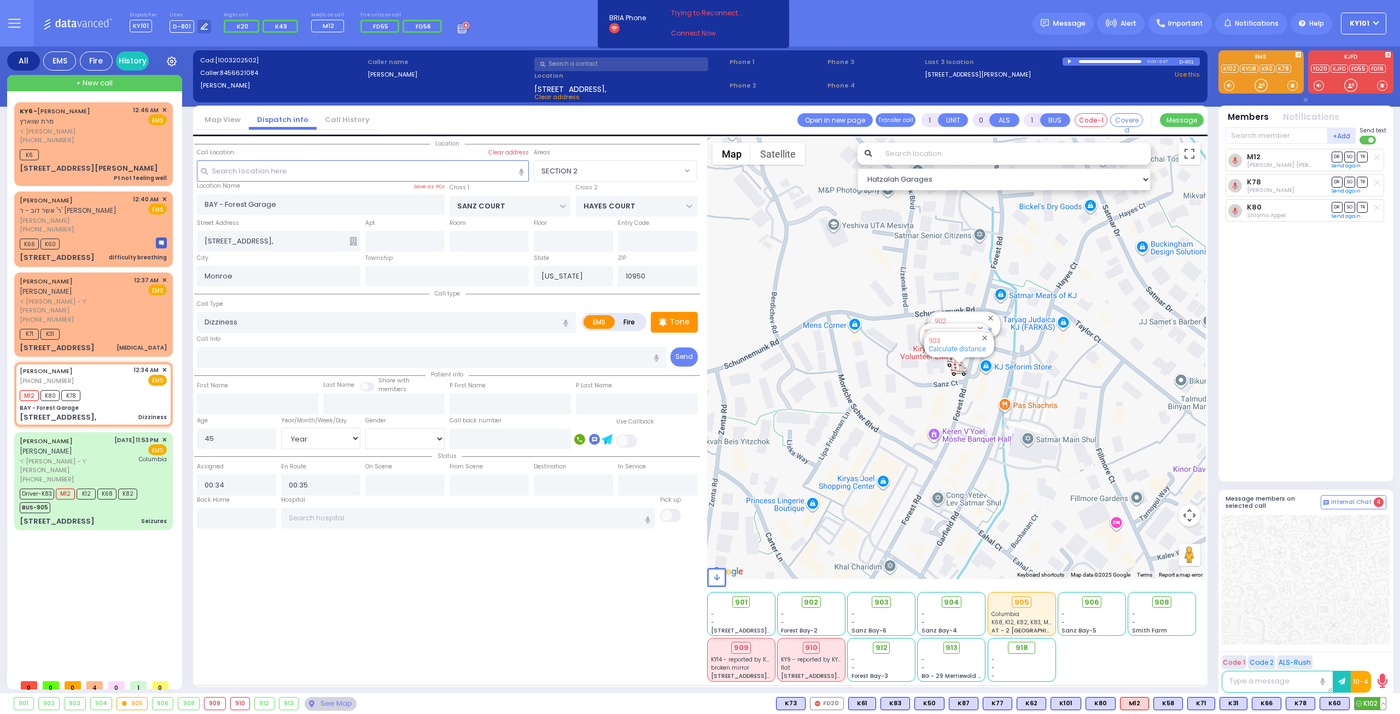
click at [1365, 702] on span "K102" at bounding box center [1370, 703] width 31 height 12
click at [123, 276] on div "[PERSON_NAME] [PERSON_NAME]" at bounding box center [75, 286] width 110 height 21
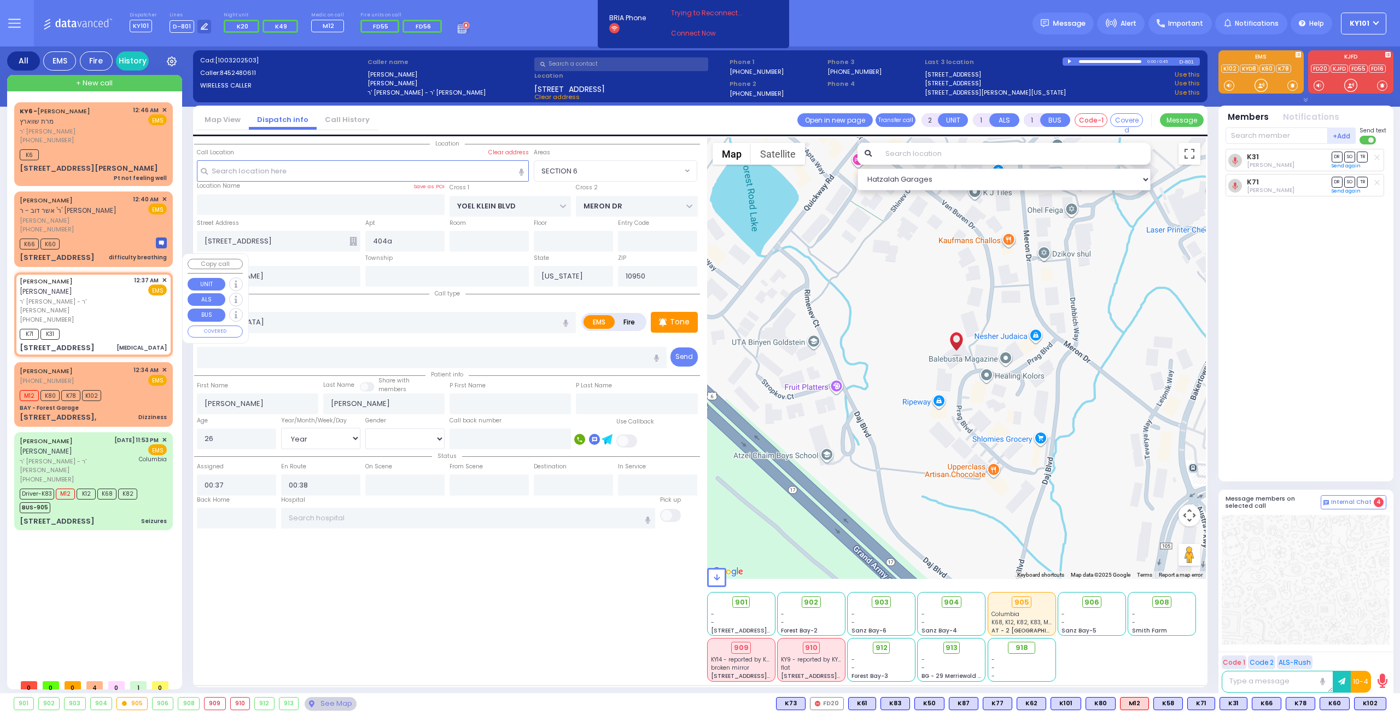
select select "SECTION 6"
select select "Year"
select select "[DEMOGRAPHIC_DATA]"
type input "6"
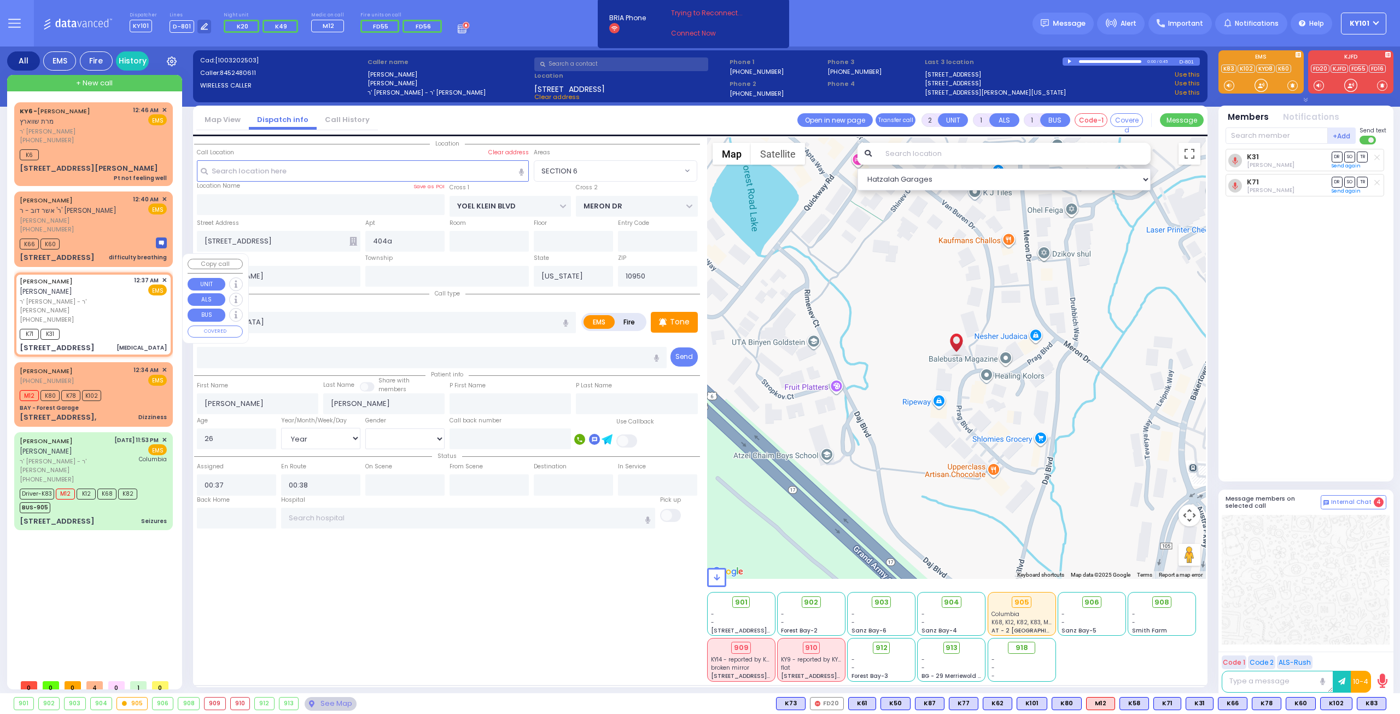
type input "6"
select select
radio input "true"
type input "Unknown"
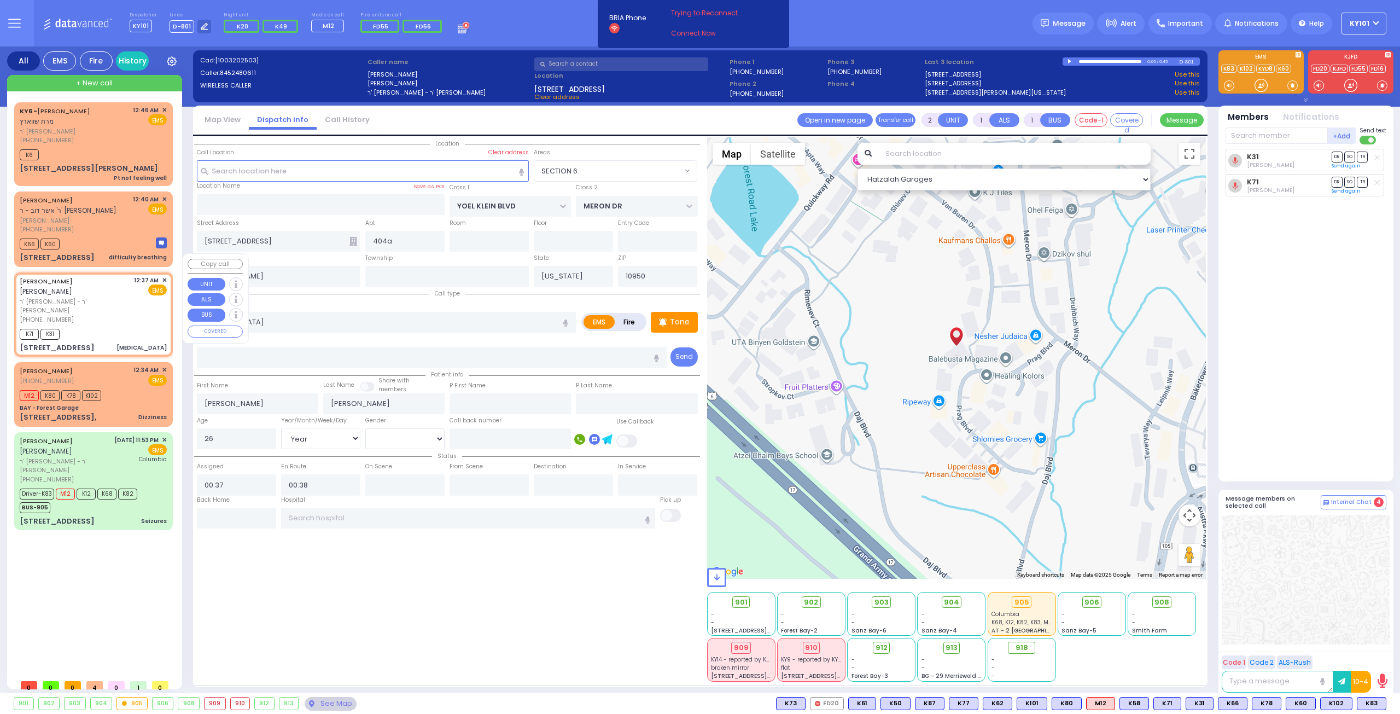
select select "Year"
select select "[DEMOGRAPHIC_DATA]"
select select "Hatzalah Garages"
select select "SECTION 6"
select select
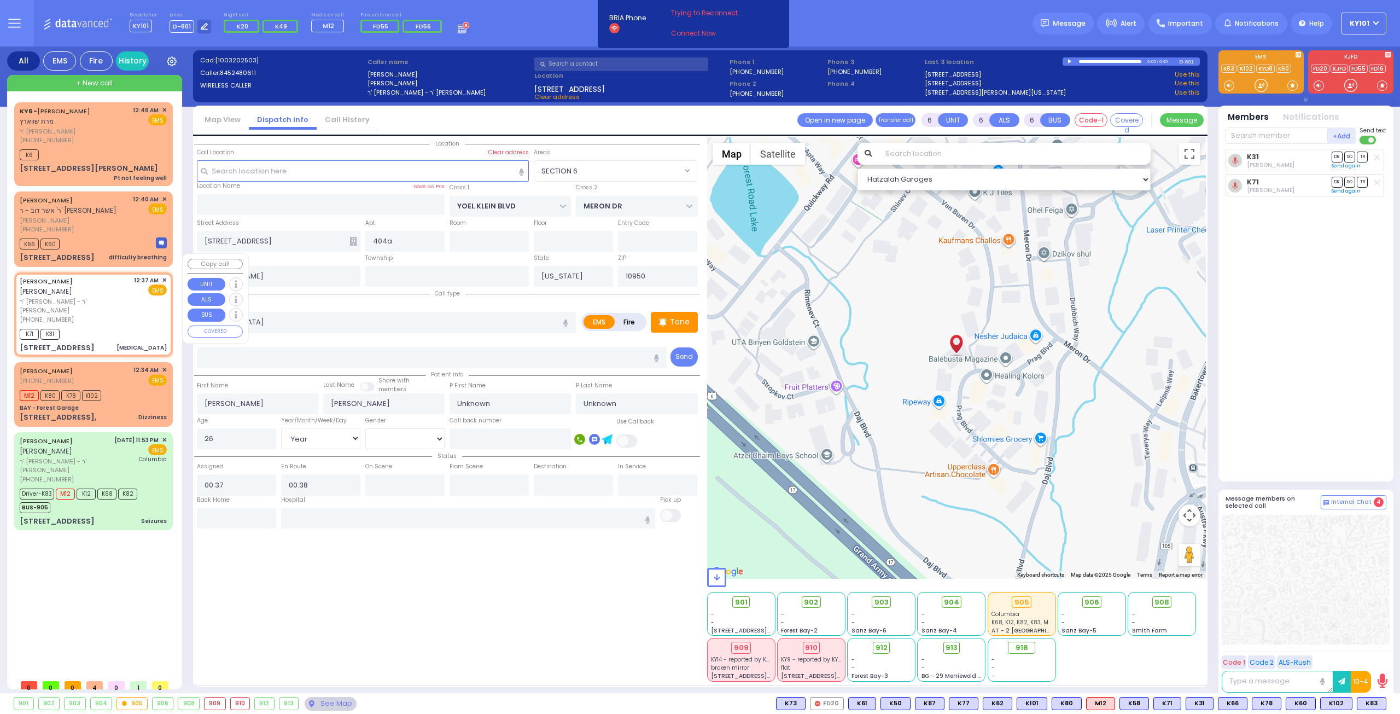
radio input "true"
select select "Year"
select select "[DEMOGRAPHIC_DATA]"
select select "Hatzalah Garages"
select select "SECTION 6"
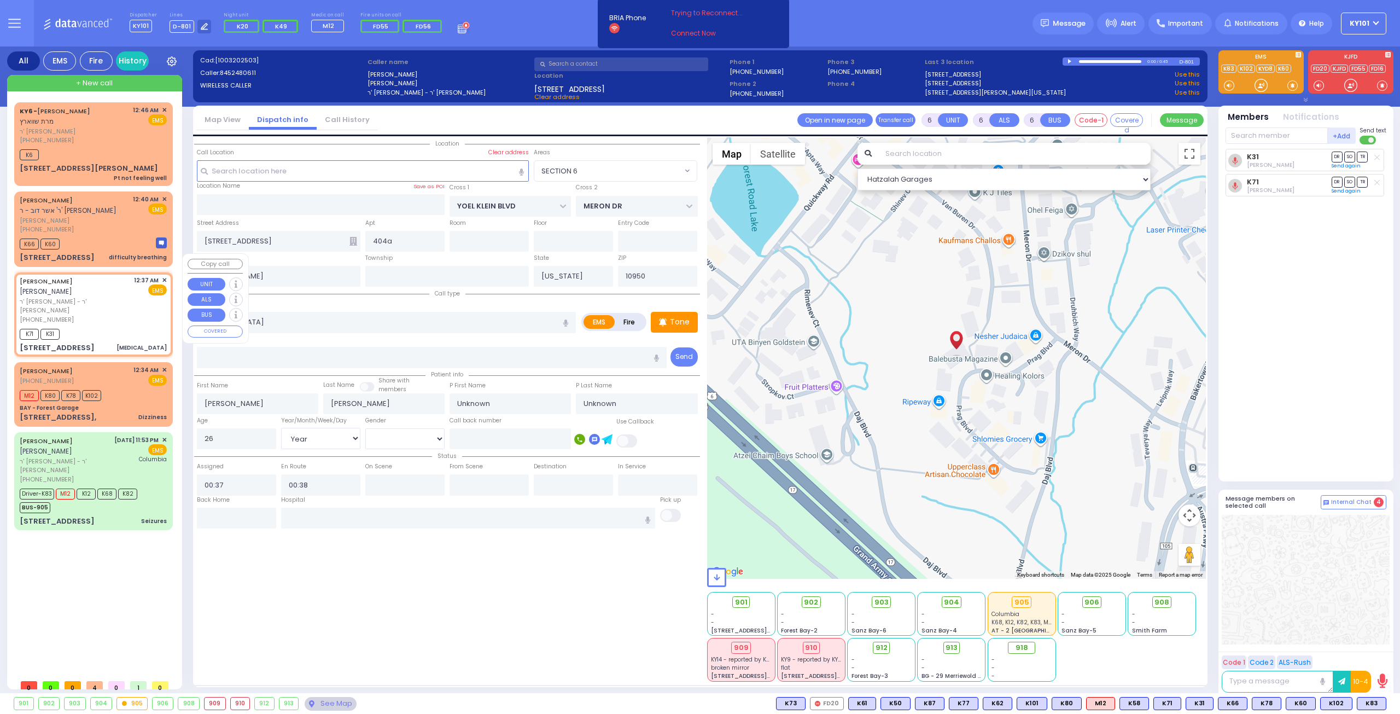
select select
radio input "true"
select select "Year"
select select "[DEMOGRAPHIC_DATA]"
select select "Hatzalah Garages"
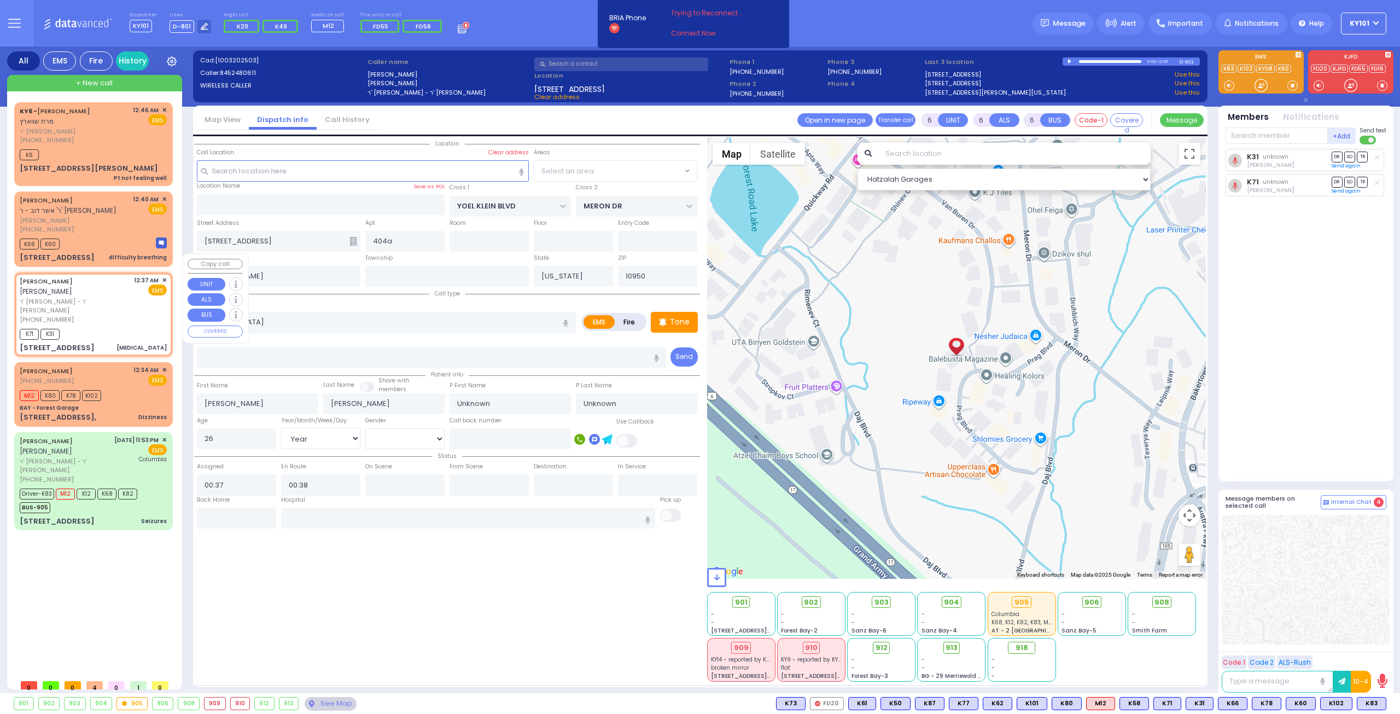
select select "SECTION 6"
click at [124, 404] on div "BAY - Forest Garage" at bounding box center [93, 408] width 147 height 8
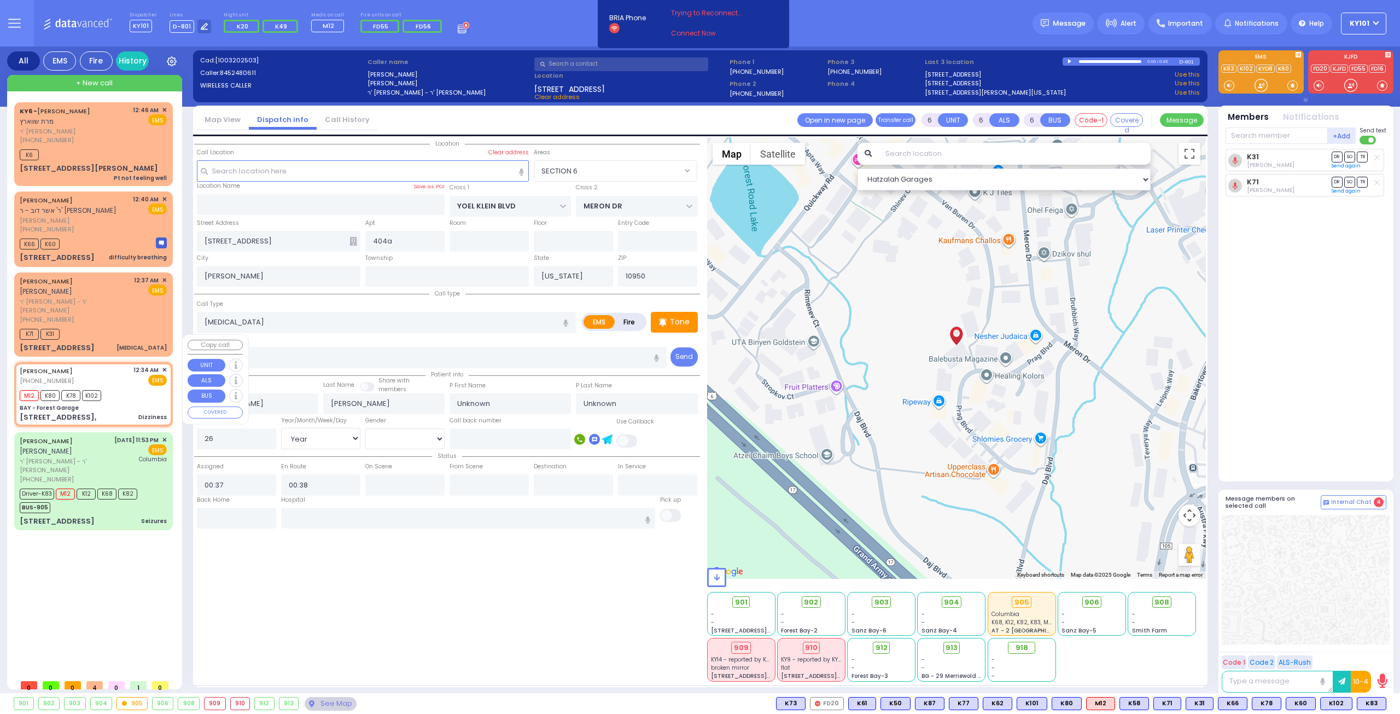
type input "1"
type input "0"
type input "1"
select select
type input "Dizziness"
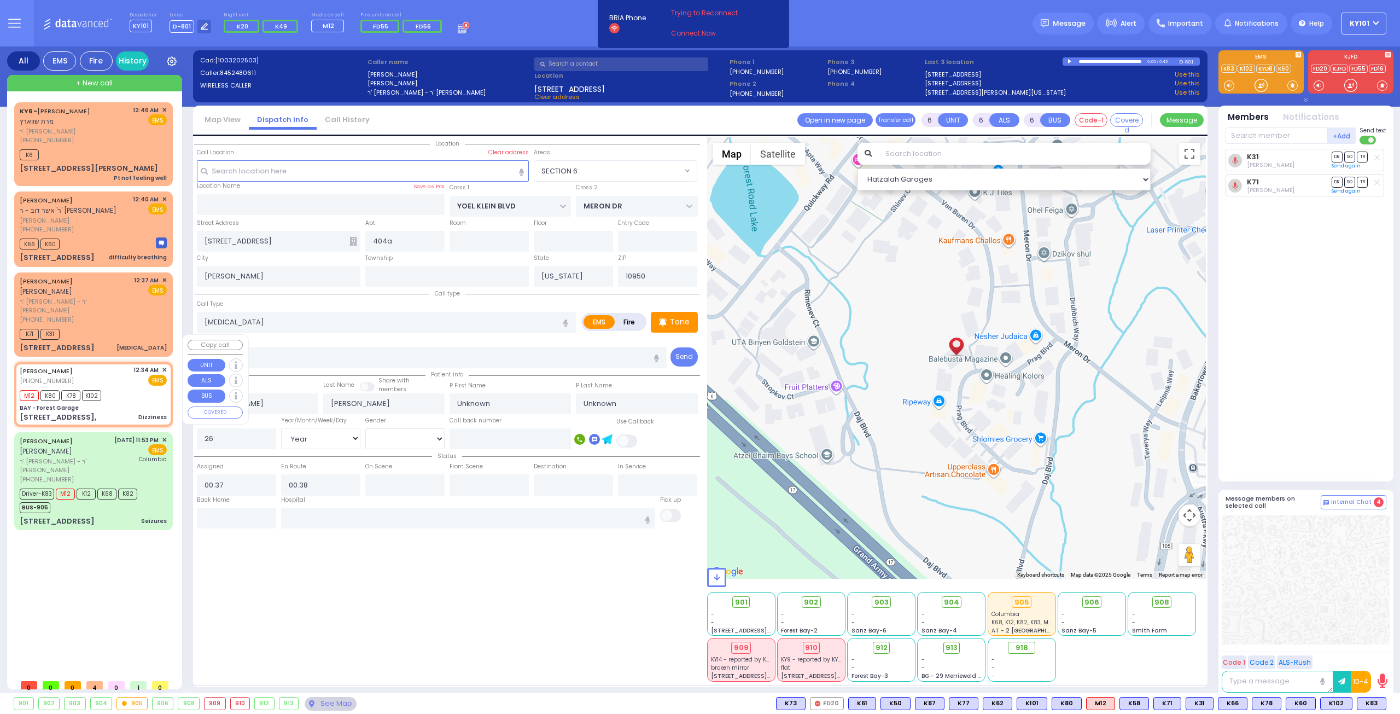
radio input "true"
type input "45"
select select "Year"
select select "[DEMOGRAPHIC_DATA]"
type input "00:34"
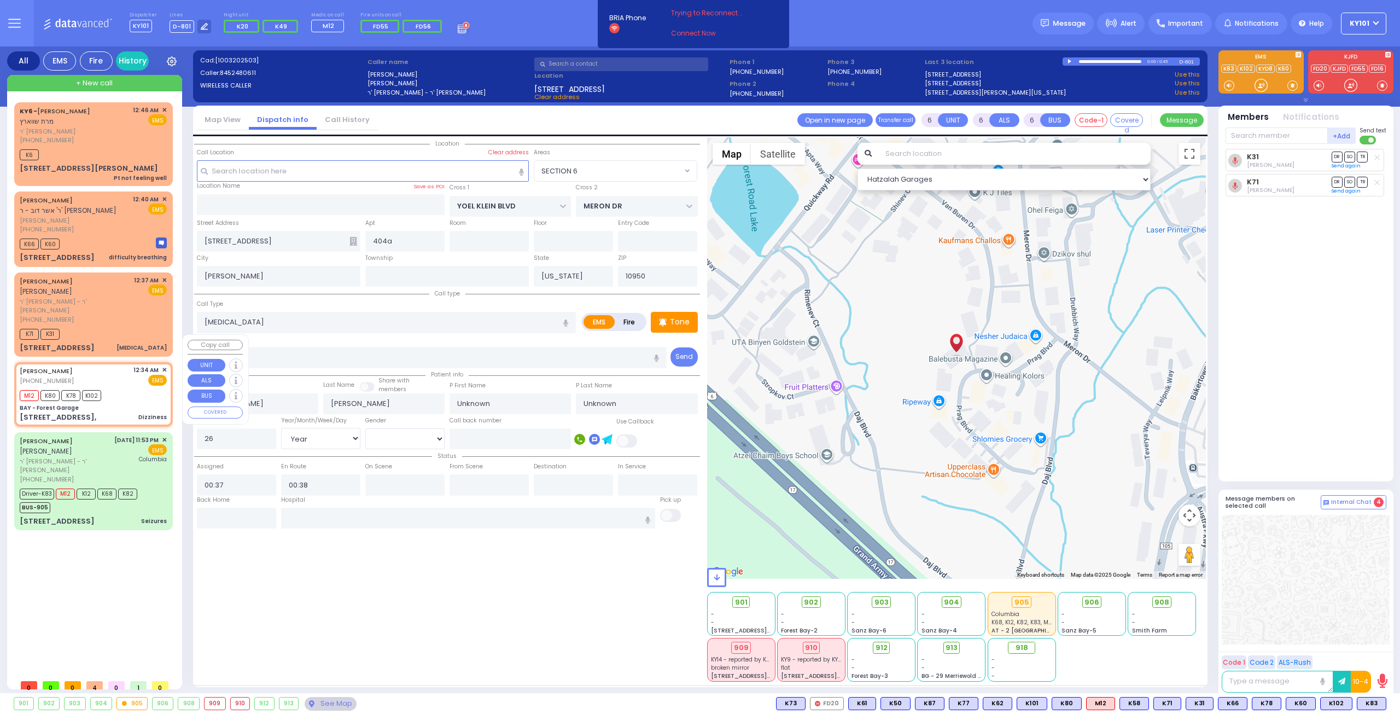
type input "00:35"
select select "Hatzalah Garages"
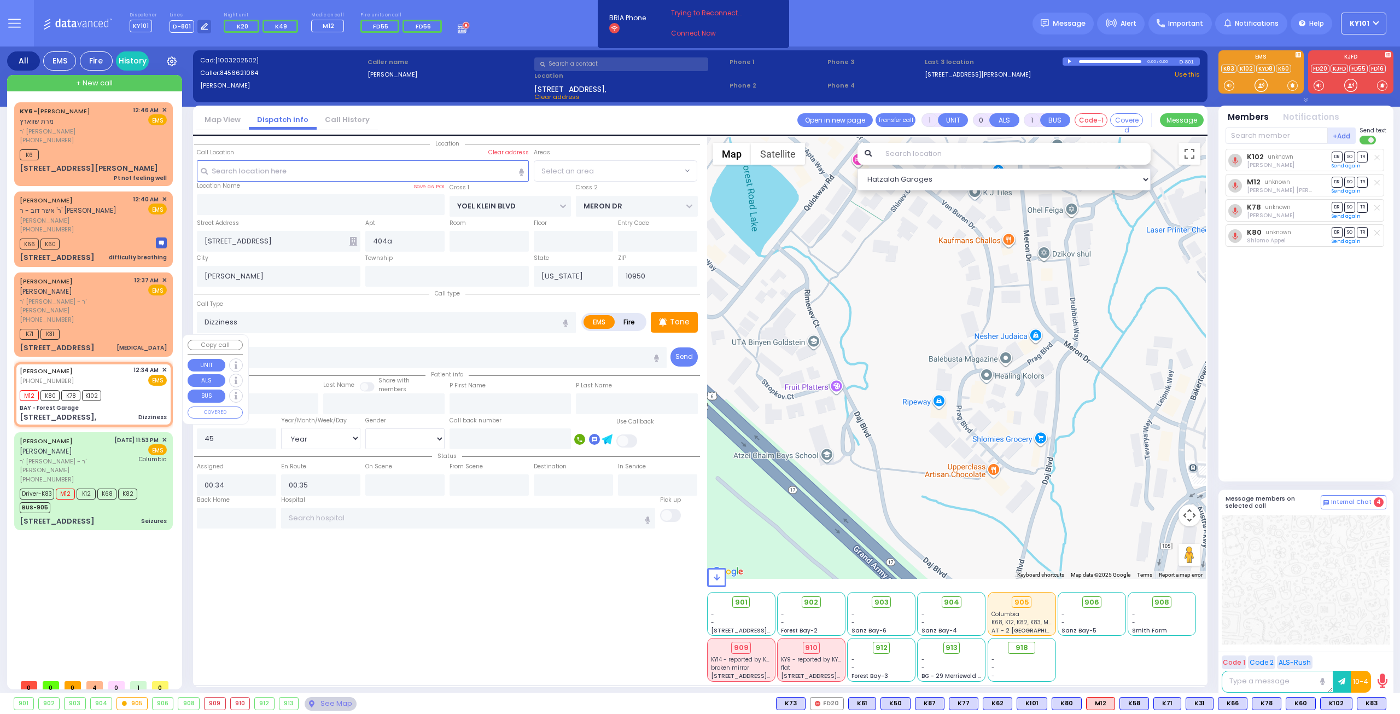
type input "BAY - Forest Garage"
type input "SANZ COURT"
type input "HAYES COURT"
type input "[STREET_ADDRESS],"
type input "Monroe"
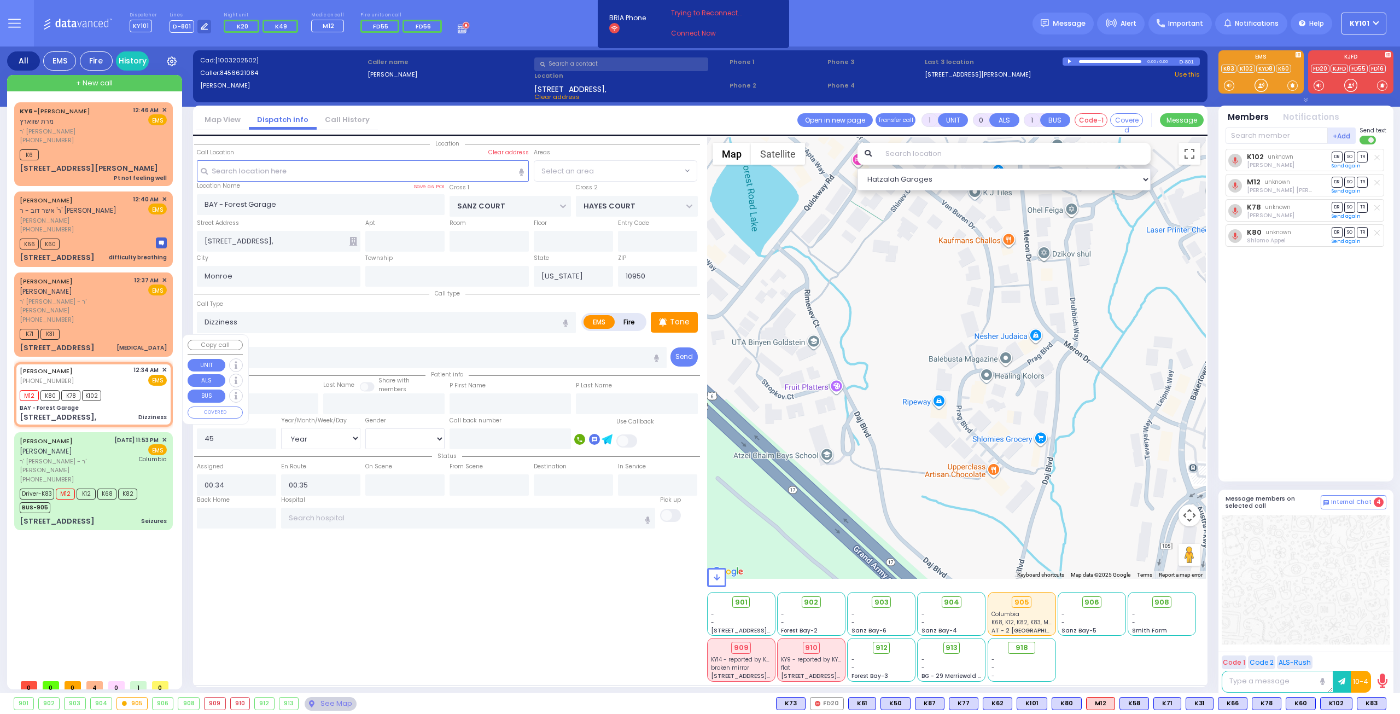
select select "SECTION 2"
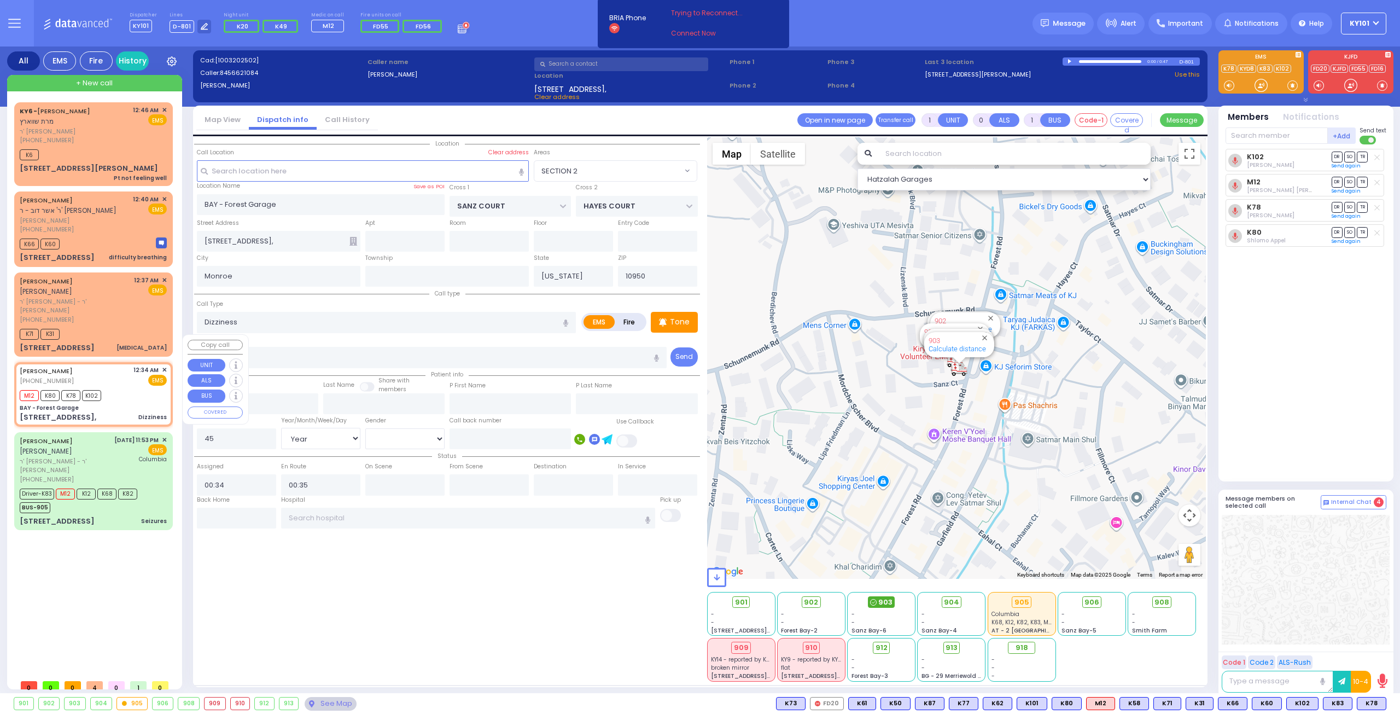
click at [878, 601] on div "903" at bounding box center [881, 602] width 27 height 12
select select
radio input "true"
select select "Year"
select select "[DEMOGRAPHIC_DATA]"
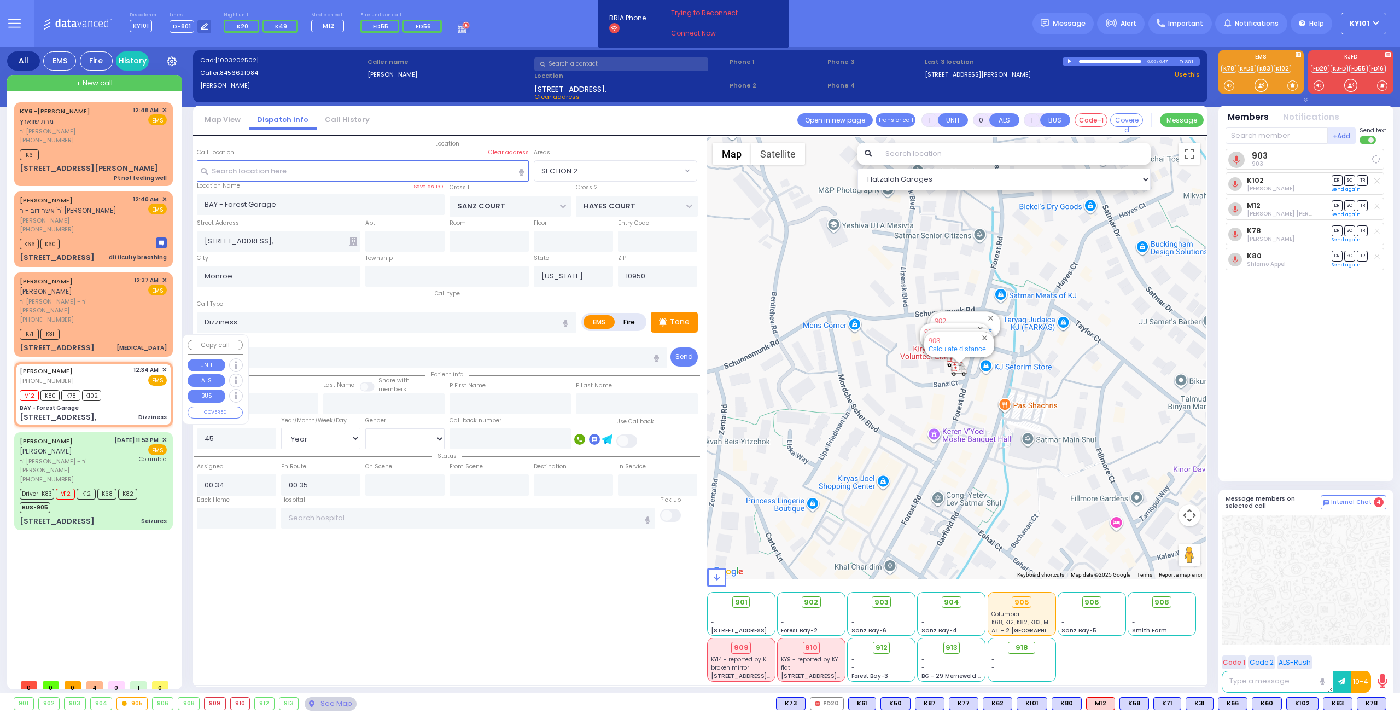
select select "Hatzalah Garages"
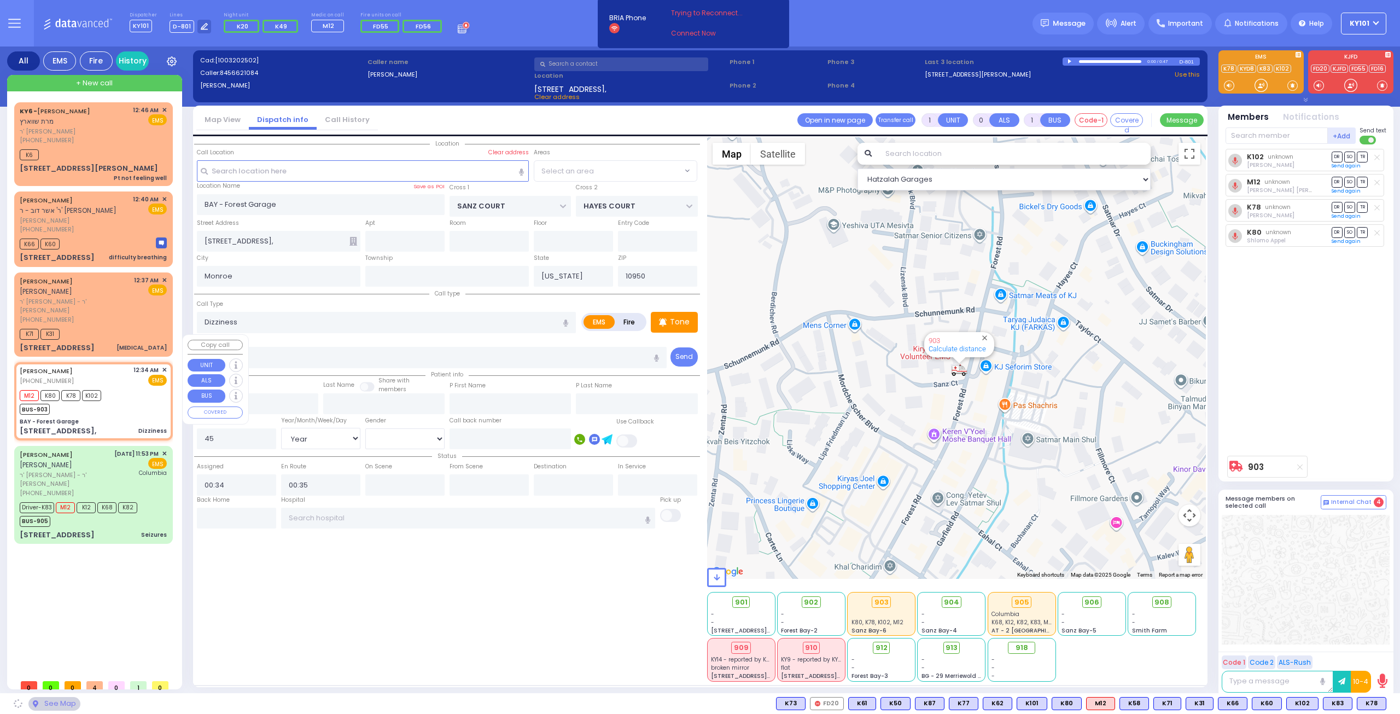
select select "SECTION 2"
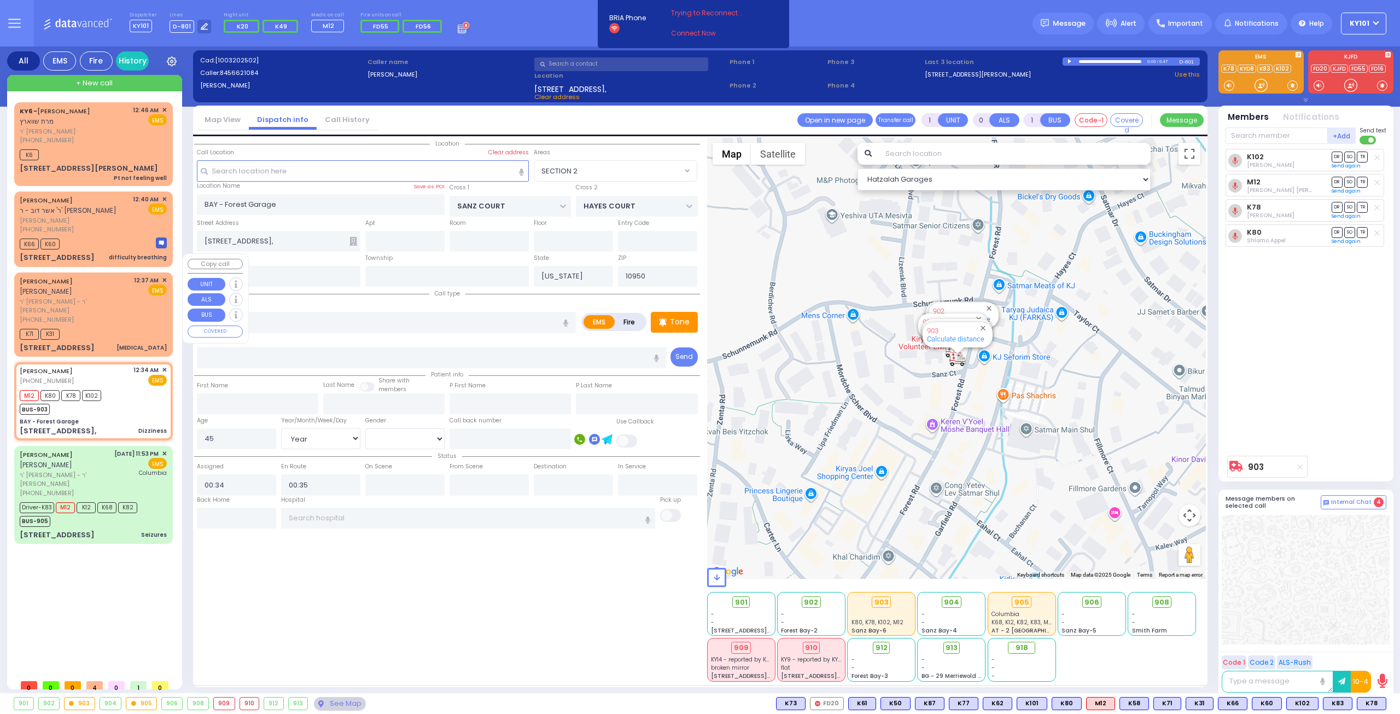
click at [98, 315] on div "[PHONE_NUMBER]" at bounding box center [75, 319] width 110 height 9
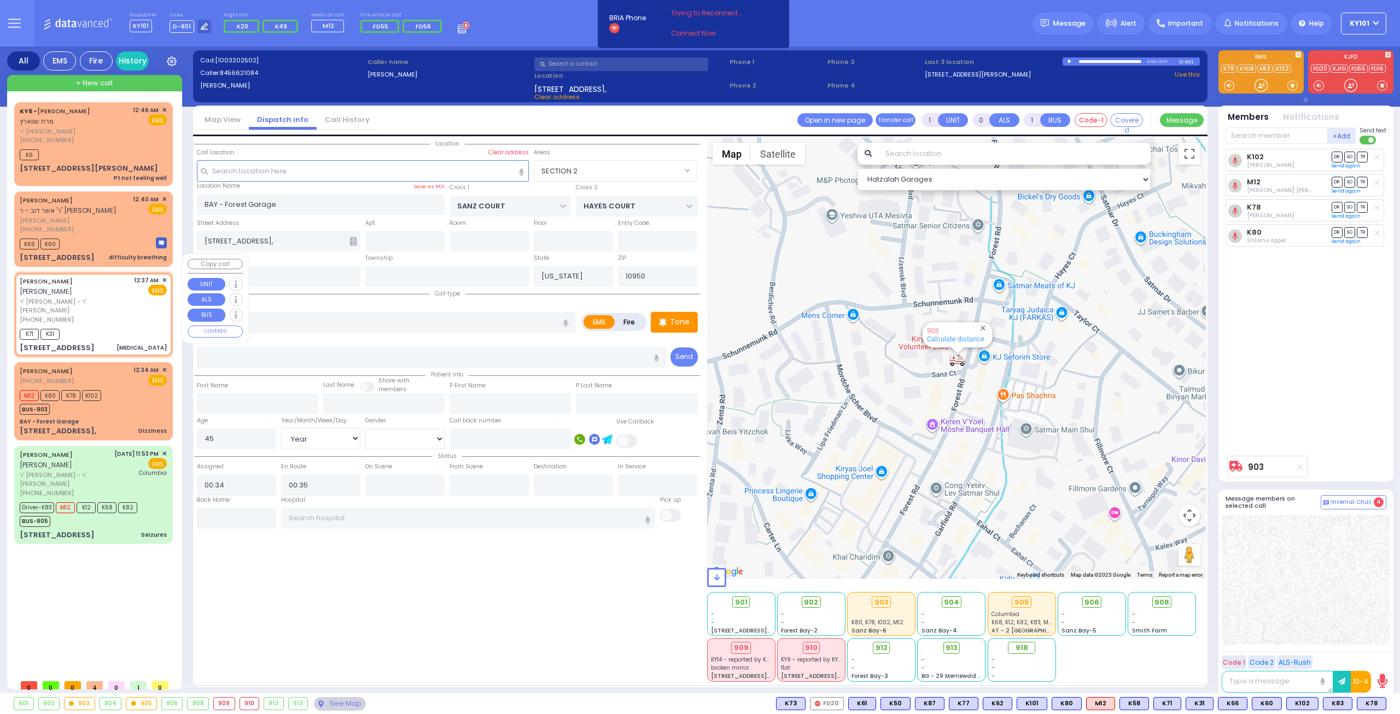
type input "6"
select select
type input "[MEDICAL_DATA]"
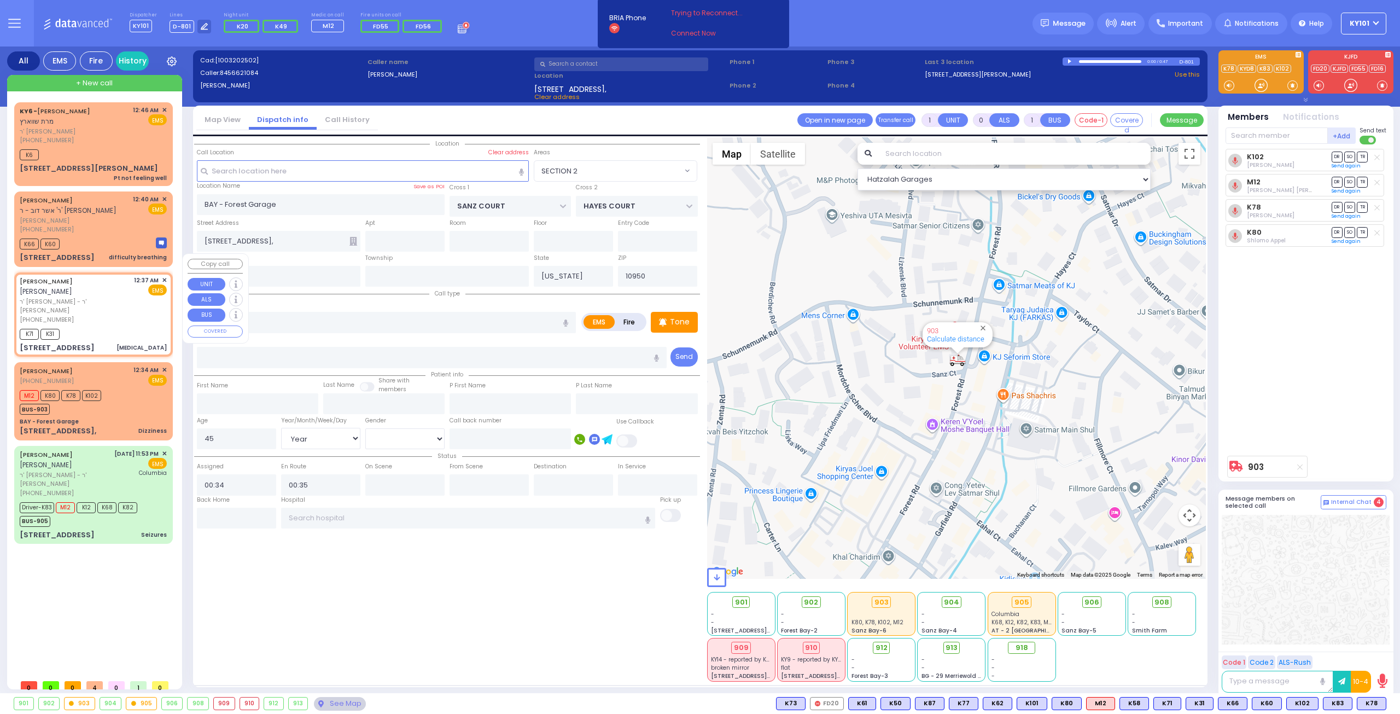
radio input "true"
type input "[PERSON_NAME]"
type input "Unknown"
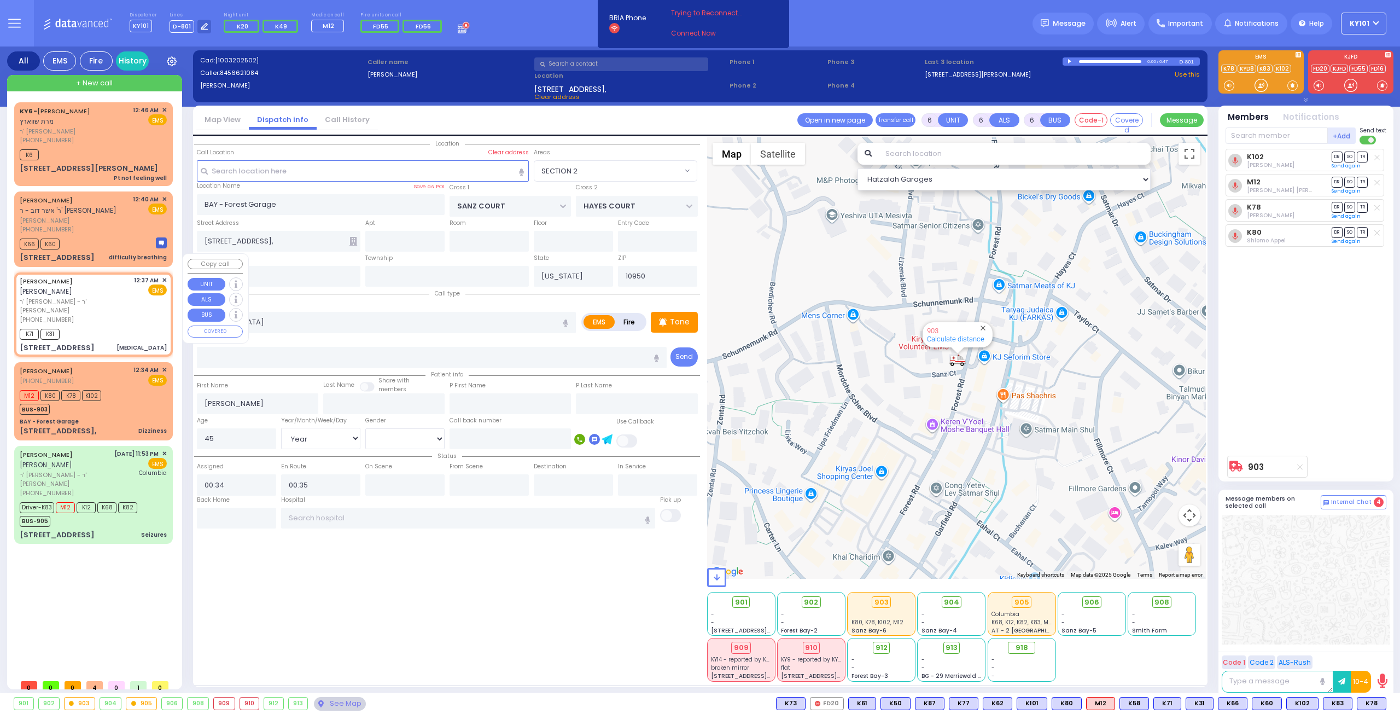
type input "26"
select select "Year"
select select "[DEMOGRAPHIC_DATA]"
type input "00:37"
type input "00:38"
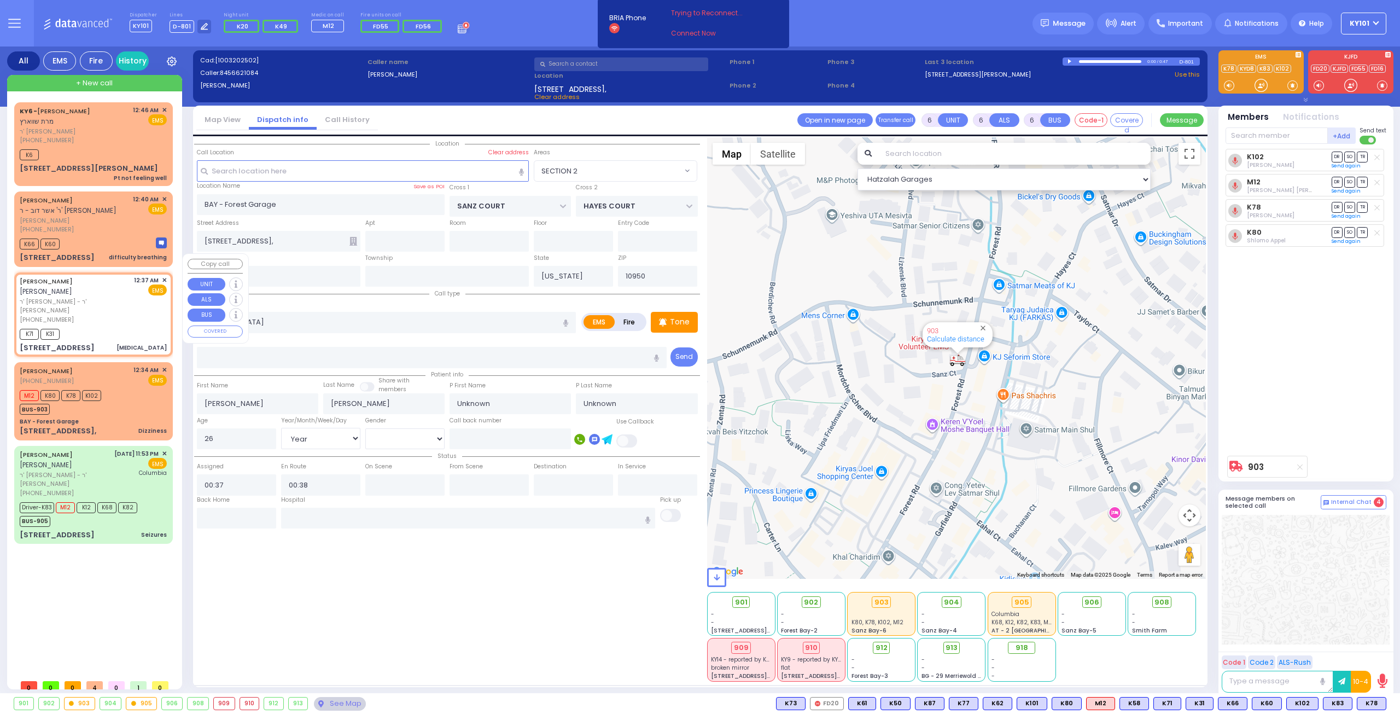
select select "Hatzalah Garages"
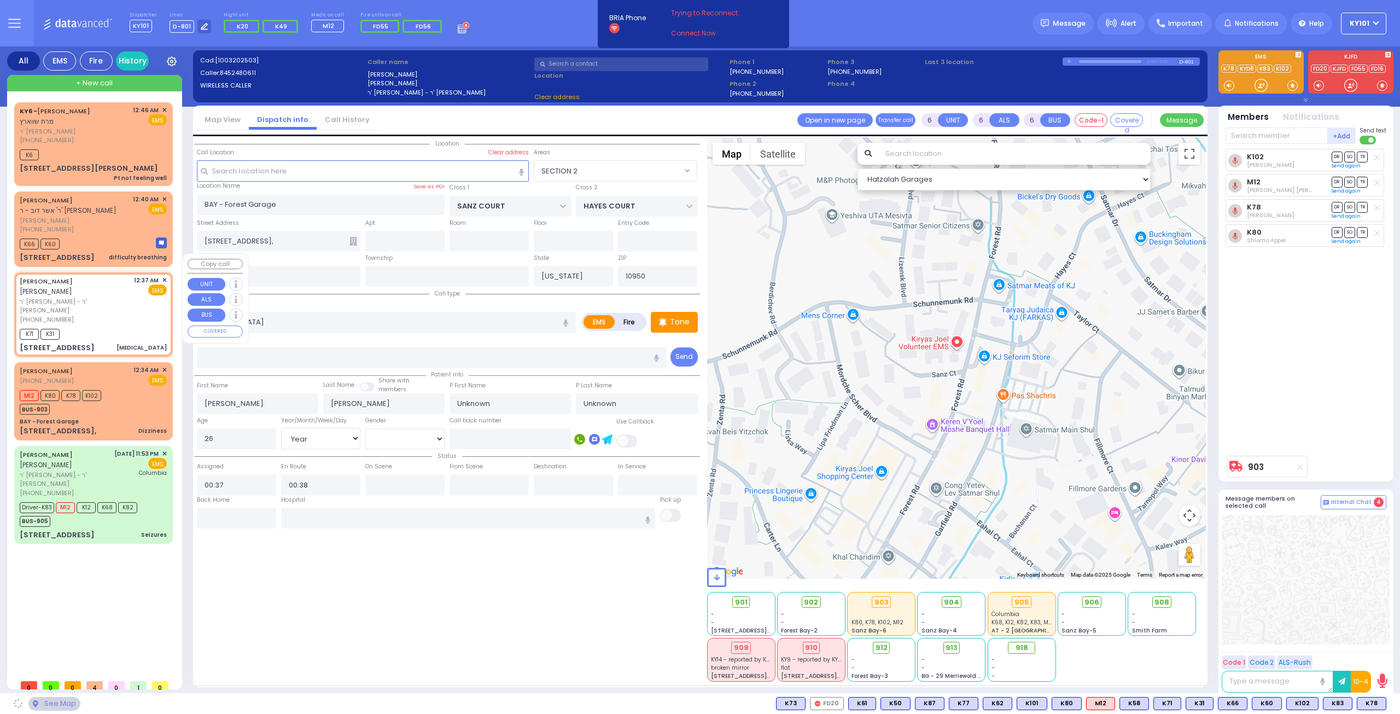
type input "YOEL KLEIN BLVD"
type input "MERON DR"
type input "[STREET_ADDRESS]"
type input "404a"
type input "[PERSON_NAME]"
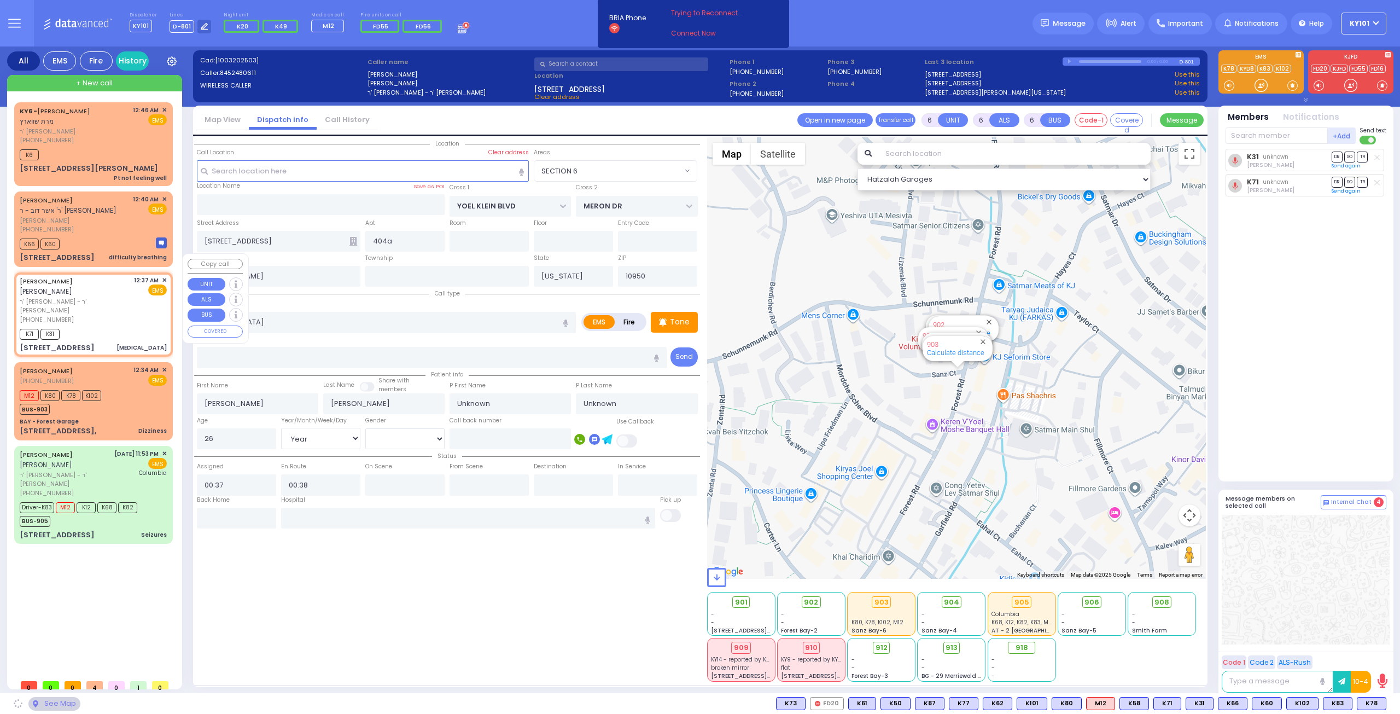
select select "SECTION 6"
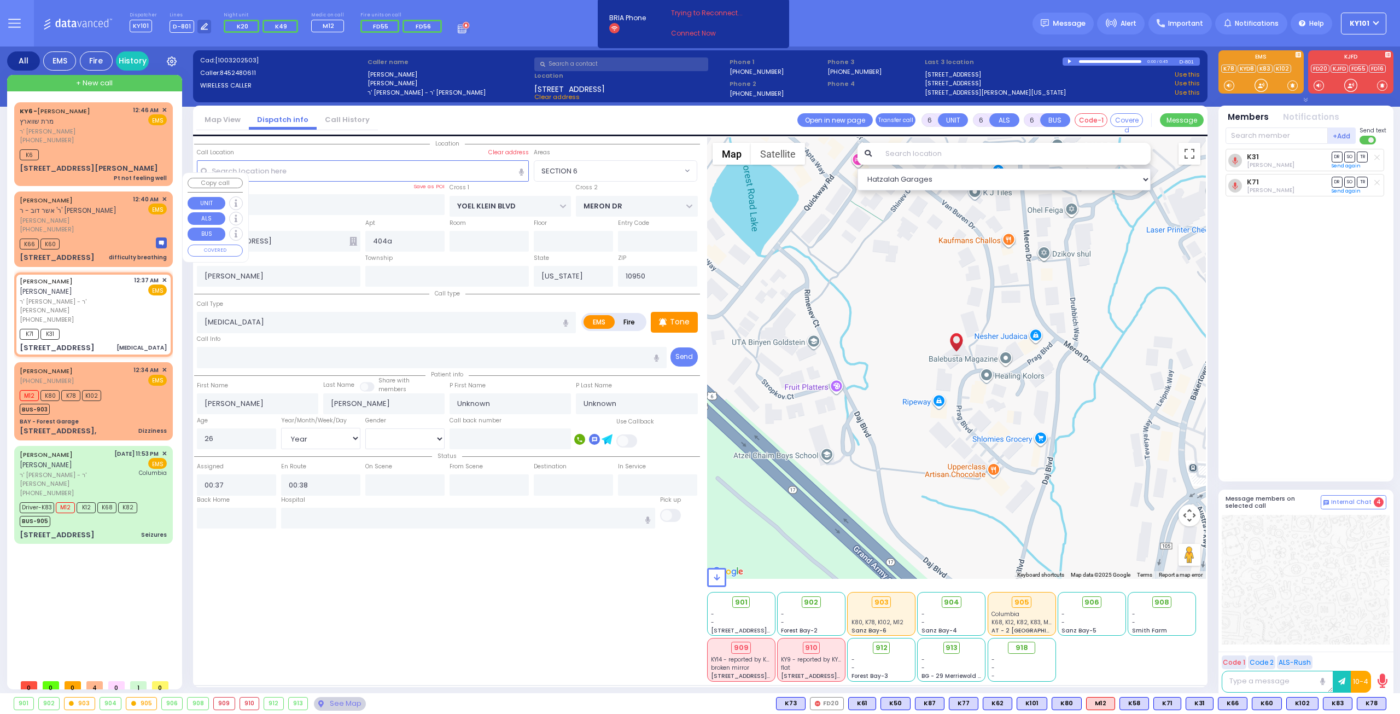
click at [98, 225] on div "[PHONE_NUMBER]" at bounding box center [74, 229] width 109 height 9
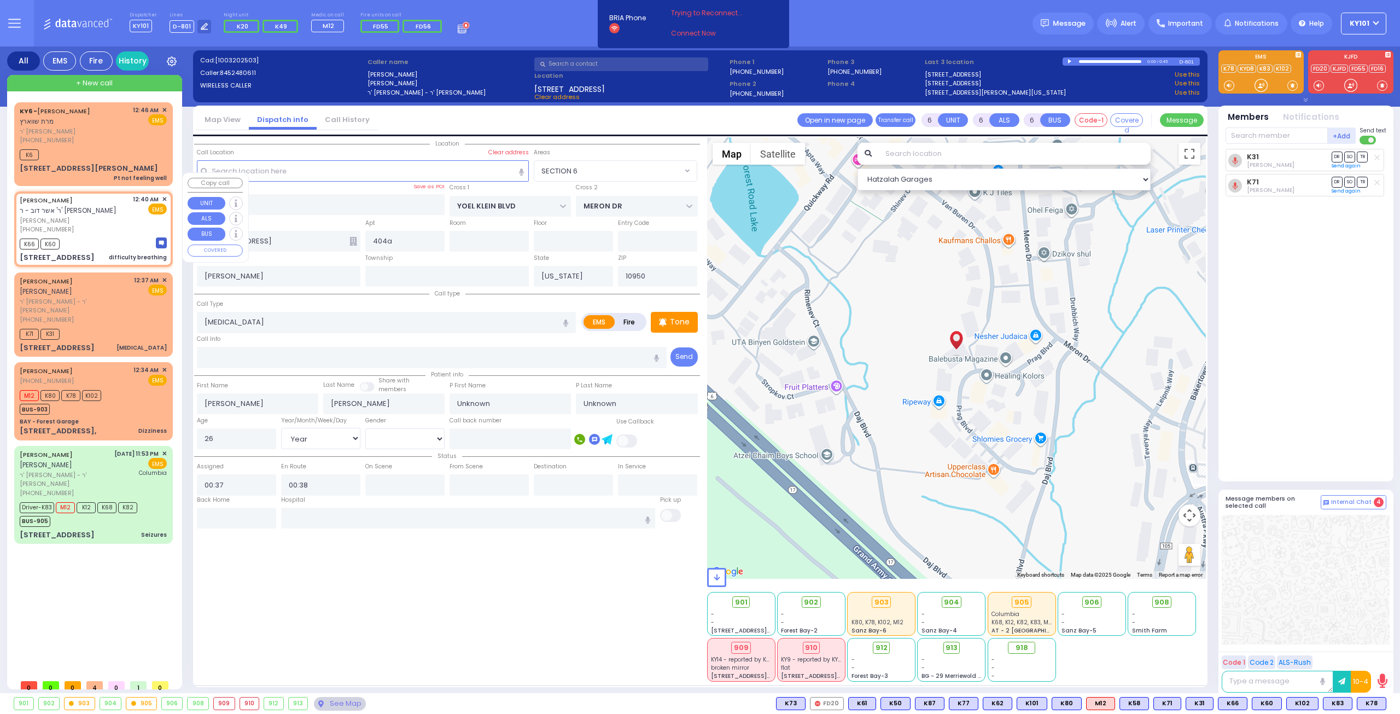
type input "2"
type input "1"
select select
type input "difficulty breathing"
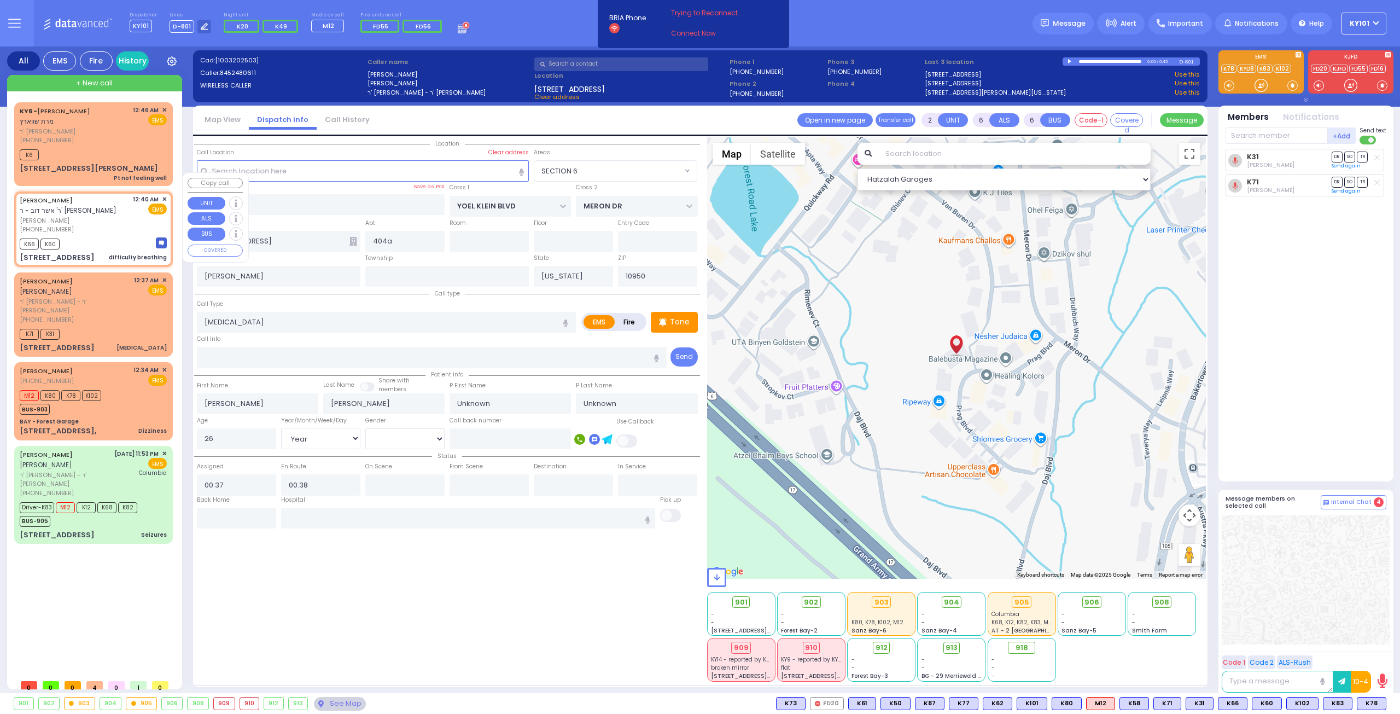
radio input "true"
type input "[PERSON_NAME]"
type input "INDORSKY"
select select
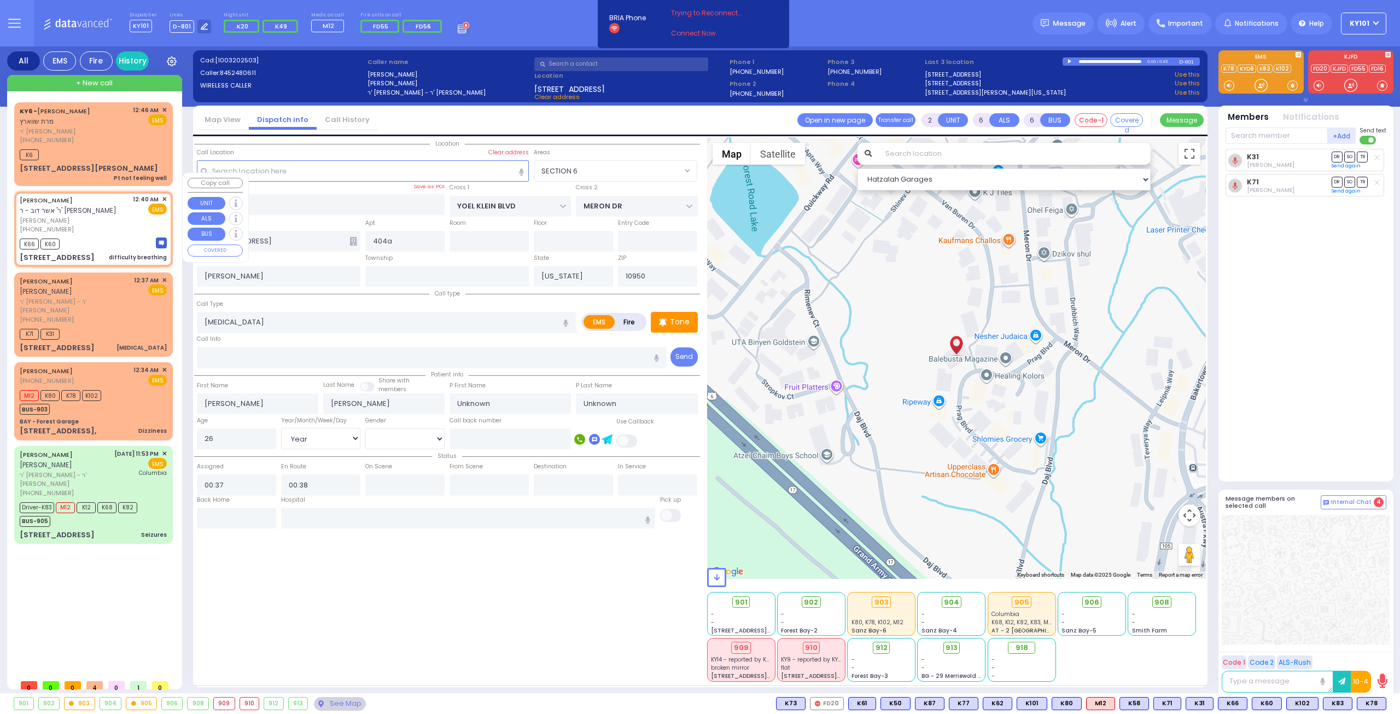
type input "00:40"
type input "00:42"
type input "FOREST RD"
type input "1 STRELISK CT"
type input "103"
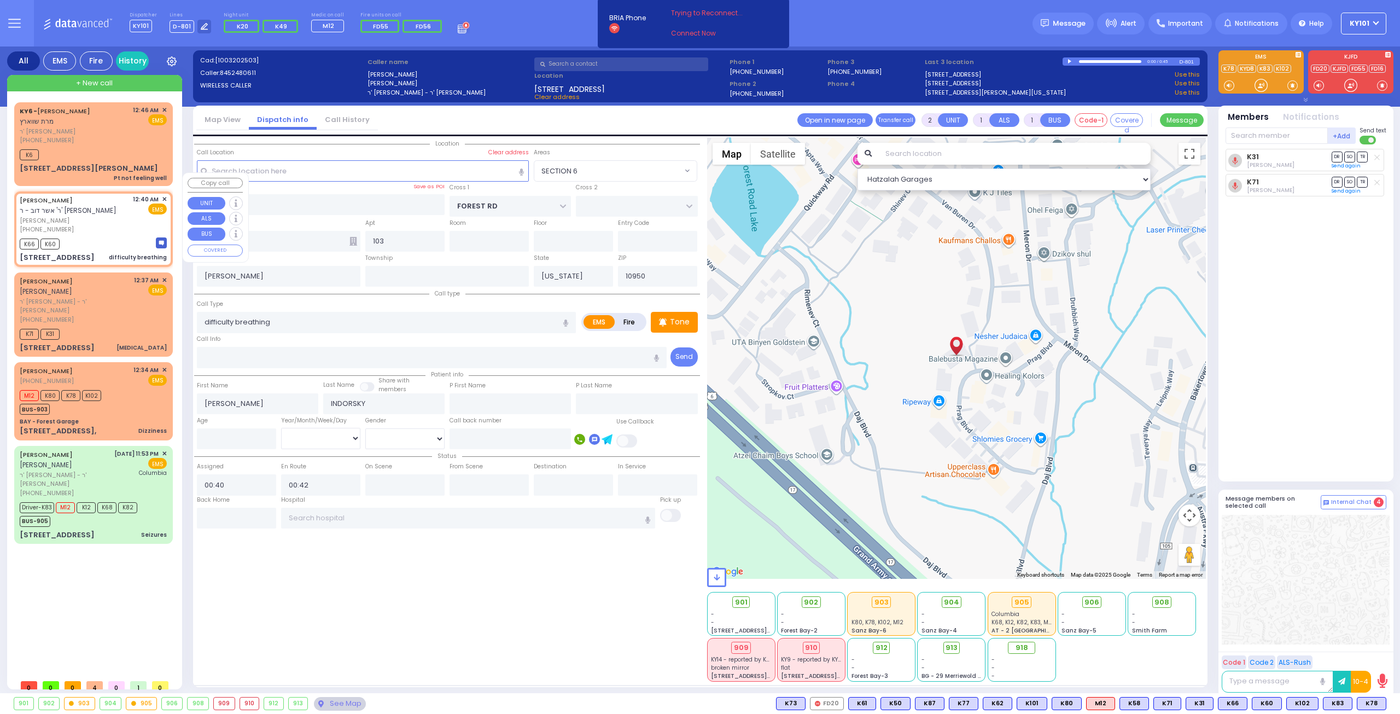
select select "Hatzalah Garages"
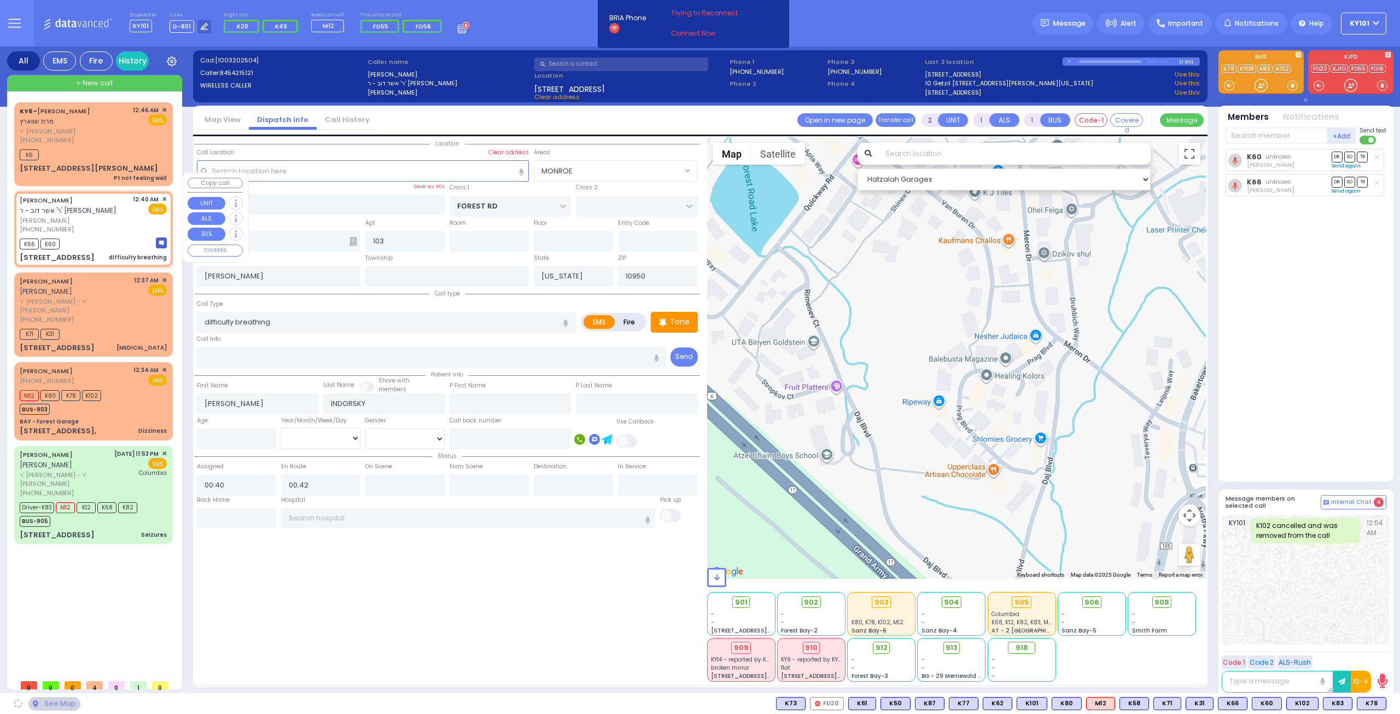
select select "MONROE"
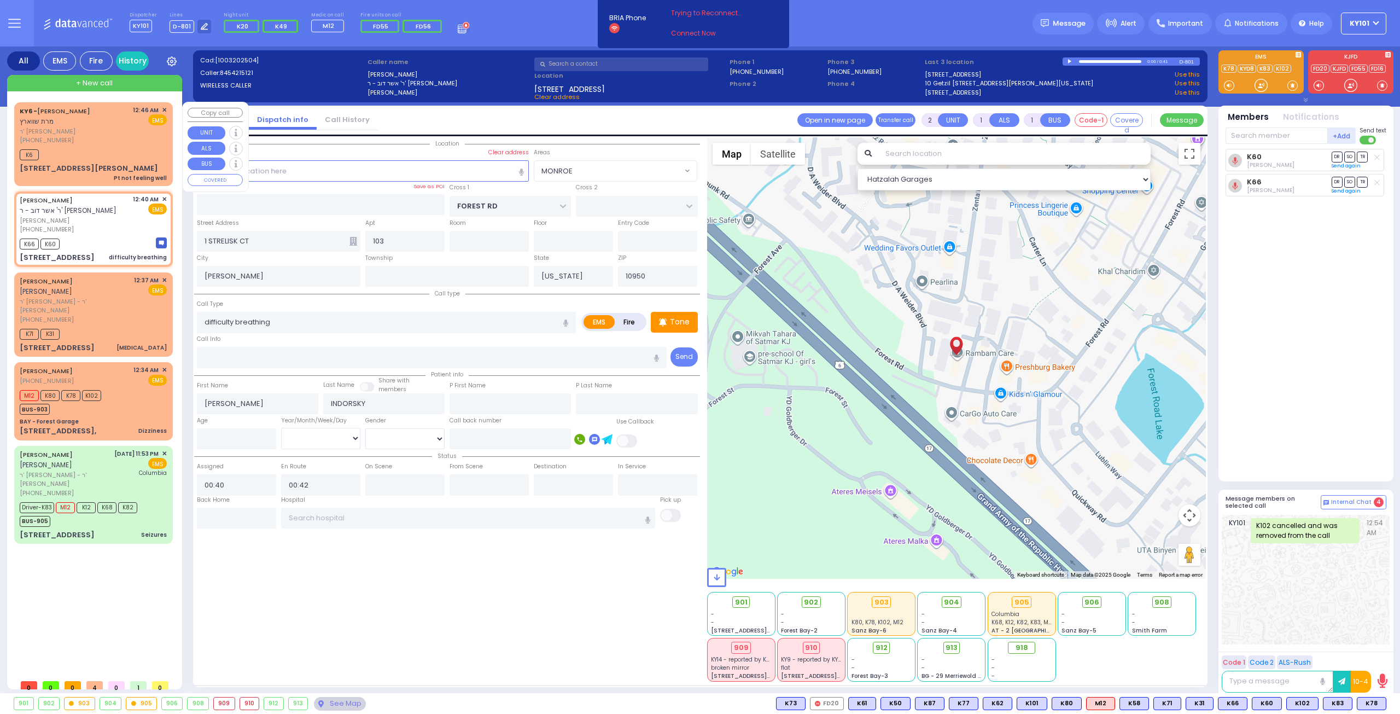
click at [95, 134] on div "KY6 - MRS. SCHWARTZ מרת שווארץ ר' יושע פריינד (845) 537-5123 12:46 AM ✕ EMS" at bounding box center [93, 144] width 154 height 80
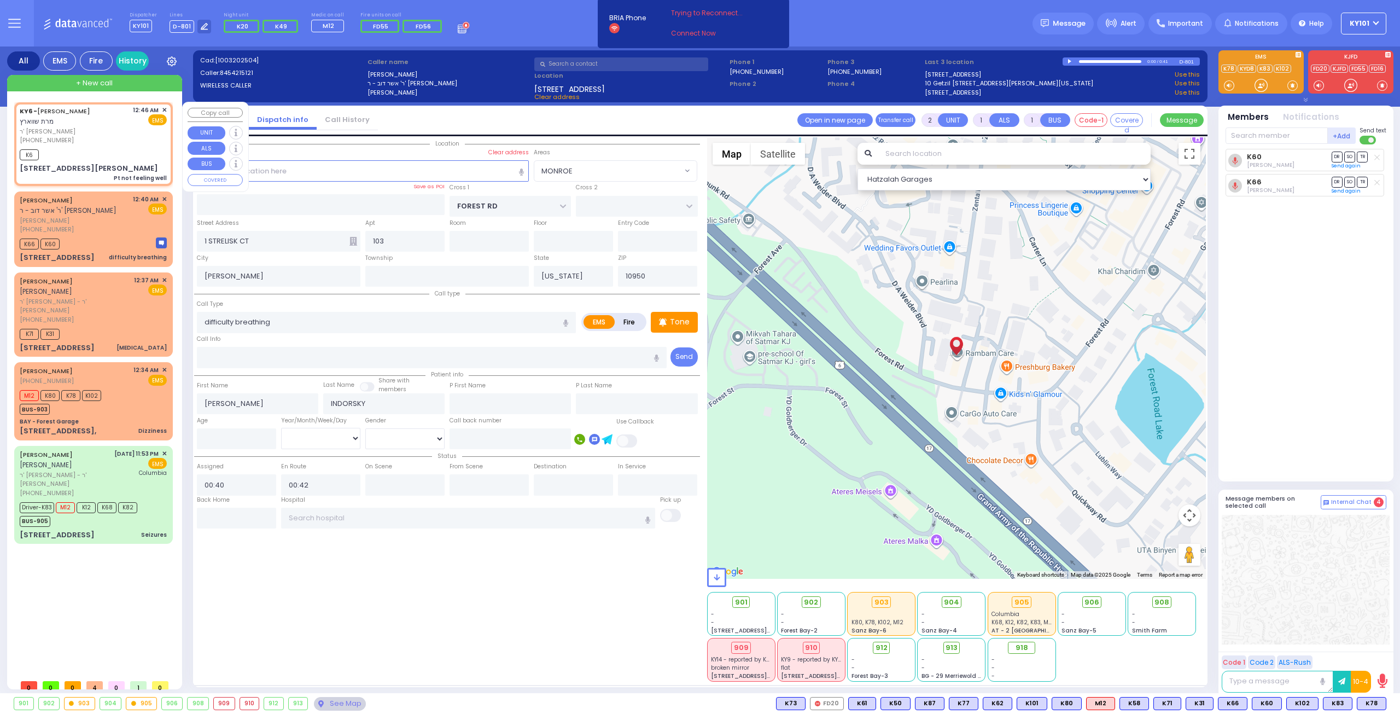
type input "1"
type input "0"
select select
type input "Pt not feeling well"
radio input "true"
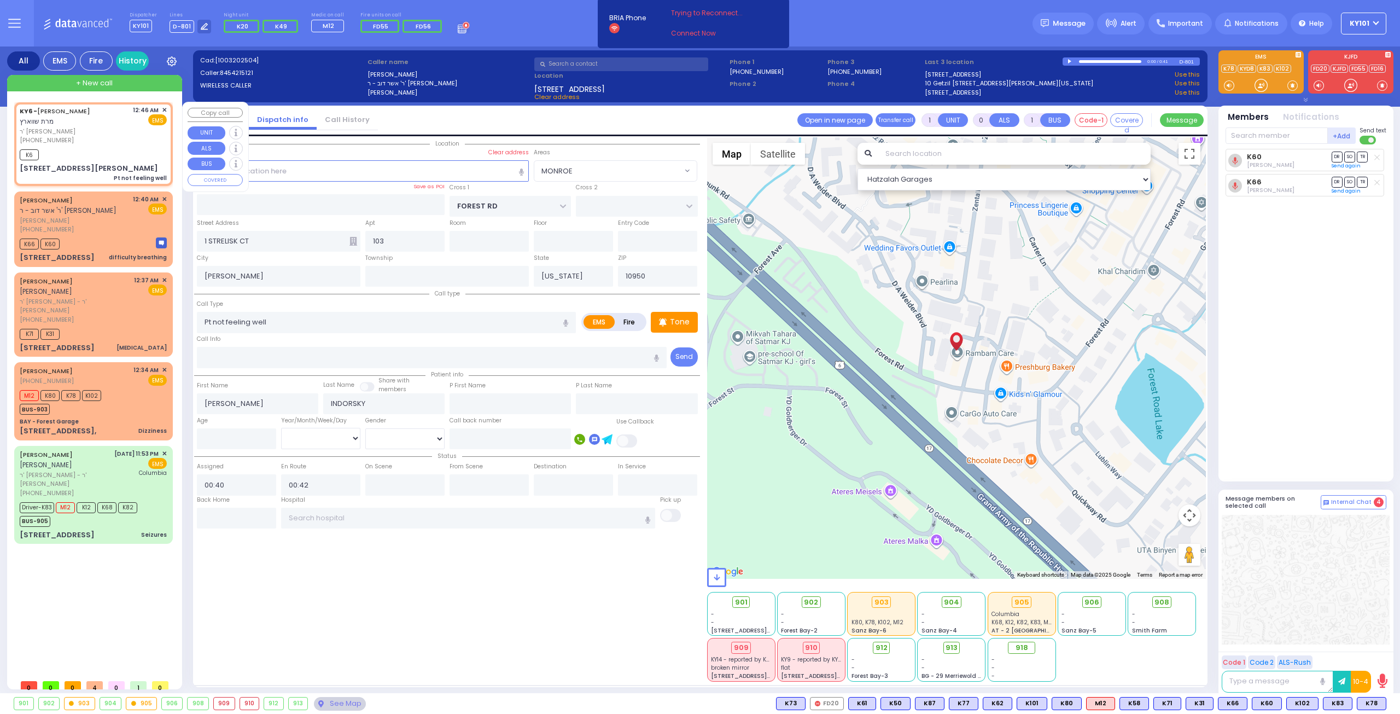
type input "MRS."
type input "[PERSON_NAME]"
select select
type input "00:46"
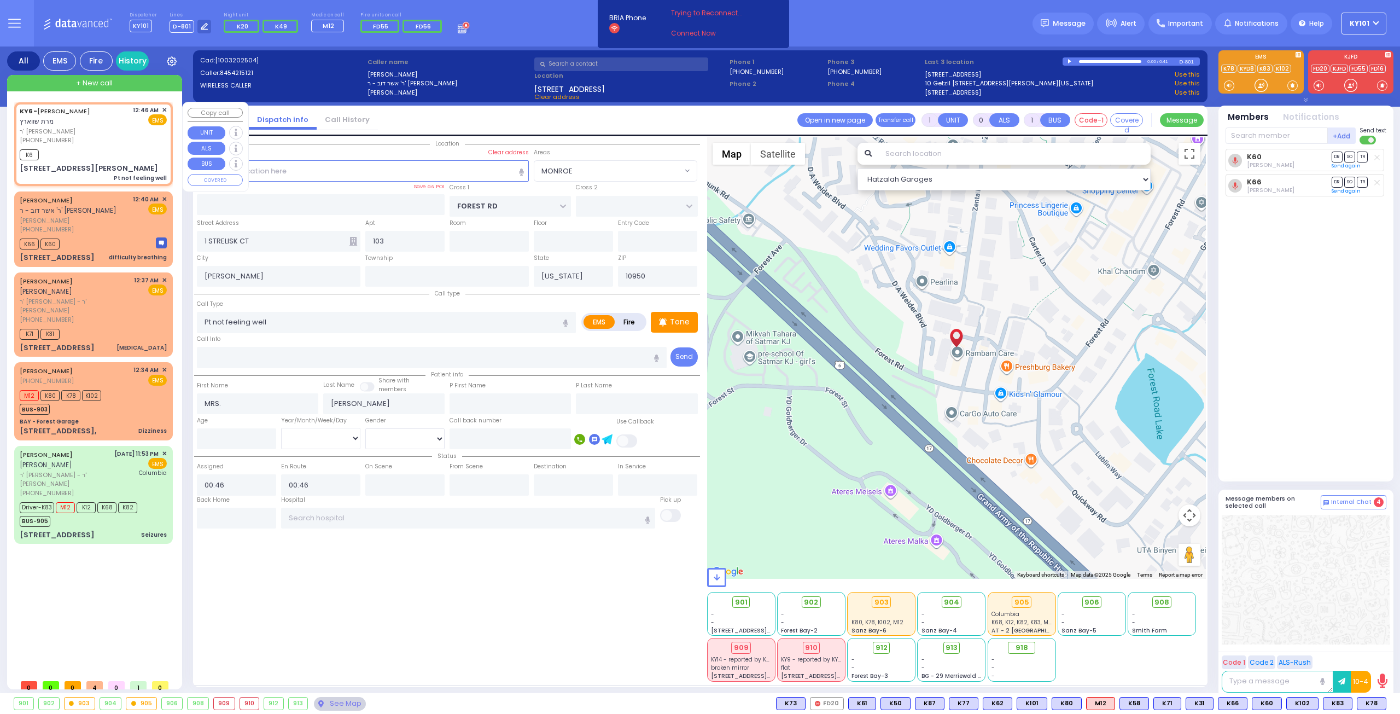
select select "Hatzalah Garages"
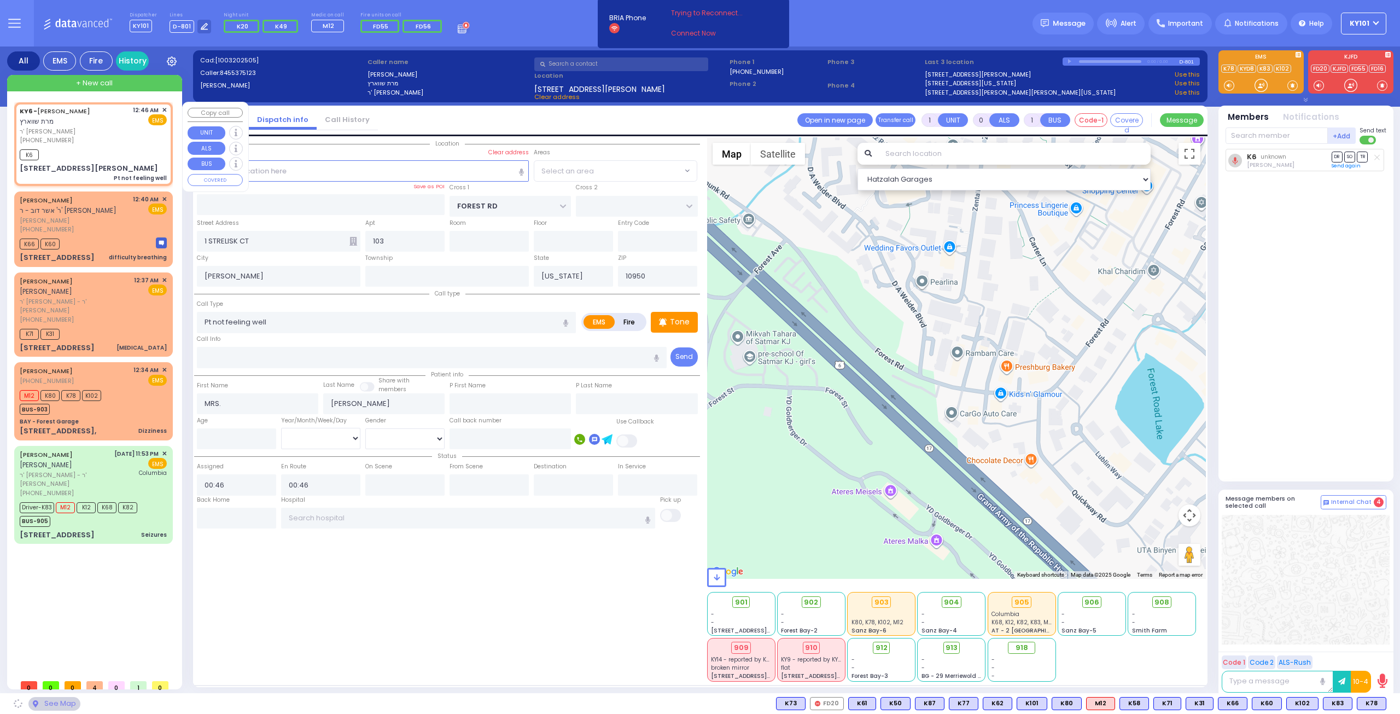
type input "GARFIELD RD"
type input "1 HAYES CT"
type input "201"
select select "MONROE"
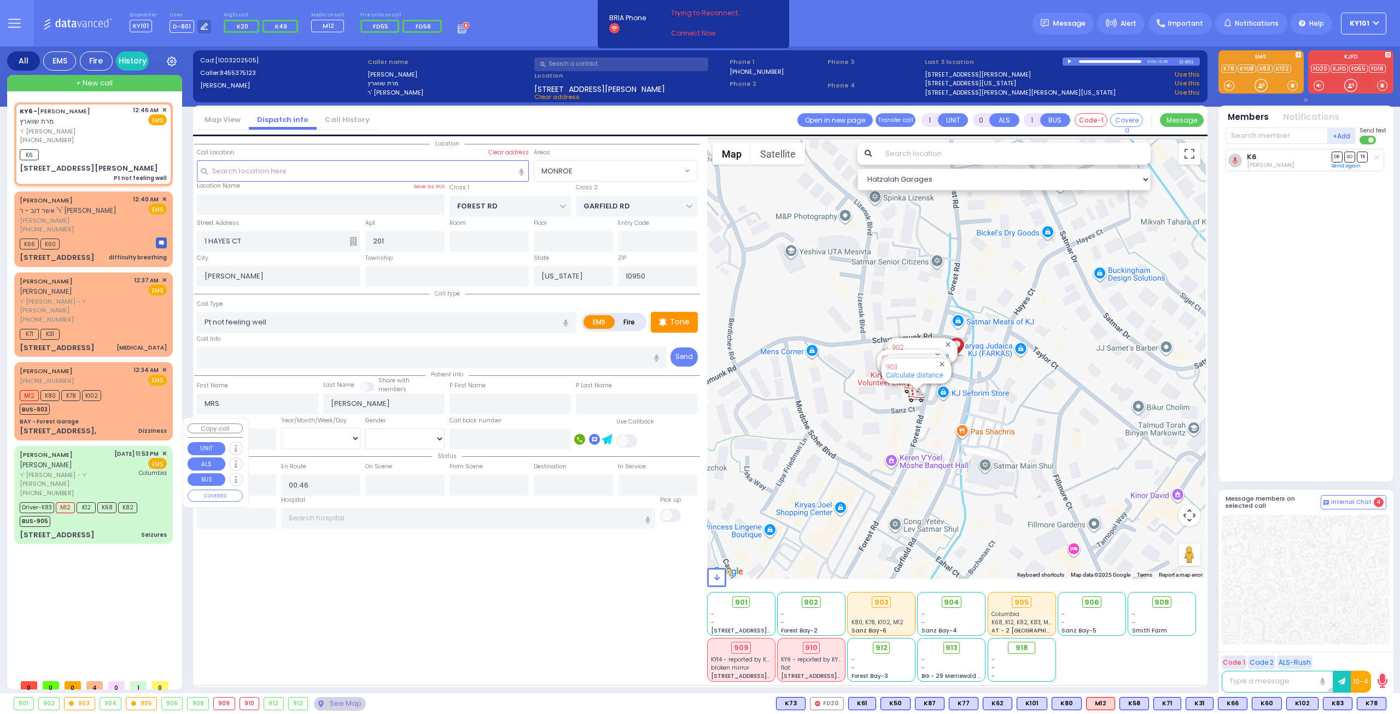
click at [68, 449] on div "MOSHE YITZCHOK KAUFMAN משה יצחק קויפמאן" at bounding box center [65, 459] width 91 height 21
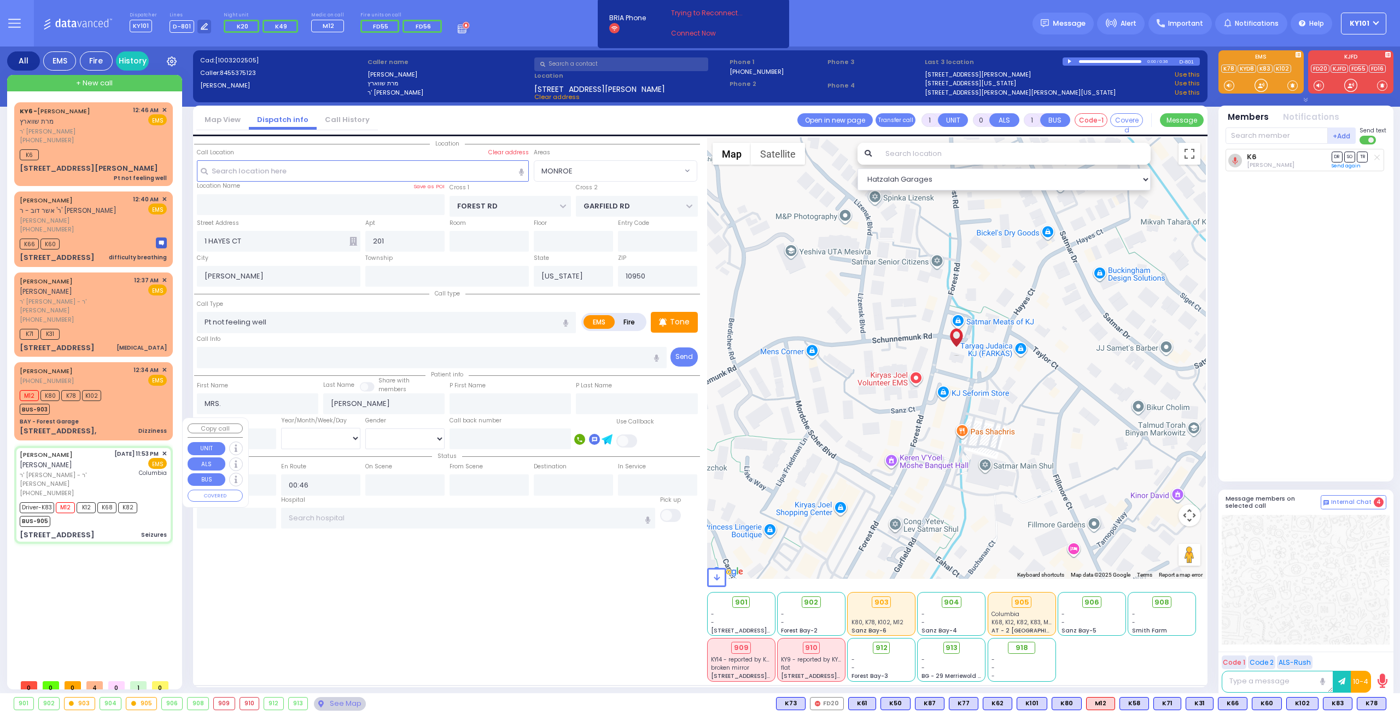
type input "6"
select select
type input "Seizures"
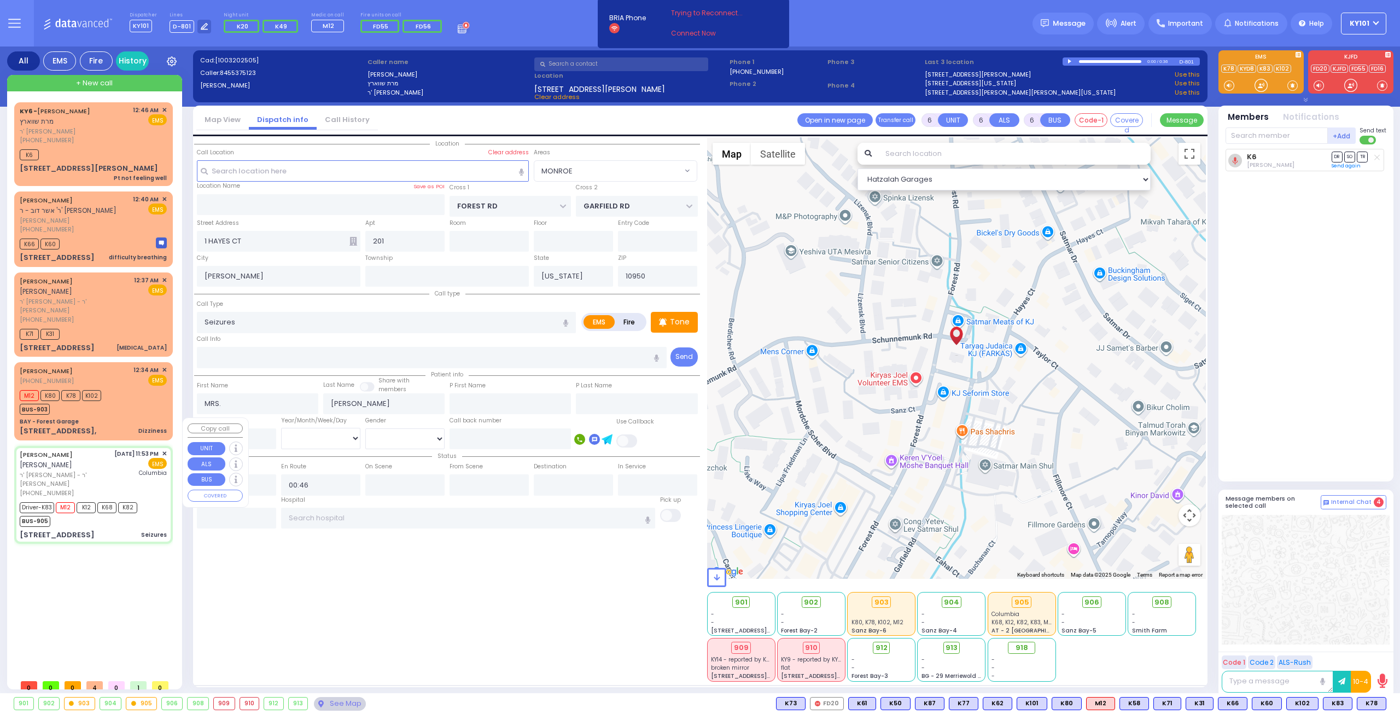
radio input "true"
type input "[PERSON_NAME]"
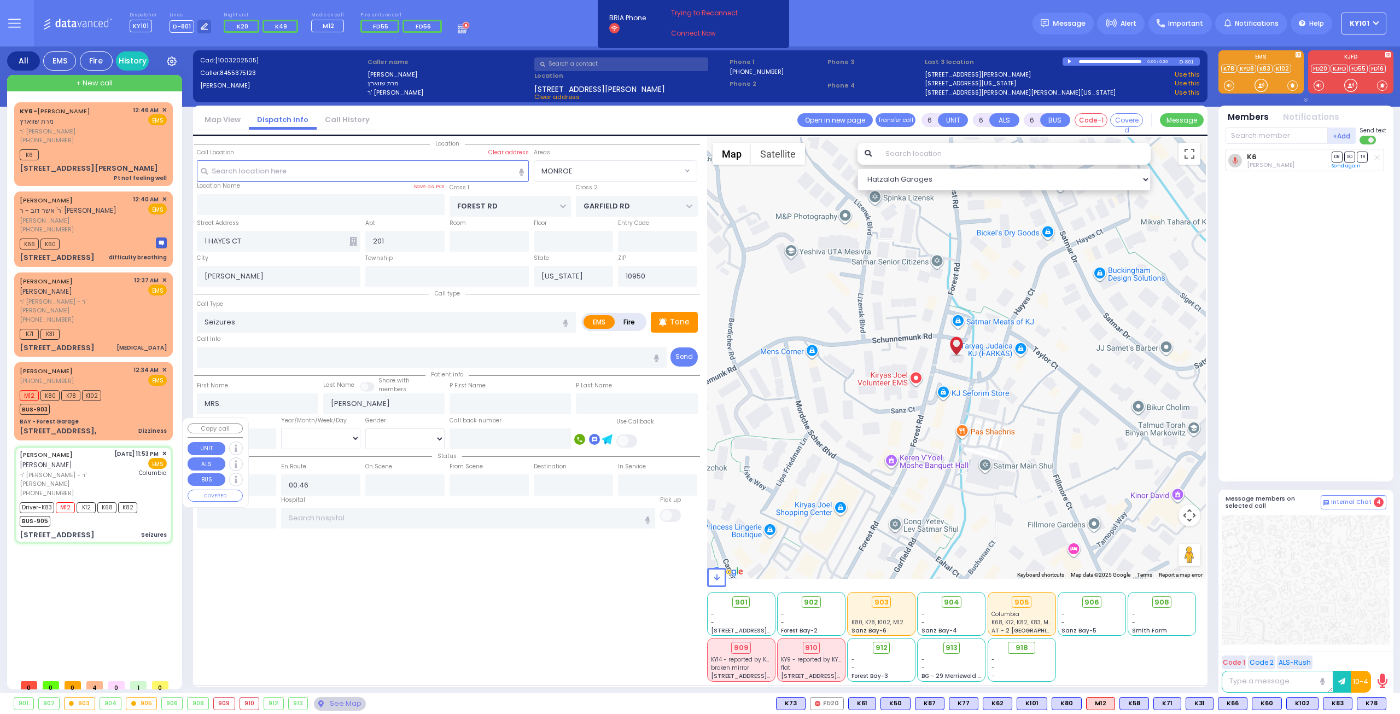
type input "2"
select select "Year"
select select "[DEMOGRAPHIC_DATA]"
type input "23:53"
type input "23:54"
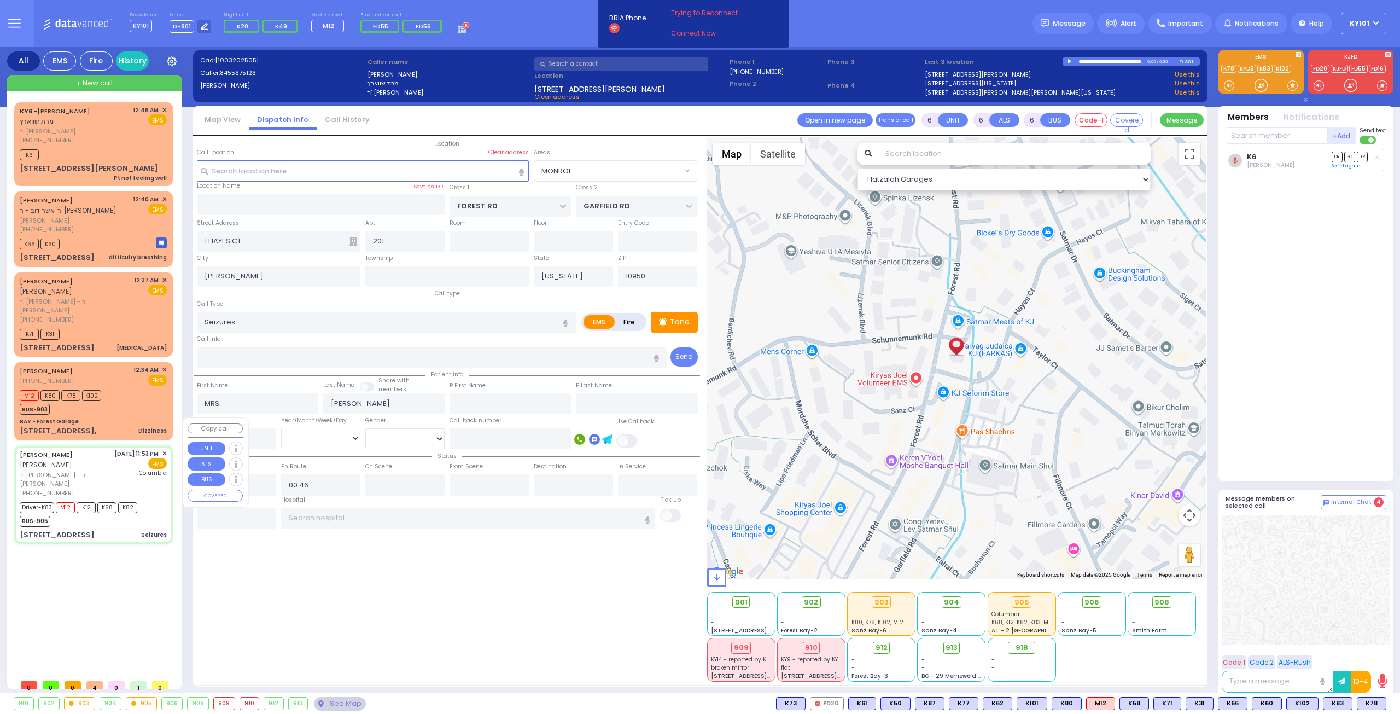
type input "23:55"
type input "00:15"
type input "00:45"
type input "01:30"
type input "[US_STATE][GEOGRAPHIC_DATA]- [GEOGRAPHIC_DATA]"
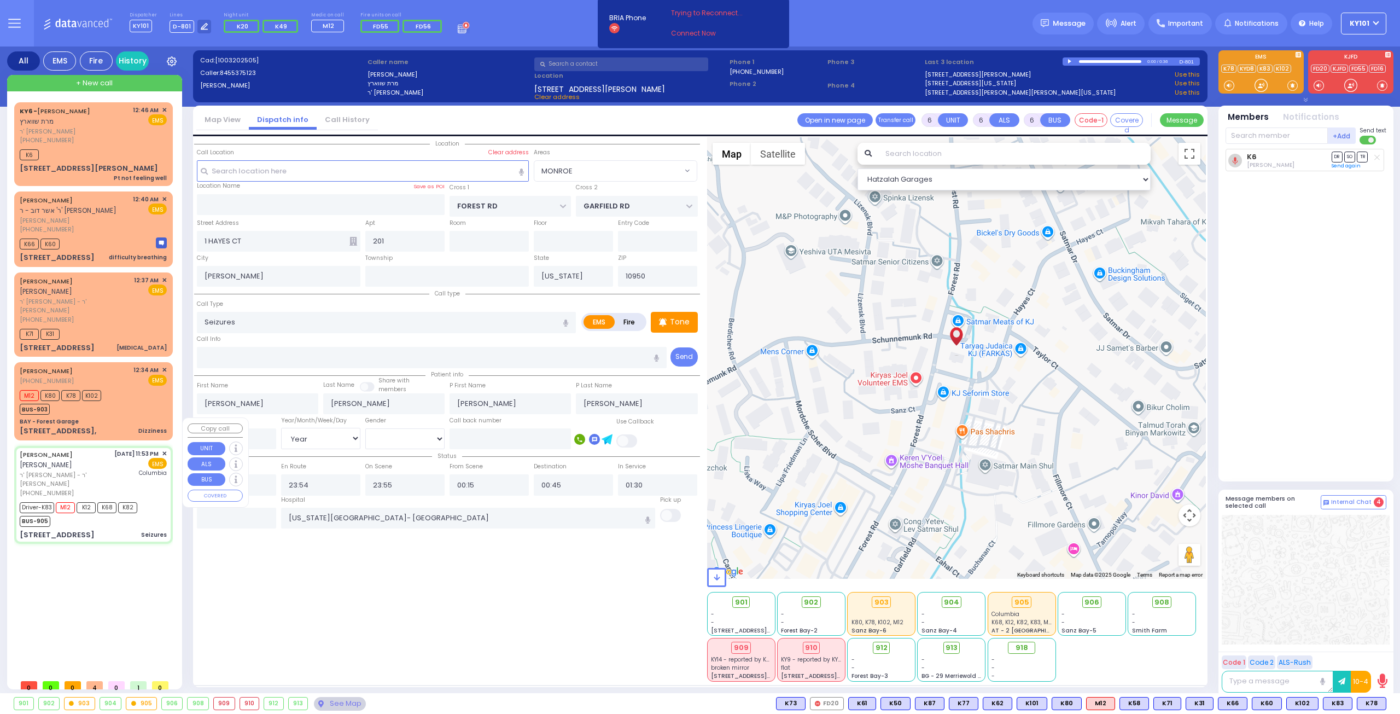
select select "Hatzalah Garages"
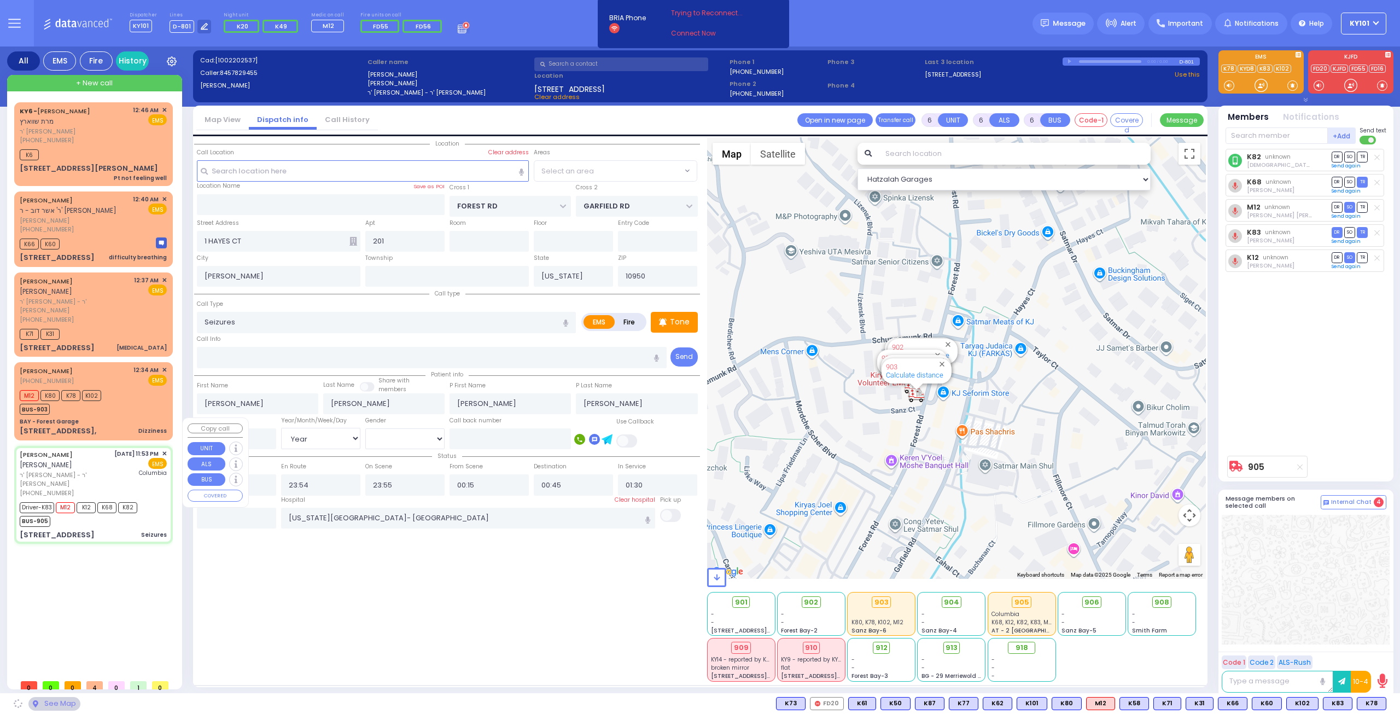
type input "LUBLIN WAY"
type input "[STREET_ADDRESS]"
type input "111"
type input "Monroe"
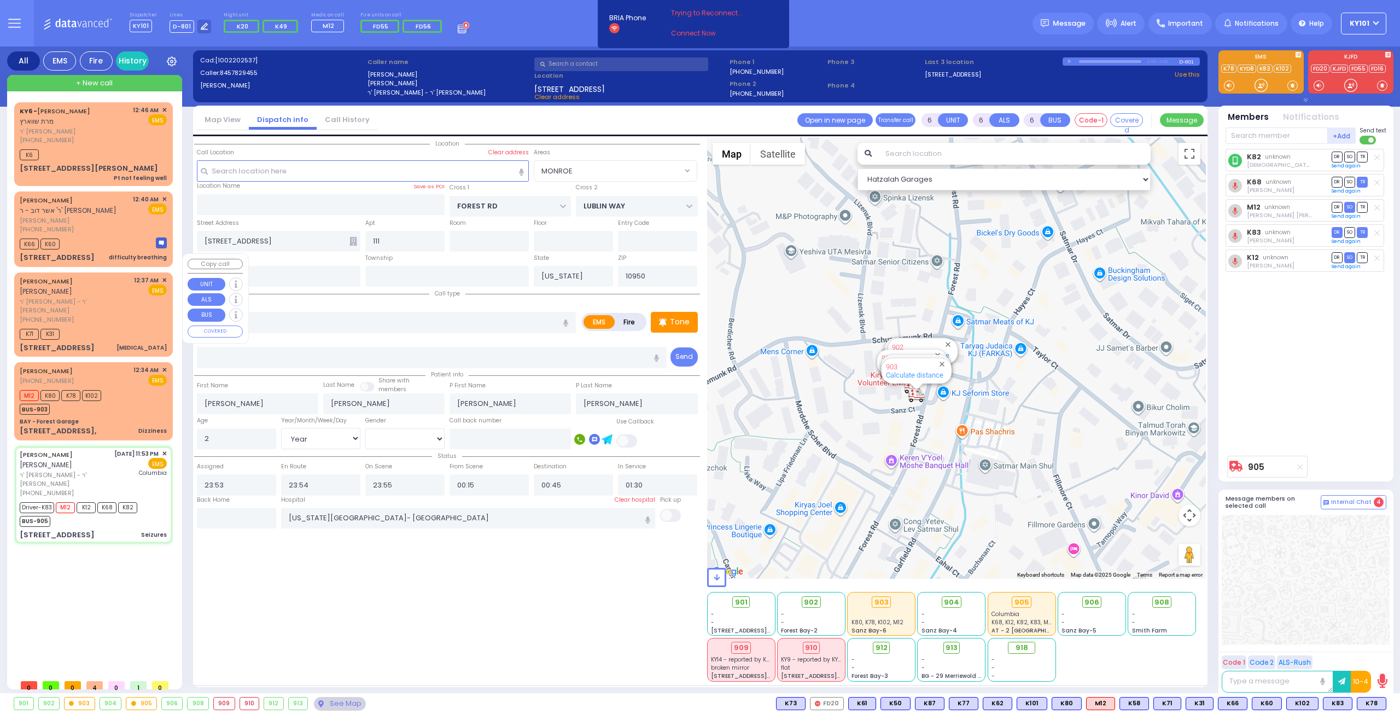
select select "MONROE"
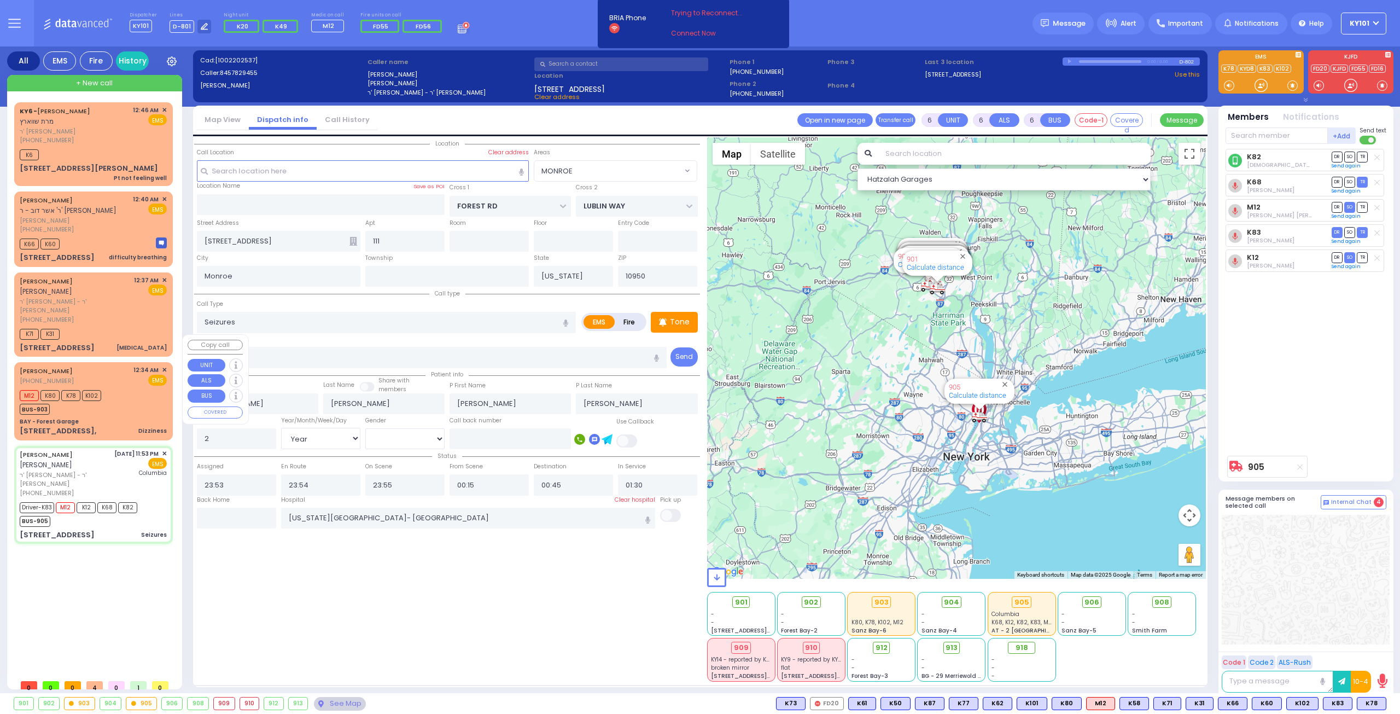
click at [108, 387] on div "M12 K80 K78 K102 BUS-903" at bounding box center [64, 400] width 89 height 27
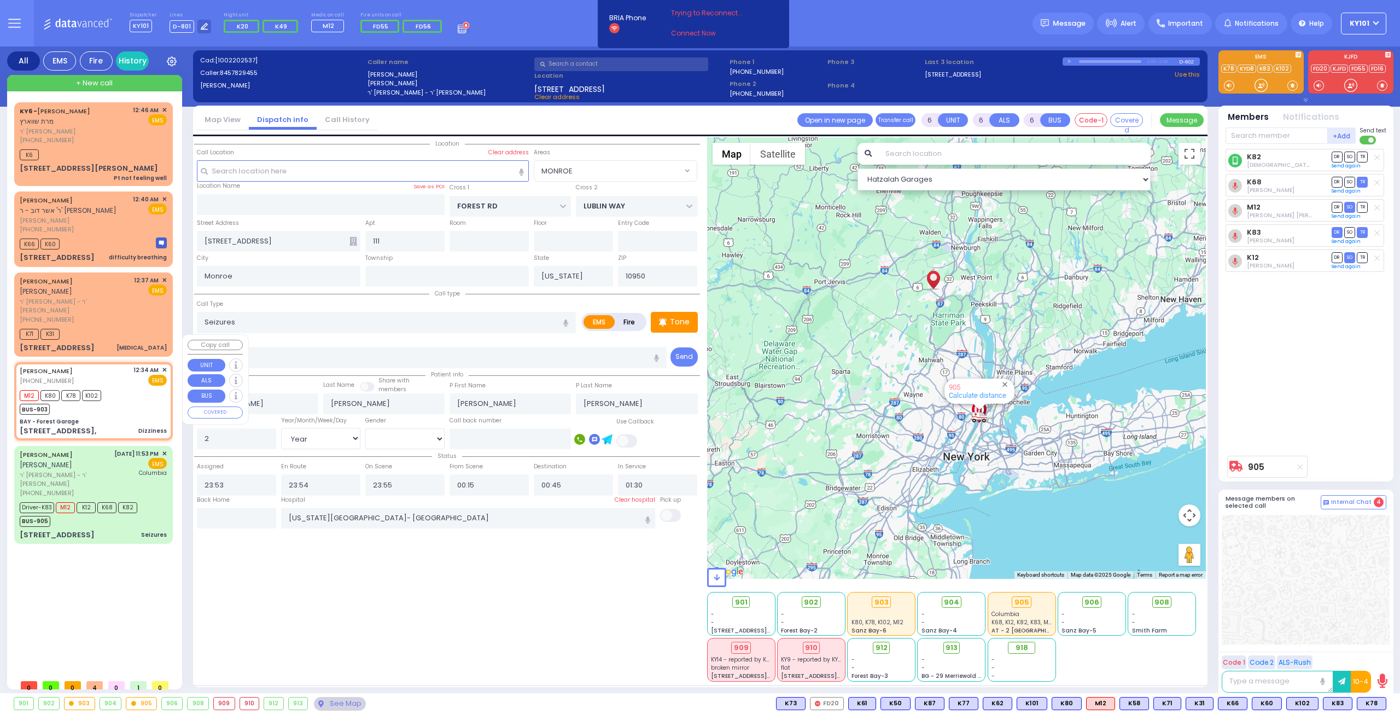
type input "1"
type input "0"
type input "1"
select select
type input "Dizziness"
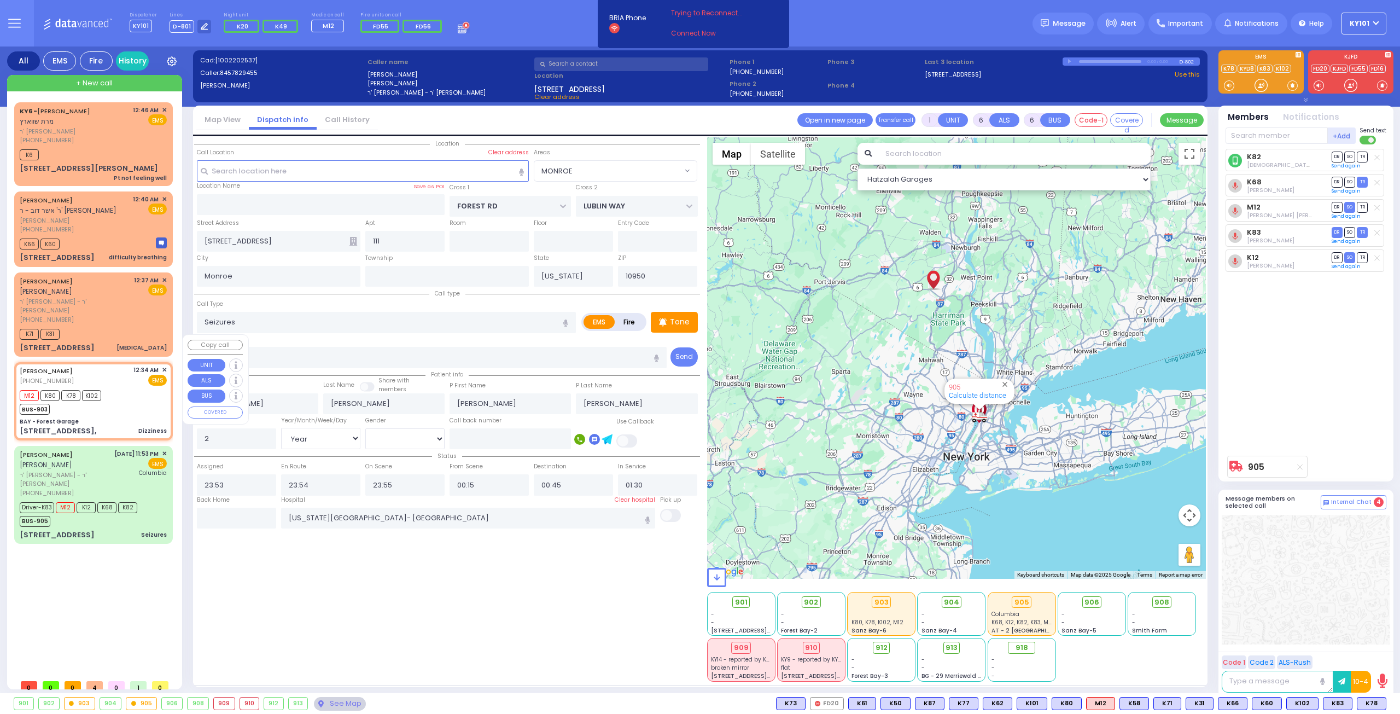
radio input "true"
type input "45"
select select "Year"
select select "[DEMOGRAPHIC_DATA]"
type input "00:34"
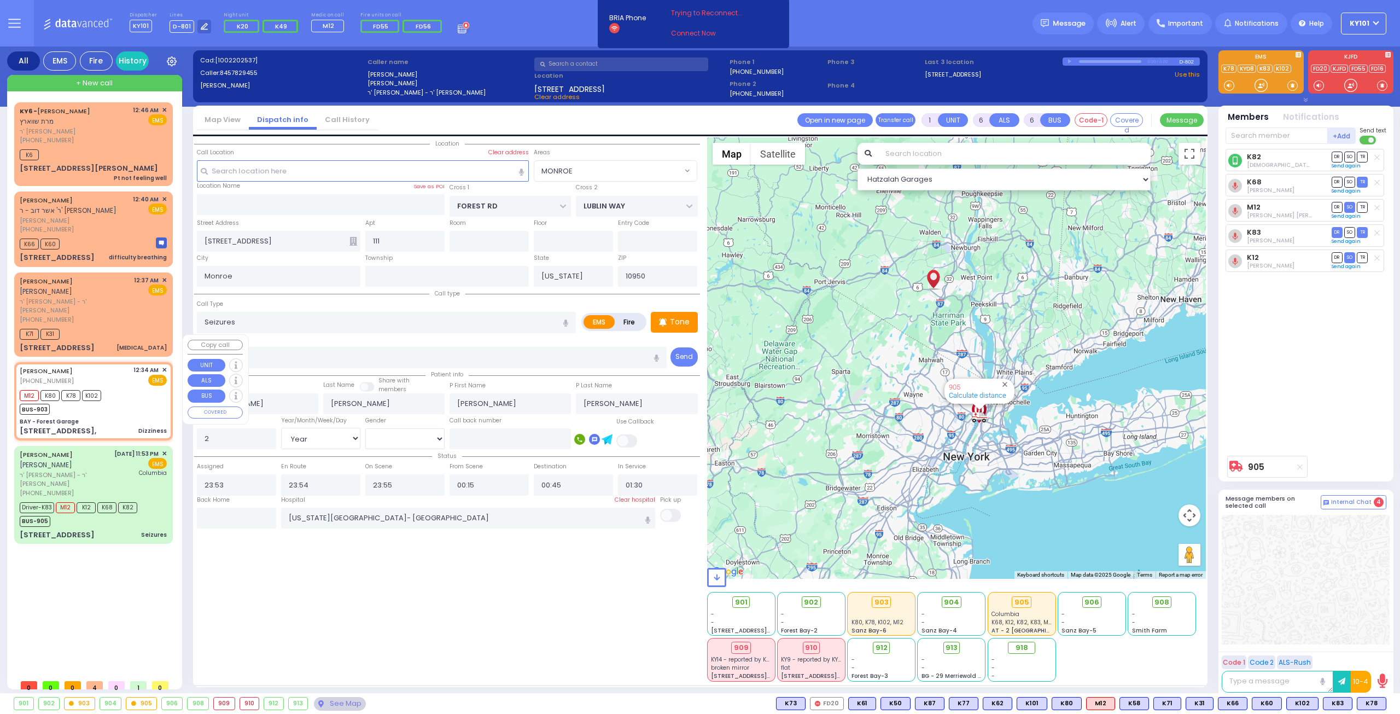
type input "00:35"
select select "Hatzalah Garages"
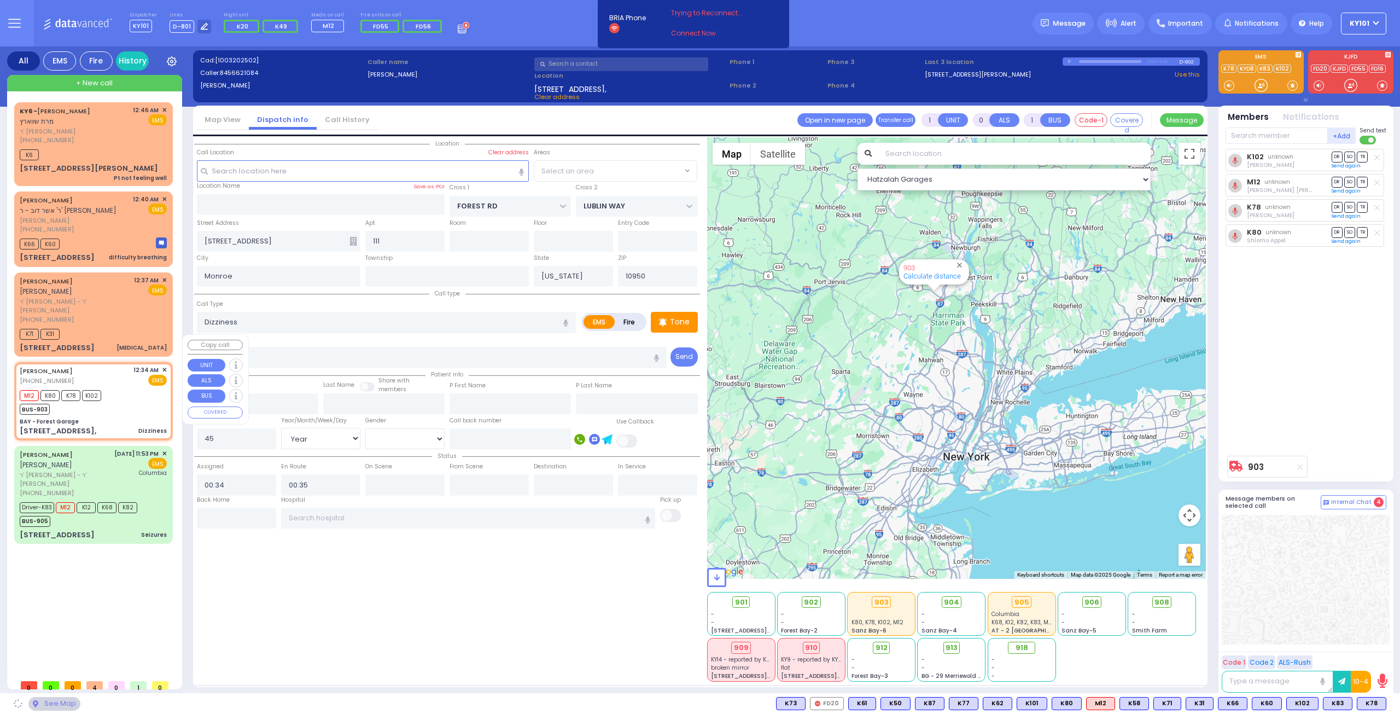
type input "BAY - Forest Garage"
type input "SANZ COURT"
type input "HAYES COURT"
type input "[STREET_ADDRESS],"
select select "SECTION 2"
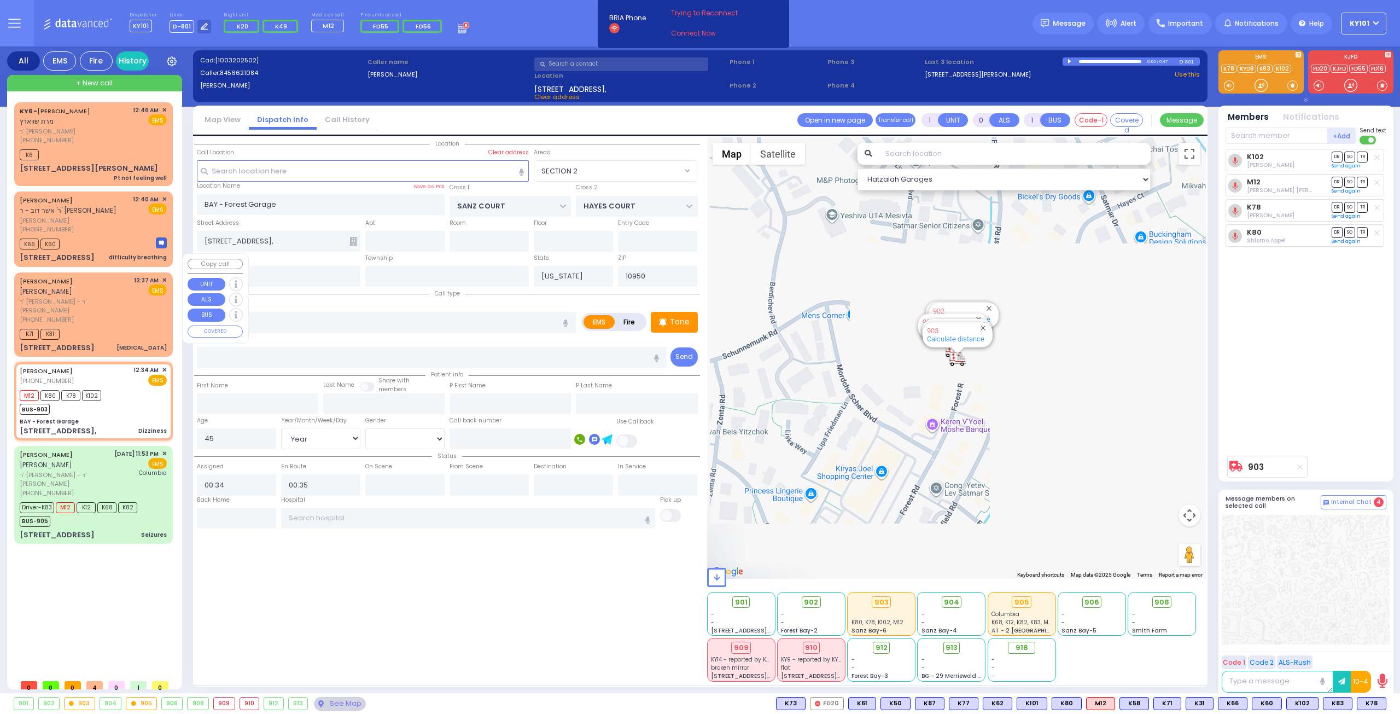
click at [101, 297] on span "ר' [PERSON_NAME] - ר' [PERSON_NAME]" at bounding box center [75, 306] width 110 height 18
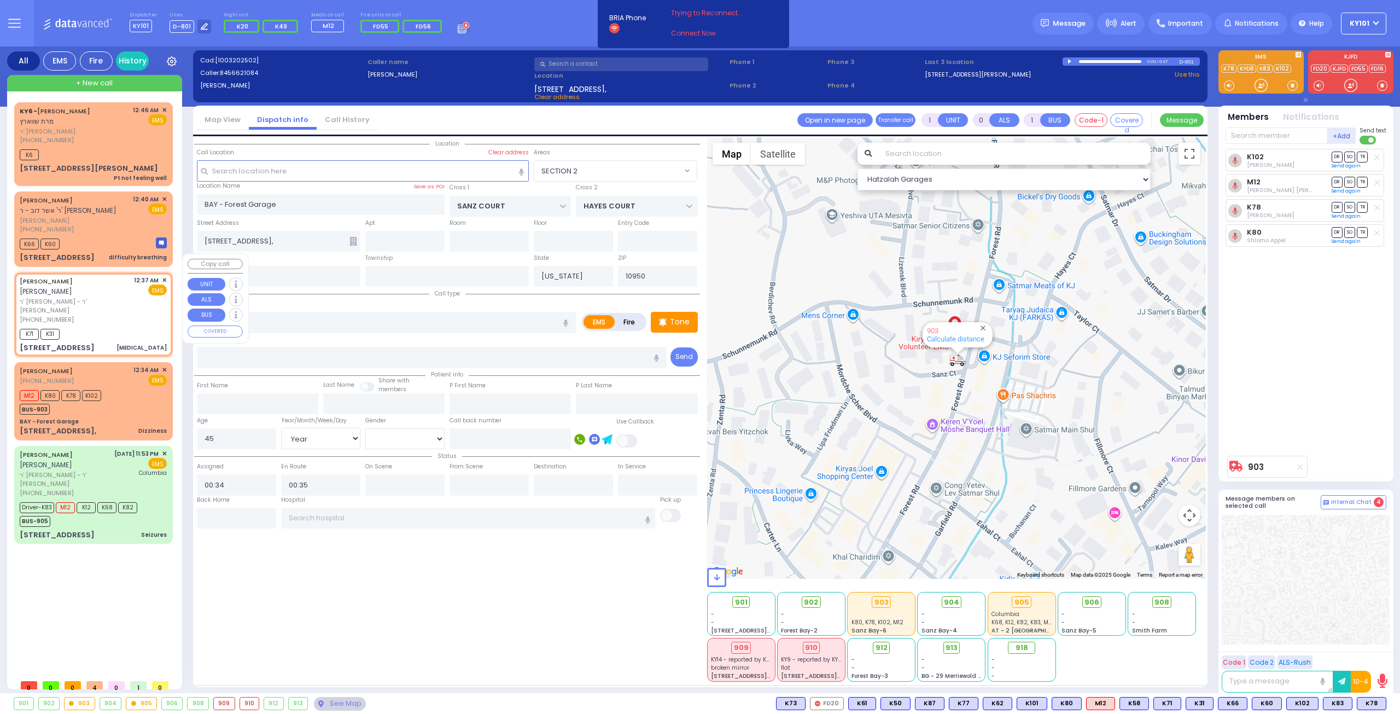
type input "6"
select select
type input "[MEDICAL_DATA]"
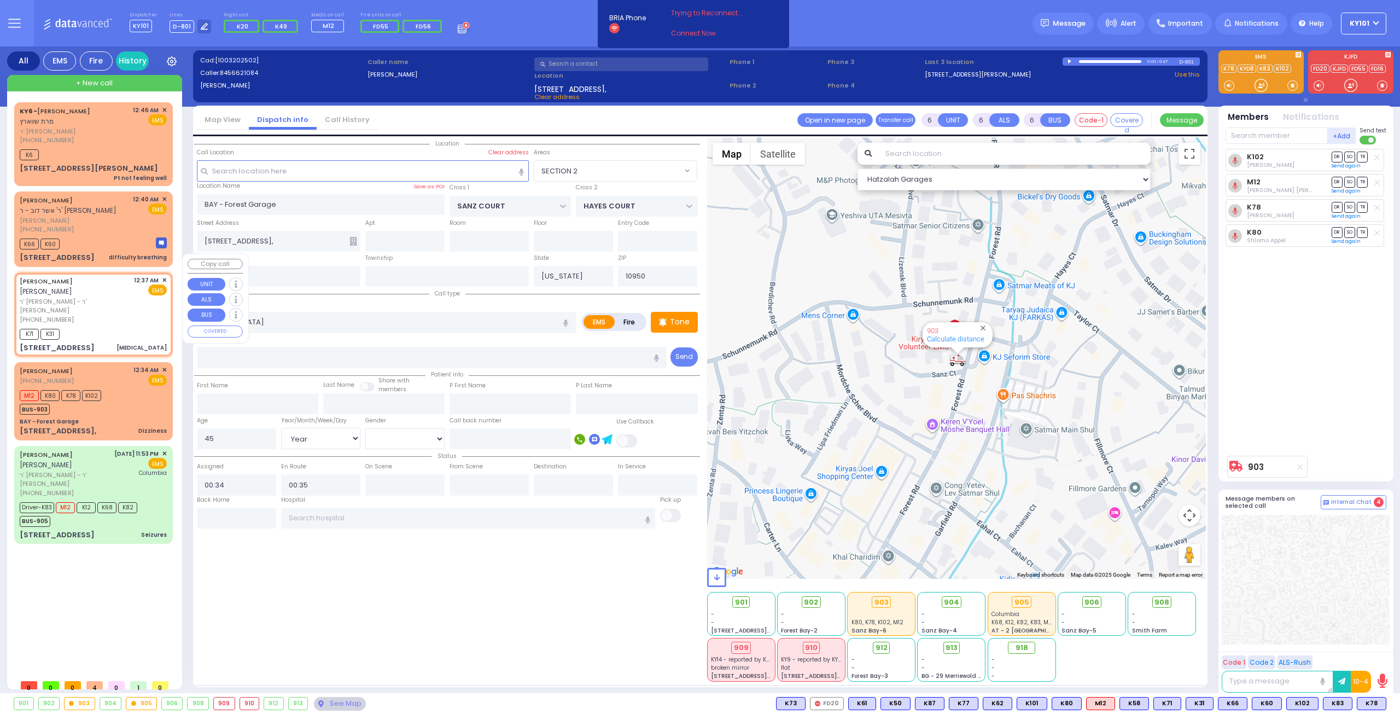
radio input "true"
type input "[PERSON_NAME]"
type input "Unknown"
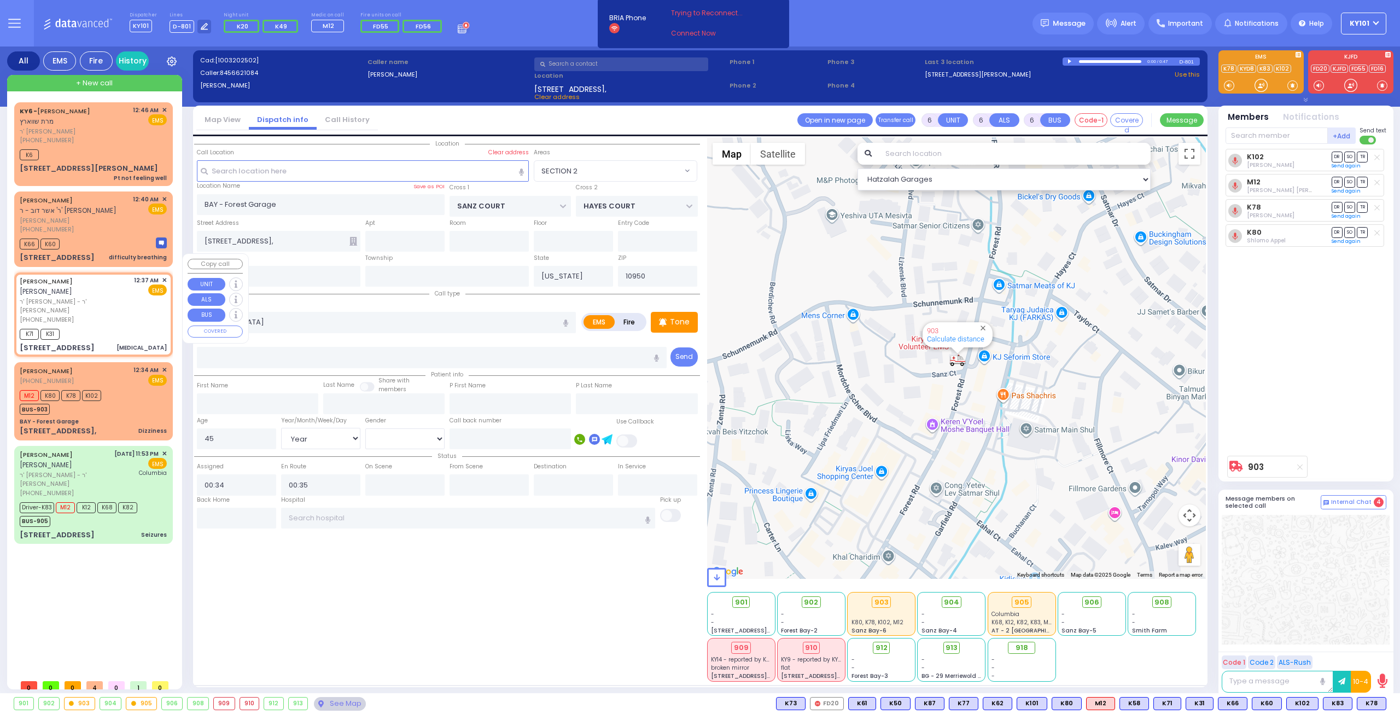
type input "26"
select select "Year"
select select "[DEMOGRAPHIC_DATA]"
type input "00:37"
type input "00:38"
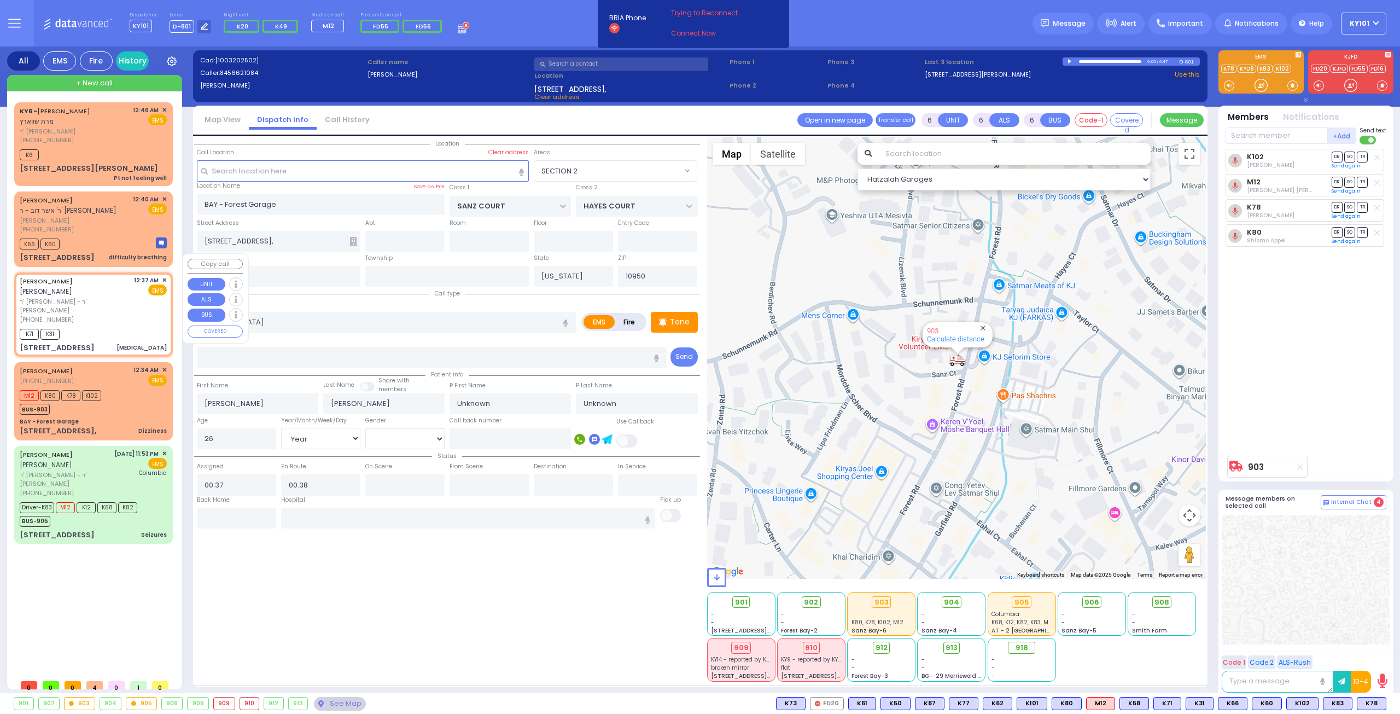
select select "Hatzalah Garages"
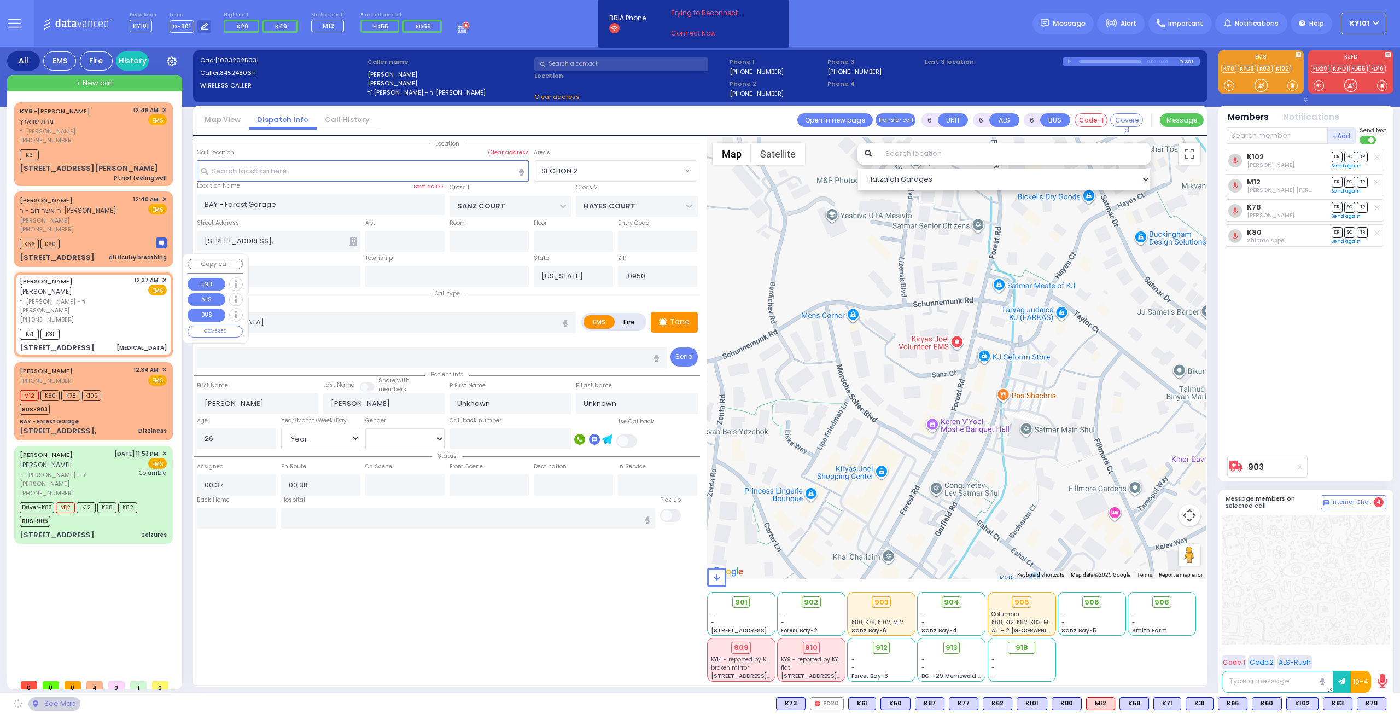
type input "YOEL KLEIN BLVD"
type input "MERON DR"
type input "[STREET_ADDRESS]"
type input "404a"
type input "[PERSON_NAME]"
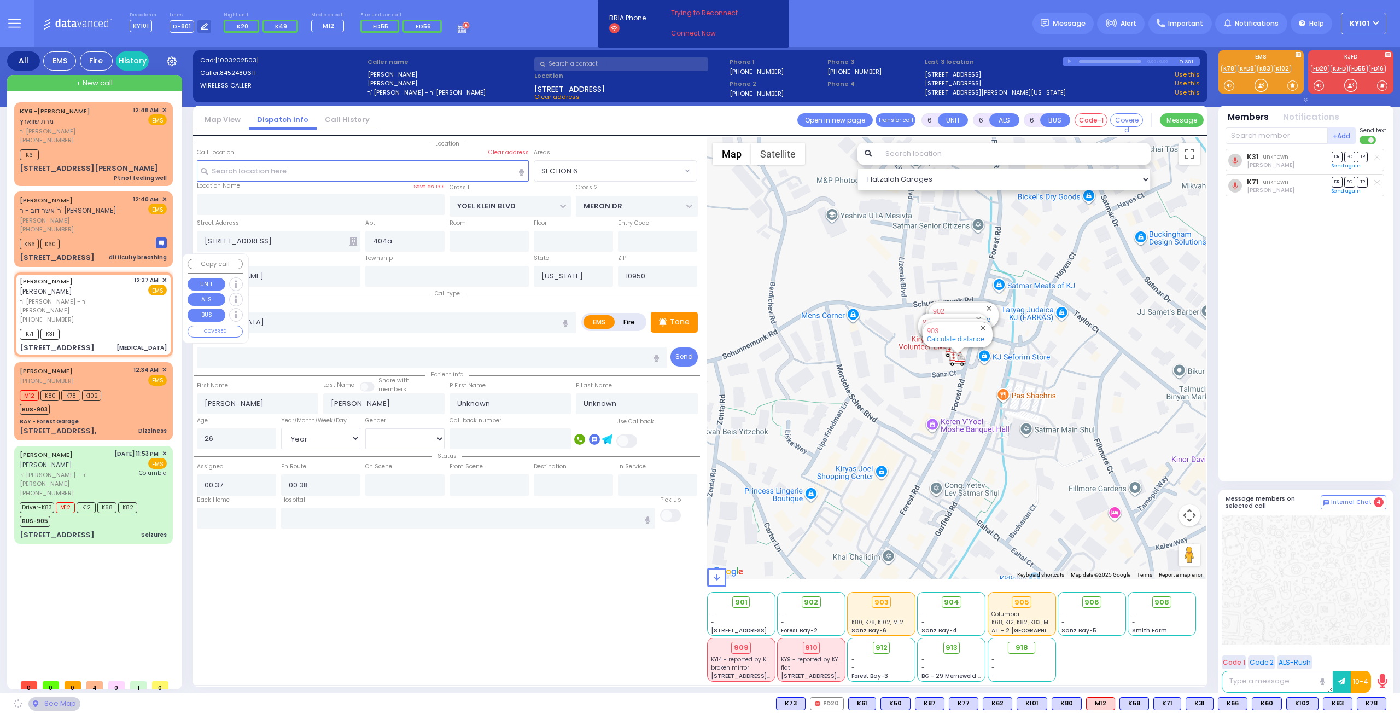
select select "SECTION 6"
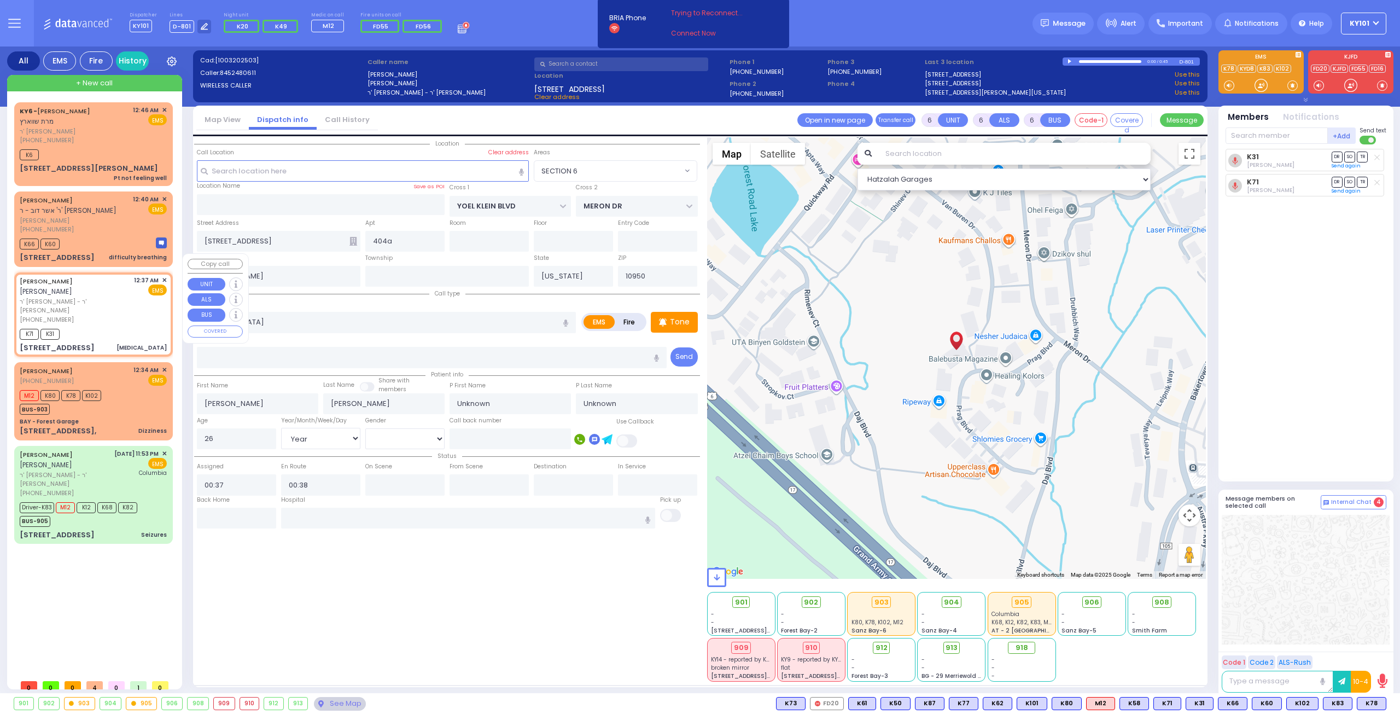
select select
radio input "true"
select select "Year"
select select "[DEMOGRAPHIC_DATA]"
select select "Hatzalah Garages"
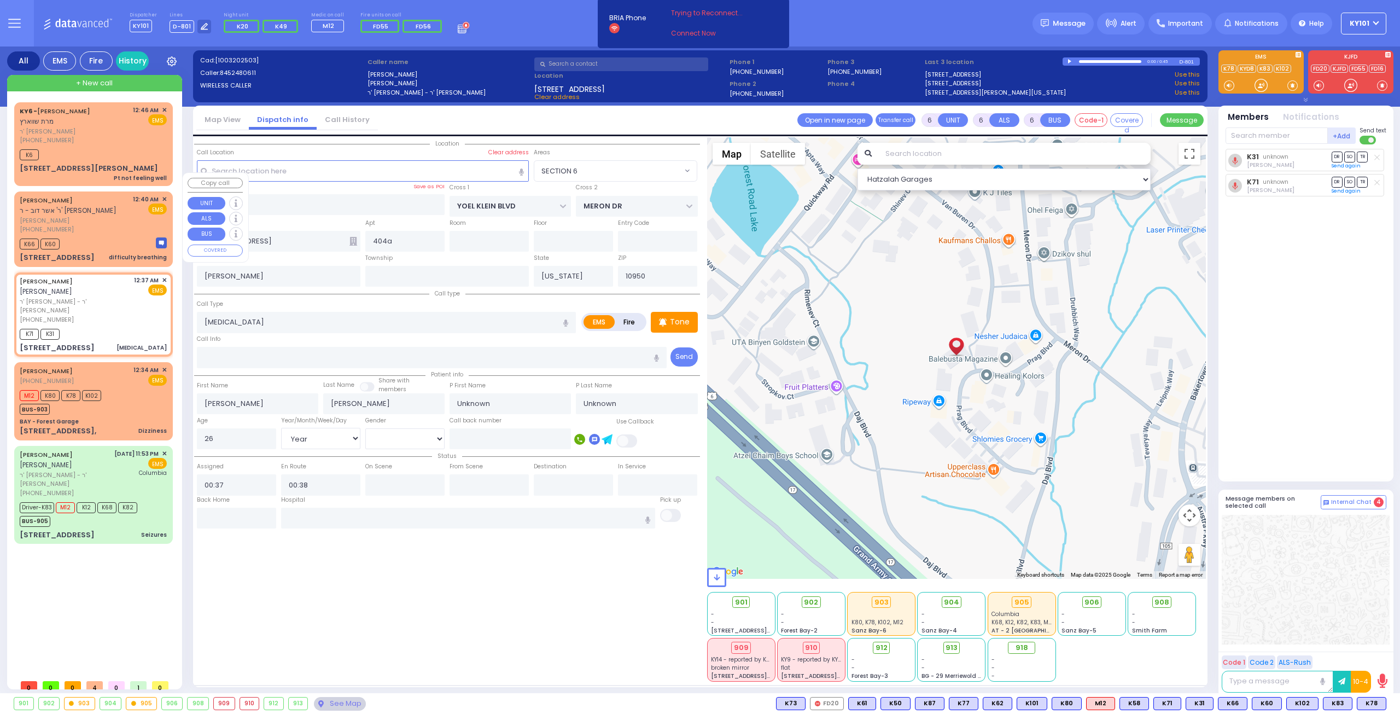
click at [95, 225] on div "[PHONE_NUMBER]" at bounding box center [74, 229] width 109 height 9
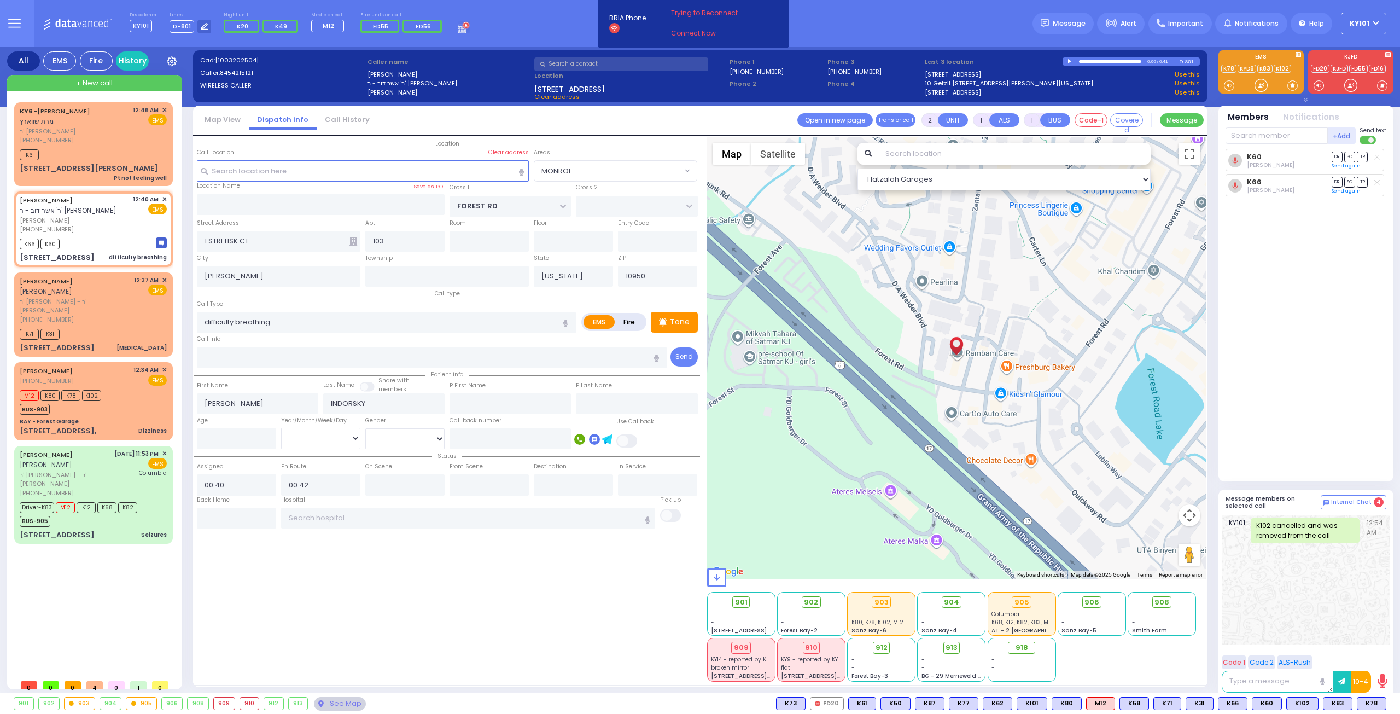
click at [362, 117] on link "Call History" at bounding box center [347, 119] width 61 height 10
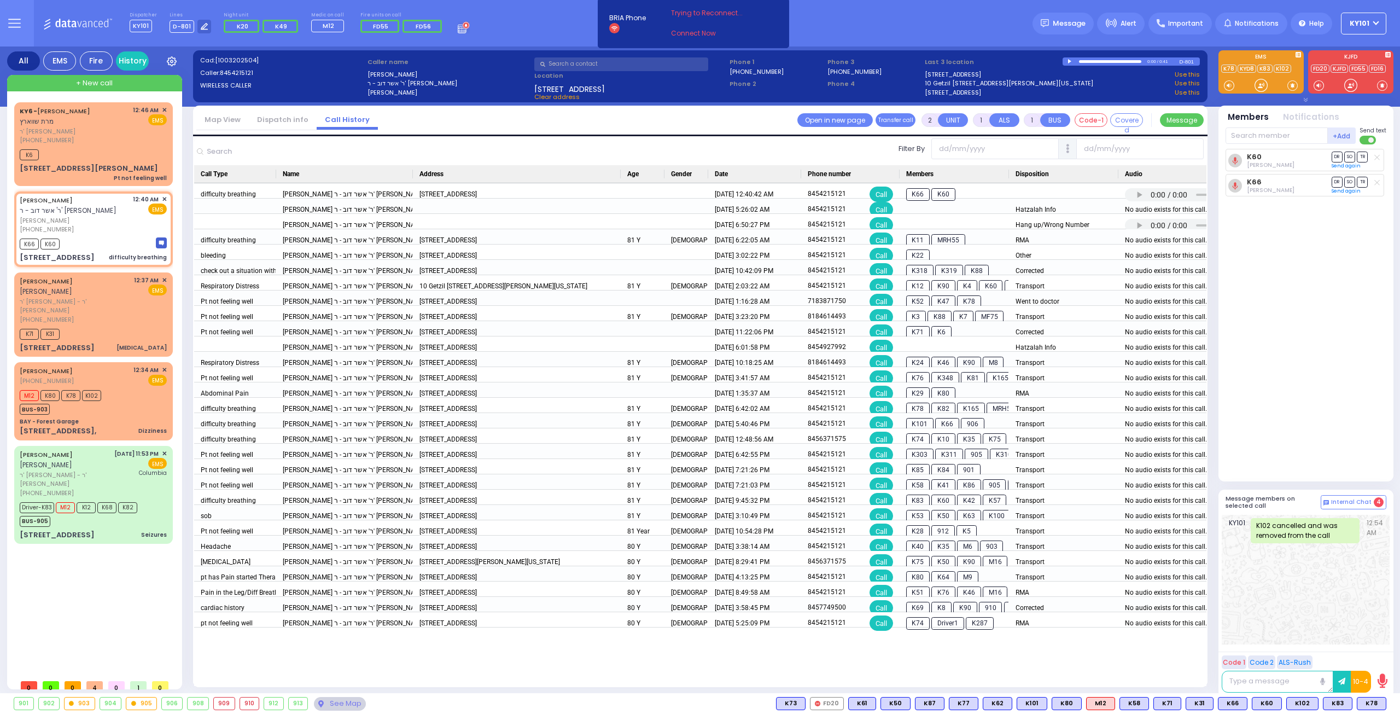
click at [272, 118] on link "Dispatch info" at bounding box center [283, 119] width 68 height 10
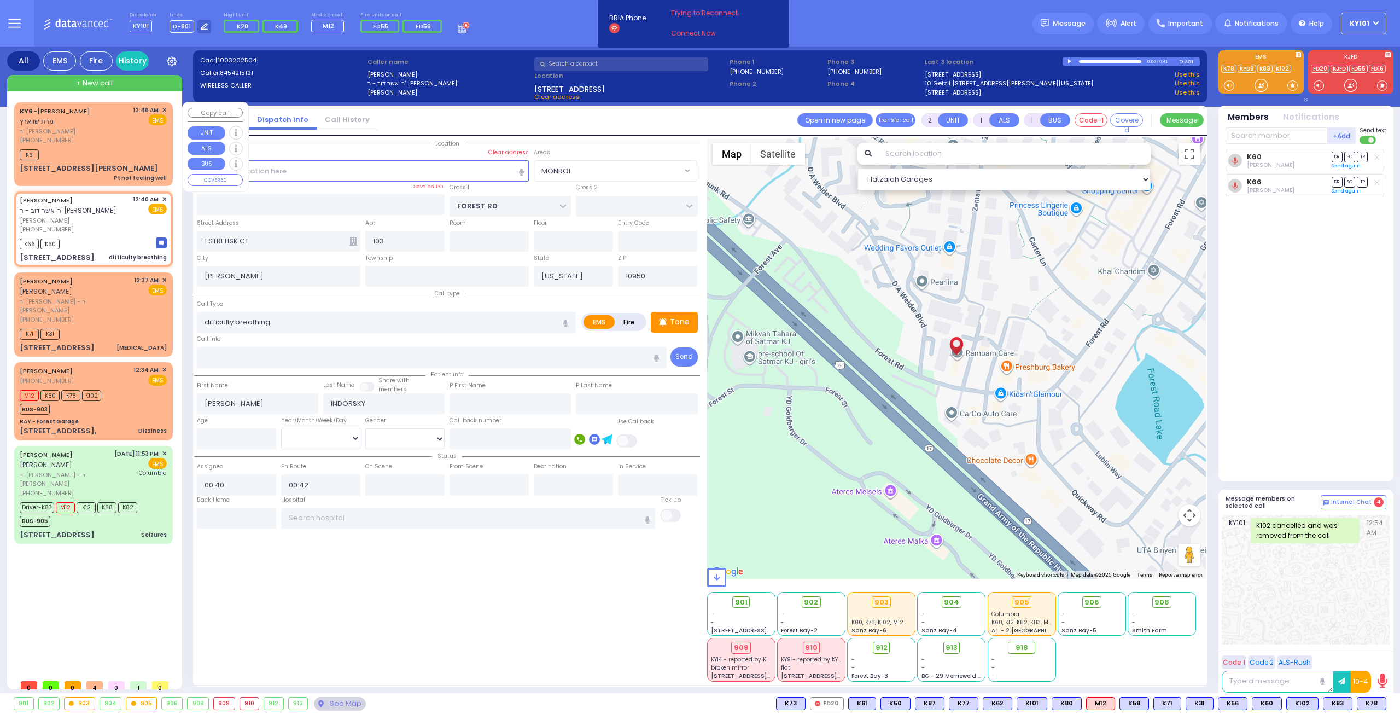
click at [83, 136] on div "[PHONE_NUMBER]" at bounding box center [74, 140] width 109 height 9
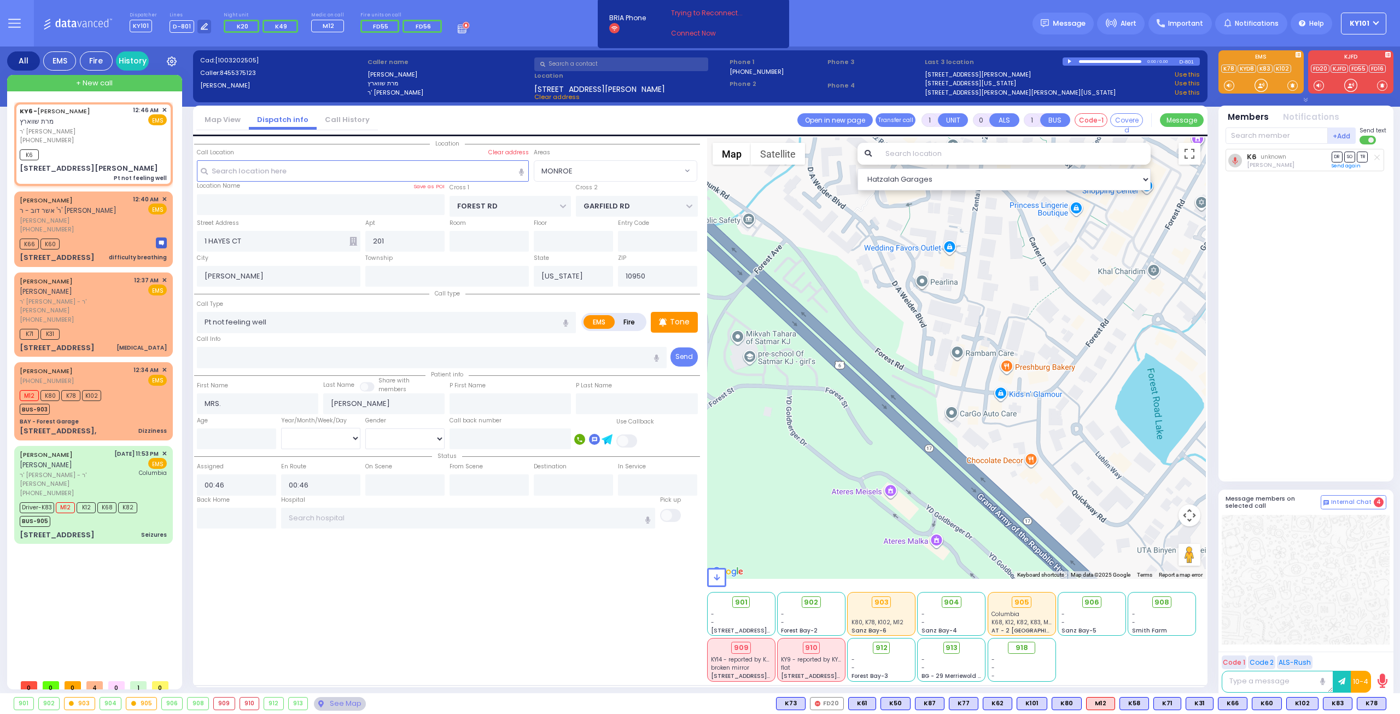
click at [354, 122] on link "Call History" at bounding box center [347, 119] width 61 height 10
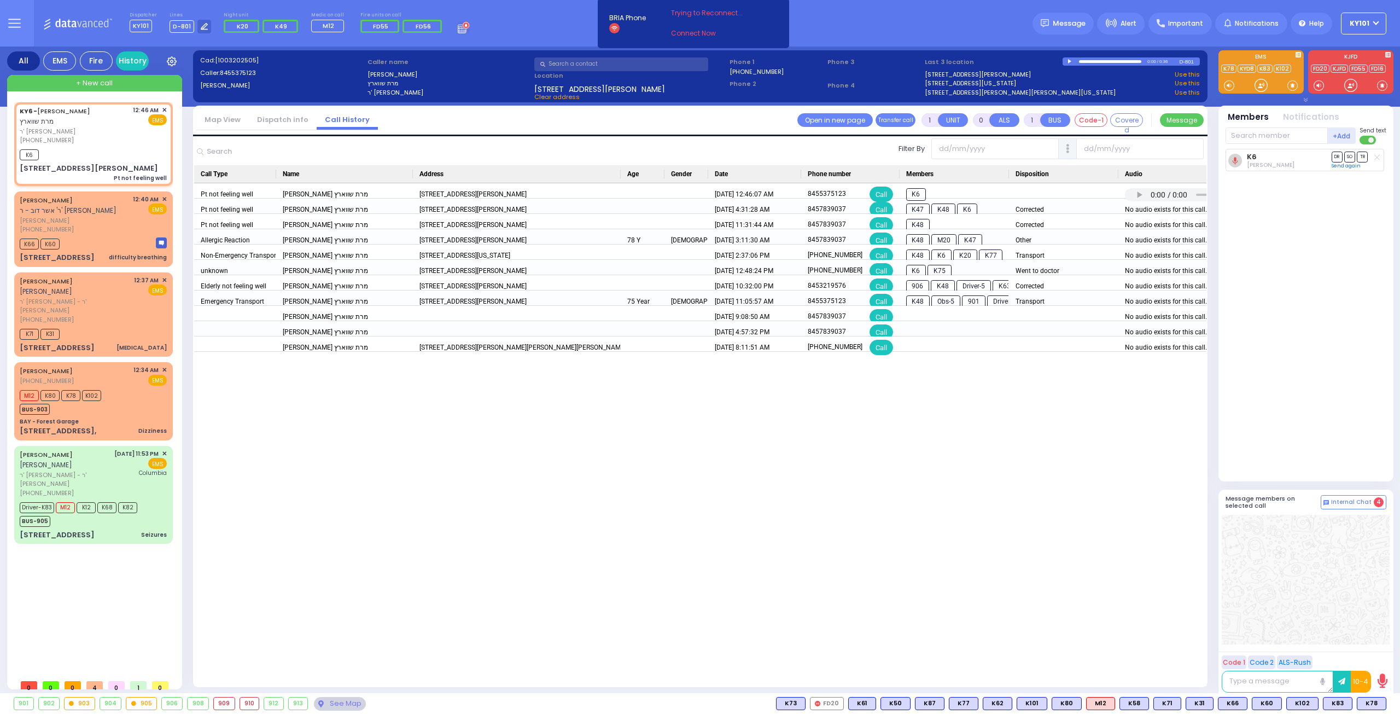
click at [267, 122] on link "Dispatch info" at bounding box center [283, 119] width 68 height 10
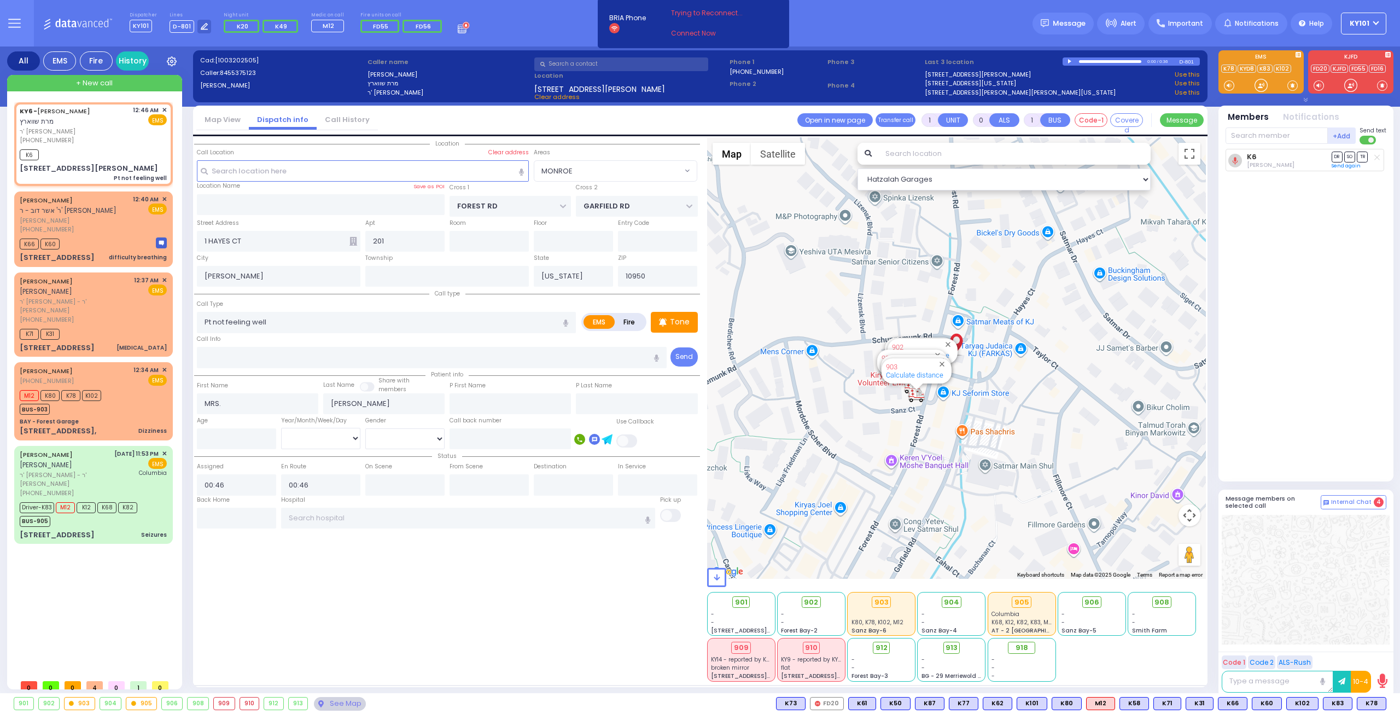
click at [347, 124] on link "Call History" at bounding box center [347, 119] width 61 height 10
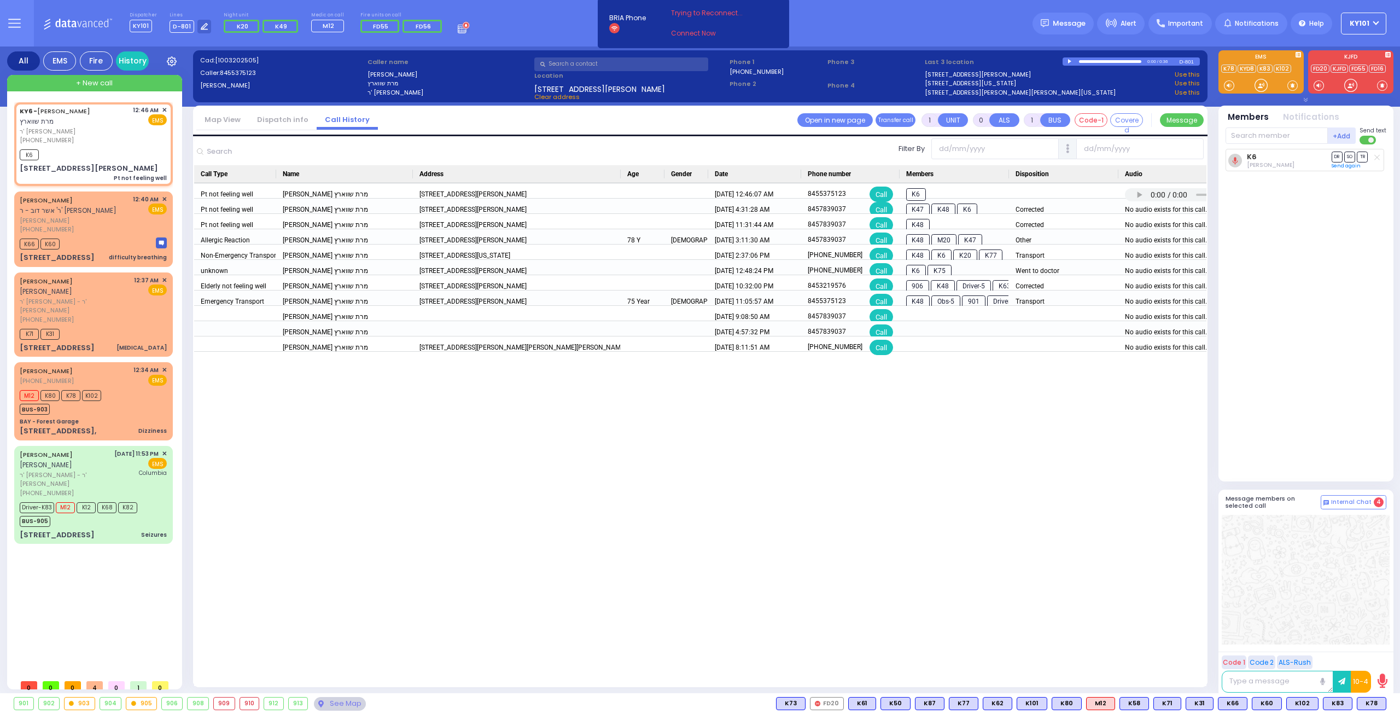
click at [275, 123] on link "Dispatch info" at bounding box center [283, 119] width 68 height 10
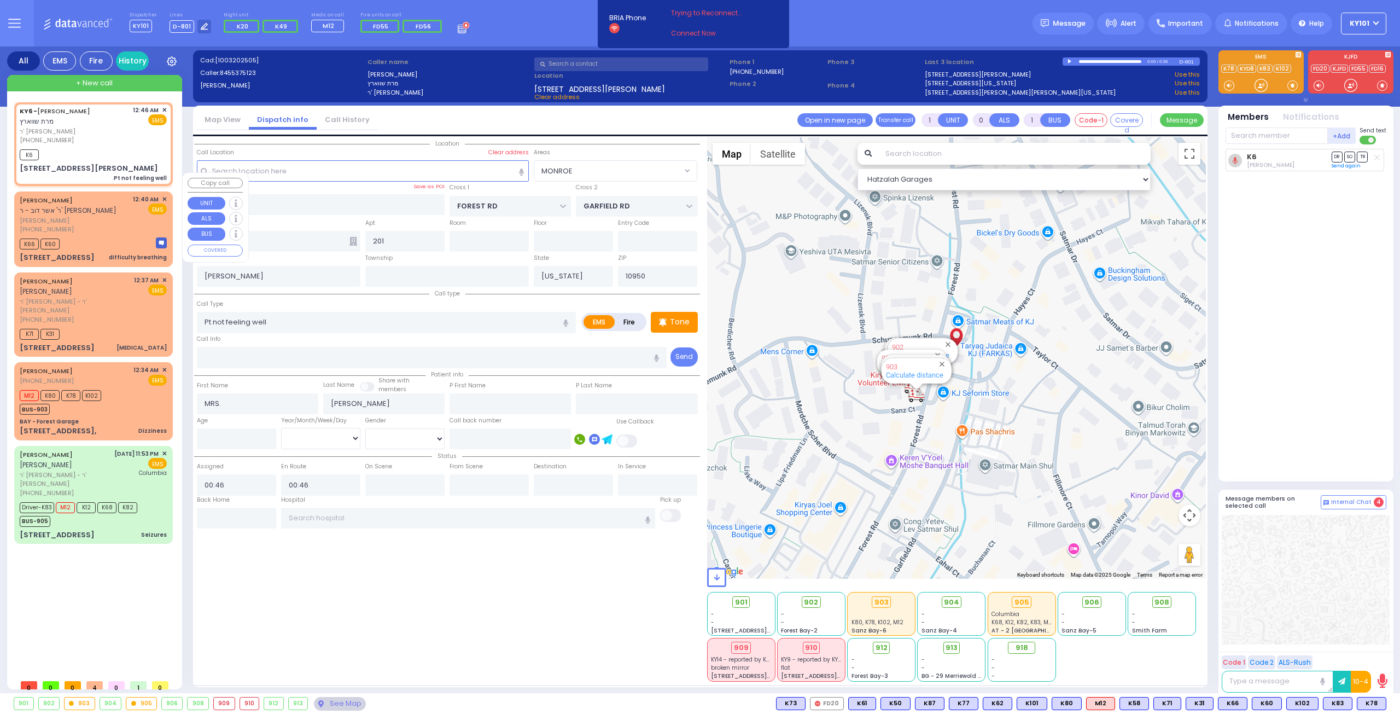
click at [92, 216] on span "[PERSON_NAME]" at bounding box center [74, 220] width 109 height 9
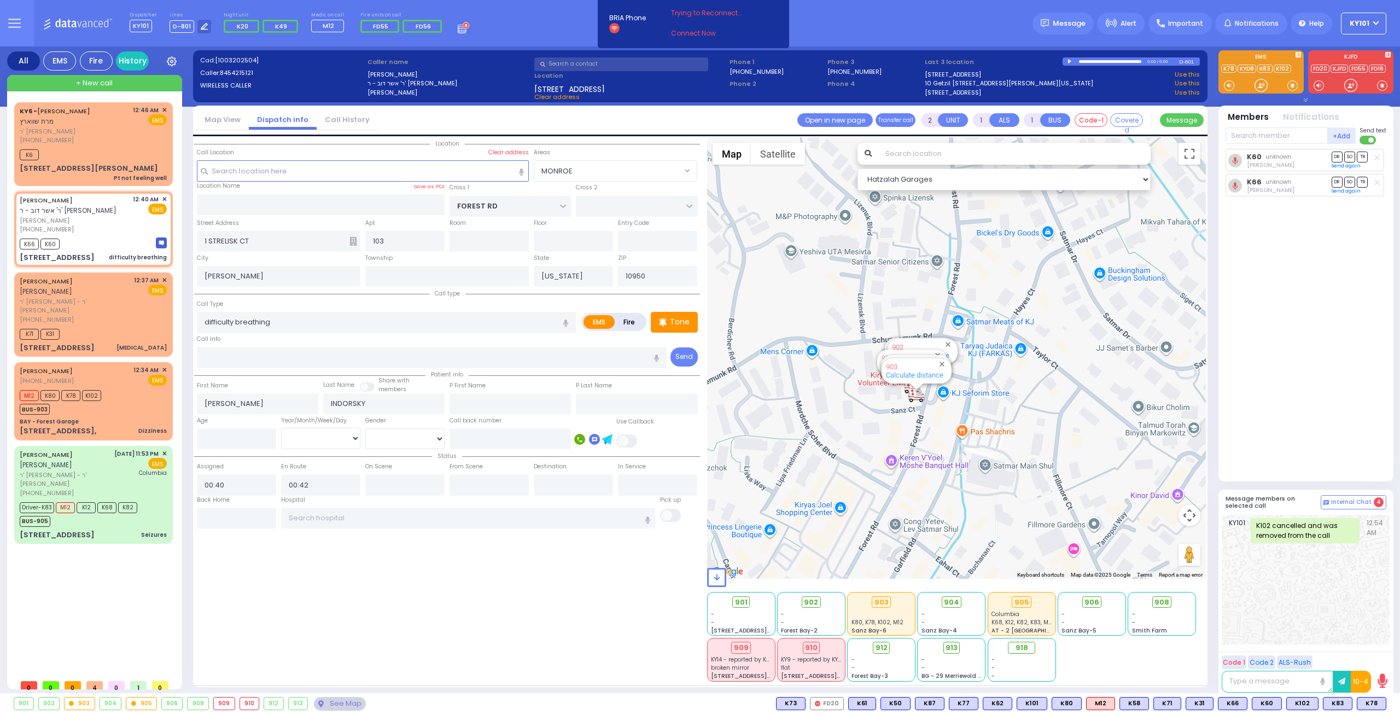
click at [332, 117] on link "Call History" at bounding box center [347, 119] width 61 height 10
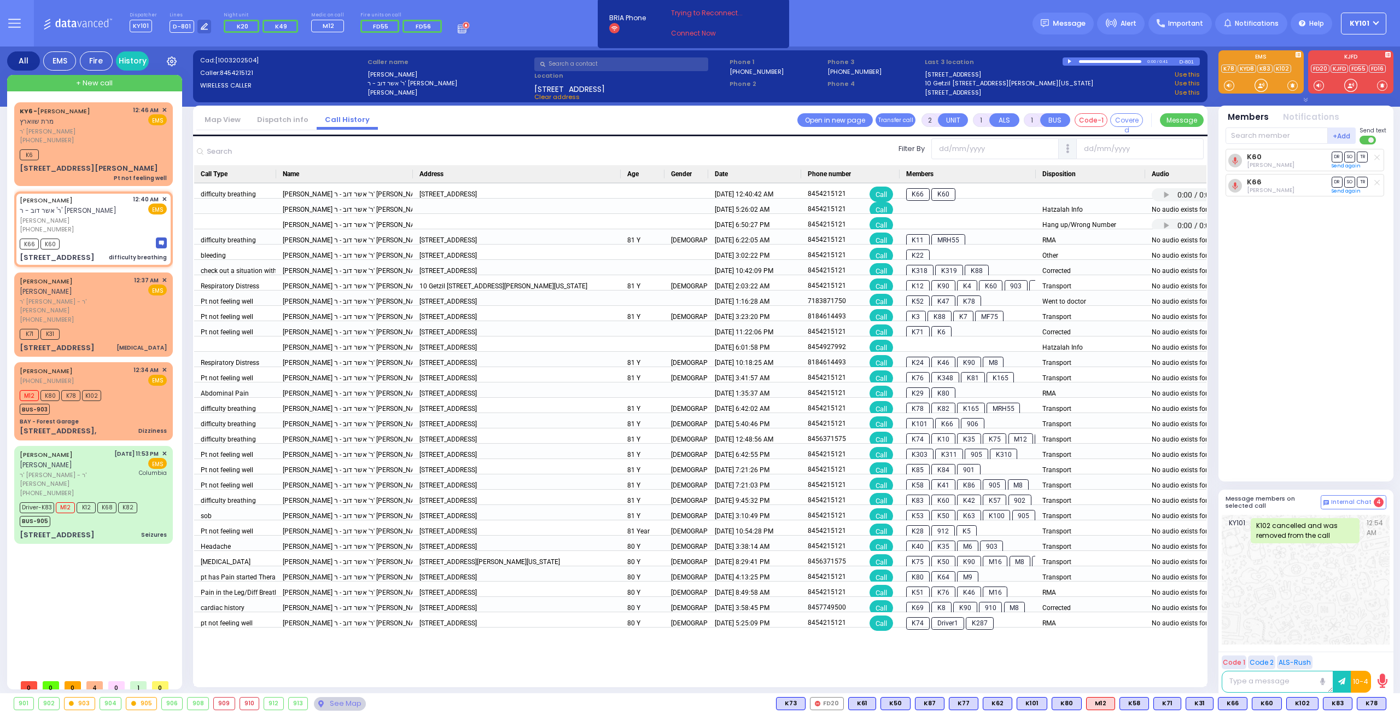
drag, startPoint x: 1008, startPoint y: 174, endPoint x: 1034, endPoint y: 158, distance: 31.4
click at [1034, 158] on div "Filter By Name" at bounding box center [700, 412] width 1012 height 550
click at [282, 120] on link "Dispatch info" at bounding box center [283, 119] width 68 height 10
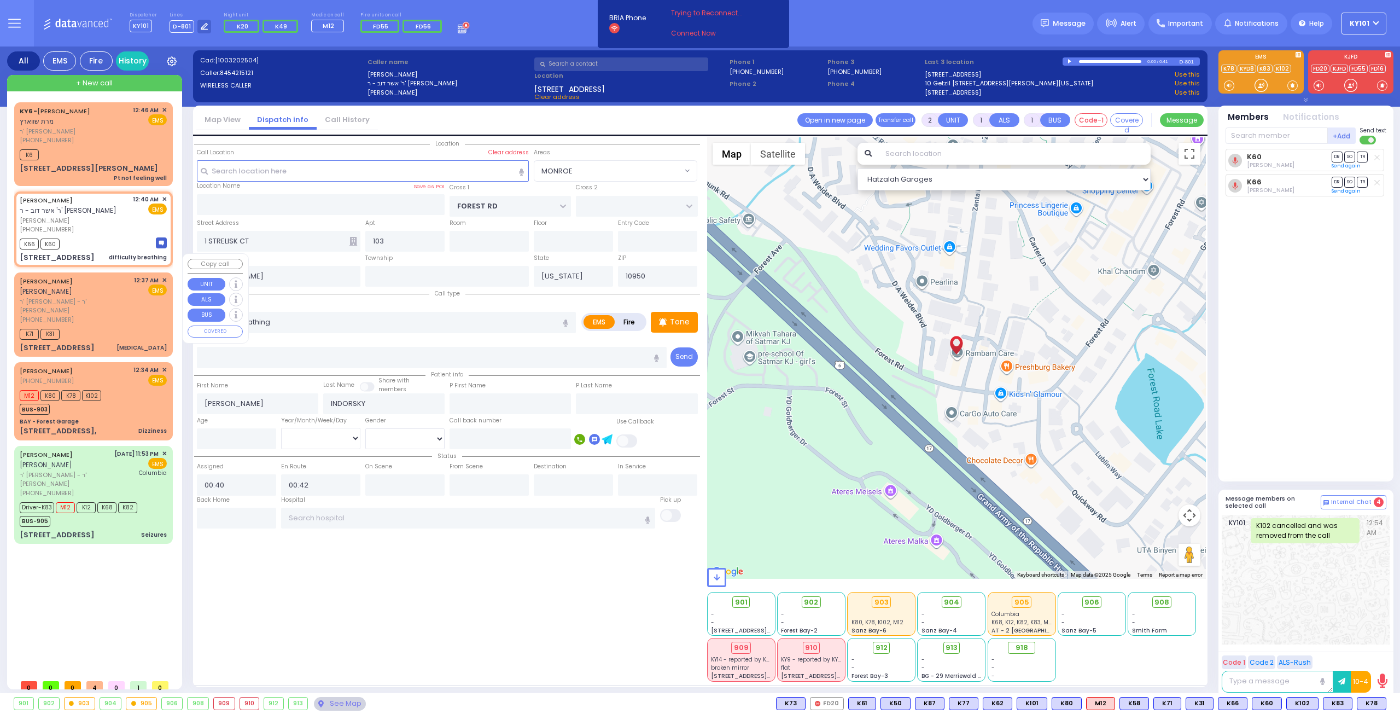
click at [100, 315] on div "[PHONE_NUMBER]" at bounding box center [75, 319] width 110 height 9
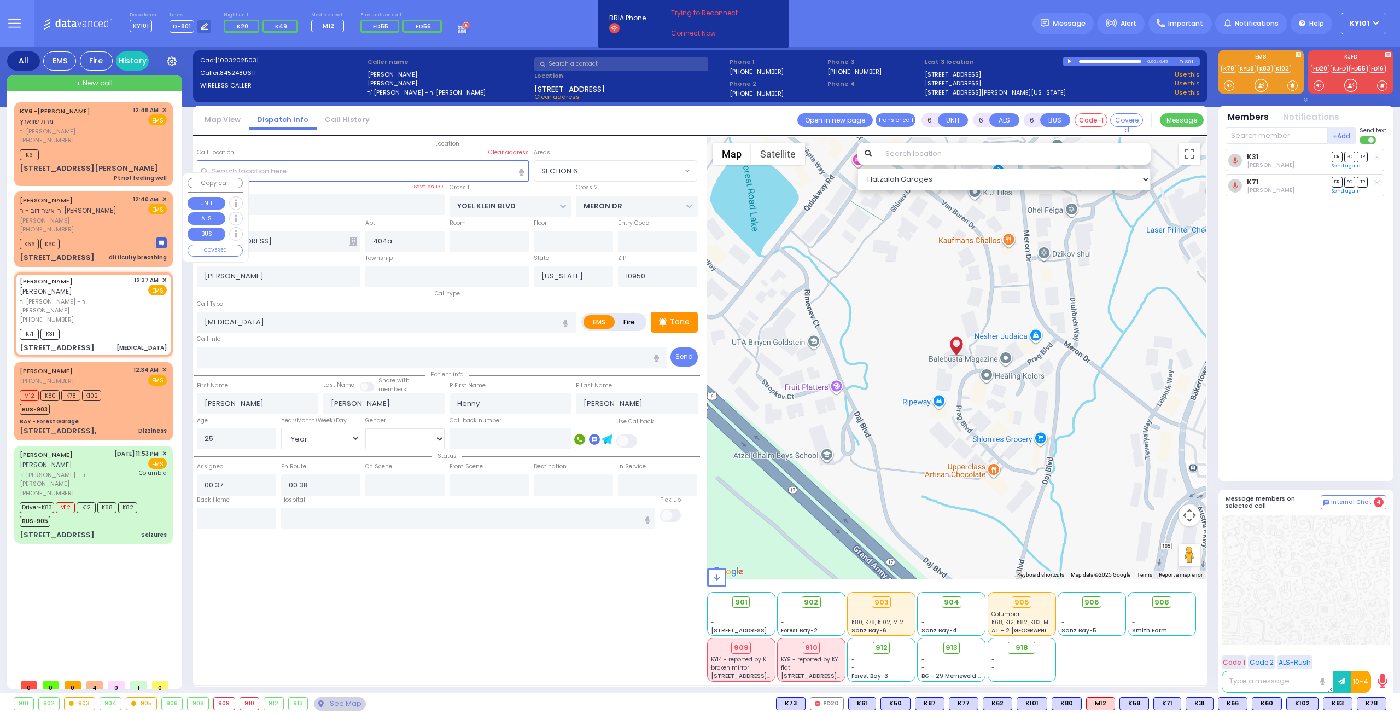
click at [102, 216] on span "[PERSON_NAME]" at bounding box center [74, 220] width 109 height 9
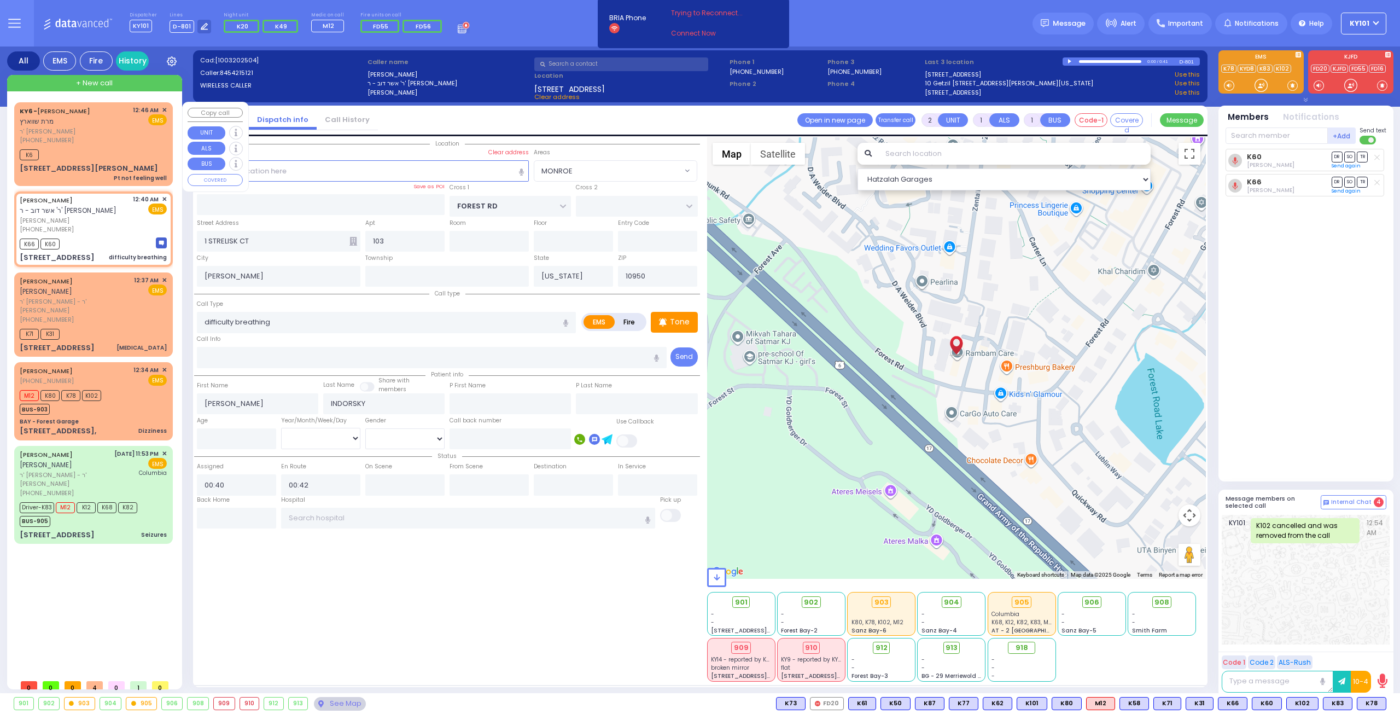
click at [84, 147] on div "K6" at bounding box center [93, 154] width 147 height 14
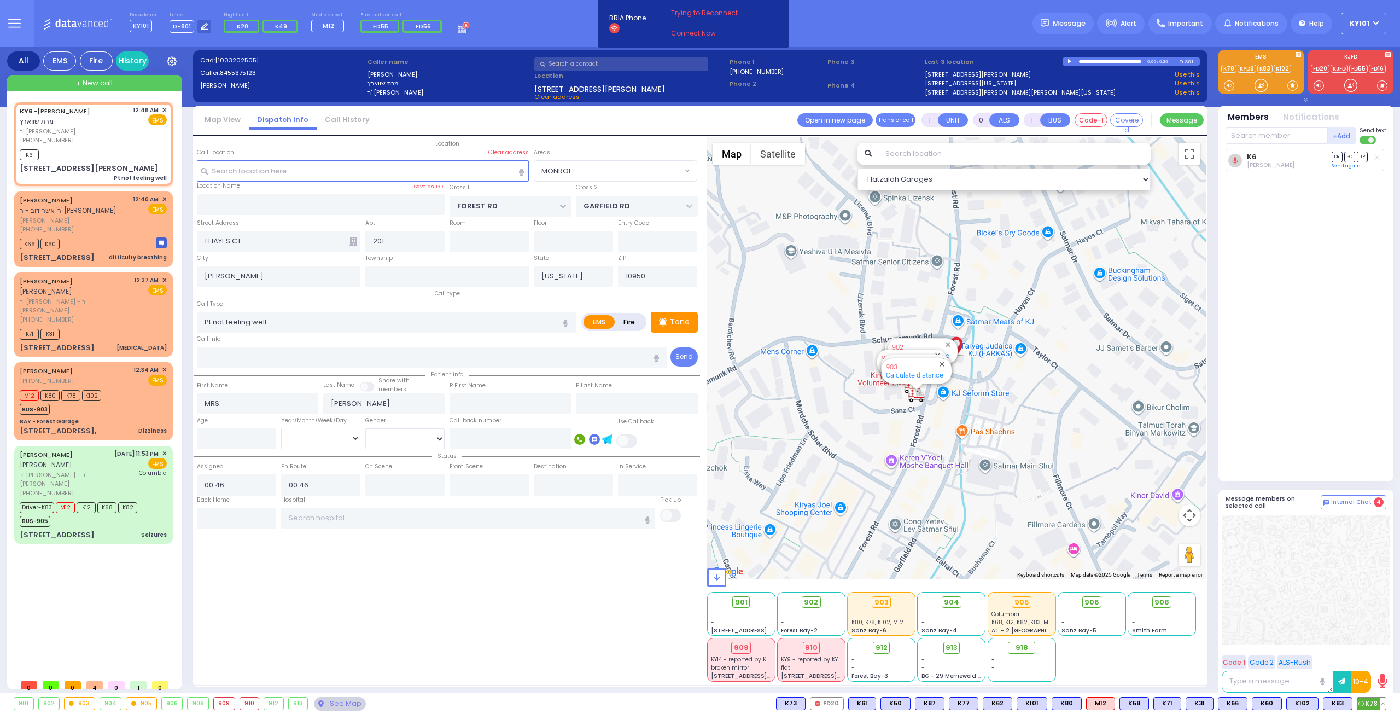
click at [1384, 702] on button at bounding box center [1383, 703] width 5 height 12
click at [1373, 644] on icon at bounding box center [1375, 639] width 11 height 11
click at [1252, 607] on div at bounding box center [1306, 580] width 168 height 130
click at [59, 449] on div "MOSHE YITZCHOK KAUFMAN משה יצחק קויפמאן" at bounding box center [65, 459] width 91 height 21
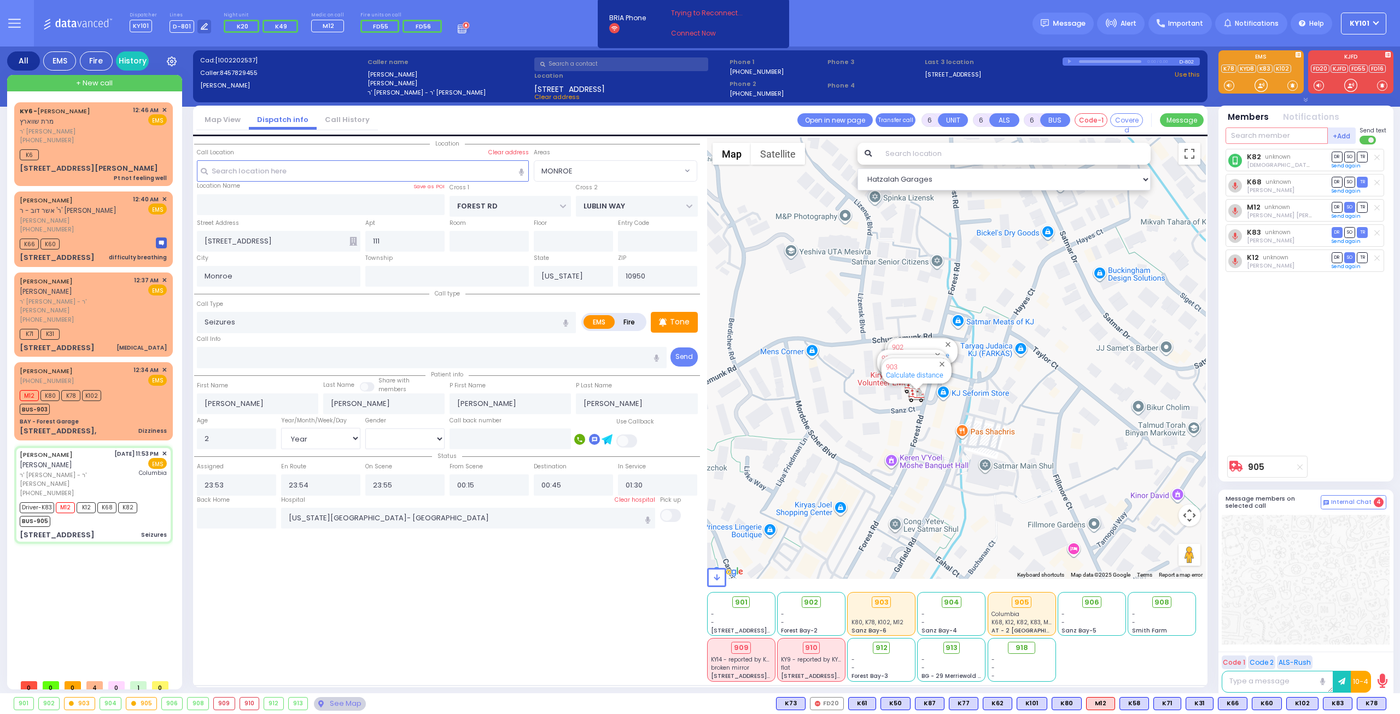
click at [1261, 138] on input "text" at bounding box center [1277, 135] width 102 height 16
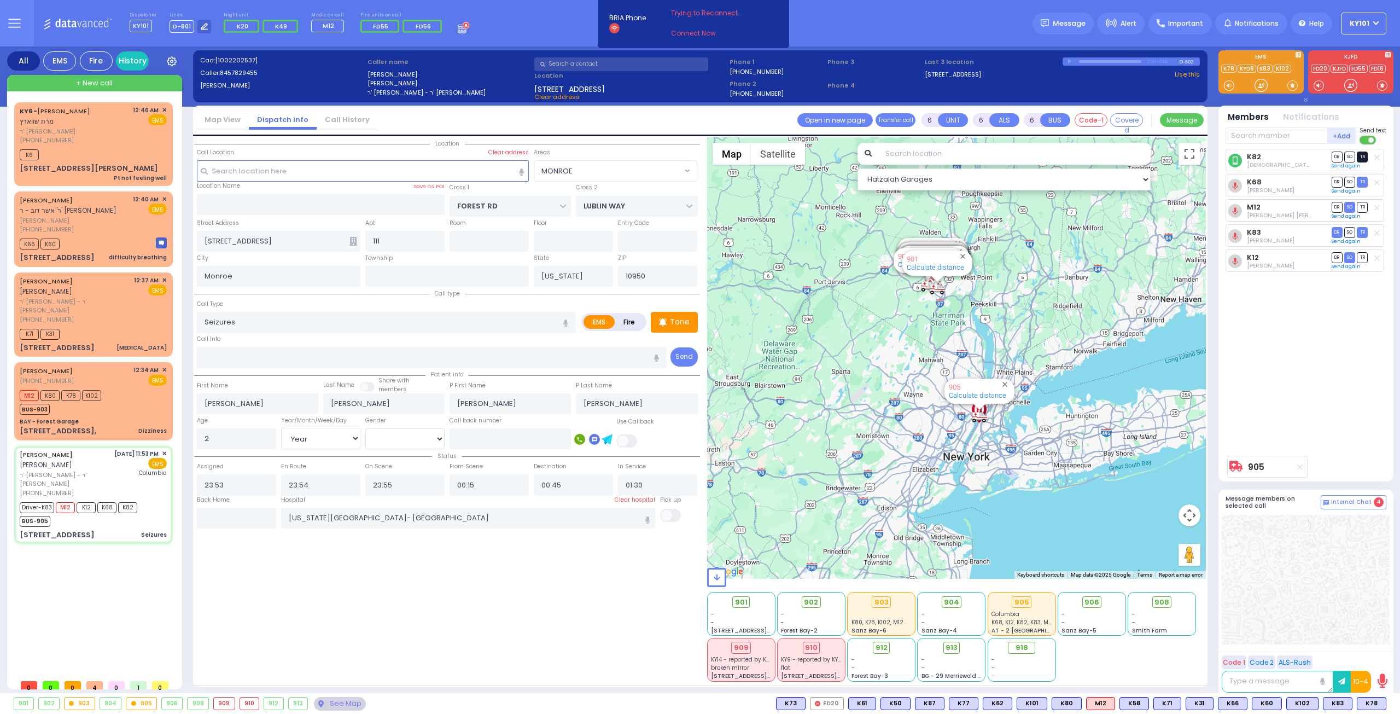
click at [1359, 155] on span "TR" at bounding box center [1362, 157] width 11 height 10
click at [123, 387] on div "M12 K80 K78 K102 BUS-903" at bounding box center [93, 400] width 147 height 27
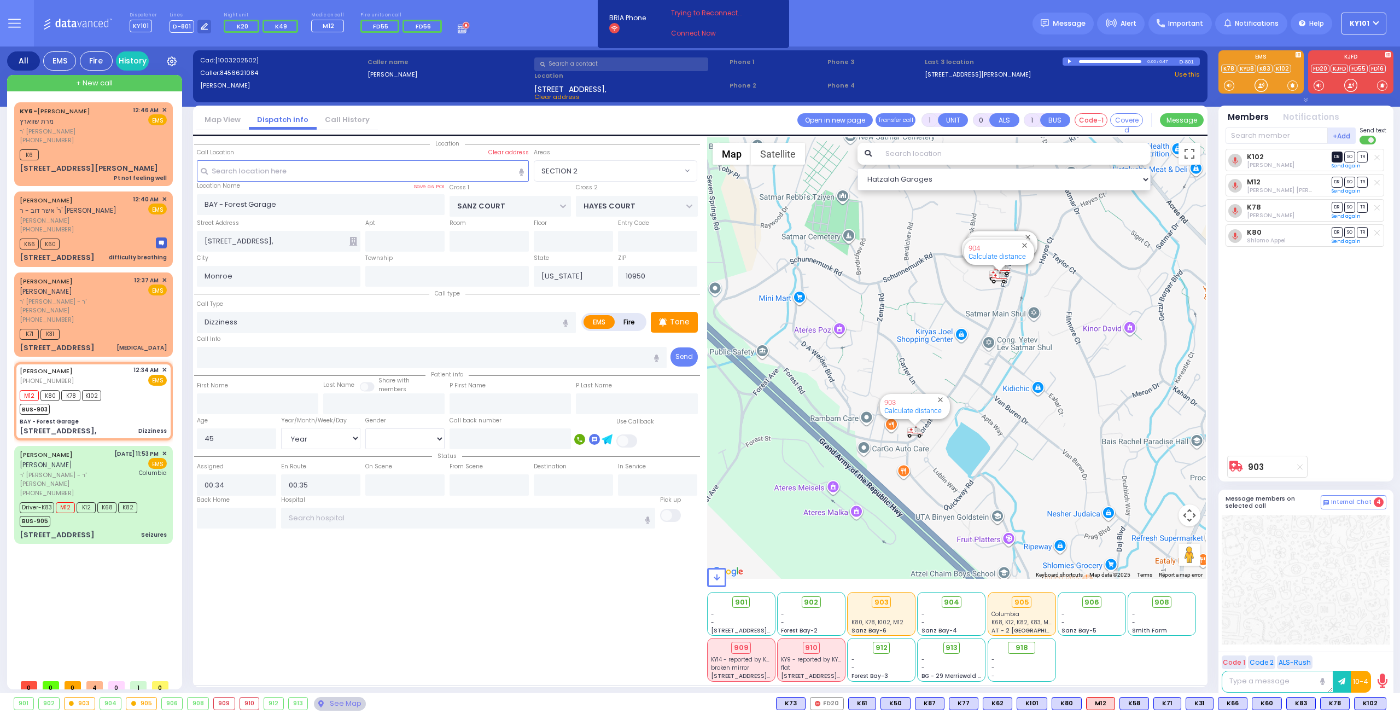
click at [1334, 156] on span "DR" at bounding box center [1337, 157] width 11 height 10
click at [1366, 181] on span "TR" at bounding box center [1362, 182] width 11 height 10
click at [1360, 205] on span "TR" at bounding box center [1362, 207] width 11 height 10
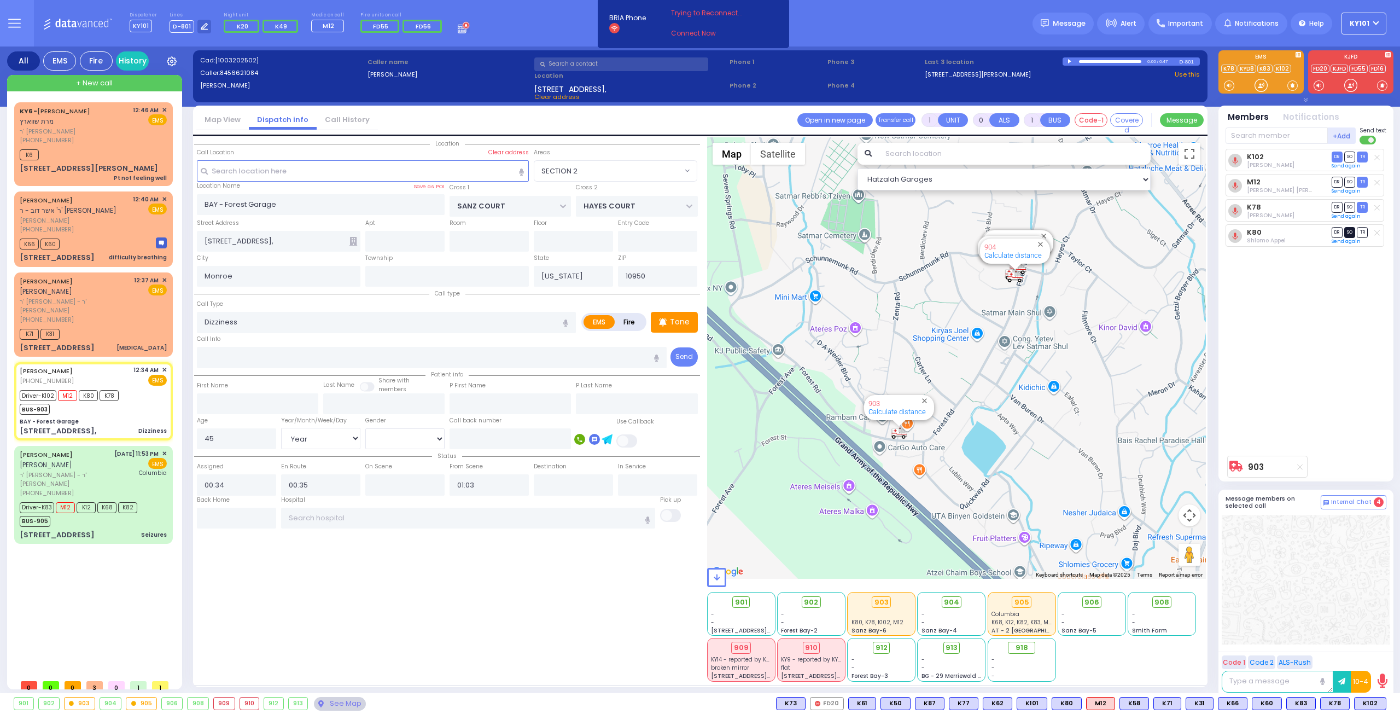
click at [1346, 231] on span "SO" at bounding box center [1350, 232] width 11 height 10
click at [110, 276] on div "[PERSON_NAME] [PERSON_NAME]" at bounding box center [75, 286] width 110 height 21
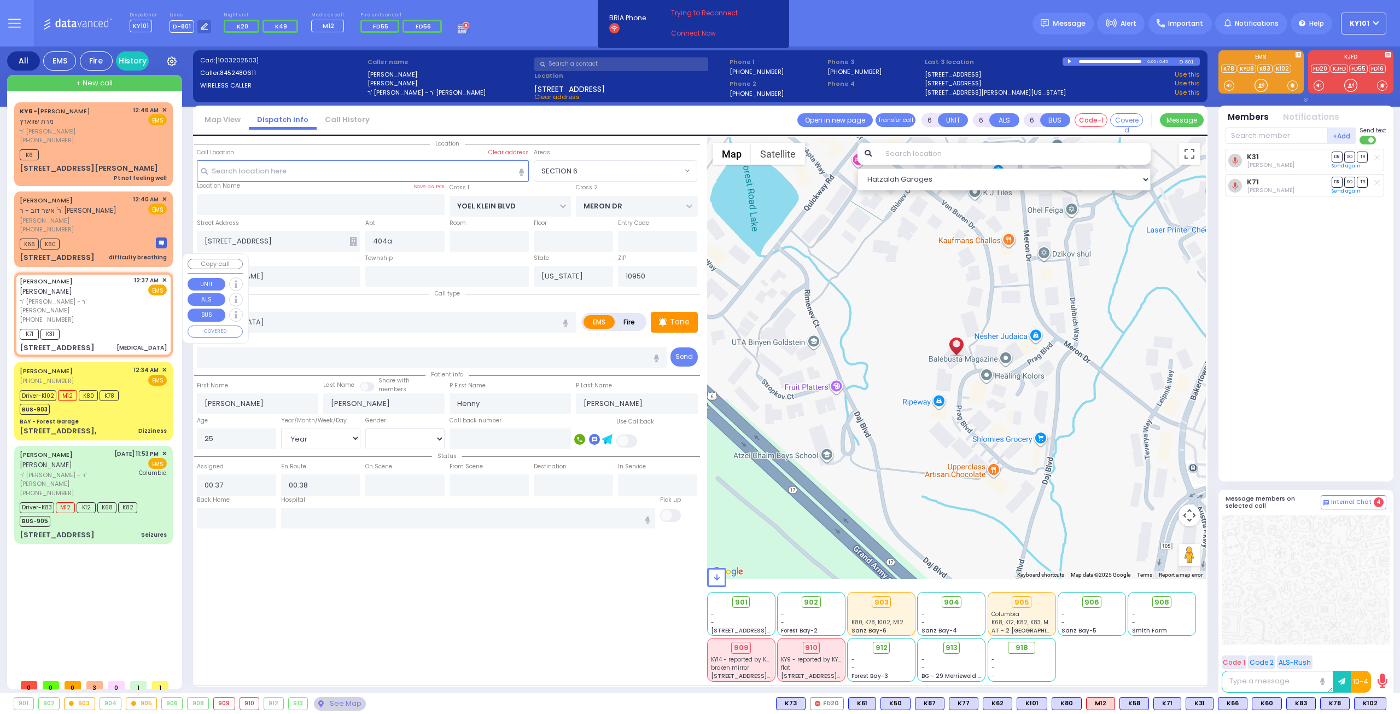
click at [164, 276] on span "✕" at bounding box center [164, 280] width 5 height 9
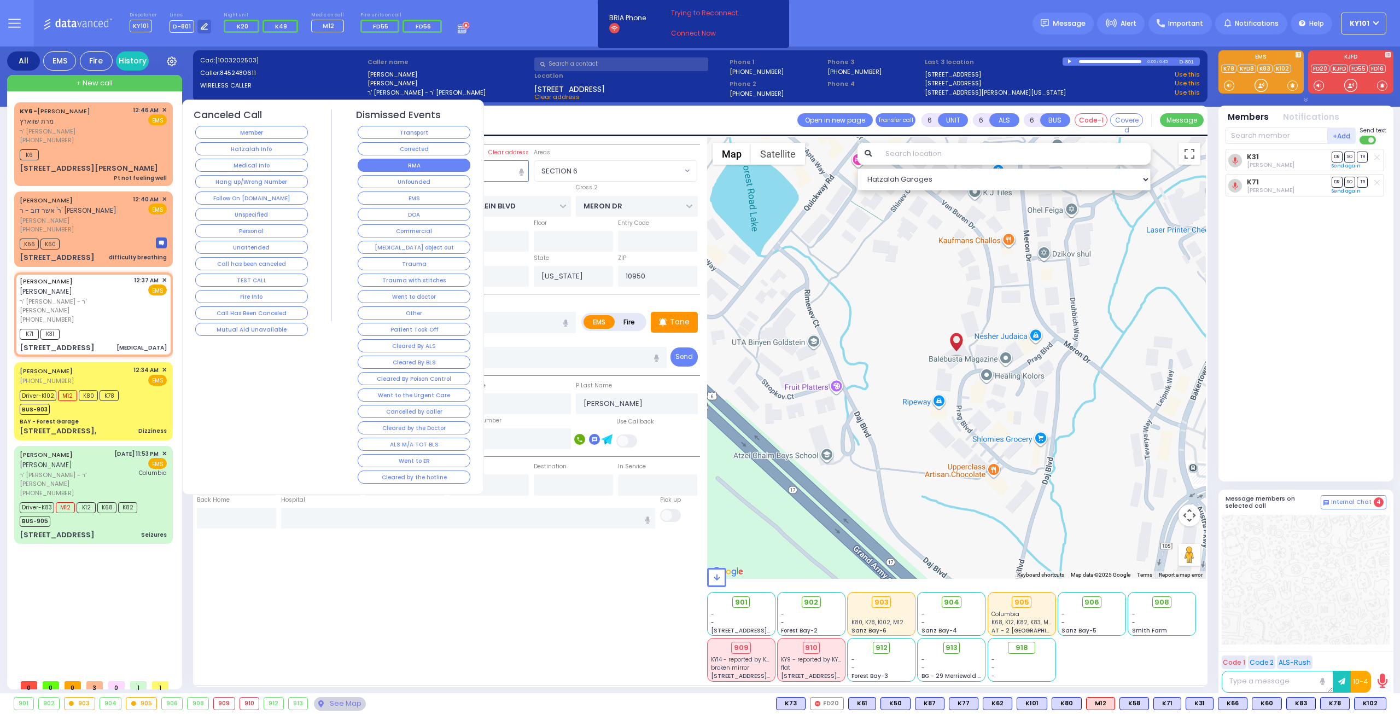
click at [418, 167] on button "RMA" at bounding box center [414, 165] width 113 height 13
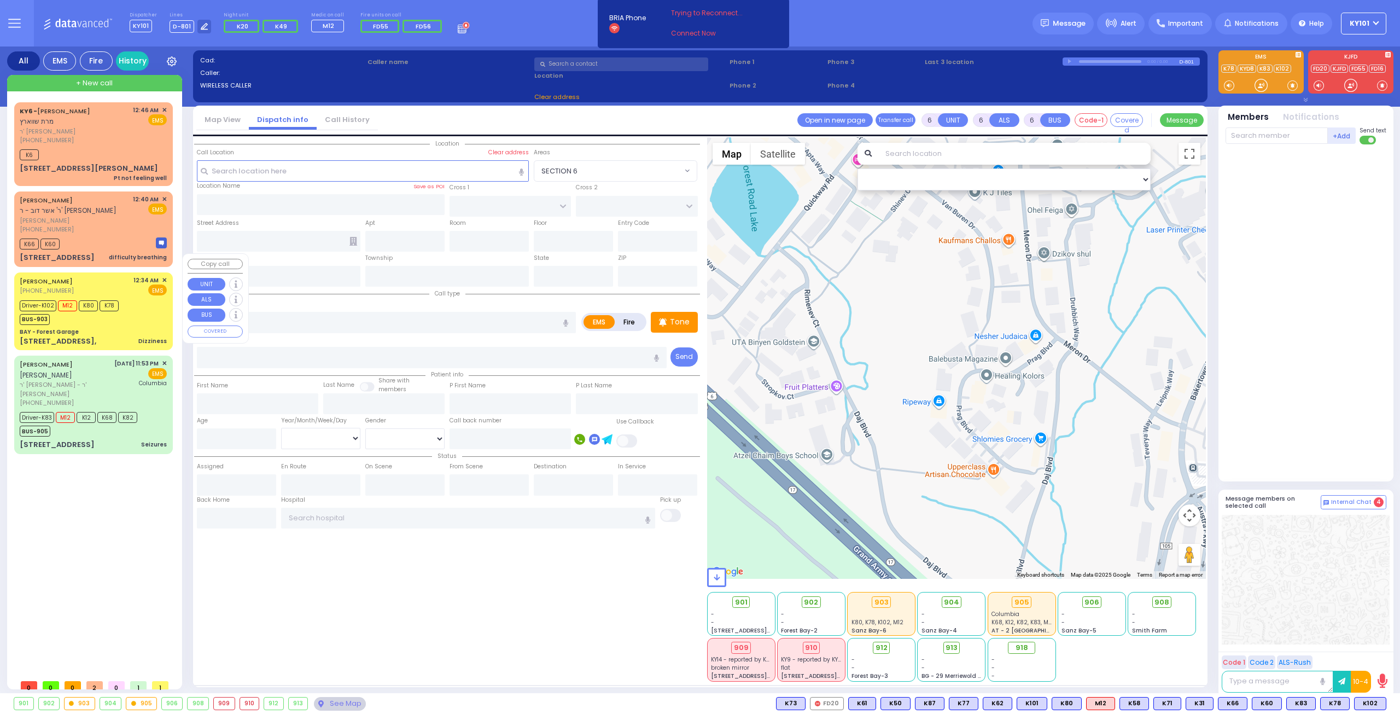
click at [108, 311] on div "BUS-903" at bounding box center [69, 318] width 99 height 14
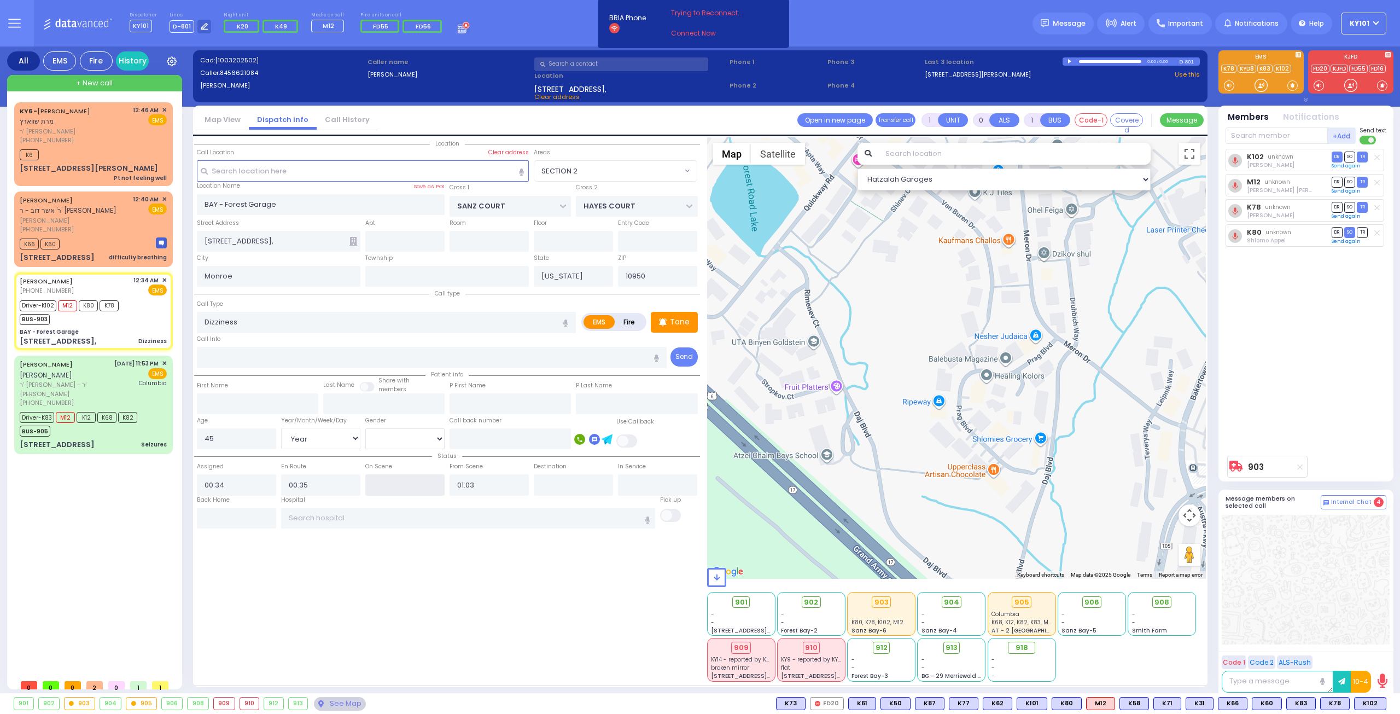
click at [398, 479] on input "text" at bounding box center [404, 484] width 79 height 21
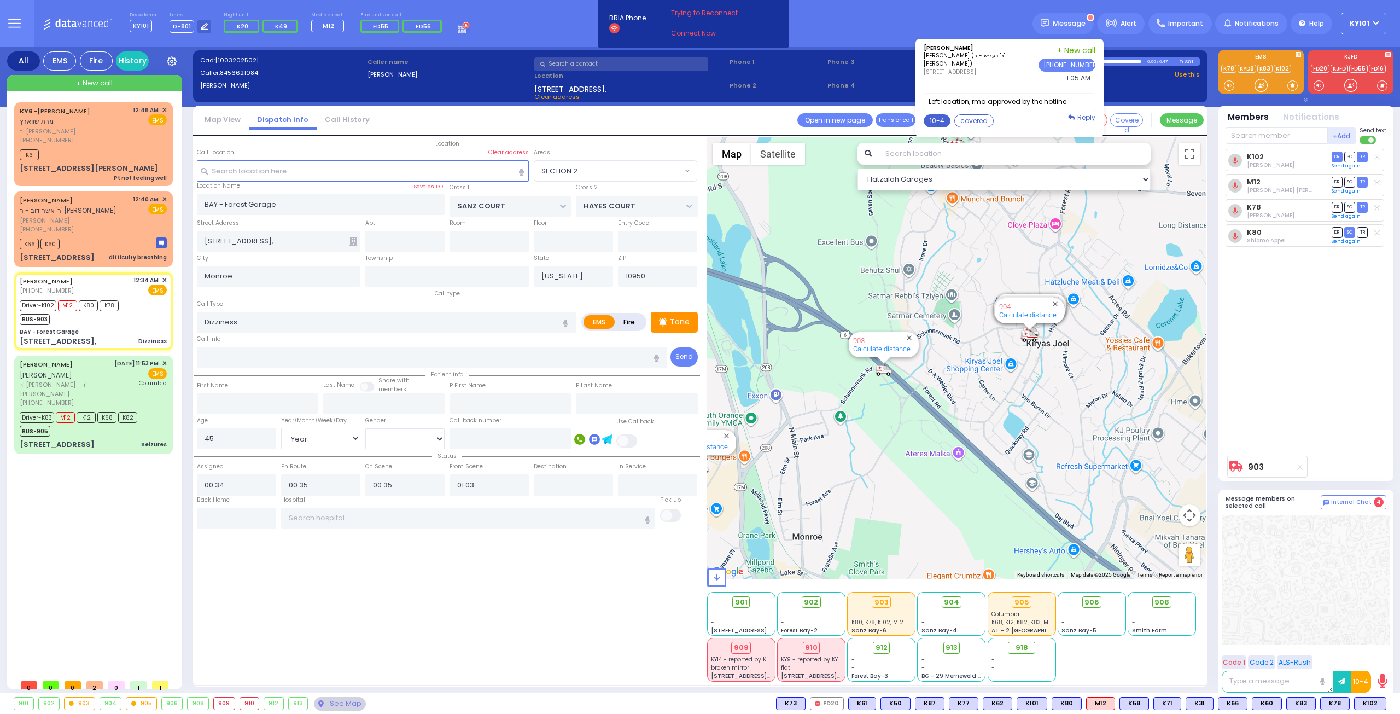
click at [942, 117] on button "10-4" at bounding box center [937, 120] width 27 height 13
click at [1092, 209] on button "Send" at bounding box center [1078, 210] width 31 height 14
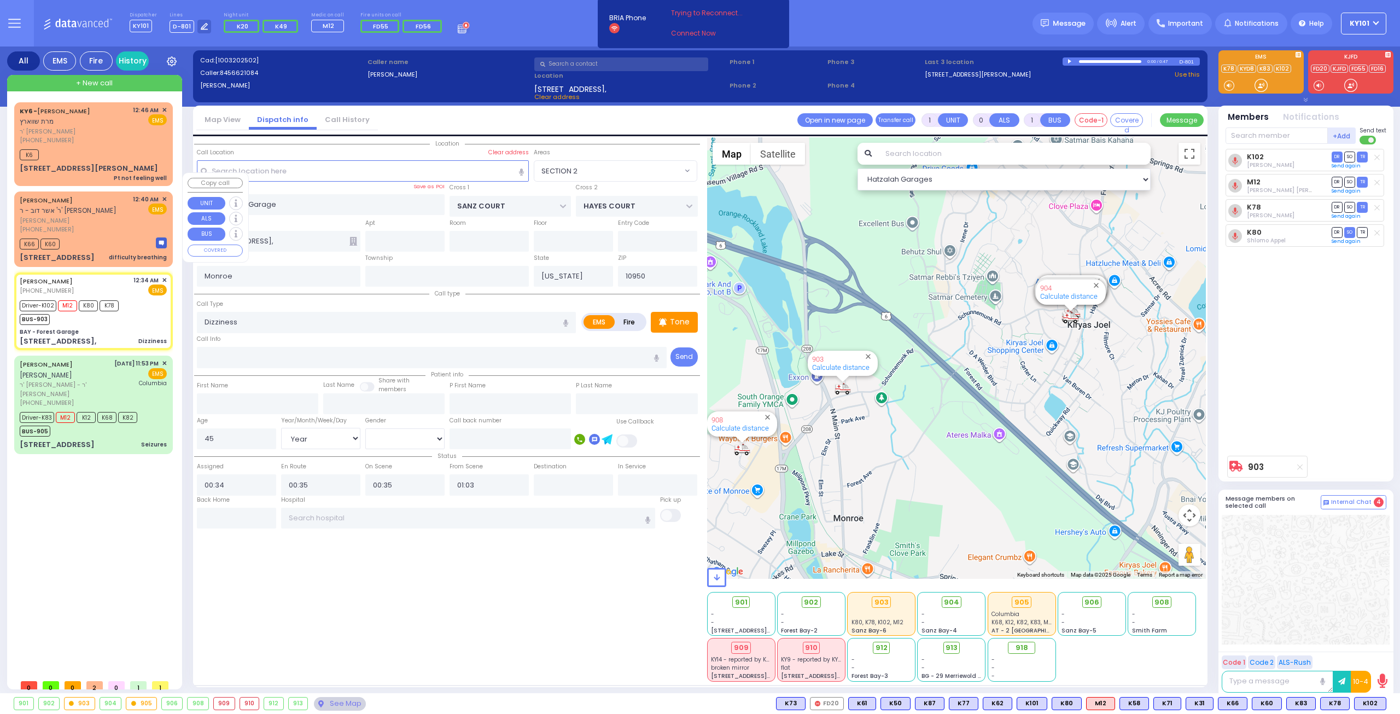
click at [89, 216] on span "[PERSON_NAME]" at bounding box center [74, 220] width 109 height 9
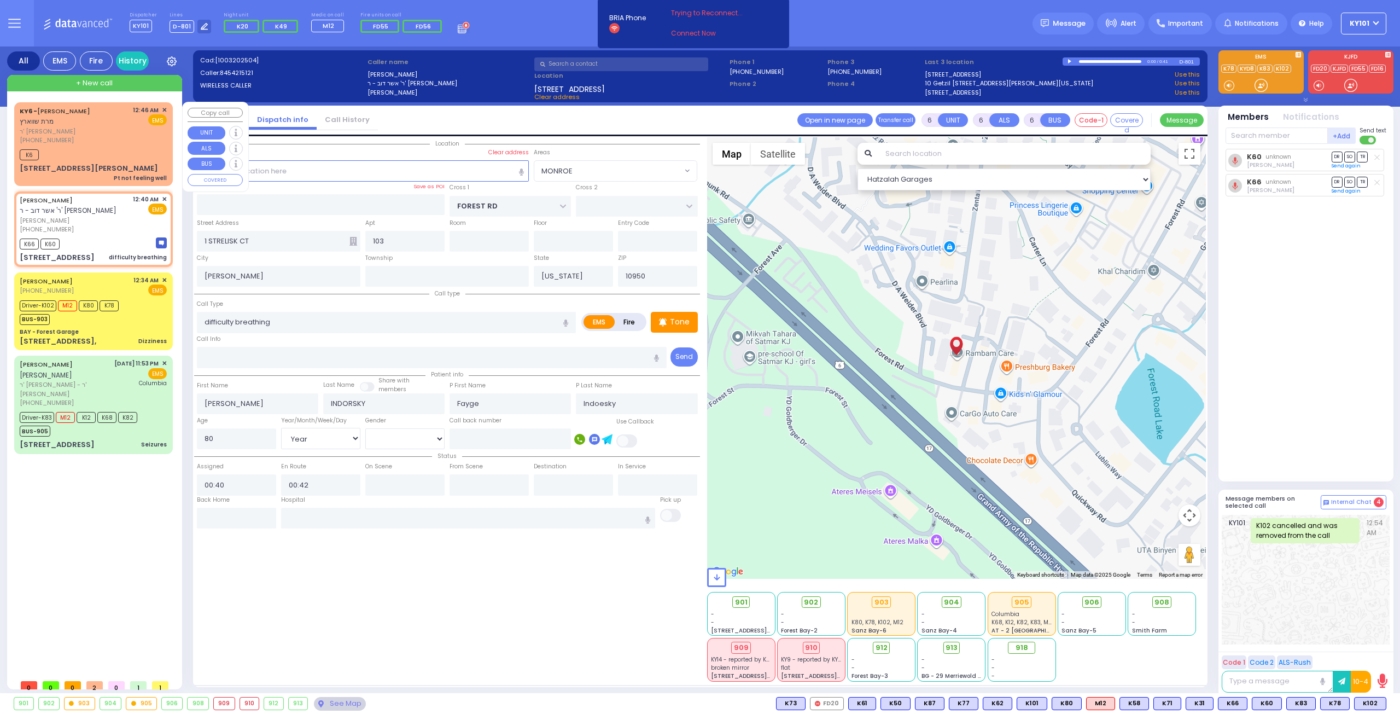
click at [89, 147] on div "K6" at bounding box center [93, 154] width 147 height 14
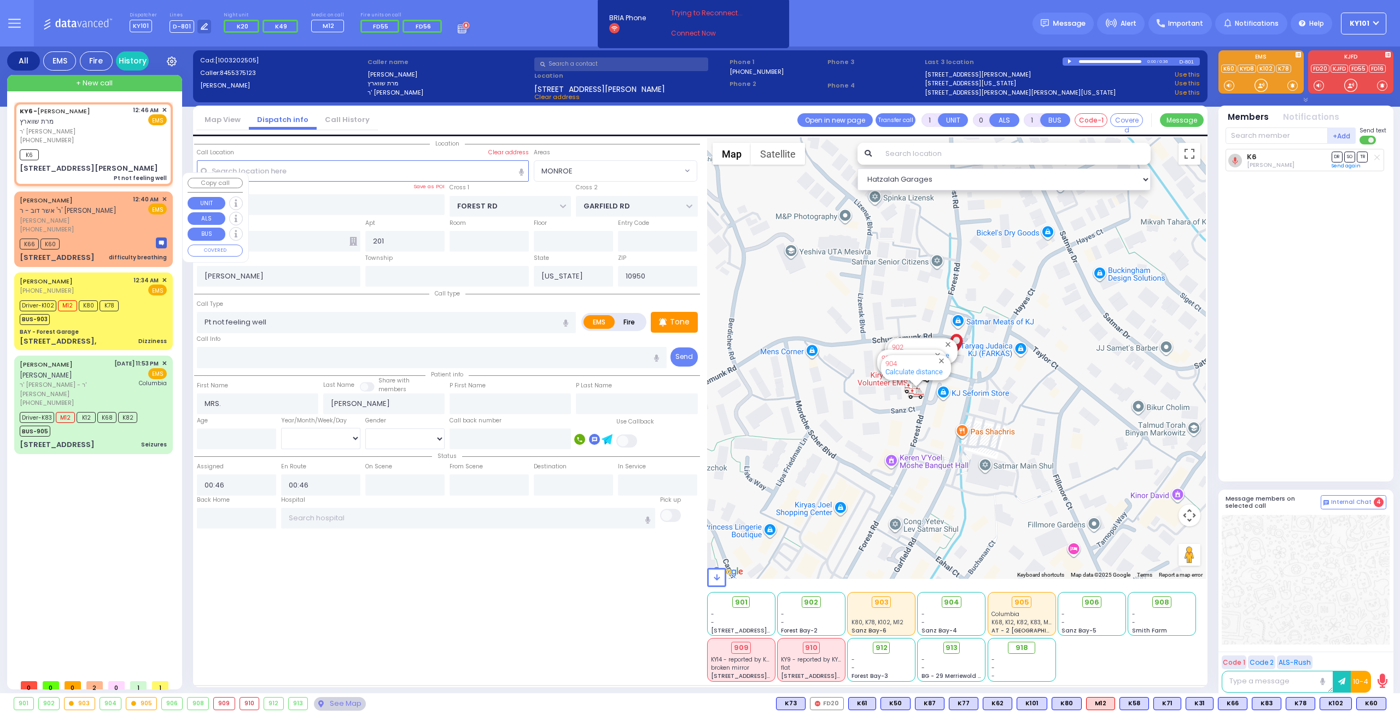
click at [165, 195] on span "✕" at bounding box center [164, 199] width 5 height 9
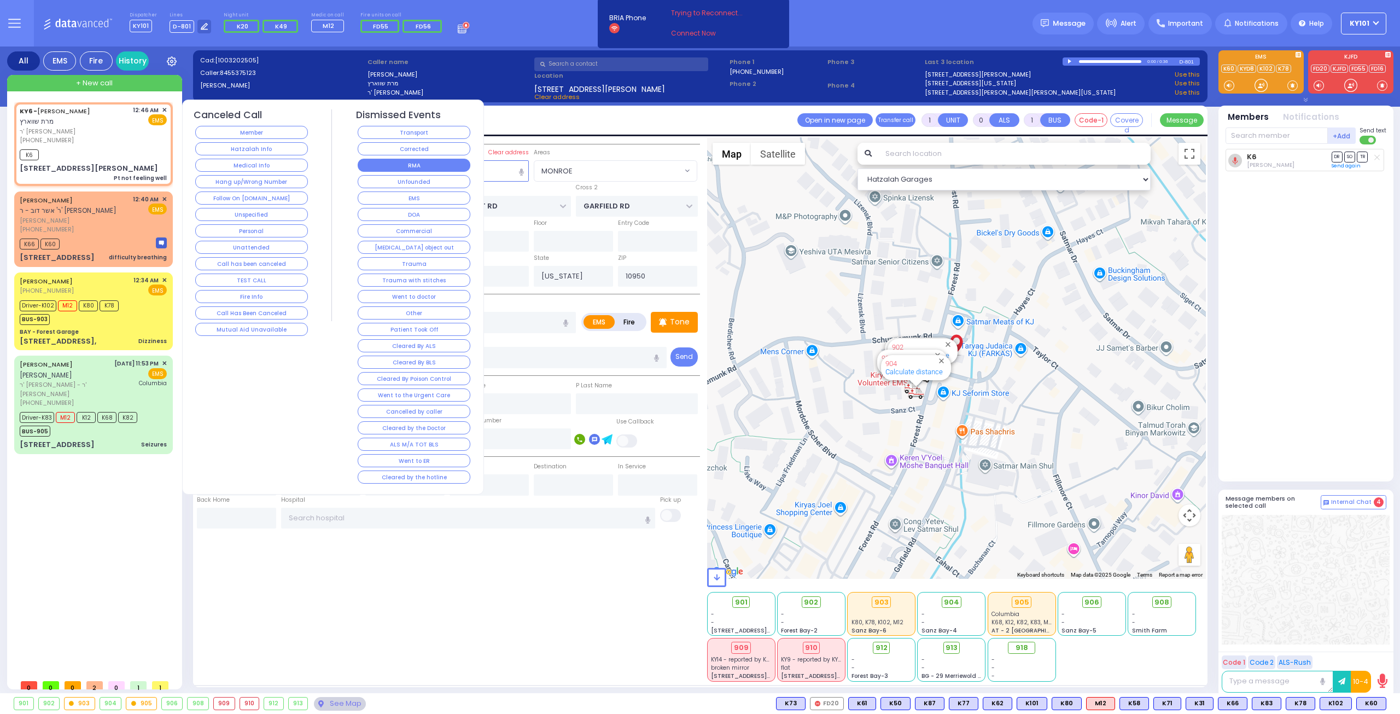
click at [452, 169] on button "RMA" at bounding box center [414, 165] width 113 height 13
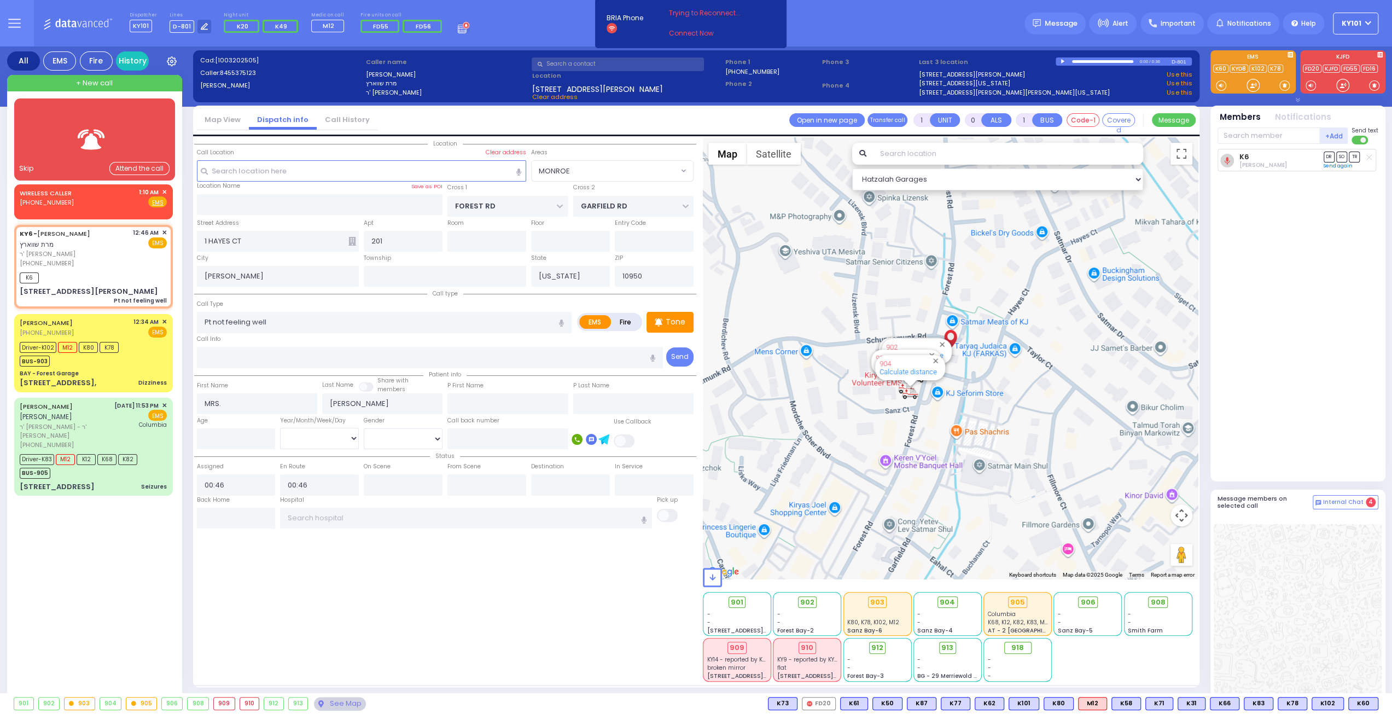
click at [56, 143] on div at bounding box center [94, 140] width 129 height 54
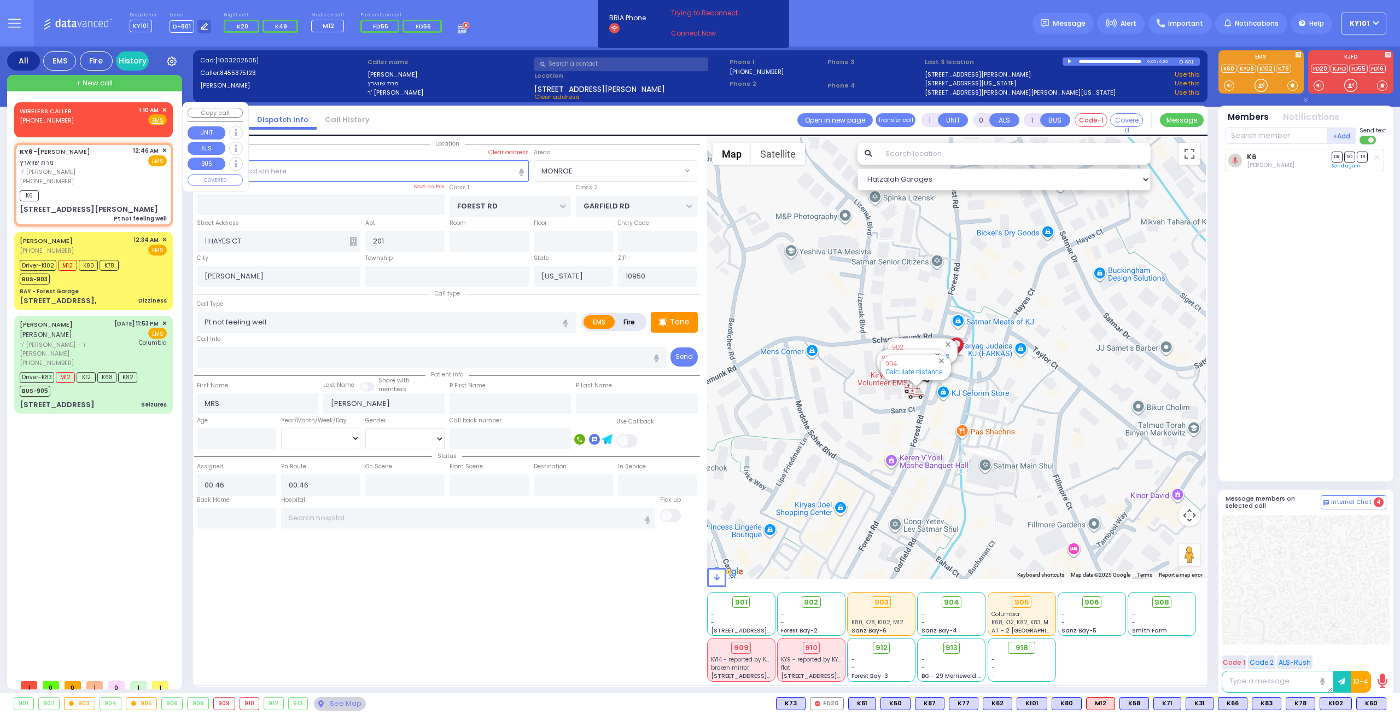
click at [163, 108] on span "✕" at bounding box center [164, 110] width 5 height 9
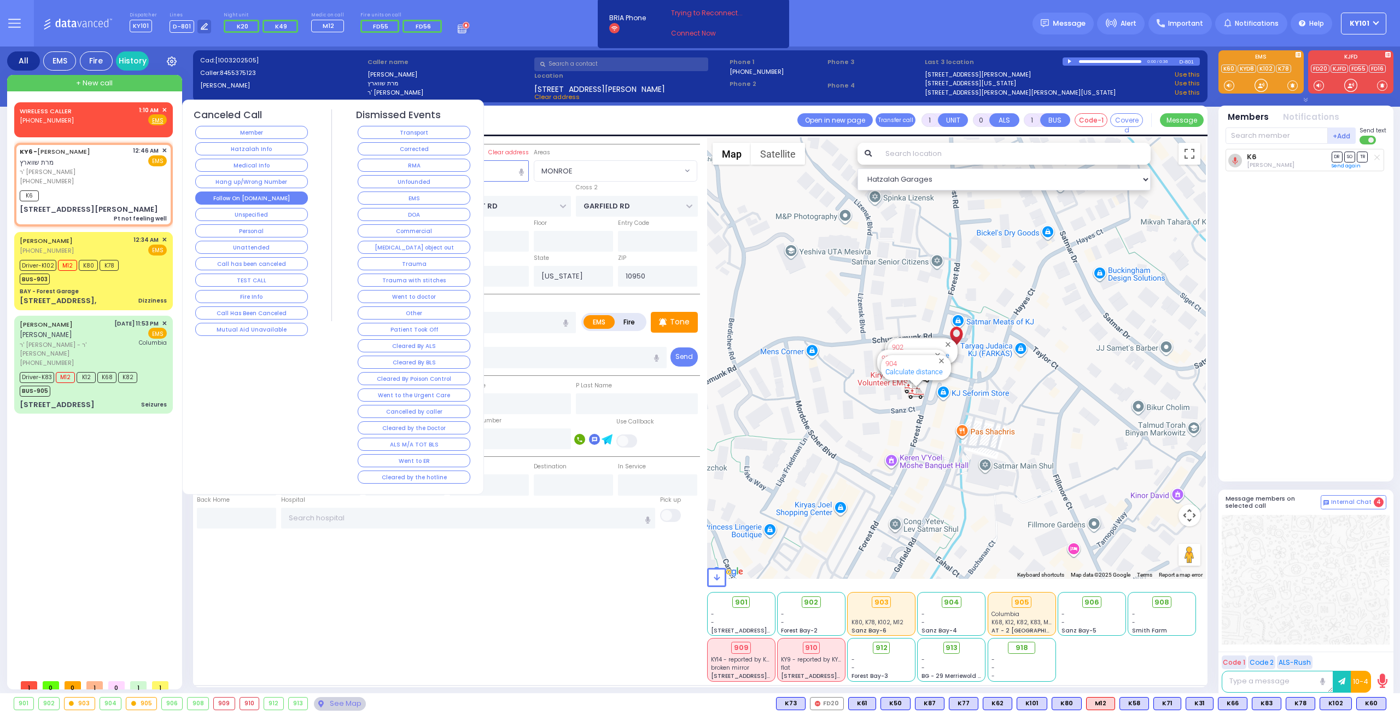
click at [253, 191] on button "Follow On [DOMAIN_NAME]" at bounding box center [251, 197] width 113 height 13
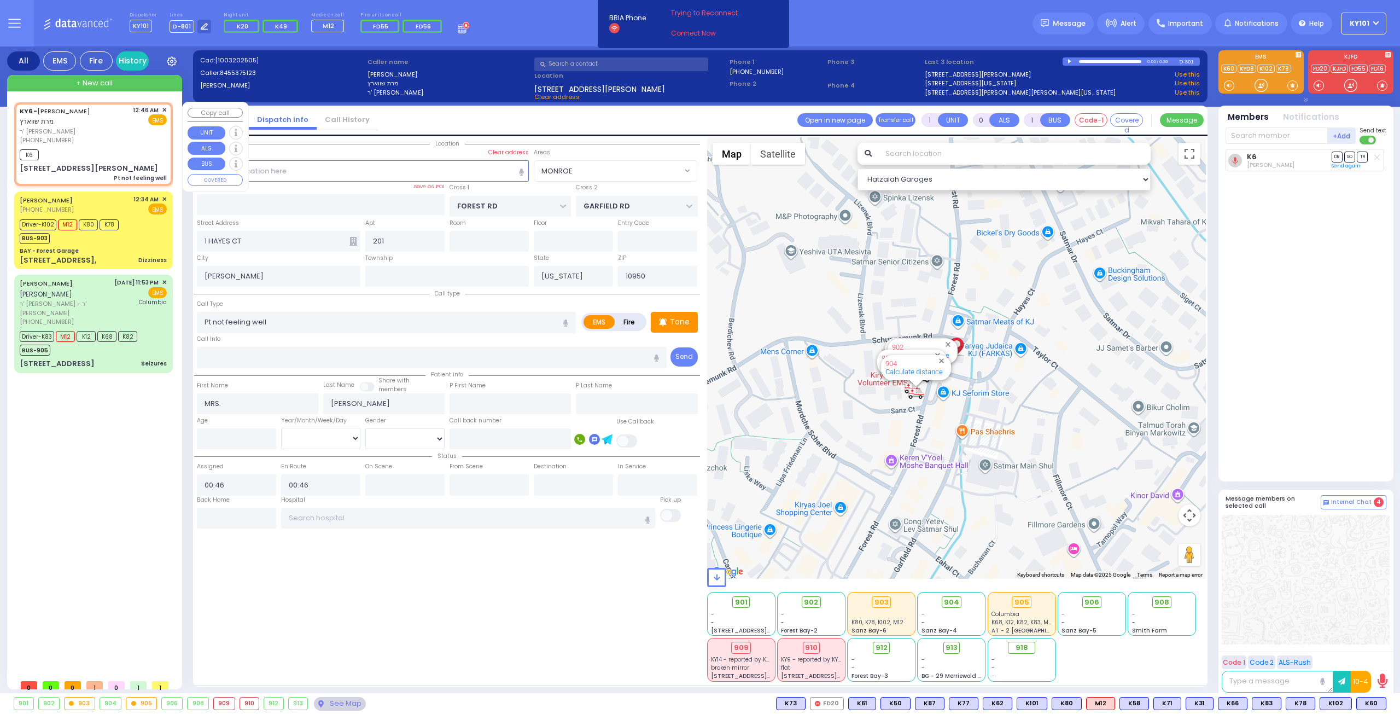
select select "MONROE"
select select
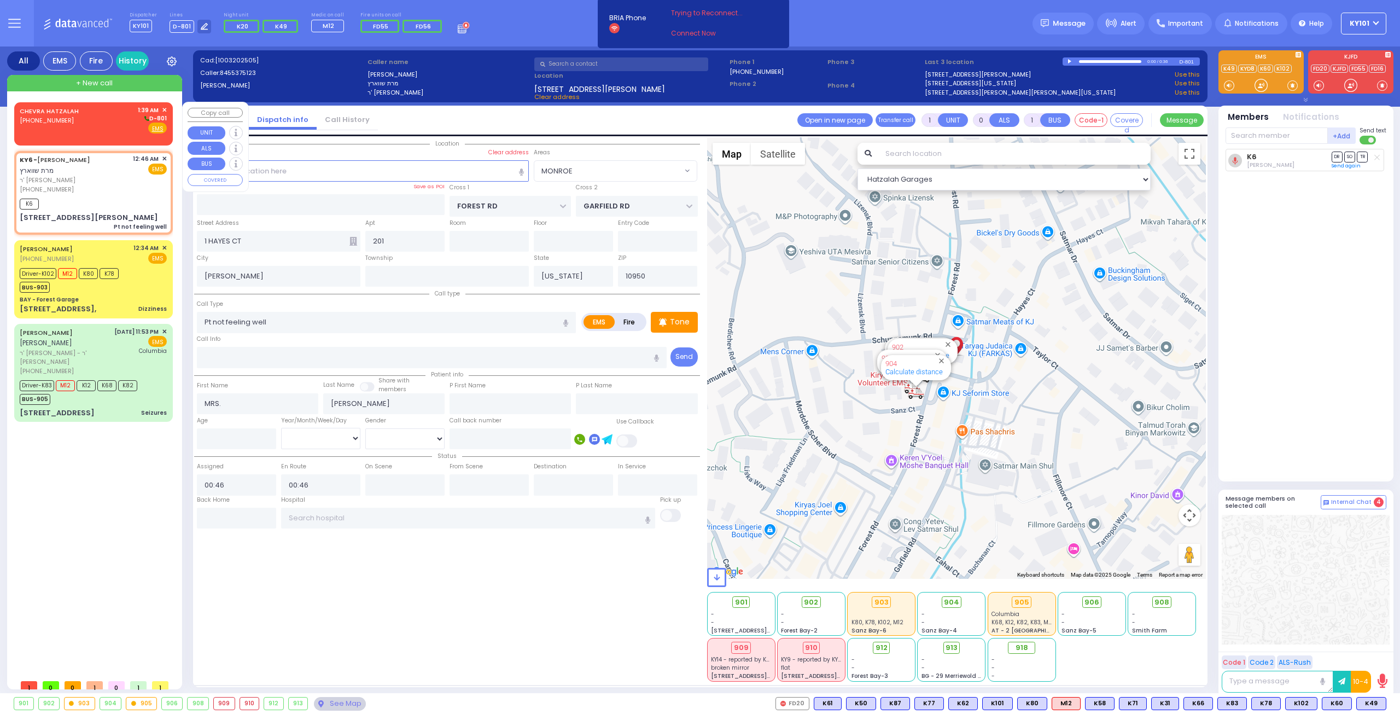
click at [105, 134] on div "CHEVRA HATZALAH (718) 387-1750 1:39 AM ✕ D-801 EMS" at bounding box center [93, 122] width 154 height 36
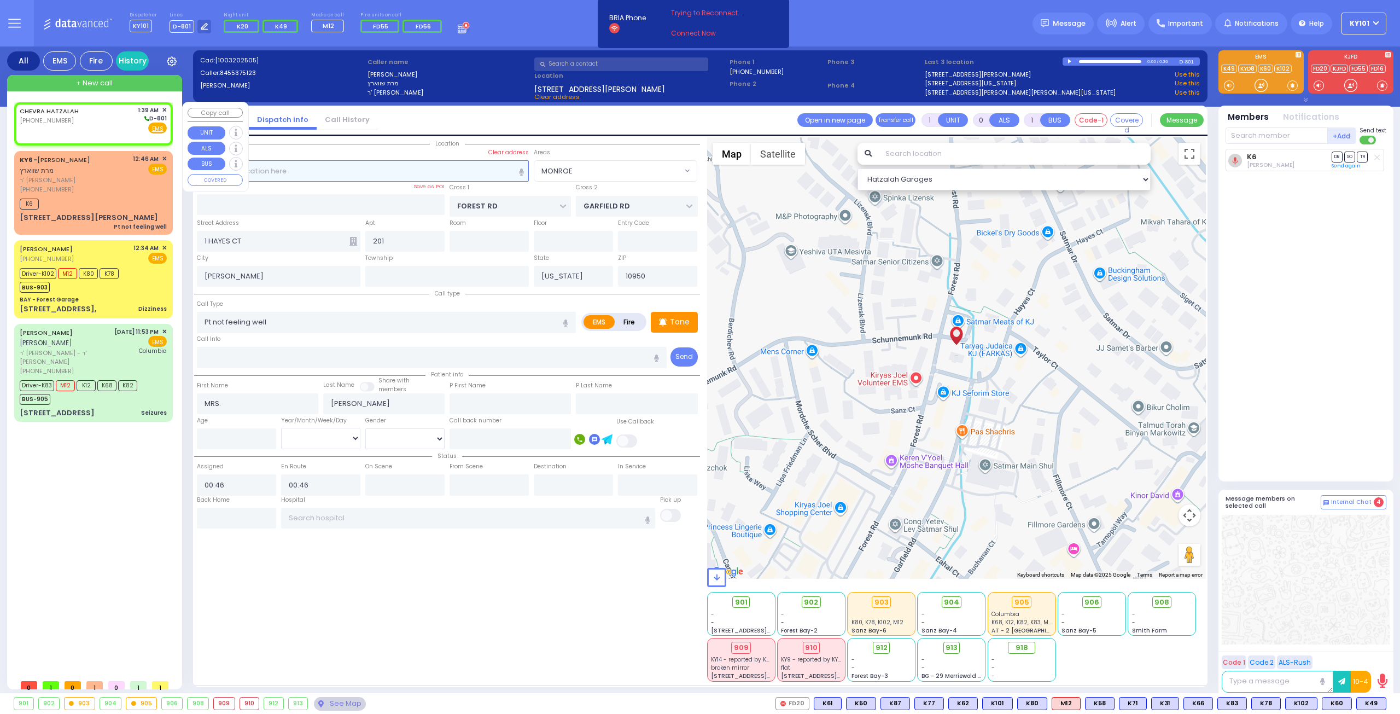
type input "2"
type input "1"
select select
radio input "true"
select select
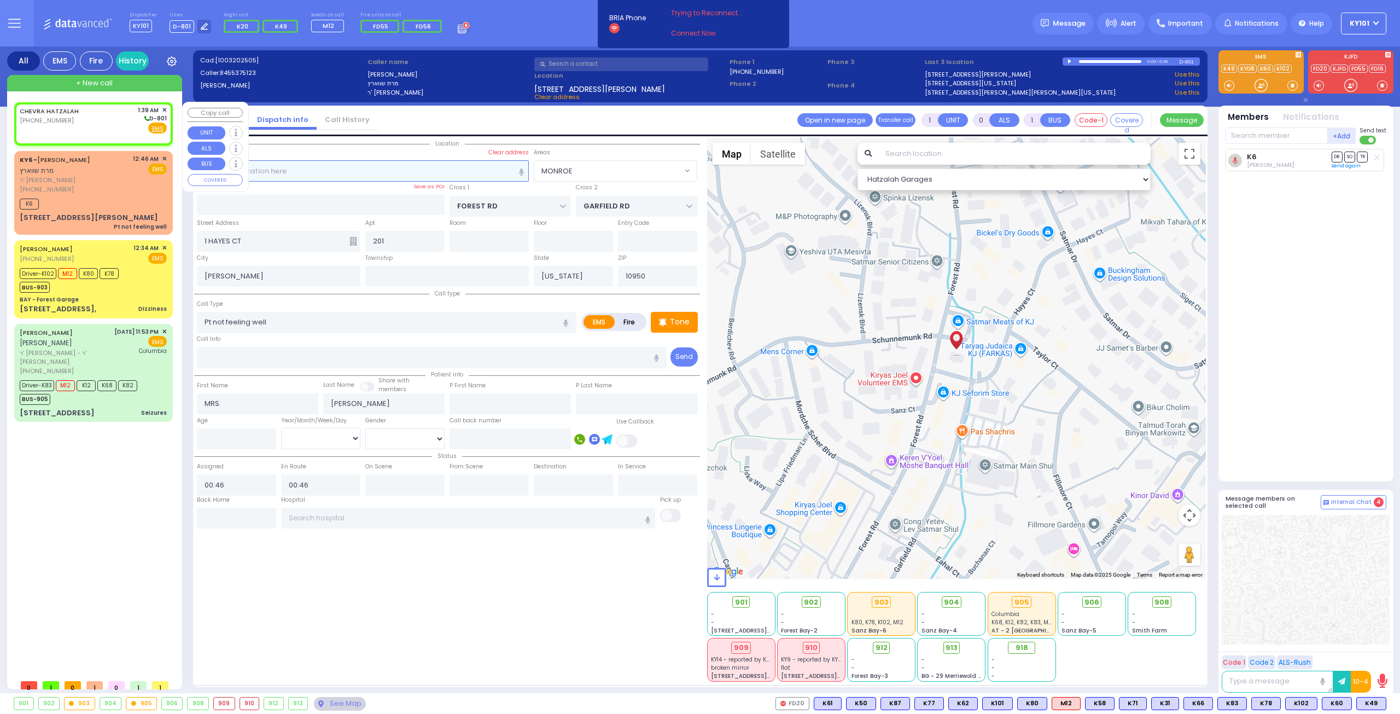
type input "01:39"
select select "Hatzalah Garages"
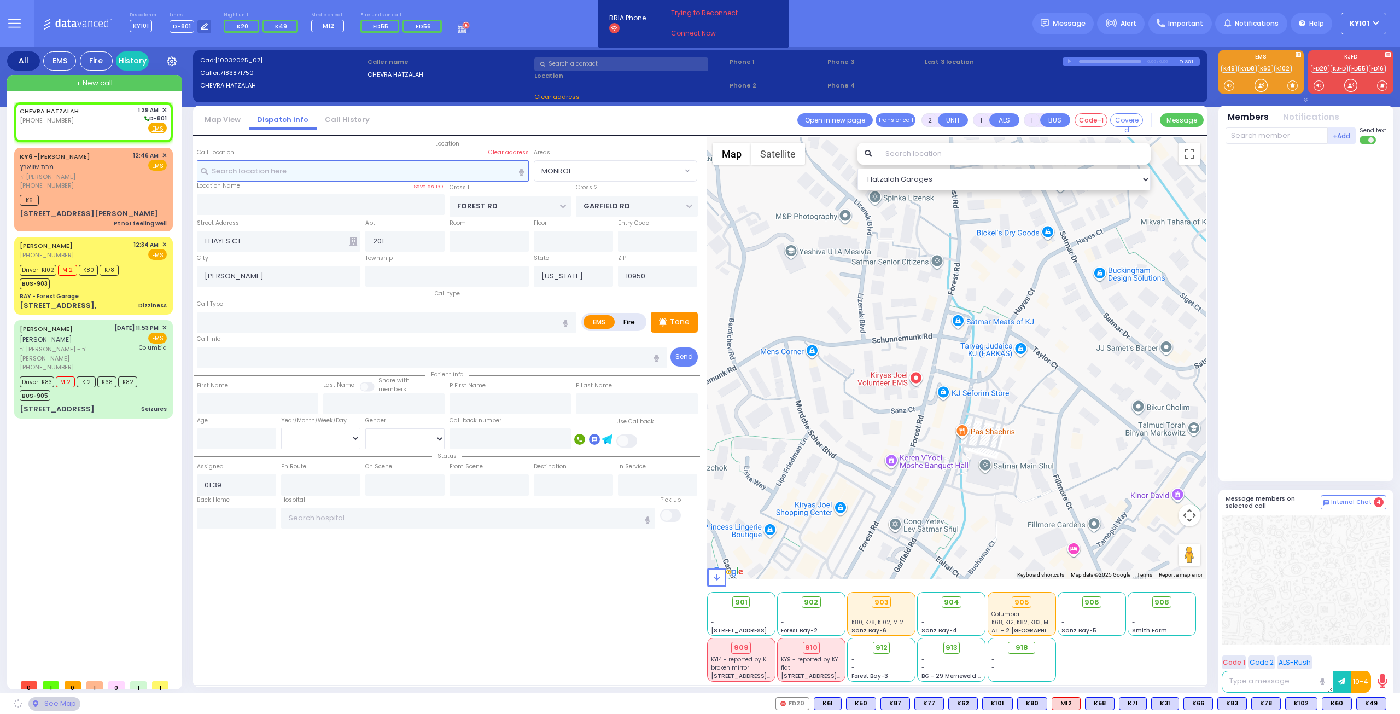
select select
radio input "true"
select select
select select "Hatzalah Garages"
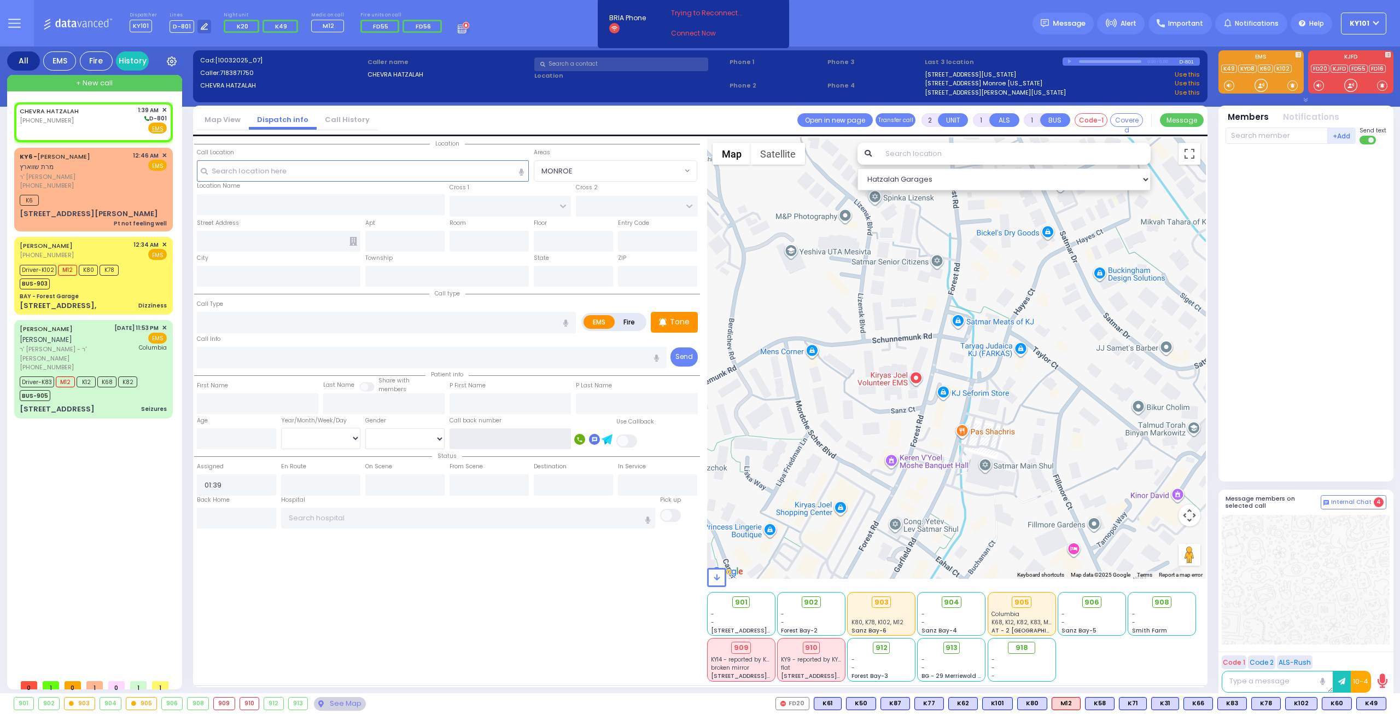
click at [516, 434] on input "text" at bounding box center [510, 438] width 121 height 21
type input "9294283842"
click at [631, 435] on span at bounding box center [627, 440] width 22 height 13
click at [70, 433] on input "checkbox" at bounding box center [70, 433] width 0 height 0
select select
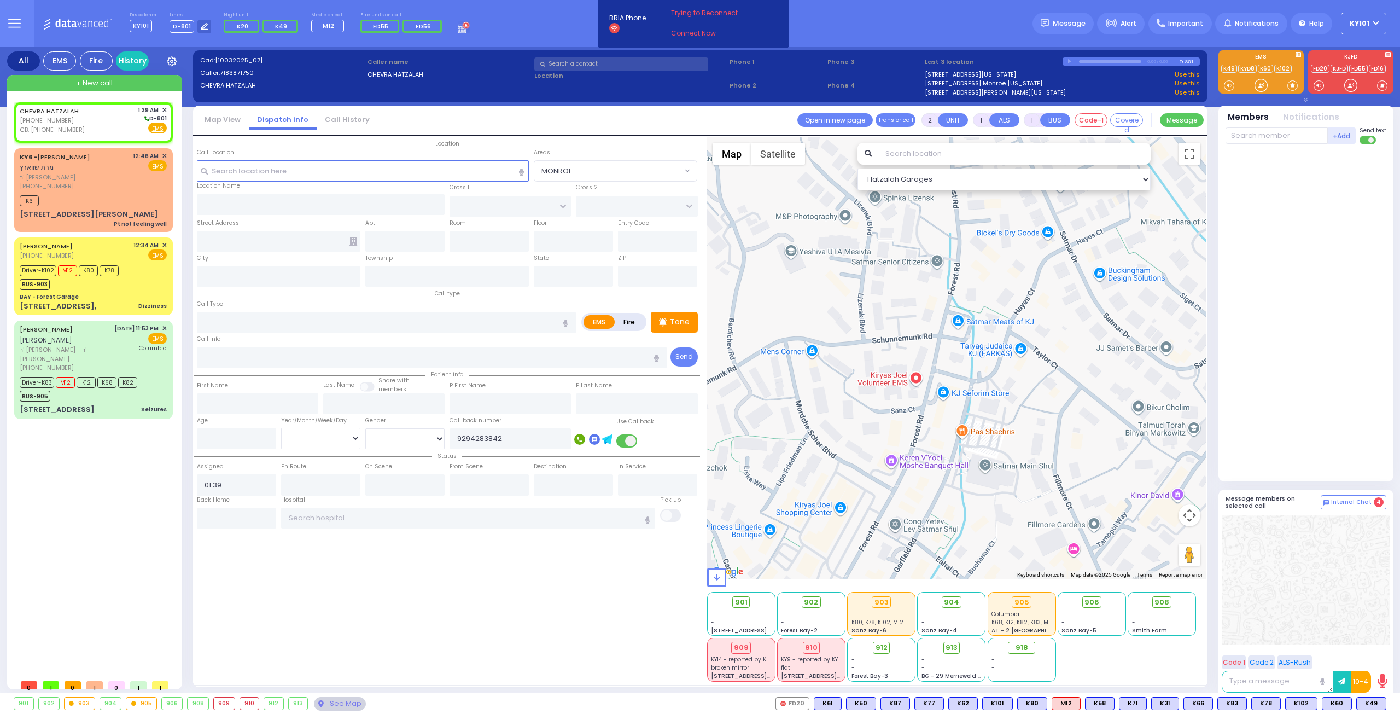
radio input "true"
select select
select select "Hatzalah Garages"
select select
radio input "true"
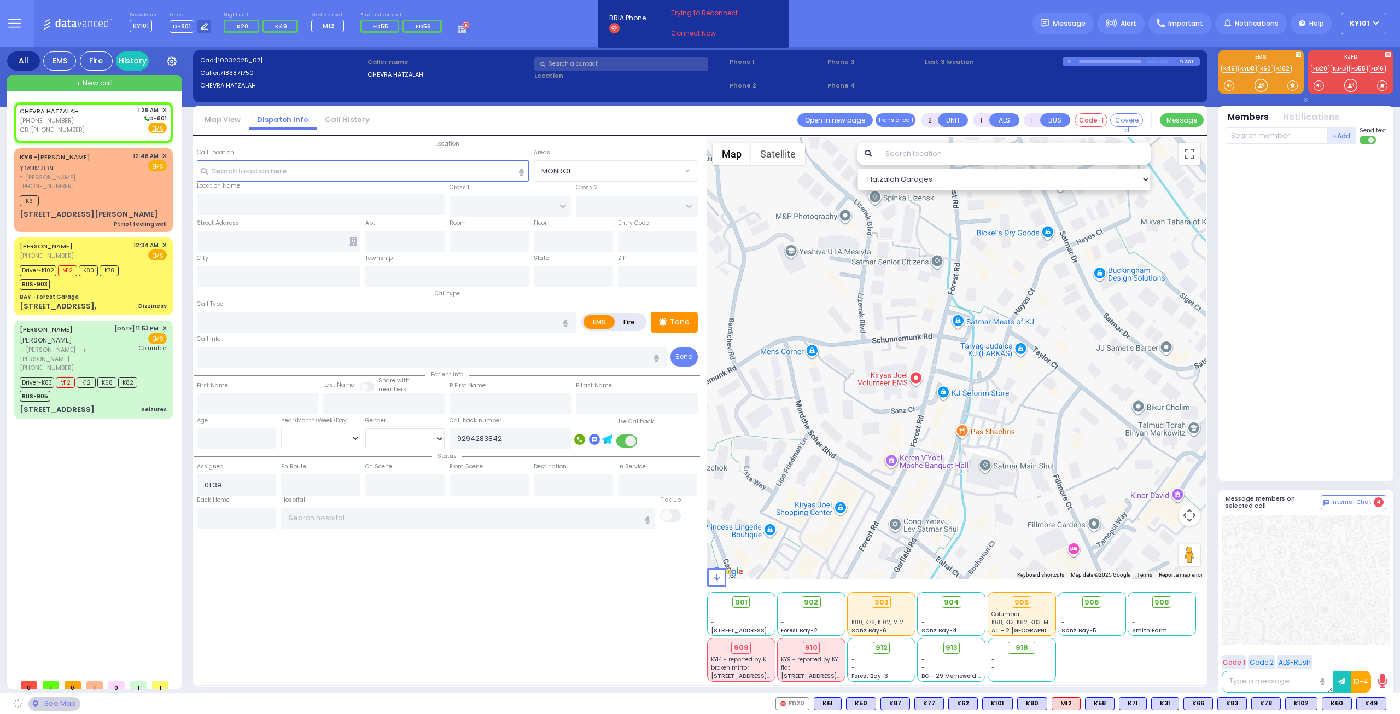
select select
select select "Hatzalah Garages"
select select
radio input "true"
select select
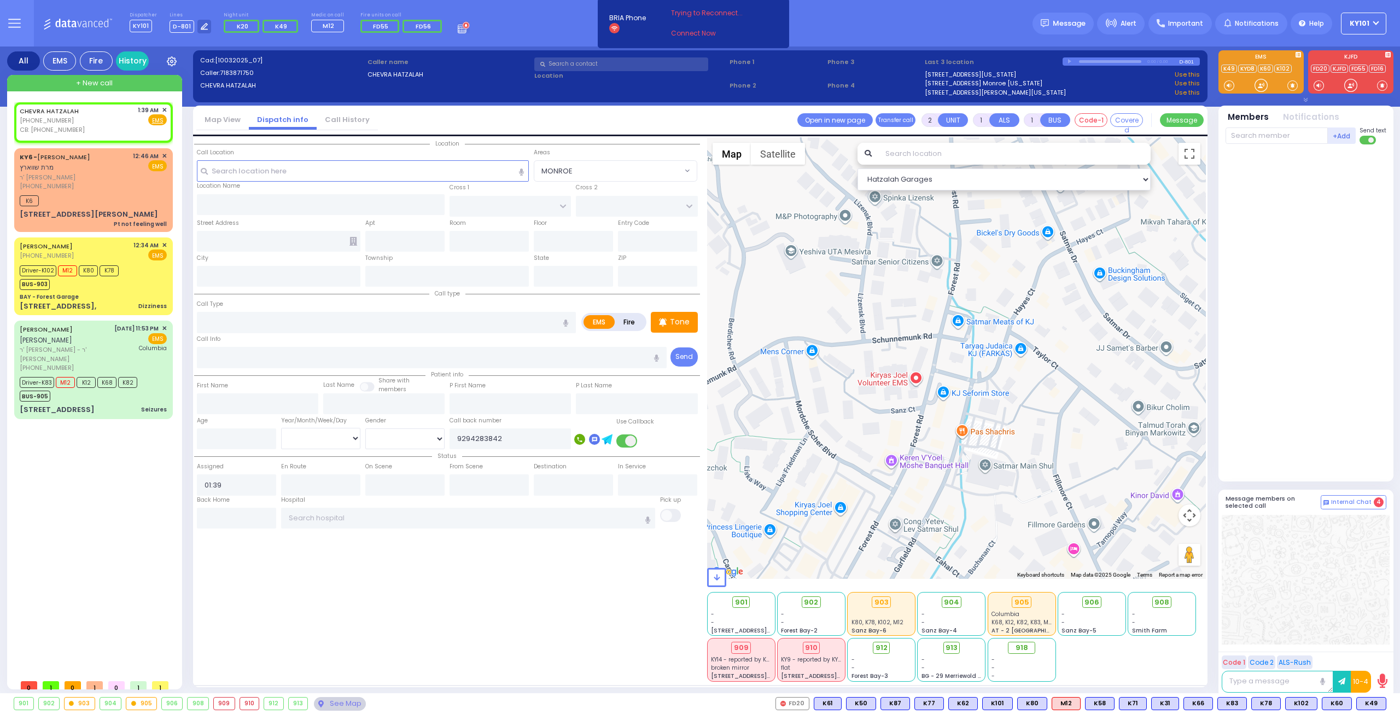
select select "Hatzalah Garages"
click at [229, 166] on input "text" at bounding box center [363, 170] width 333 height 21
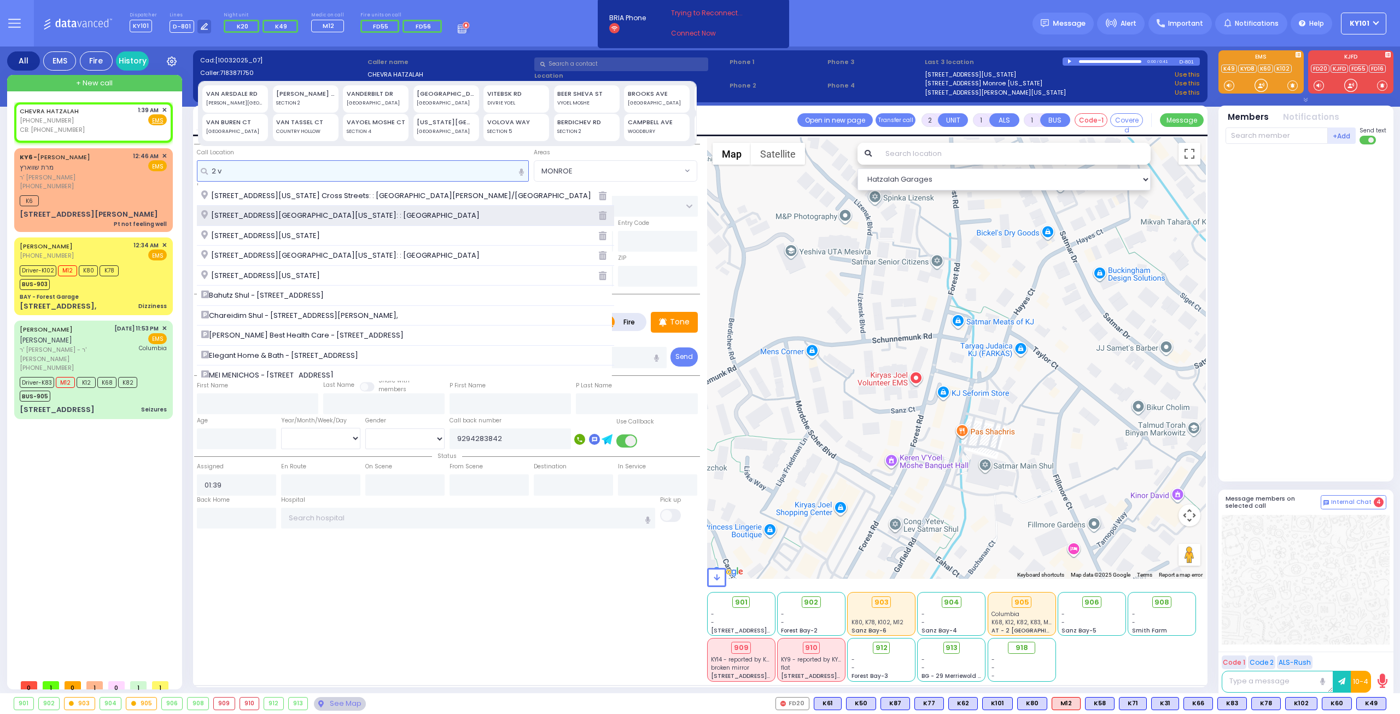
type input "2 v"
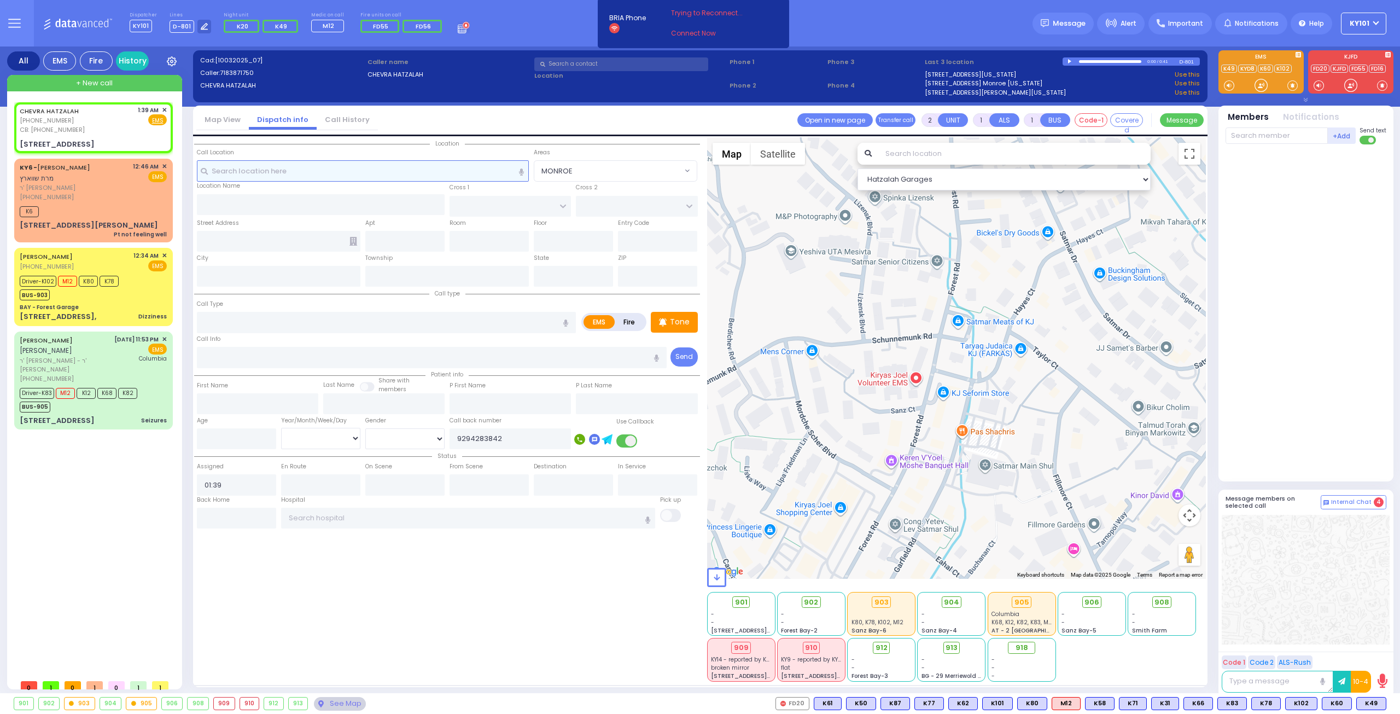
select select
radio input "true"
select select
select select "Hatzalah Garages"
type input "2 Vitebsk Road"
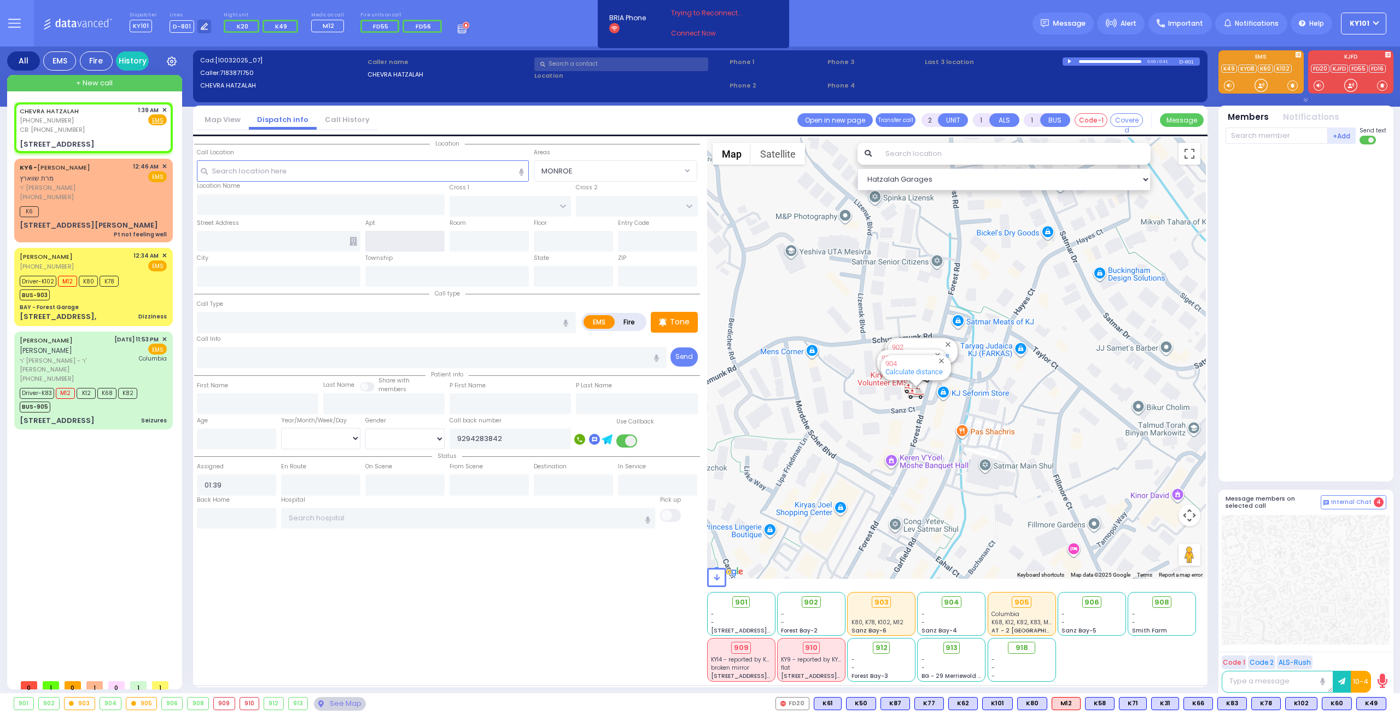
type input "Monroe"
type input "[US_STATE]"
type input "10950 Cross Streets: : DZIKOV ST/MELITZ ST"
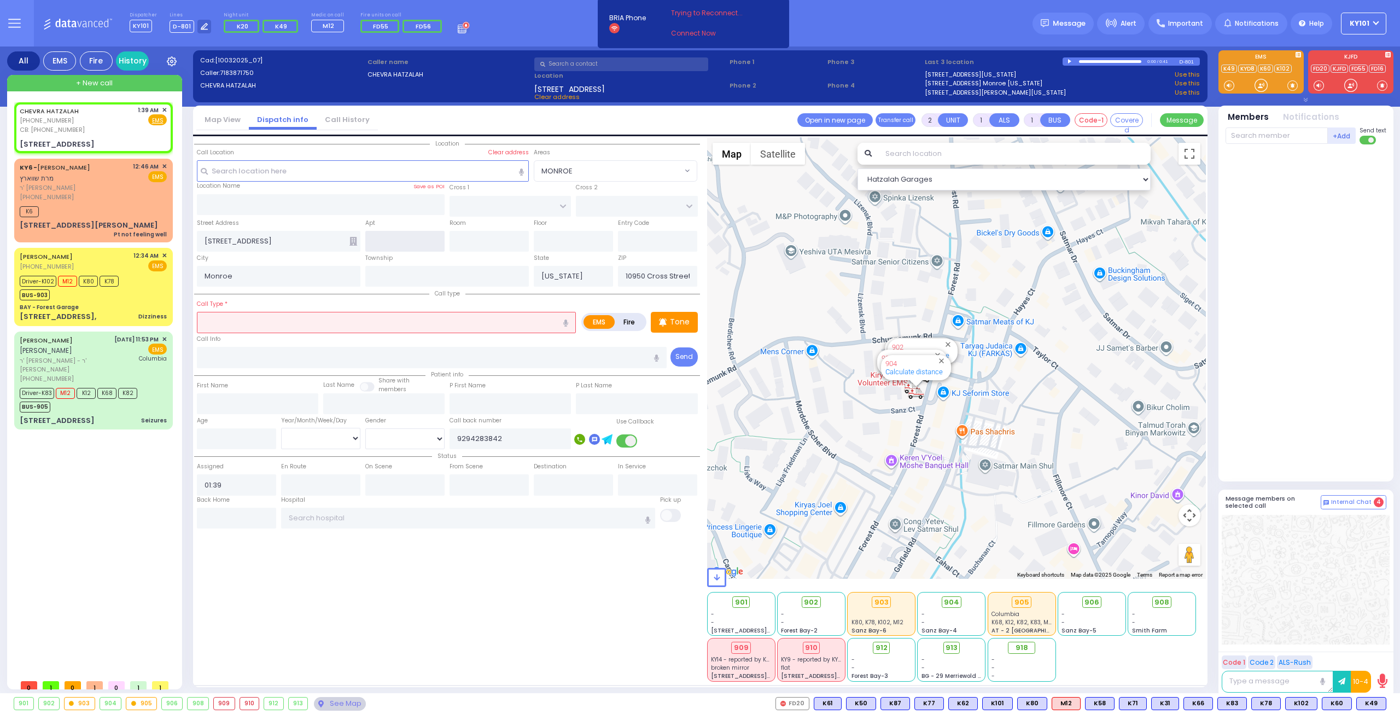
click at [391, 237] on input "text" at bounding box center [404, 241] width 79 height 21
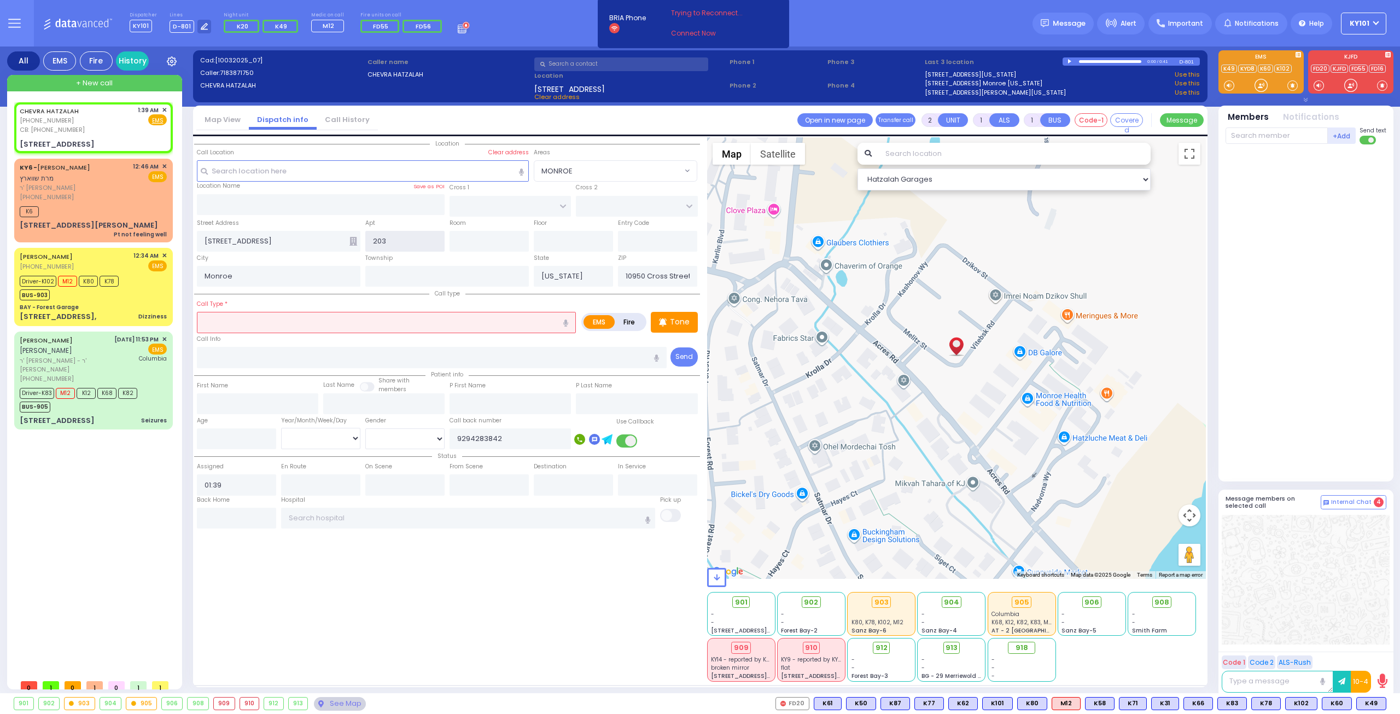
type input "203"
click at [347, 315] on input "text" at bounding box center [386, 322] width 379 height 21
select select
radio input "true"
select select
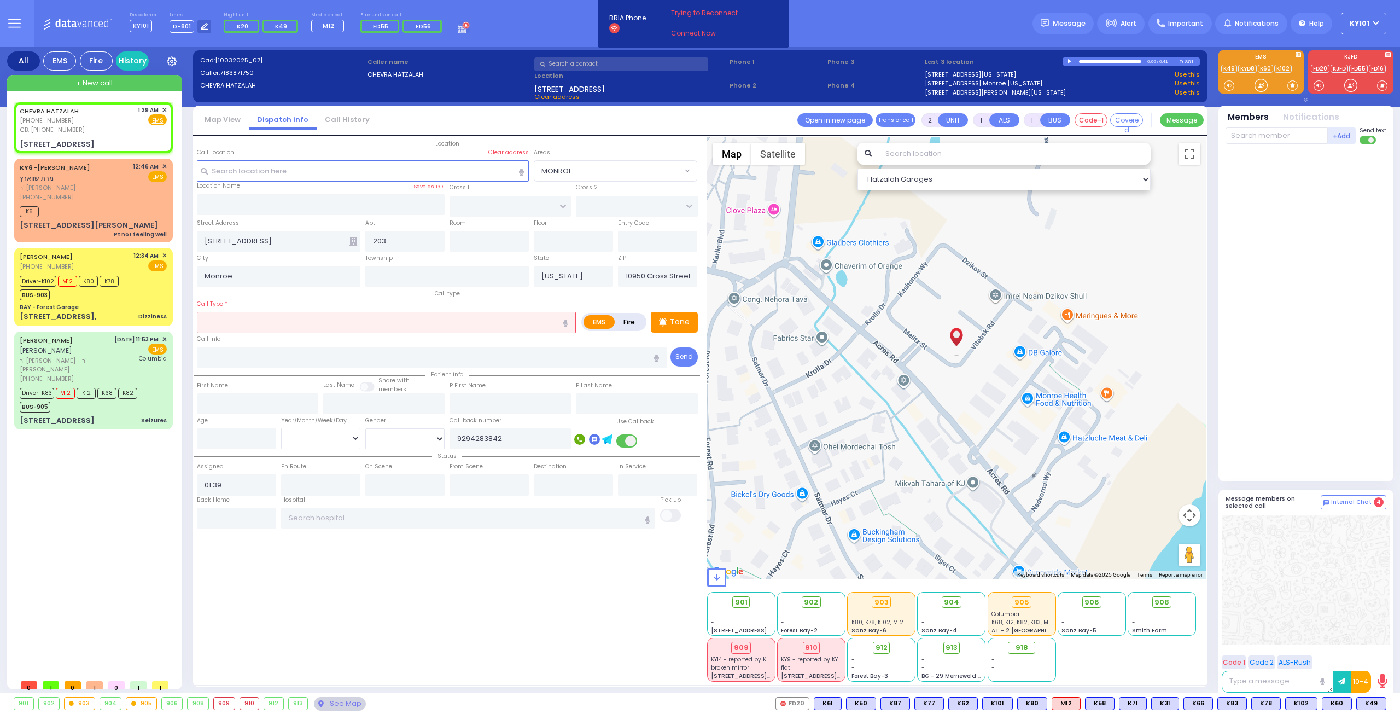
select select "Hatzalah Garages"
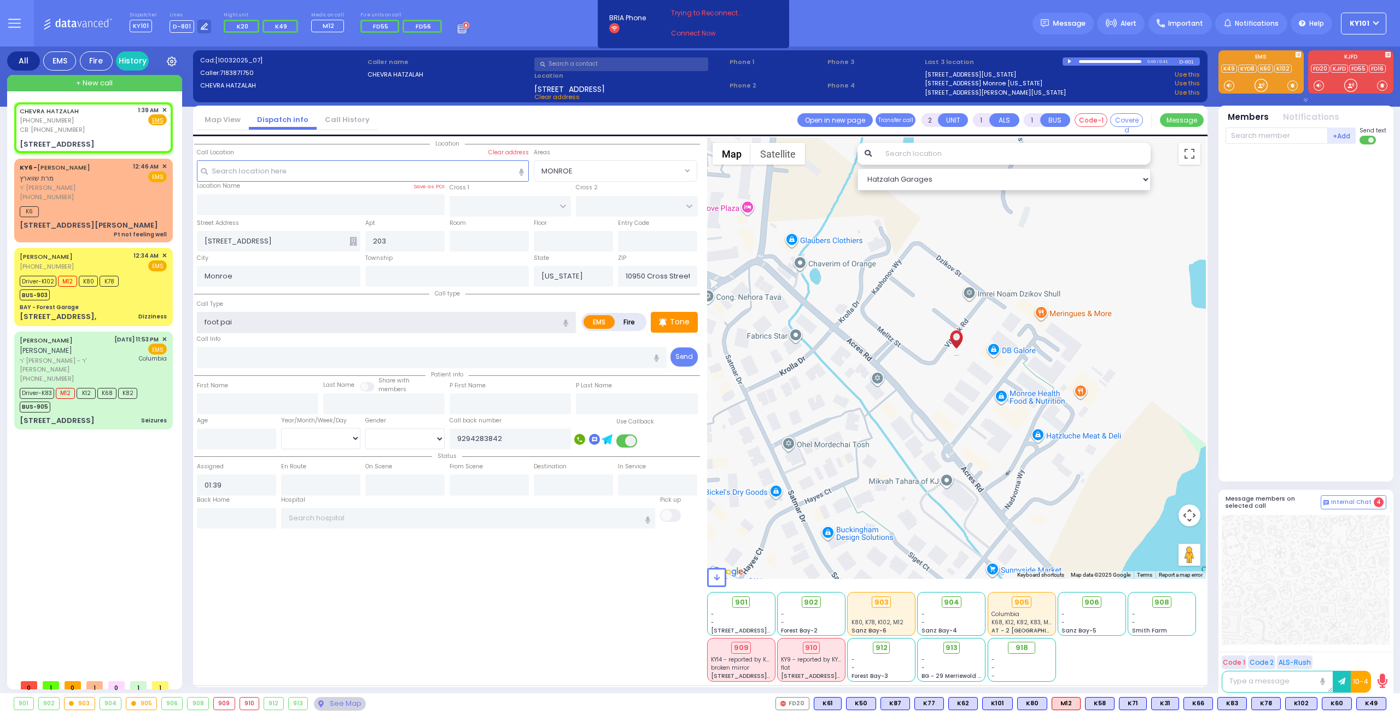
type input "foot pain"
select select
radio input "true"
select select
type input "foot pain"
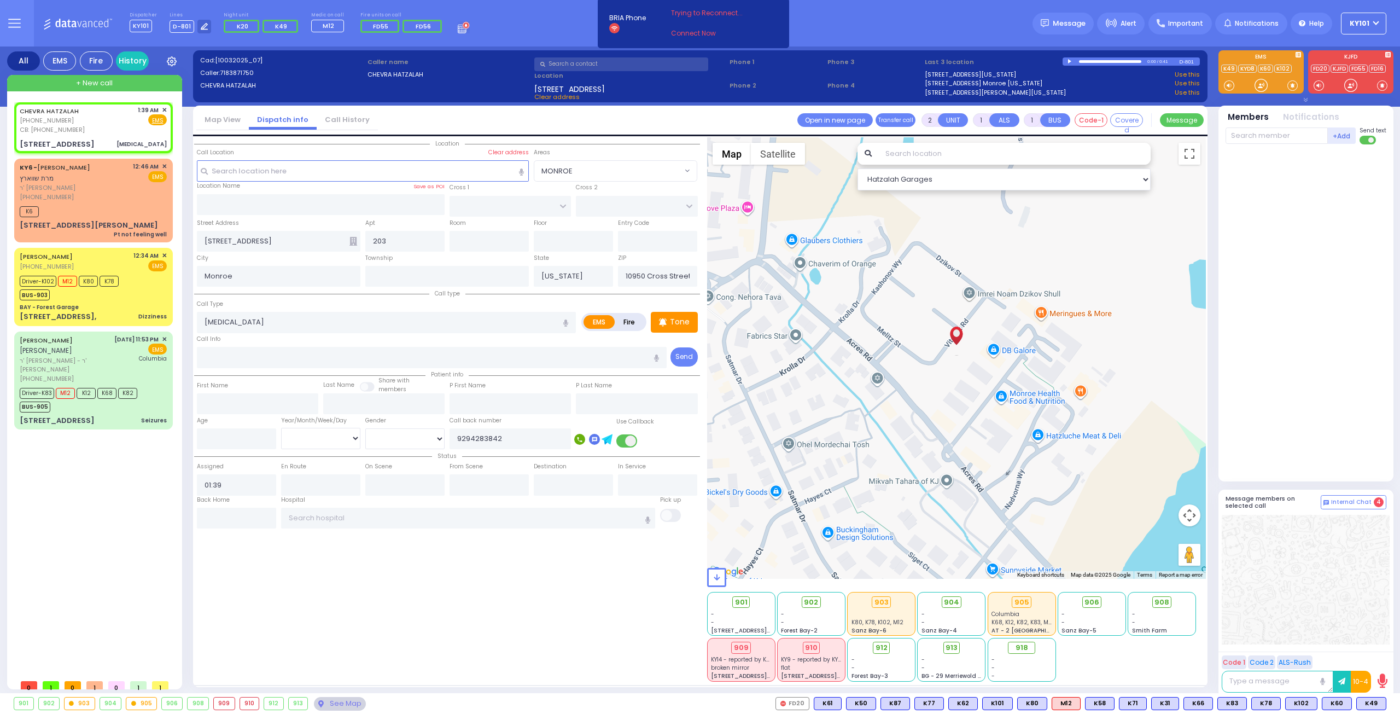
select select "Hatzalah Garages"
click at [302, 302] on div "Call Type foot pain" at bounding box center [386, 315] width 379 height 35
select select
radio input "true"
select select
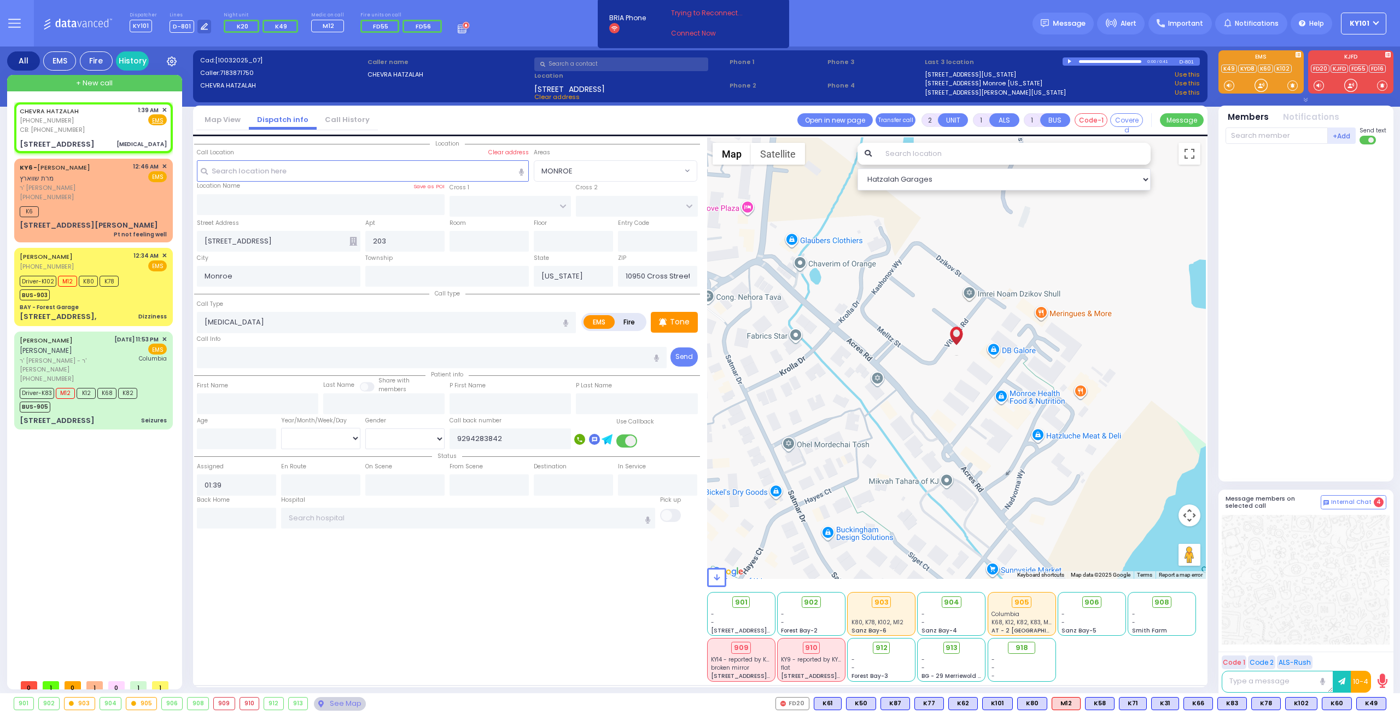
select select "Hatzalah Garages"
click at [1373, 704] on span "K49" at bounding box center [1371, 703] width 29 height 12
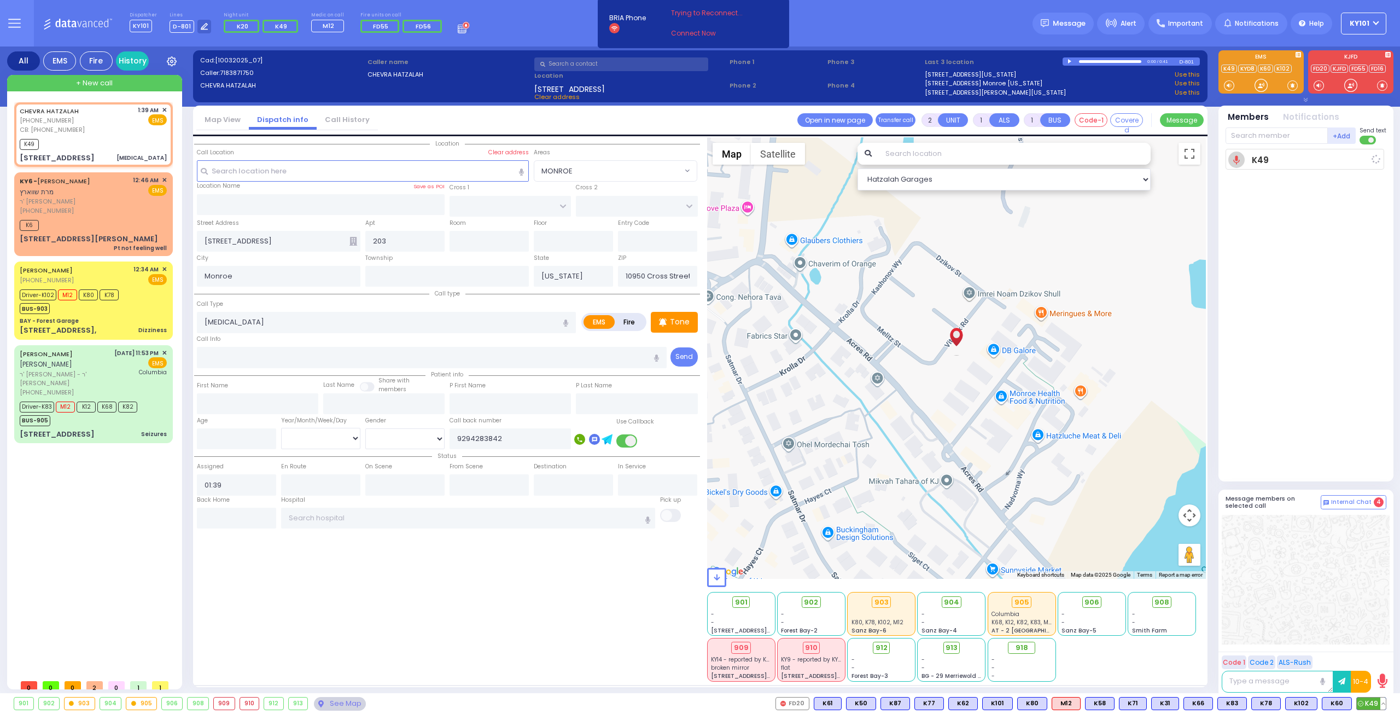
select select
radio input "true"
select select
type input "01:42"
select select "Hatzalah Garages"
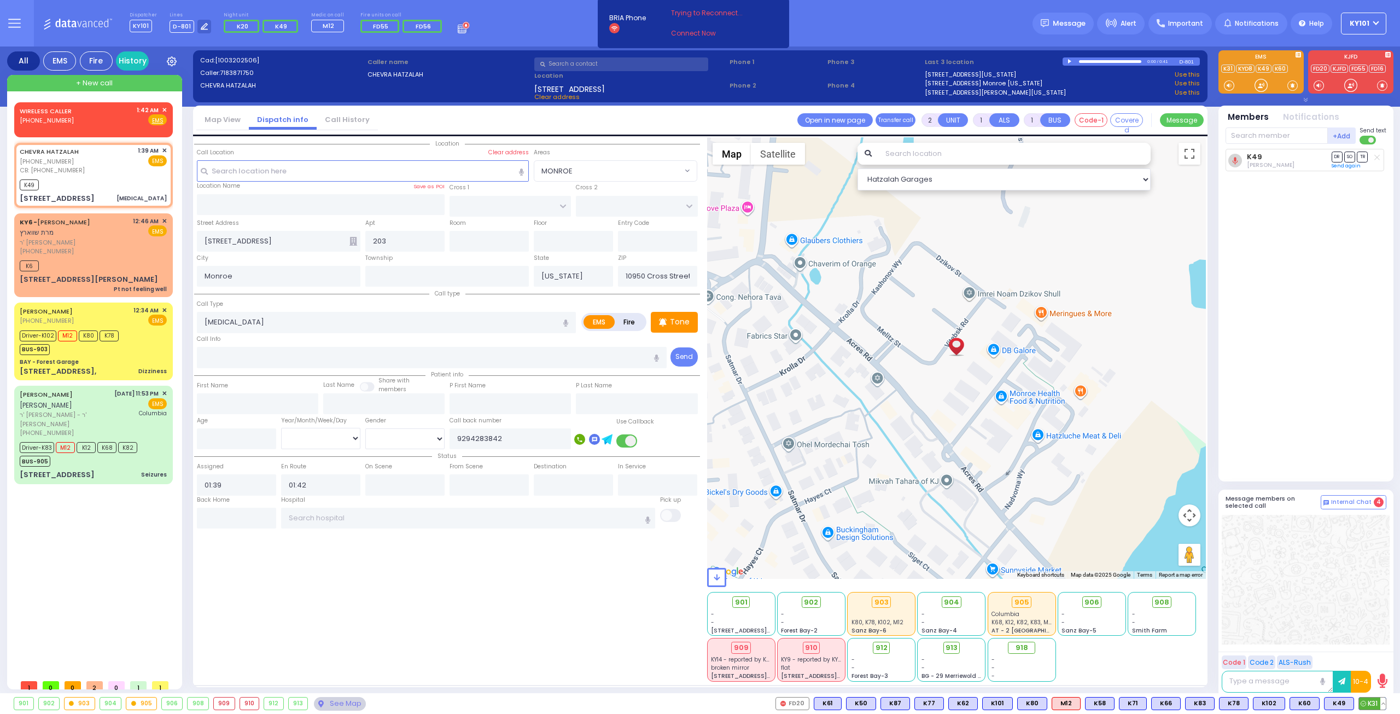
click at [1367, 702] on span "K31" at bounding box center [1372, 703] width 27 height 12
select select
radio input "true"
select select
select select "Hatzalah Garages"
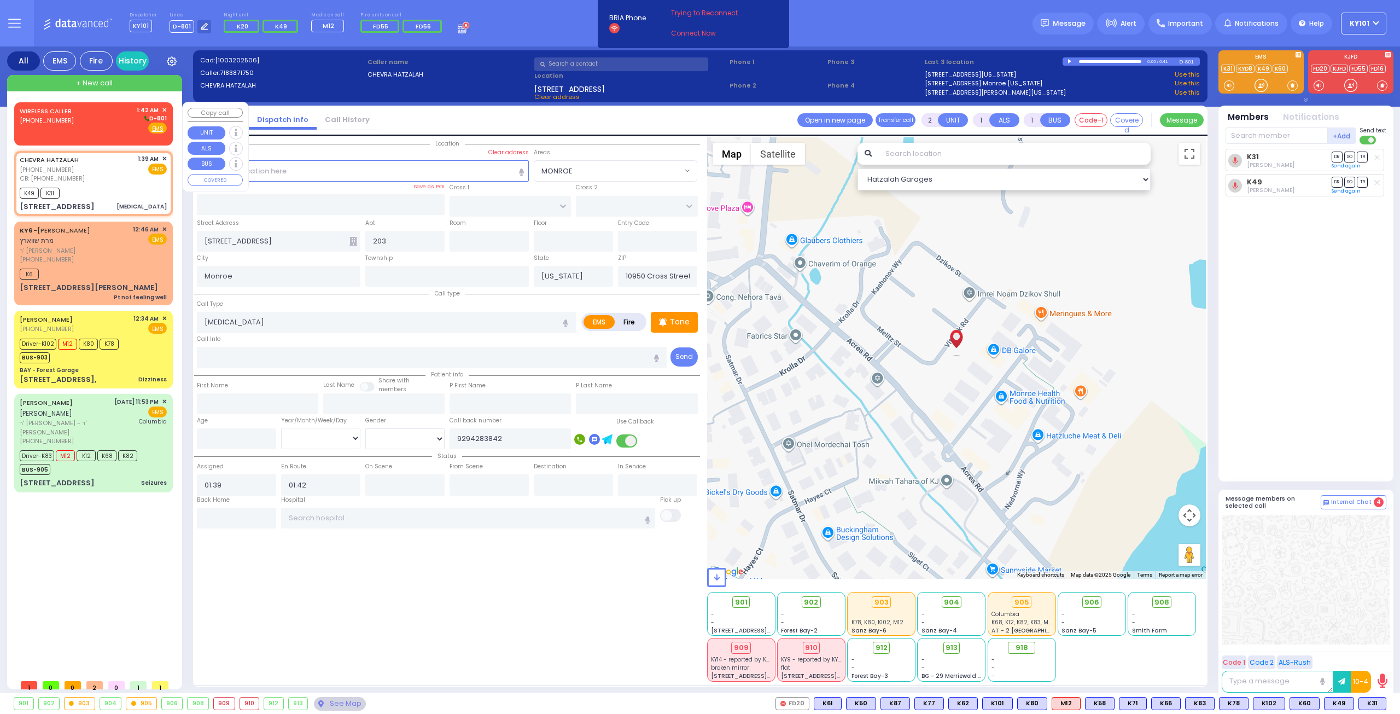
click at [55, 125] on div "(929) 428-3842" at bounding box center [48, 120] width 56 height 9
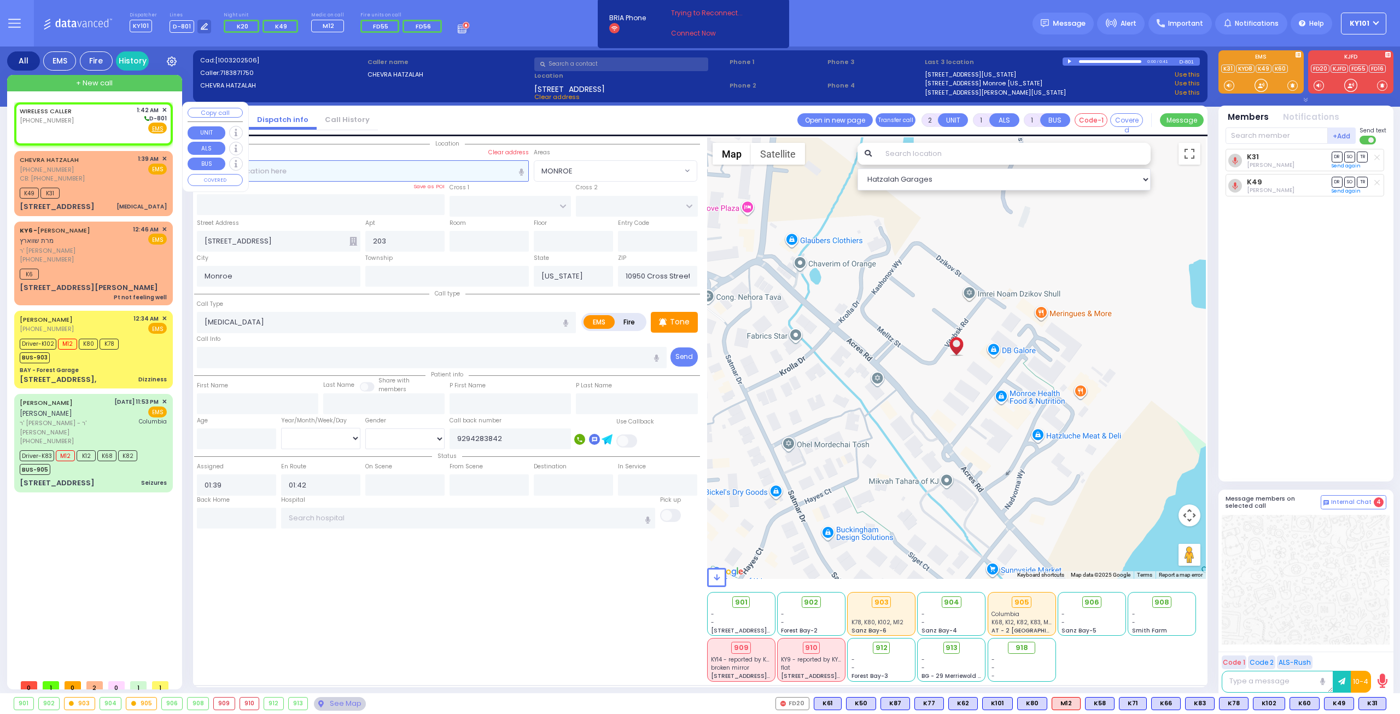
select select
radio input "true"
select select
type input "01:42"
select select "Hatzalah Garages"
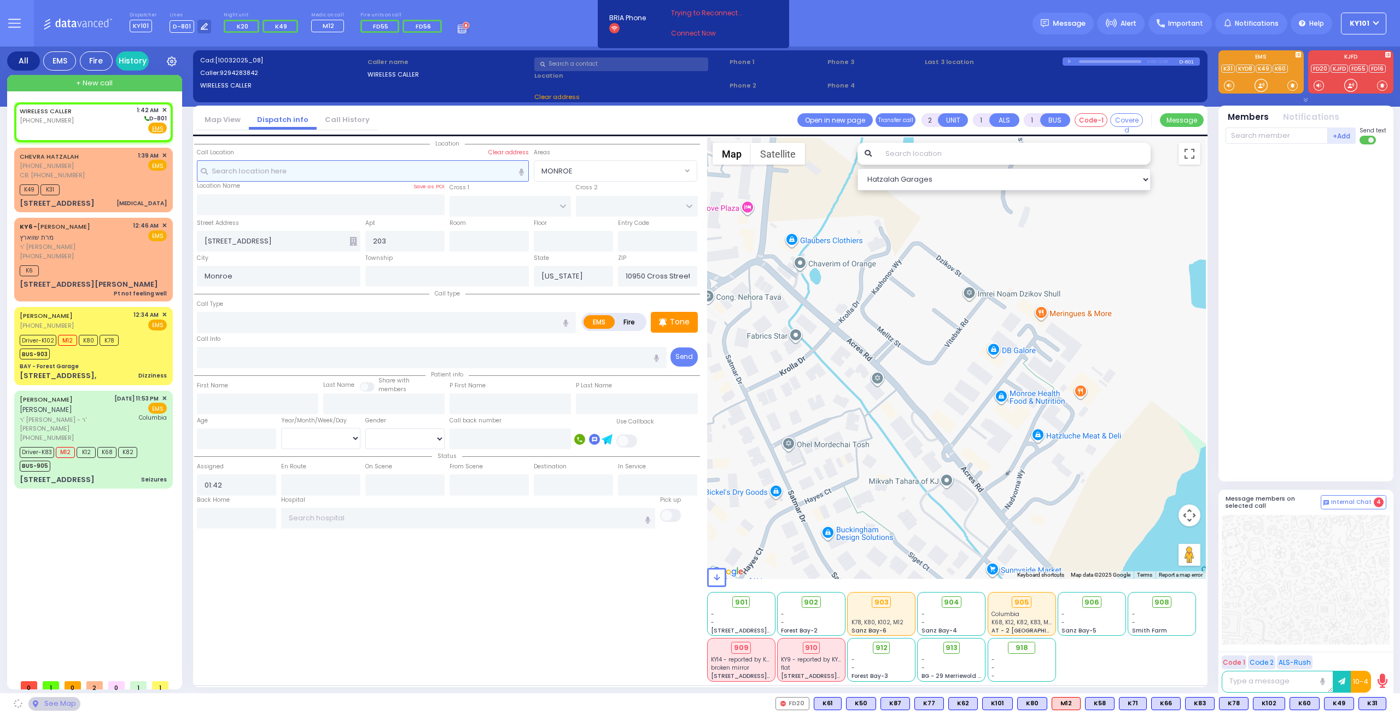
select select
radio input "true"
select select
select select "Hatzalah Garages"
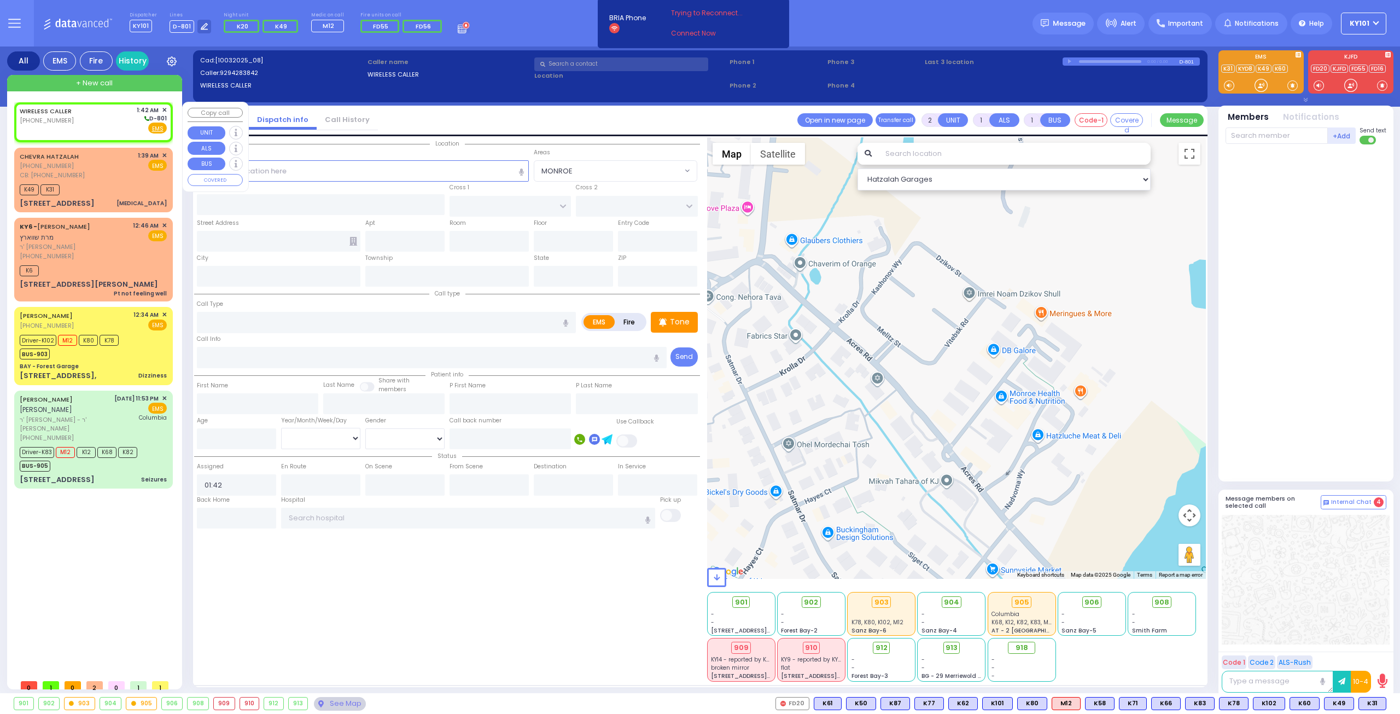
click at [164, 108] on span "✕" at bounding box center [164, 110] width 5 height 9
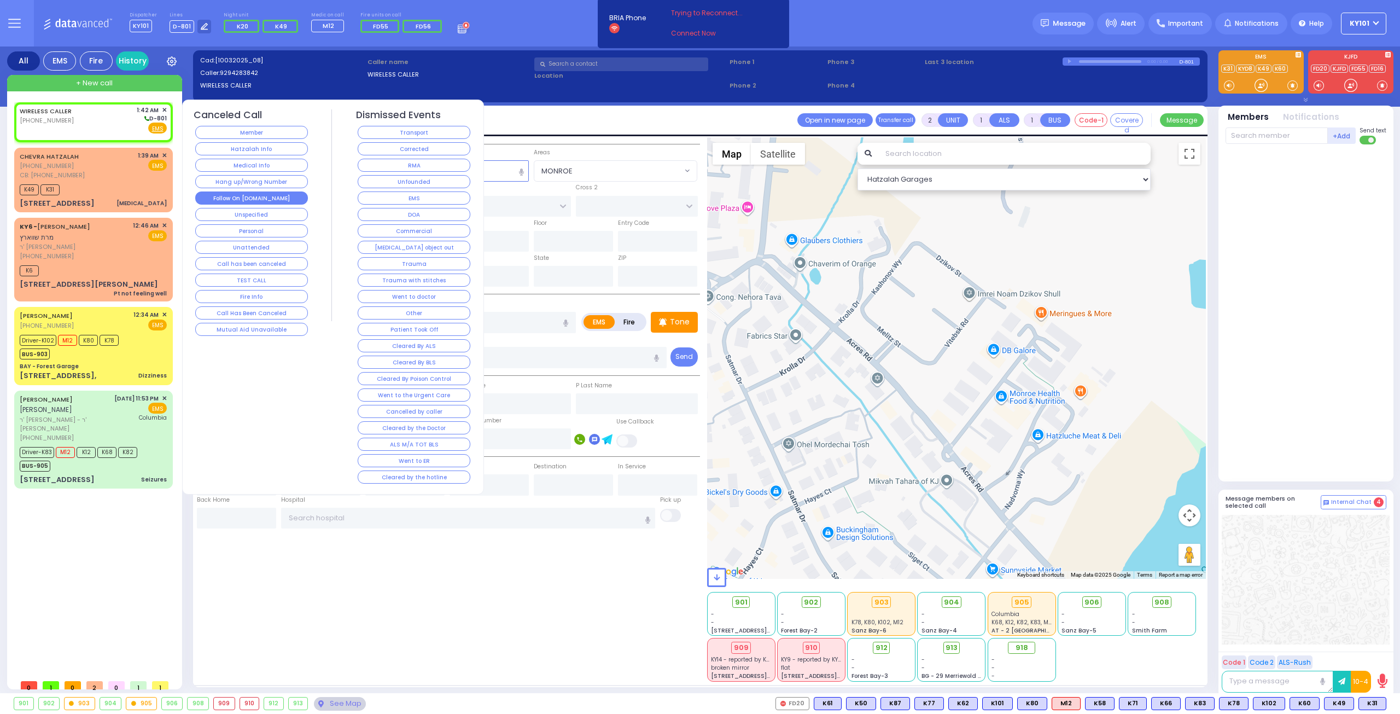
click at [272, 196] on button "Follow On [DOMAIN_NAME]" at bounding box center [251, 197] width 113 height 13
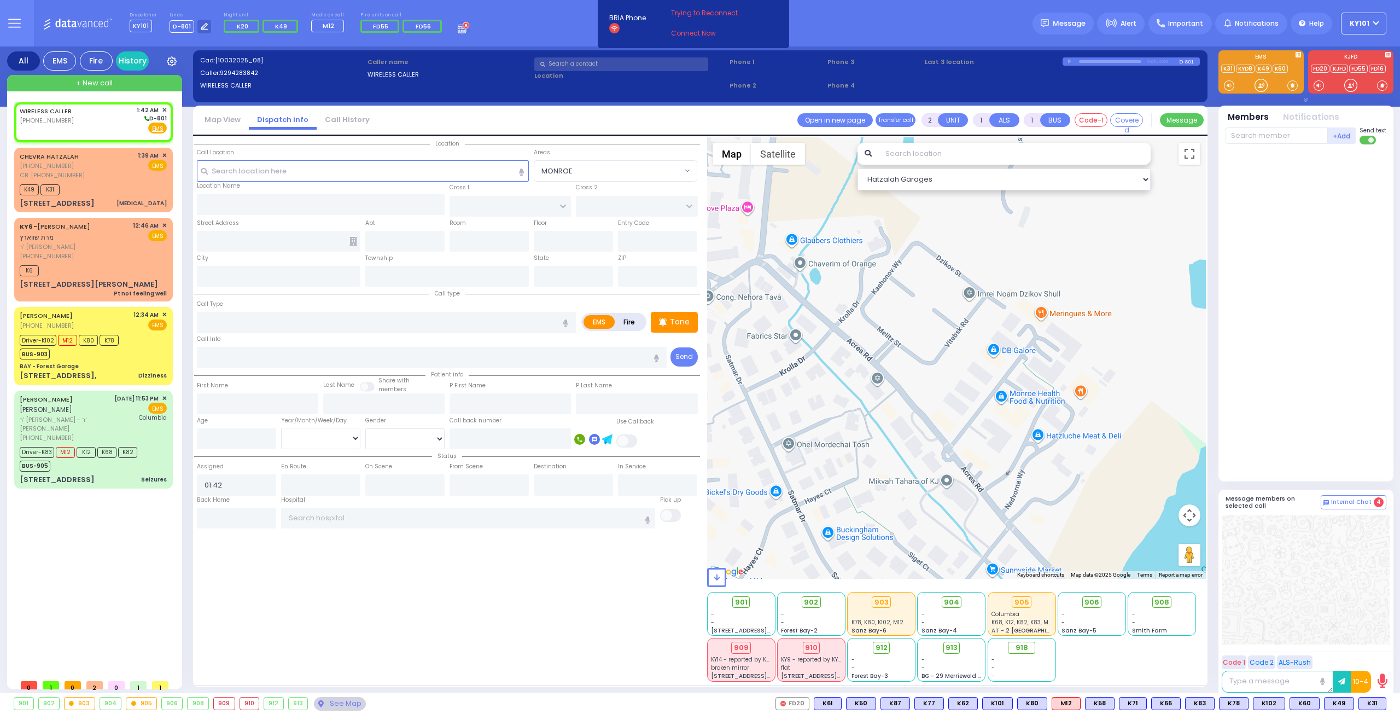
select select
radio input "true"
select select
